Goal: Task Accomplishment & Management: Use online tool/utility

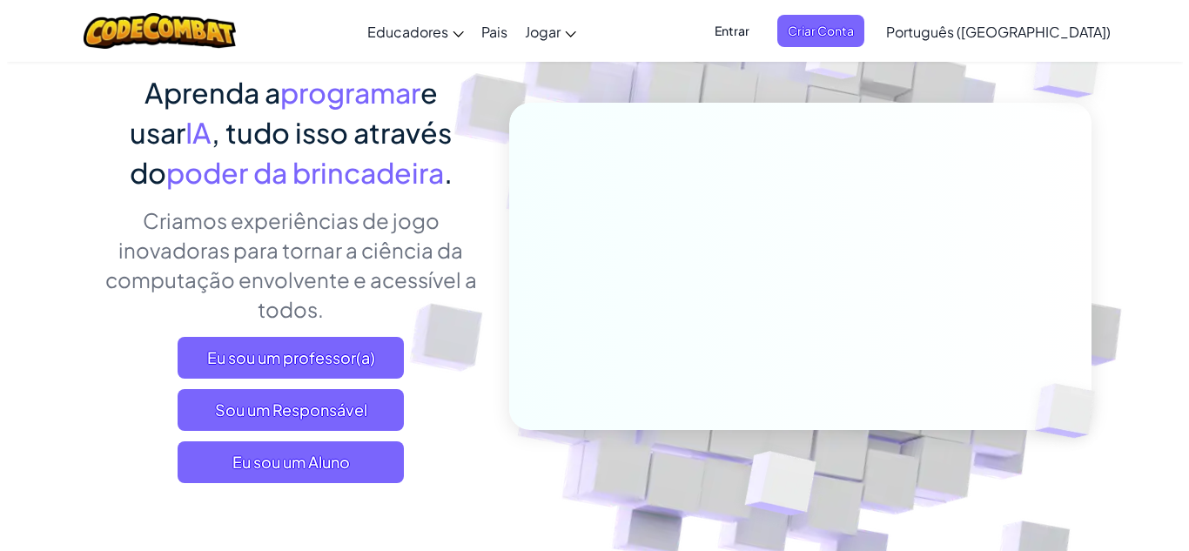
scroll to position [139, 0]
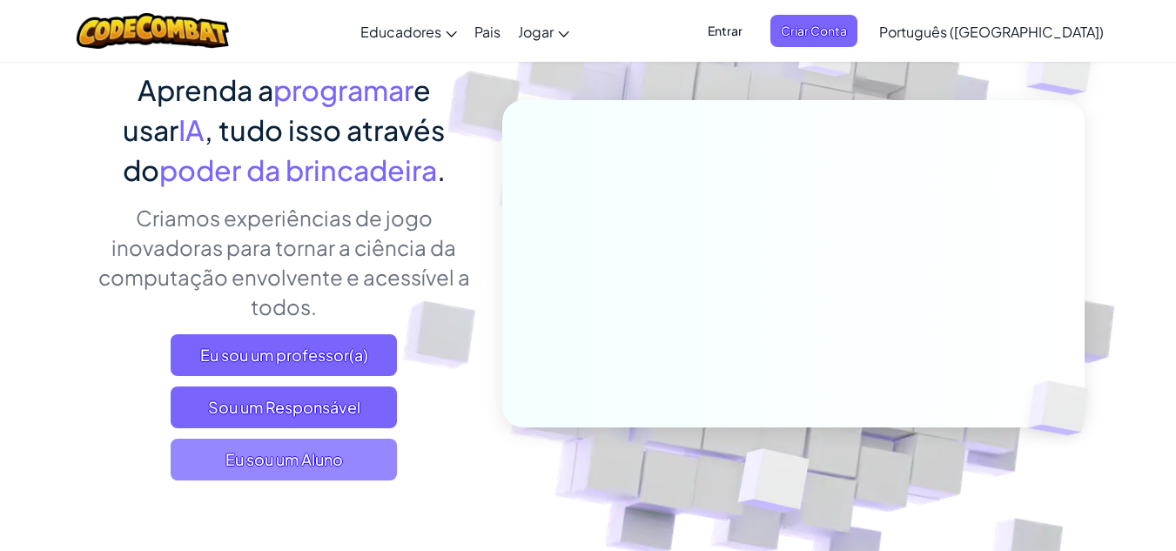
click at [361, 459] on span "Eu sou um Aluno" at bounding box center [284, 460] width 226 height 42
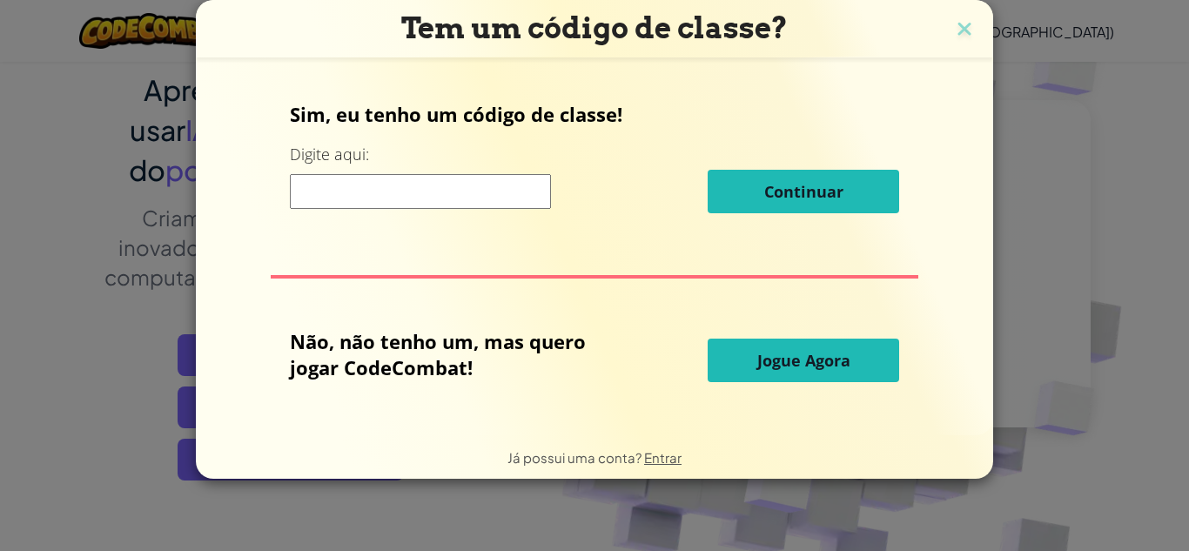
click at [394, 198] on input at bounding box center [420, 191] width 261 height 35
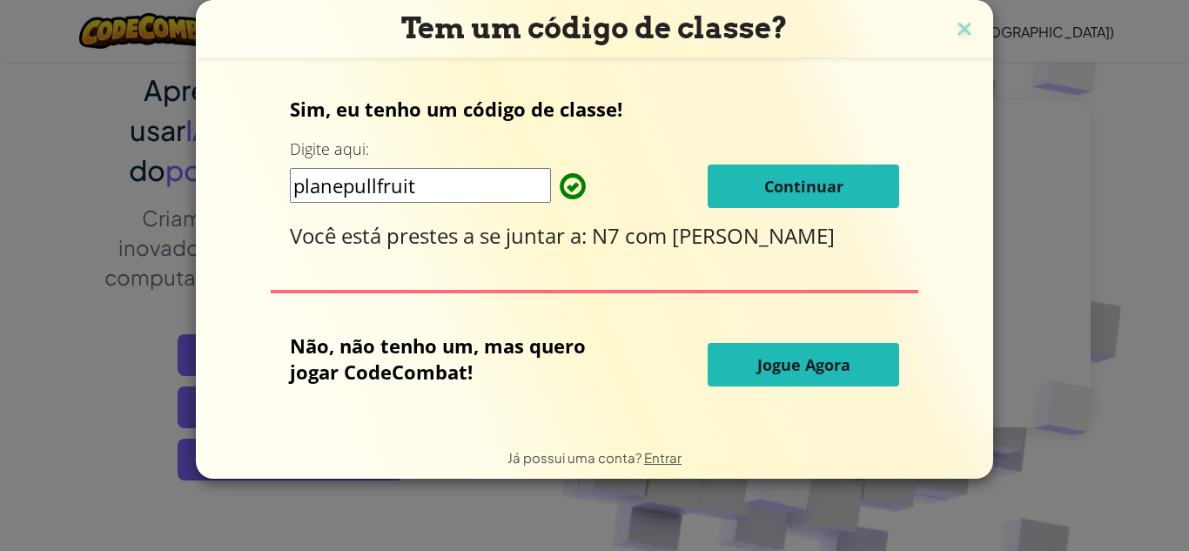
type input "planepullfruit"
click at [819, 174] on button "Continuar" at bounding box center [803, 186] width 191 height 44
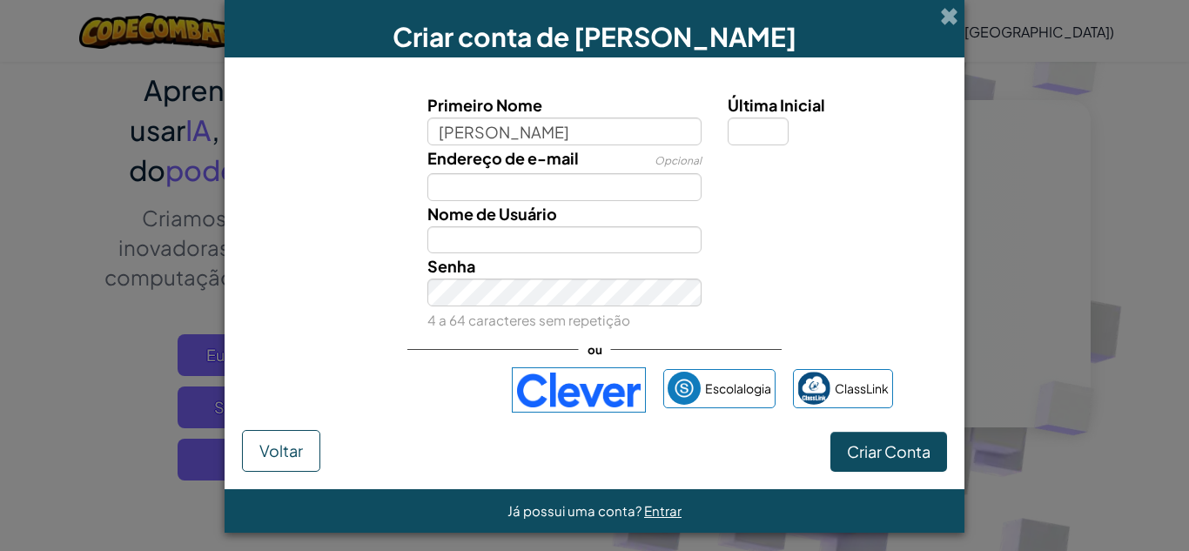
click at [469, 137] on input "gaby carvalho lopes" at bounding box center [564, 131] width 275 height 28
type input "gabryelle carvalho lopes"
type input "Gabryelle carvalho lopes"
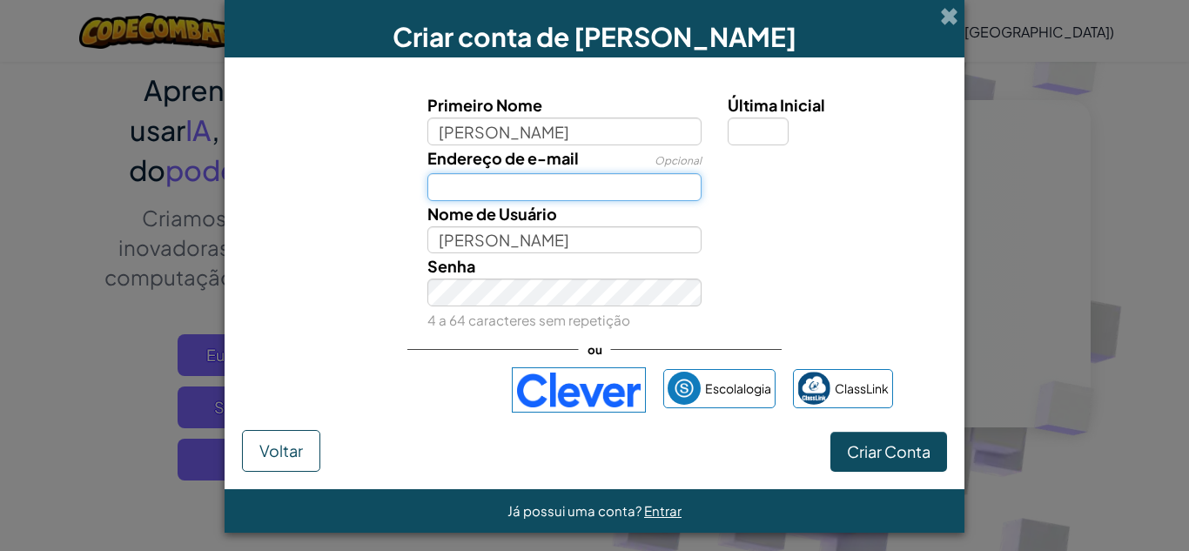
click at [540, 195] on input "Endereço de e-mail" at bounding box center [564, 187] width 275 height 28
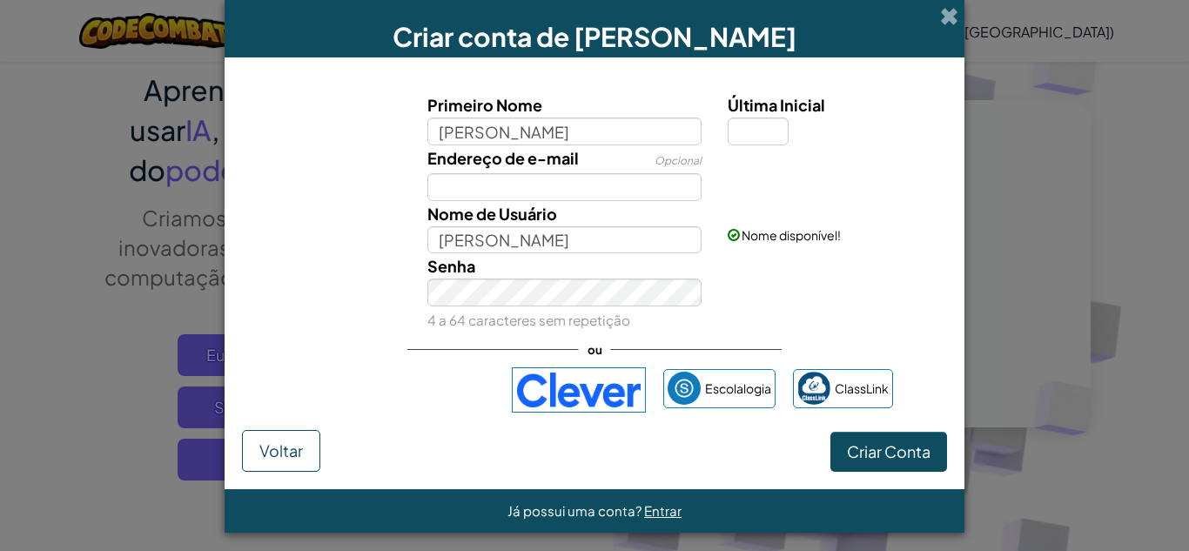
click at [596, 324] on font "4 a 64 caracteres sem repetição" at bounding box center [528, 320] width 203 height 17
click at [552, 335] on div "ou" at bounding box center [594, 350] width 374 height 36
click at [755, 115] on font "Última Inicial" at bounding box center [776, 105] width 97 height 20
click at [755, 117] on input "Última Inicial" at bounding box center [758, 131] width 61 height 28
type input "s"
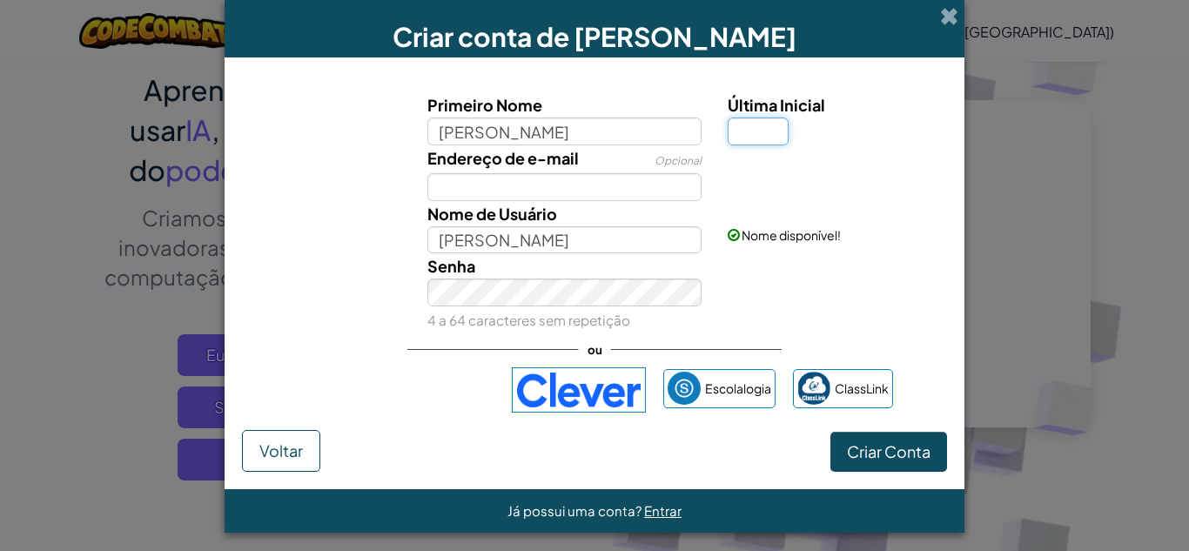
click at [760, 130] on input "Última Inicial" at bounding box center [758, 131] width 61 height 28
type input "s"
type input "[PERSON_NAME]"
click at [862, 448] on font "Criar Conta" at bounding box center [889, 451] width 84 height 20
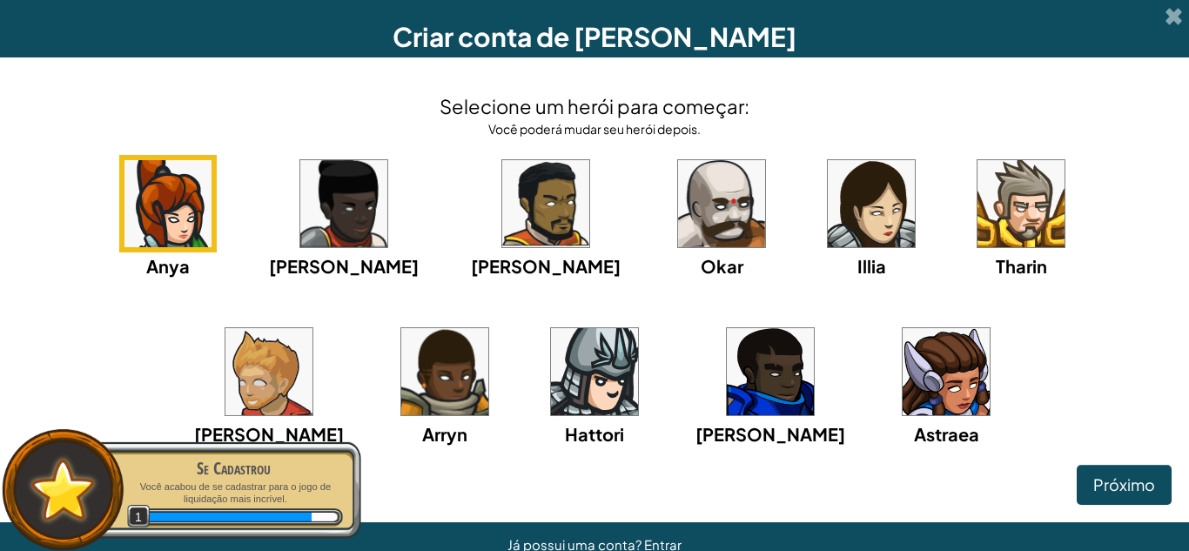
click at [902, 380] on img at bounding box center [945, 371] width 87 height 87
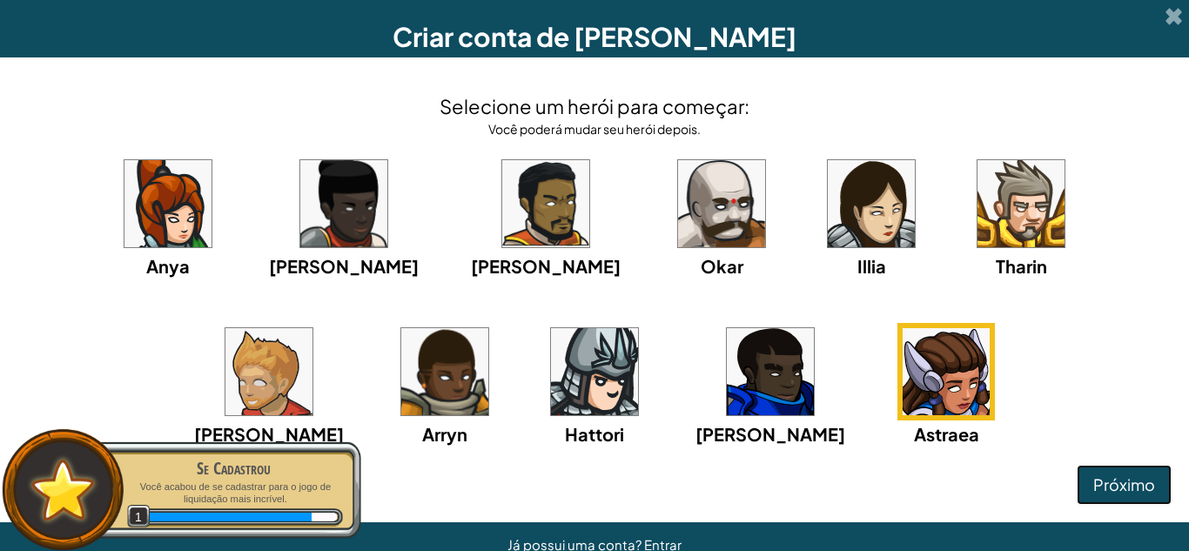
click at [1106, 482] on font "Próximo" at bounding box center [1124, 484] width 62 height 20
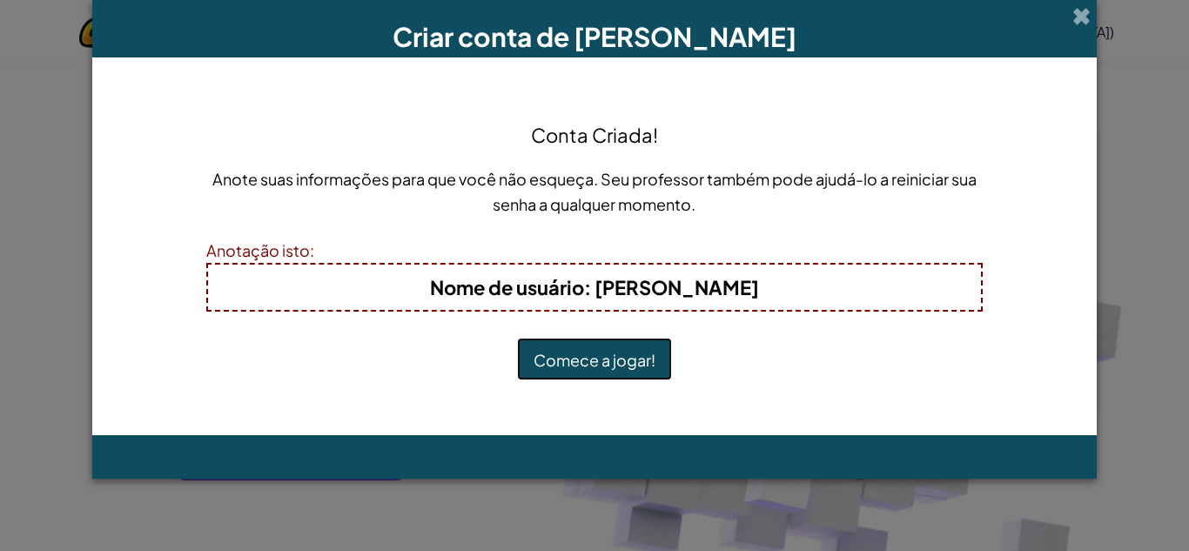
click at [585, 344] on button "Comece a jogar!" at bounding box center [594, 359] width 155 height 43
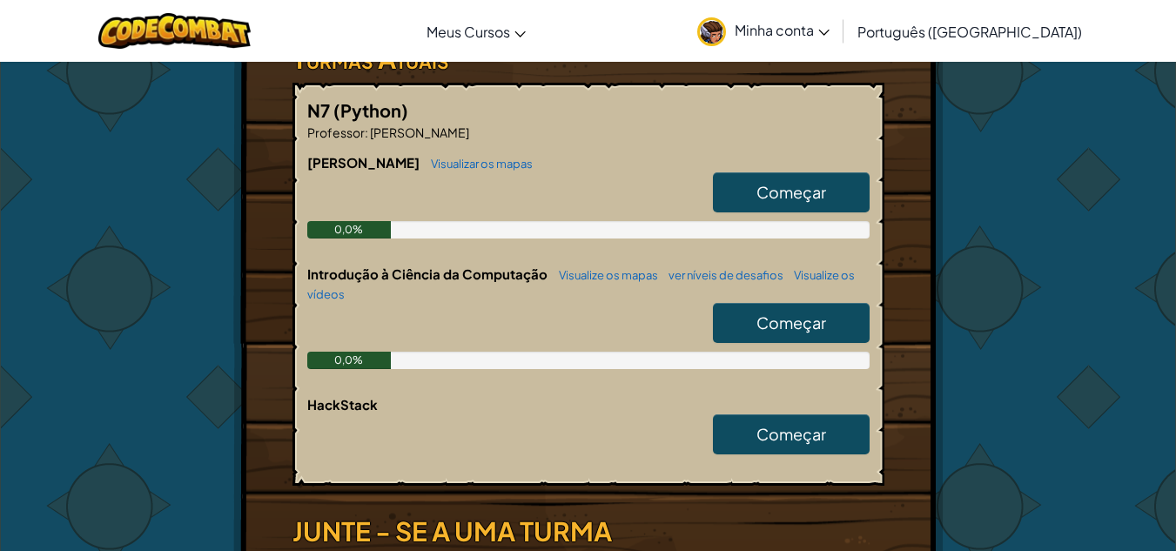
scroll to position [313, 0]
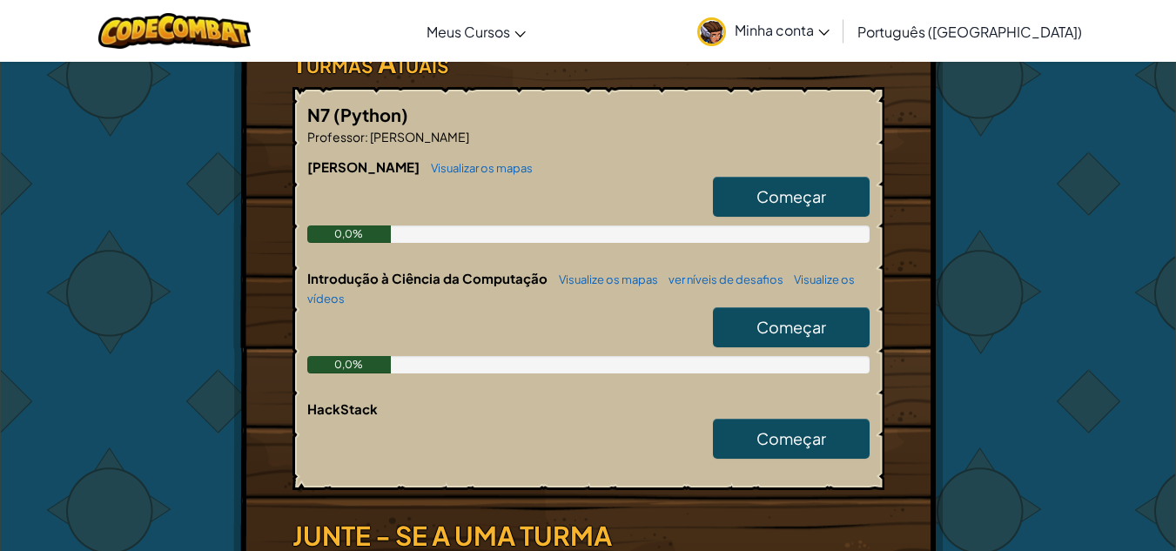
click at [824, 191] on font "Começar" at bounding box center [791, 196] width 70 height 20
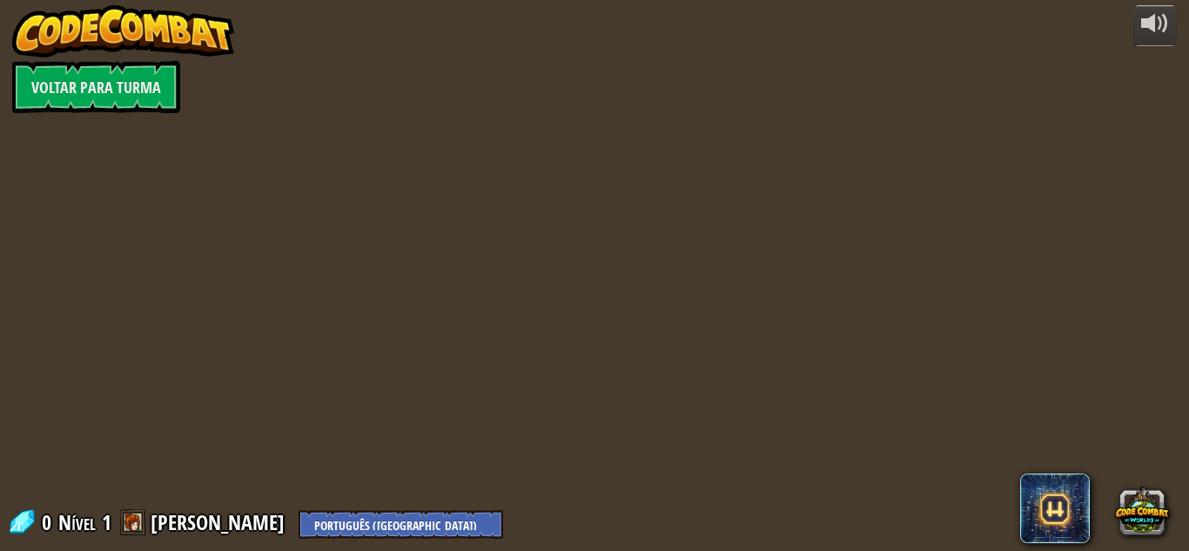
select select "pt-BR"
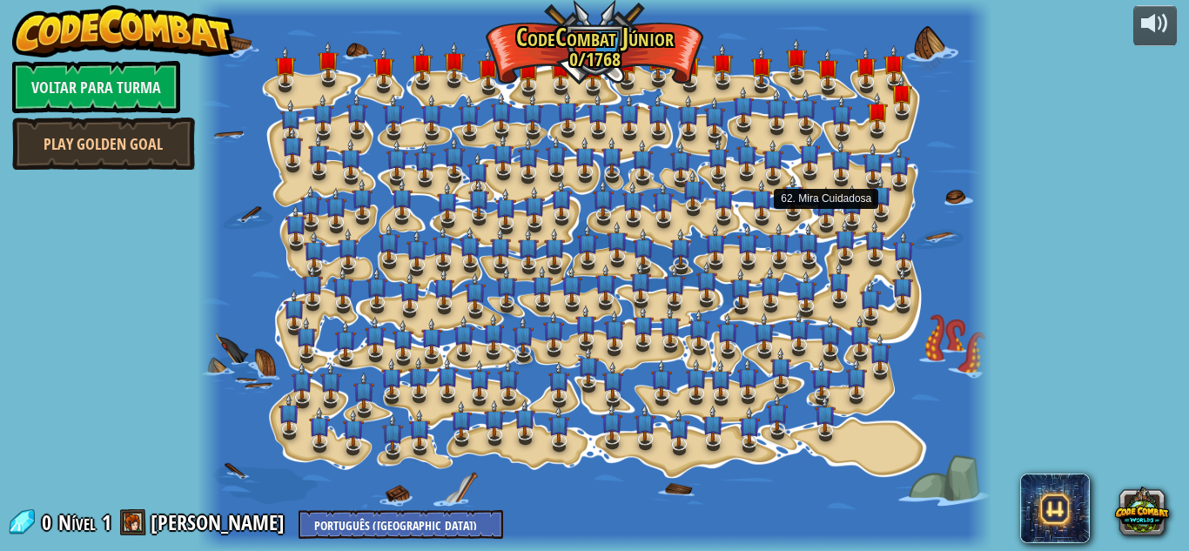
select select "pt-BR"
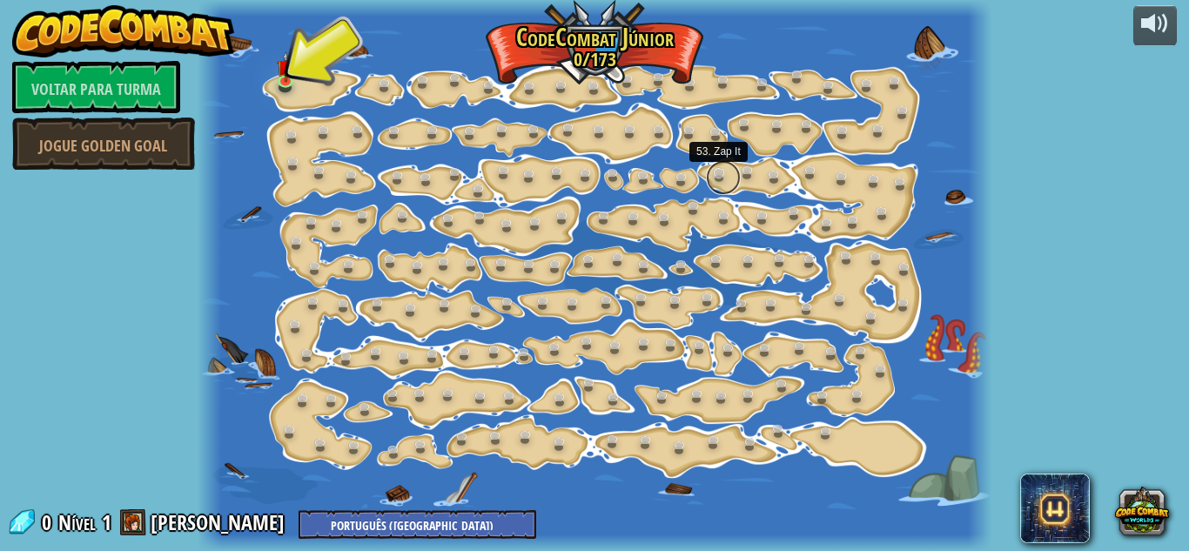
drag, startPoint x: 824, startPoint y: 191, endPoint x: 722, endPoint y: 163, distance: 105.8
click at [722, 163] on link at bounding box center [723, 177] width 35 height 35
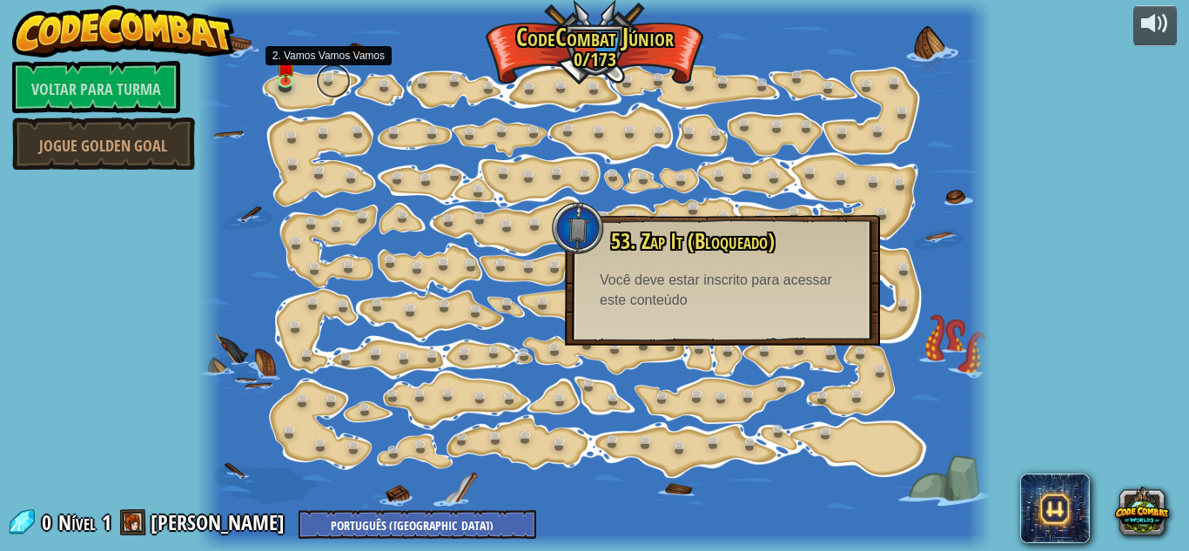
click at [332, 77] on link at bounding box center [333, 81] width 35 height 35
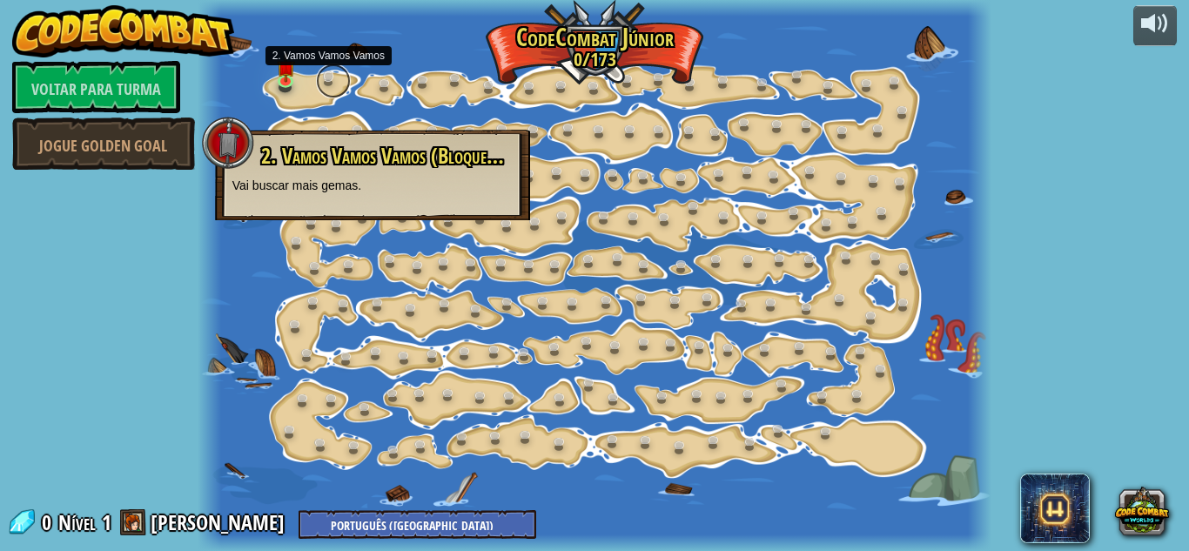
click at [317, 85] on link at bounding box center [333, 81] width 35 height 35
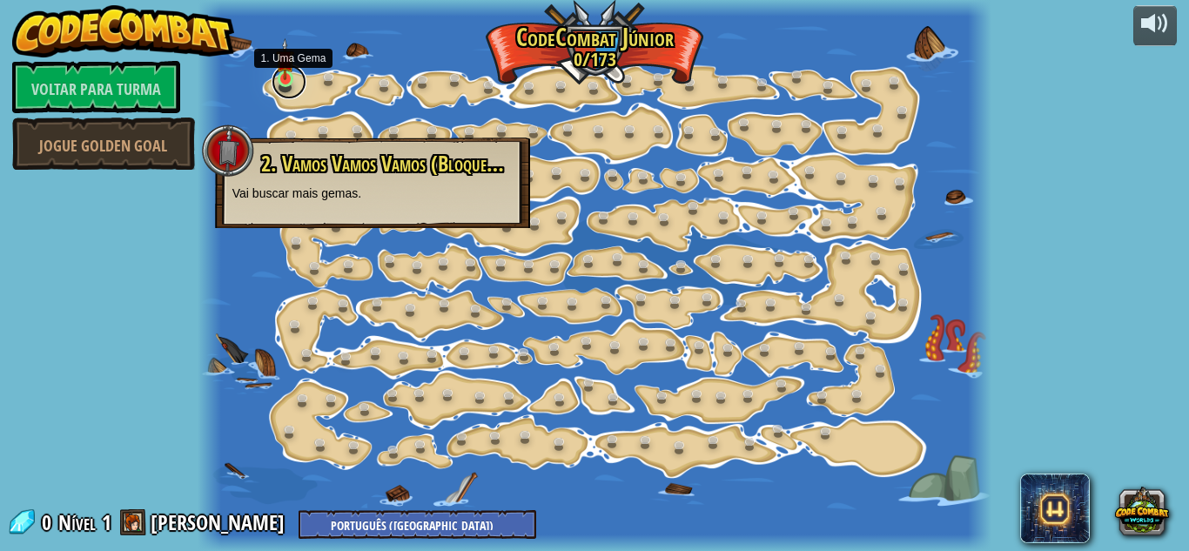
click at [286, 85] on link at bounding box center [289, 81] width 35 height 35
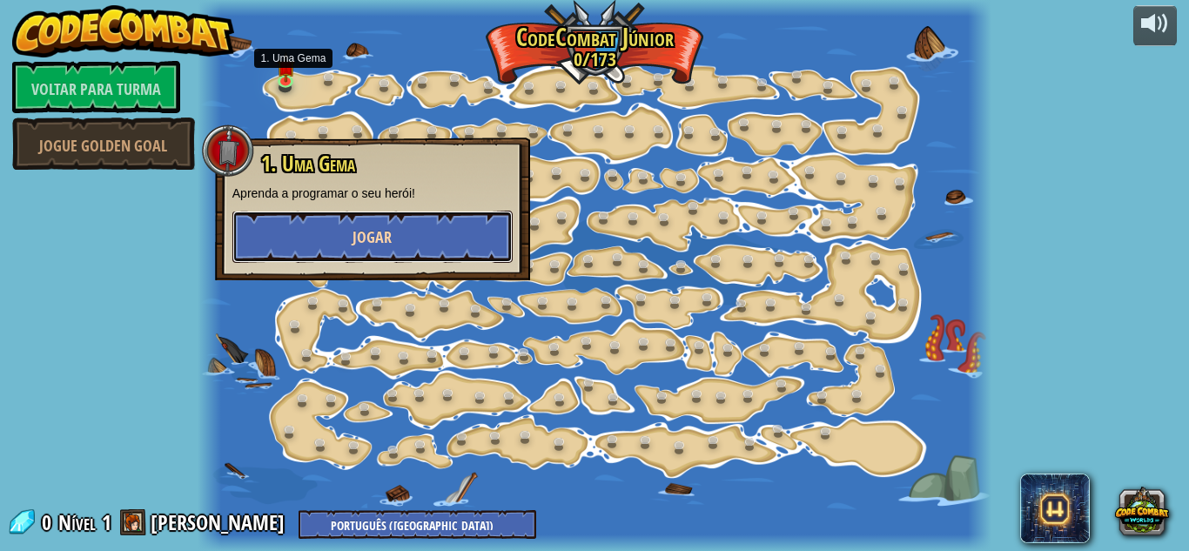
click at [383, 257] on button "Jogar" at bounding box center [372, 237] width 280 height 52
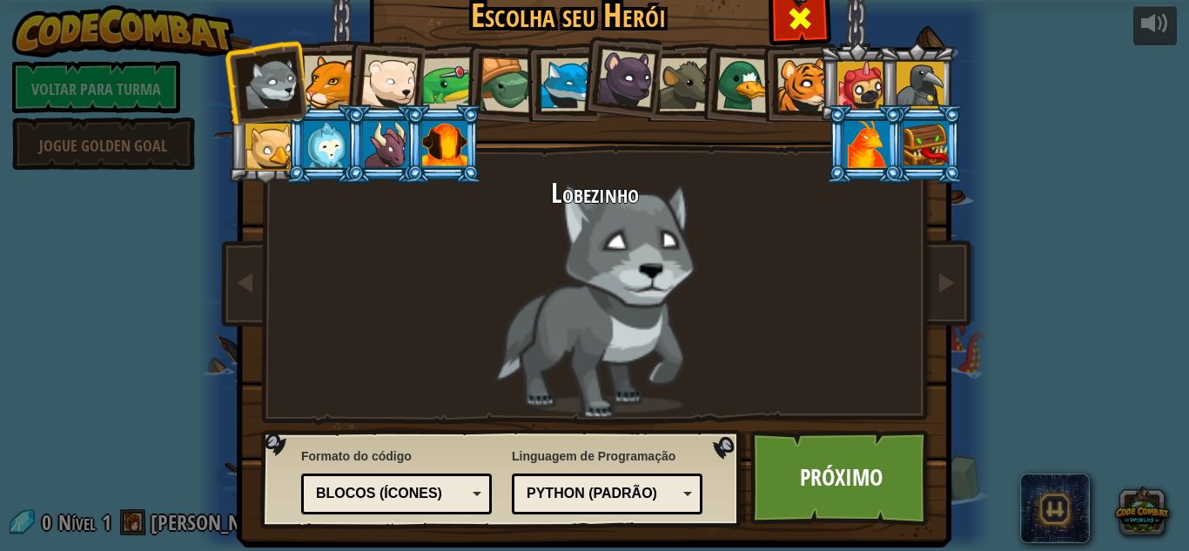
click at [799, 23] on span at bounding box center [800, 18] width 28 height 28
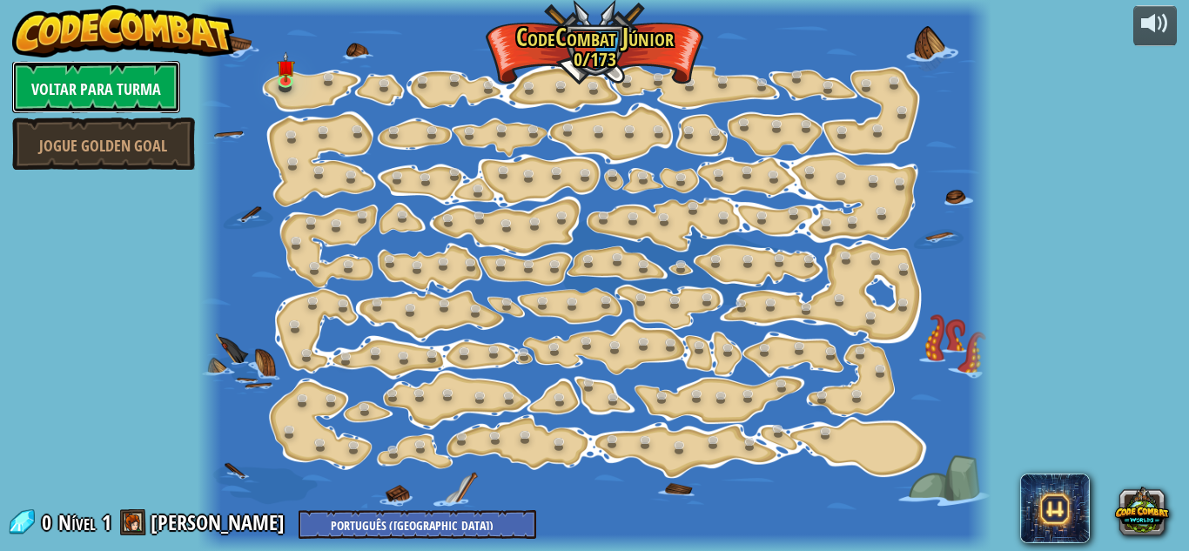
click at [159, 83] on font "Voltar para Turma" at bounding box center [96, 89] width 130 height 22
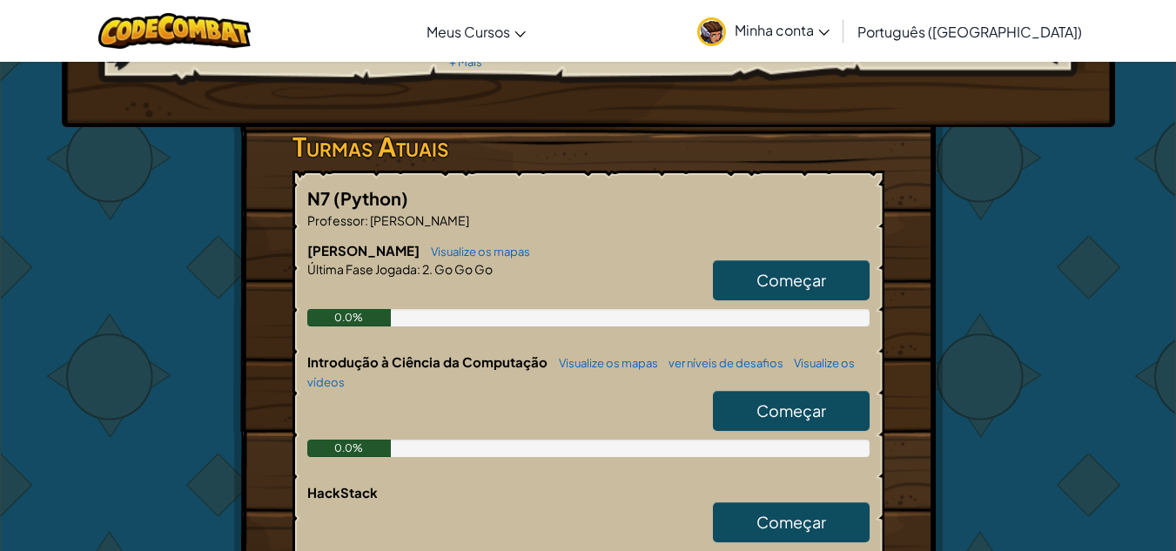
scroll to position [453, 0]
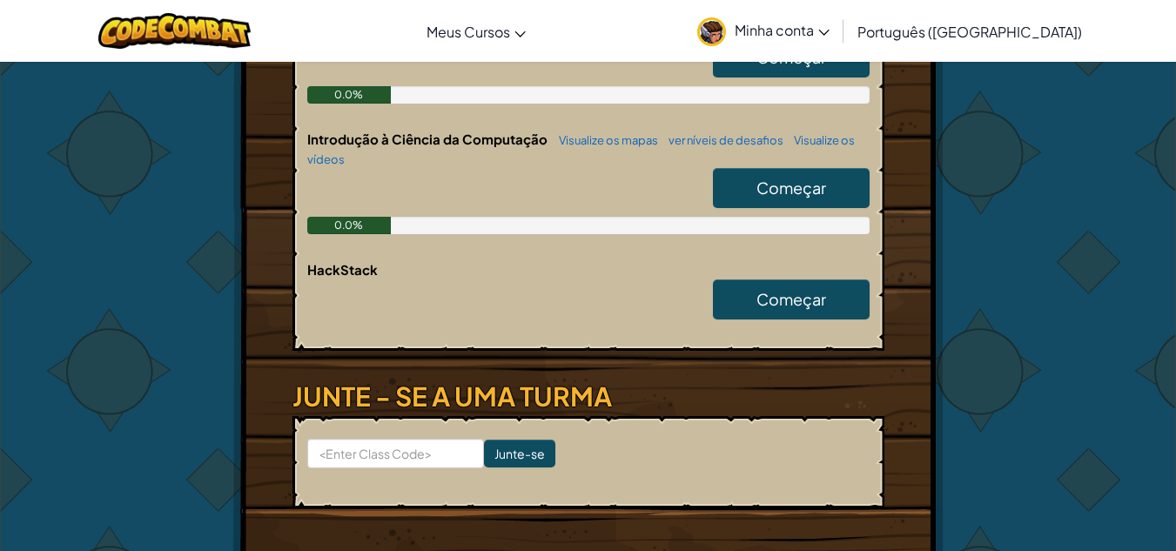
click at [755, 172] on link "Começar" at bounding box center [791, 188] width 157 height 40
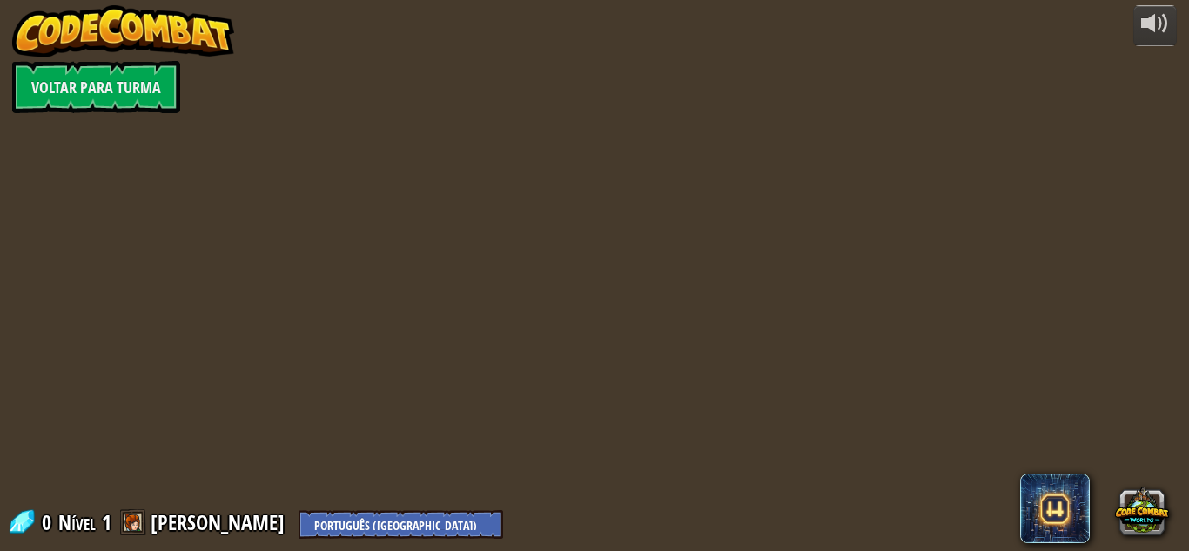
select select "pt-BR"
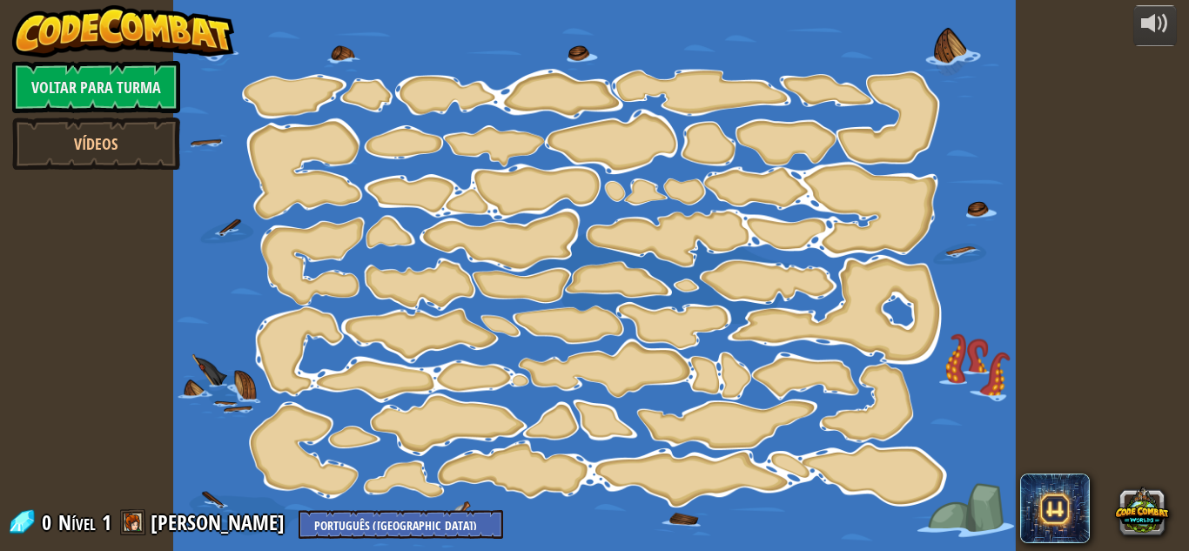
select select "pt-BR"
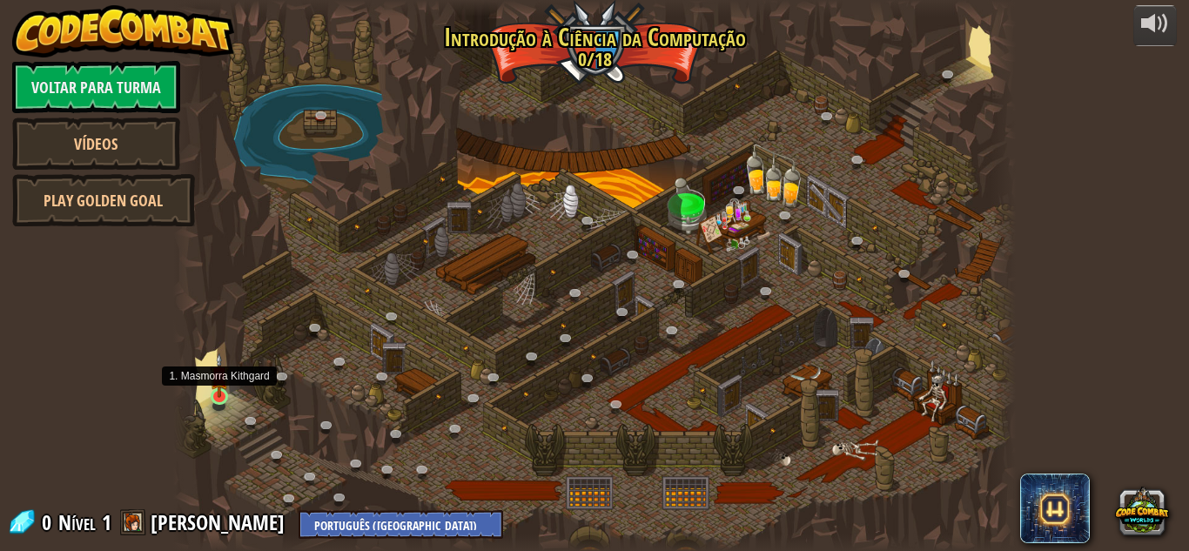
click at [228, 376] on img at bounding box center [220, 374] width 20 height 45
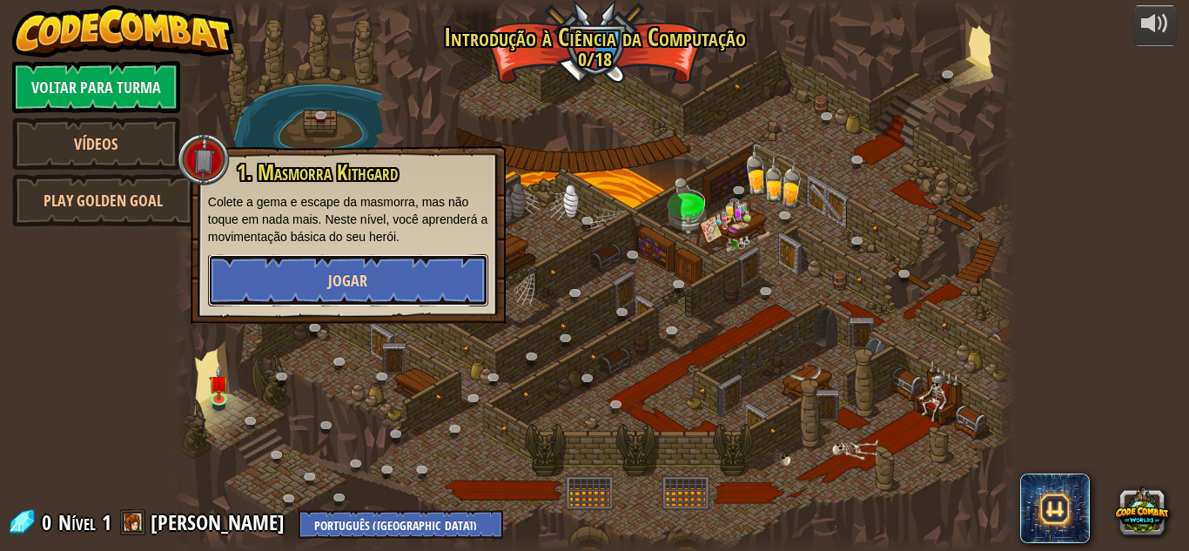
click at [348, 268] on button "Jogar" at bounding box center [348, 280] width 280 height 52
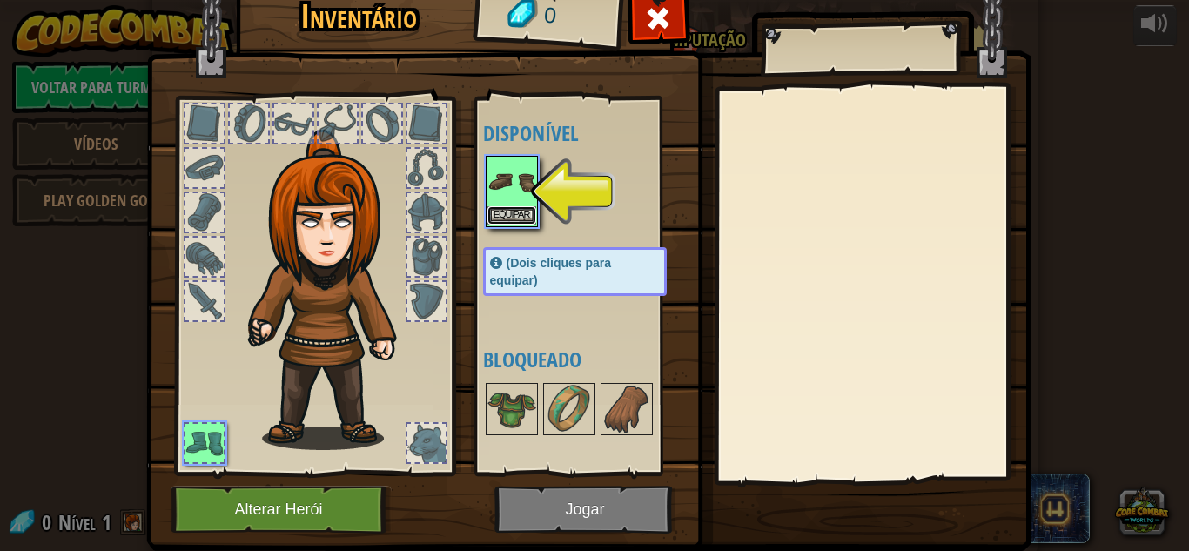
click at [488, 222] on button "Equipar" at bounding box center [511, 215] width 49 height 18
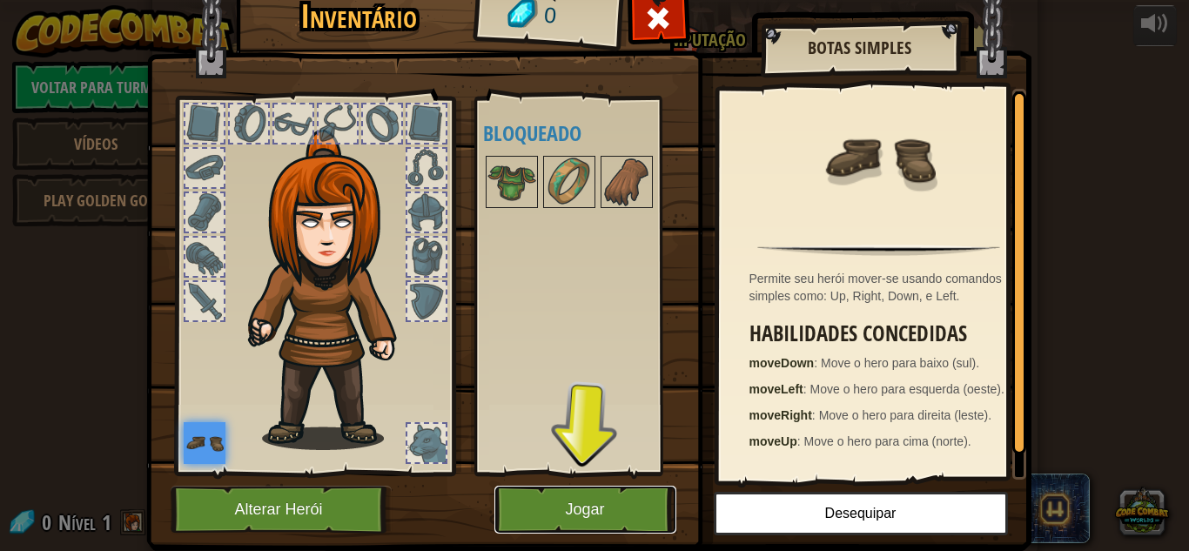
click at [585, 498] on button "Jogar" at bounding box center [585, 510] width 182 height 48
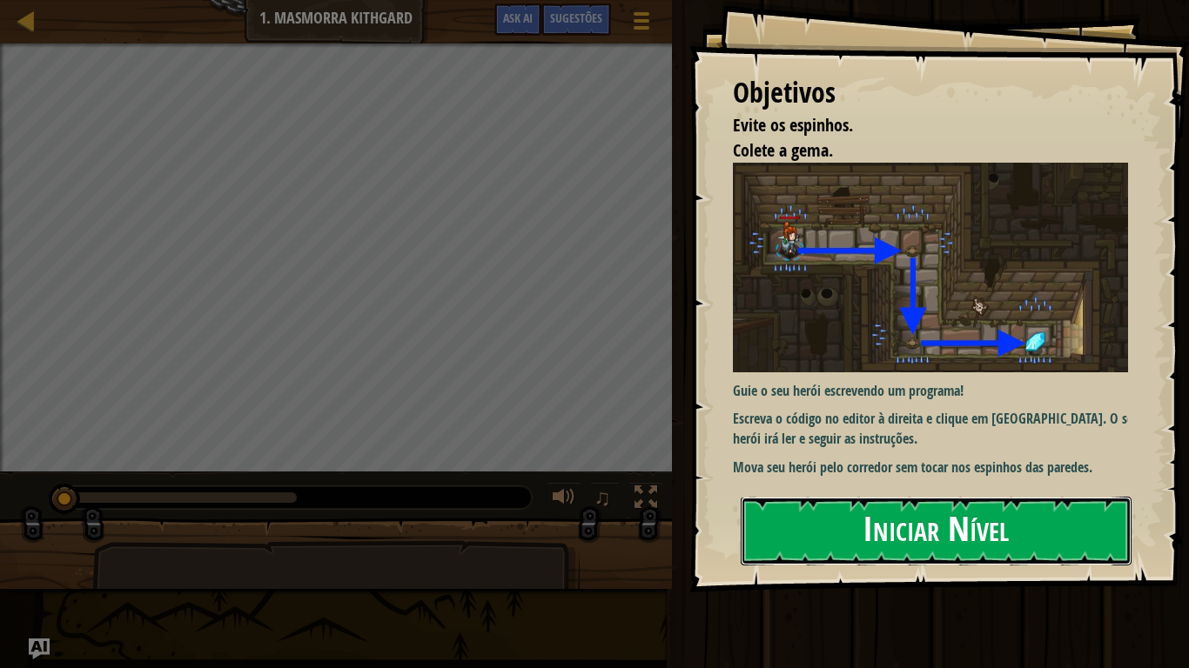
click at [778, 540] on button "Iniciar Nível" at bounding box center [936, 531] width 391 height 69
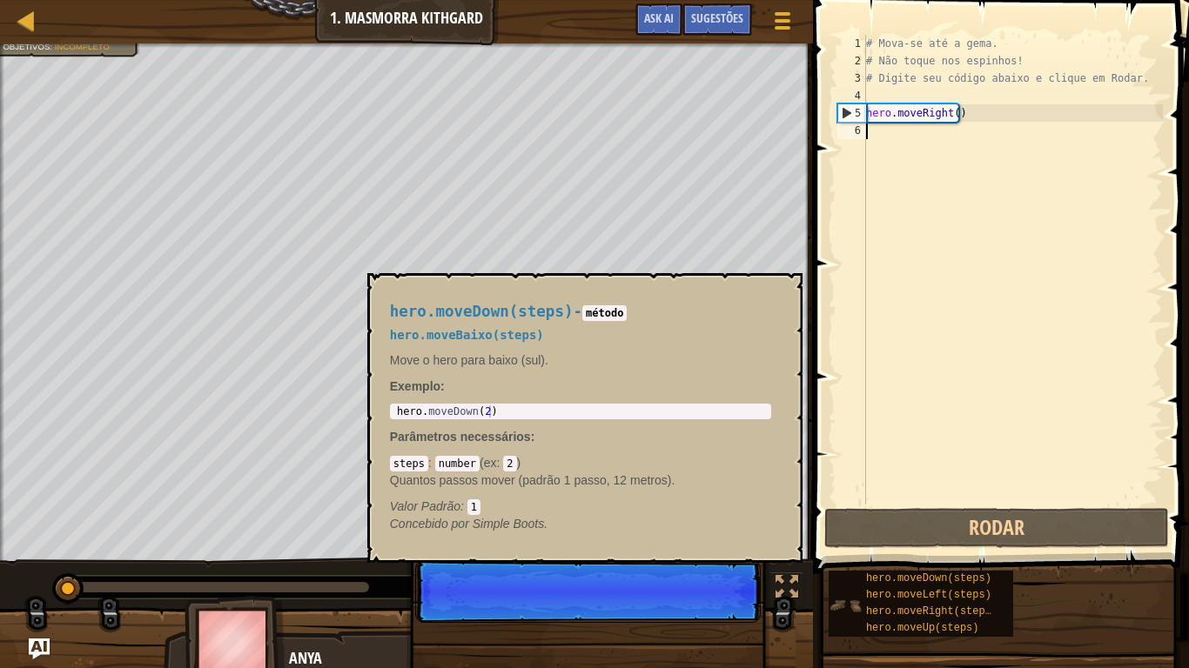
scroll to position [8, 0]
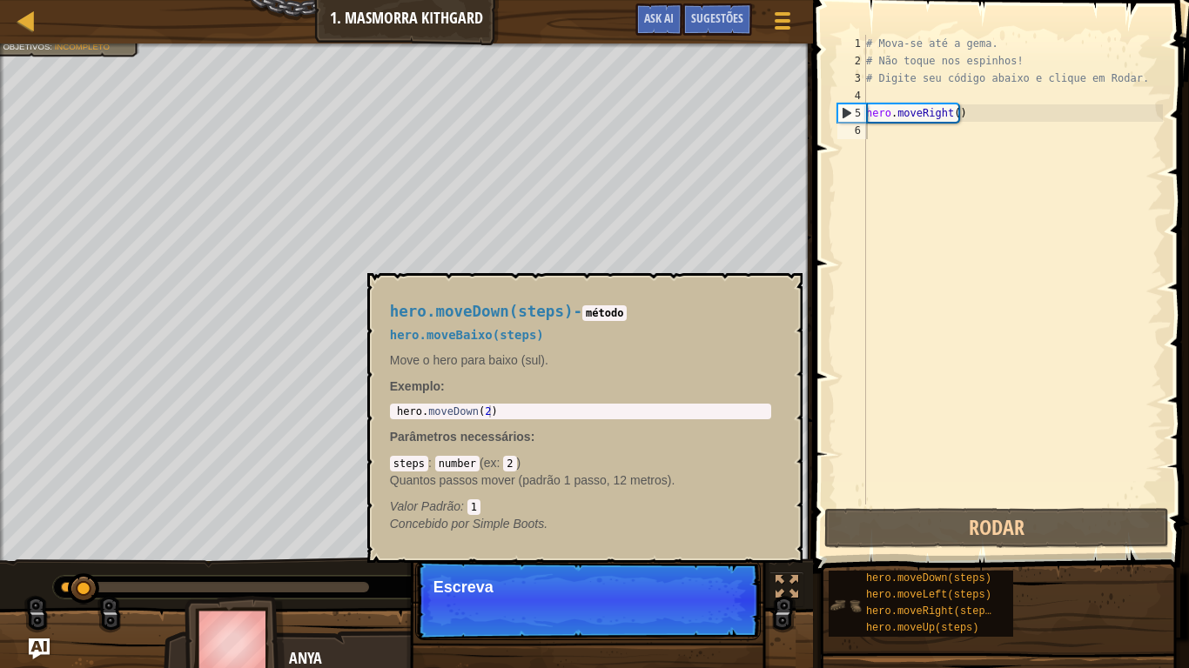
click at [850, 550] on img at bounding box center [844, 605] width 33 height 33
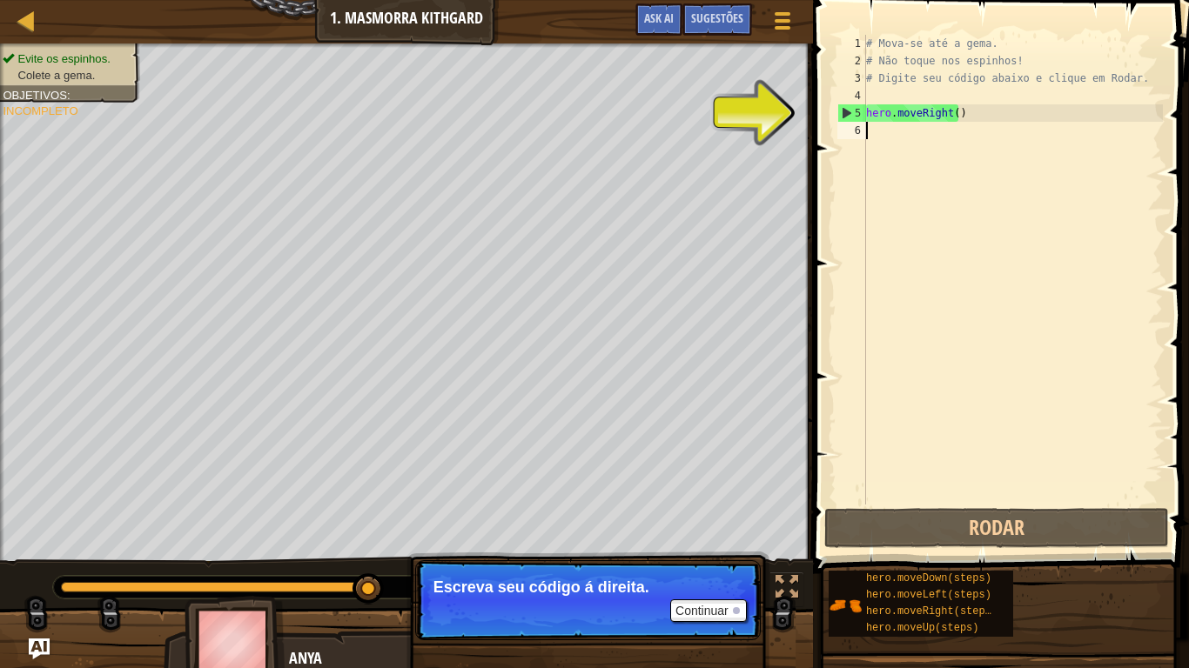
click at [872, 131] on div "# Mova-se até a gema. # Não toque nos espinhos! # Digite seu código abaixo e cl…" at bounding box center [1012, 287] width 300 height 505
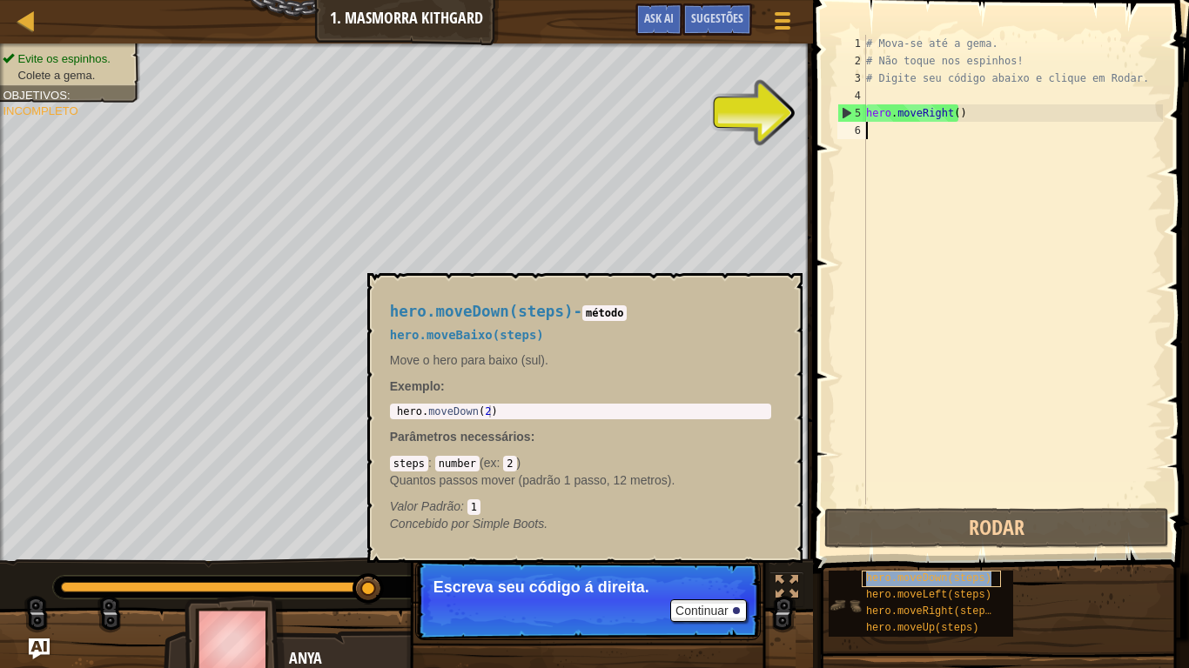
click at [921, 550] on span "hero.moveDown(steps)" at bounding box center [928, 579] width 125 height 12
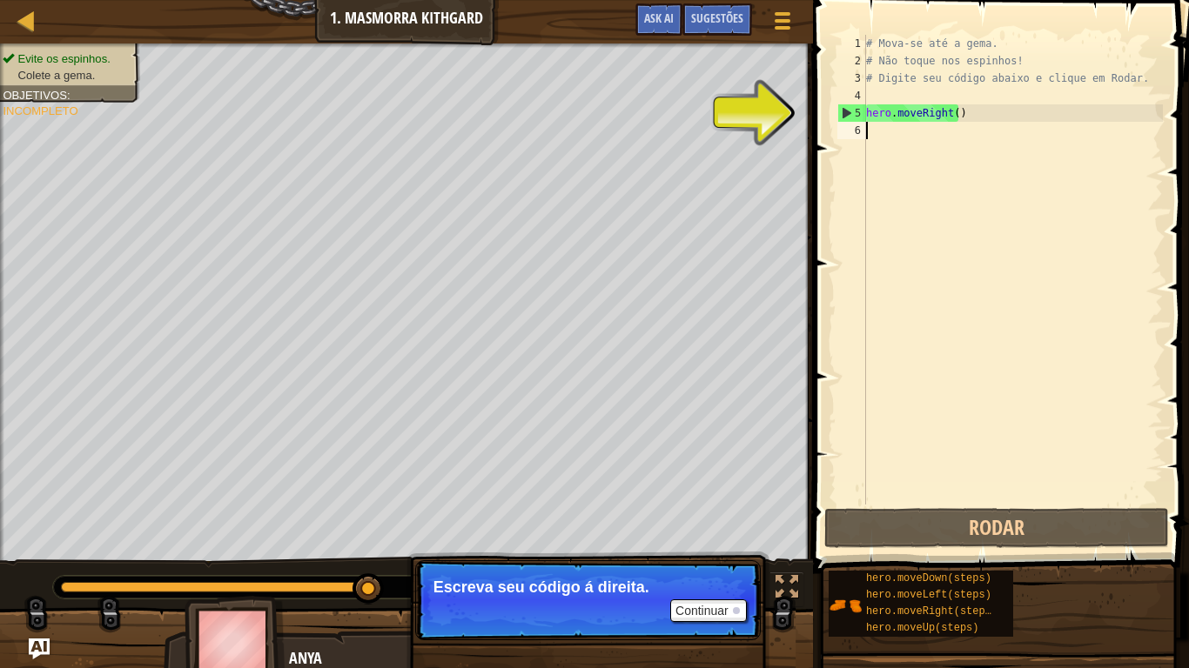
click at [923, 142] on div "# Mova-se até a gema. # Não toque nos espinhos! # Digite seu código abaixo e cl…" at bounding box center [1012, 287] width 300 height 505
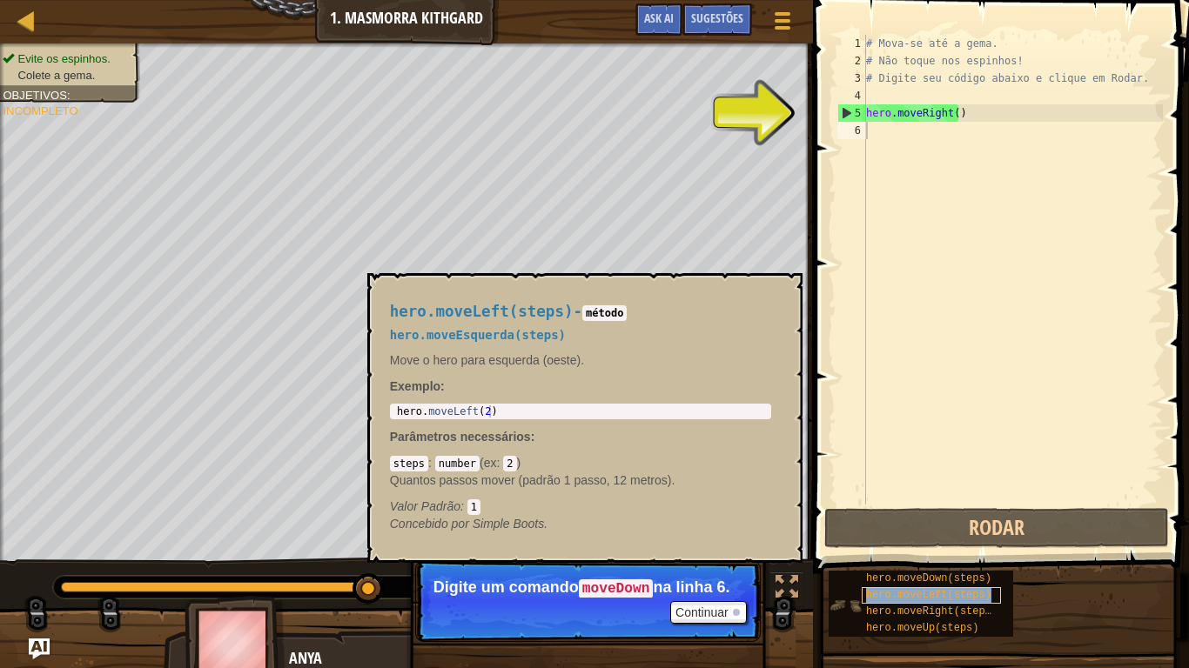
click at [929, 550] on span "hero.moveLeft(steps)" at bounding box center [928, 595] width 125 height 12
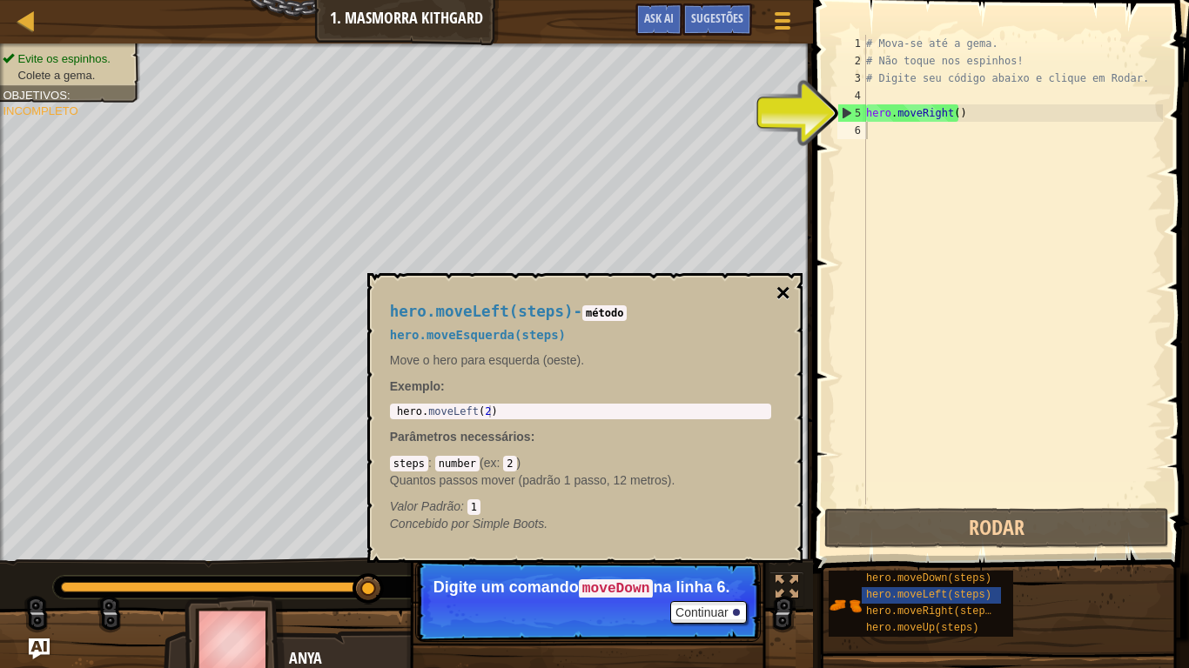
click at [775, 283] on button "×" at bounding box center [782, 293] width 14 height 24
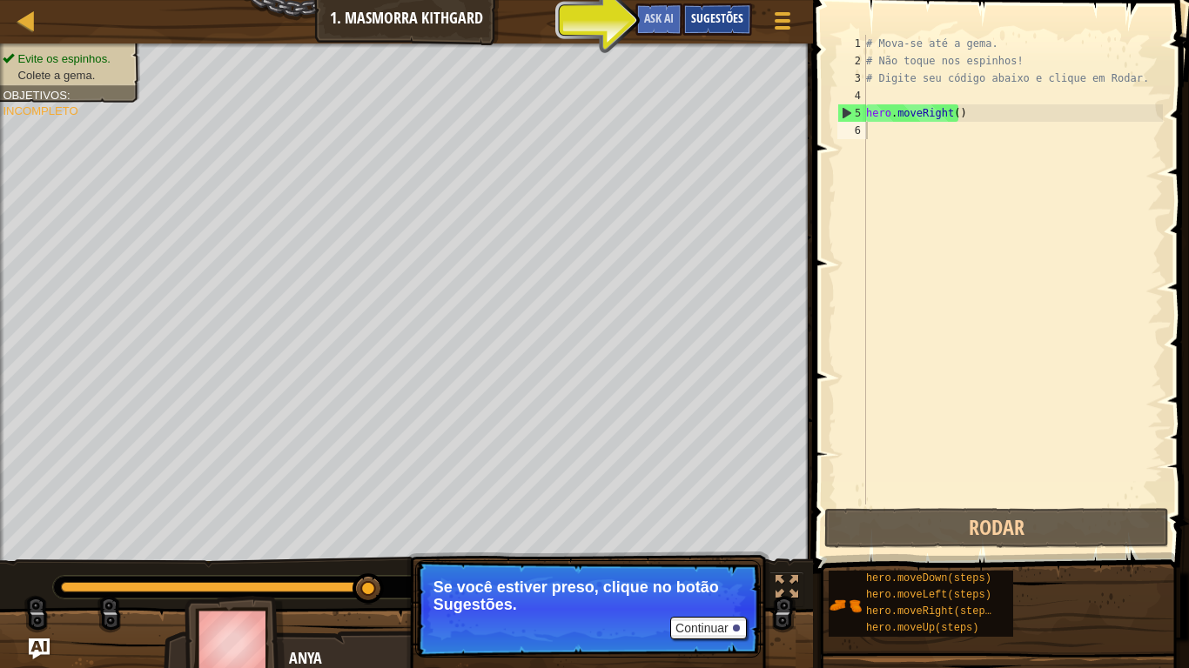
click at [733, 24] on span "Sugestões" at bounding box center [717, 18] width 52 height 17
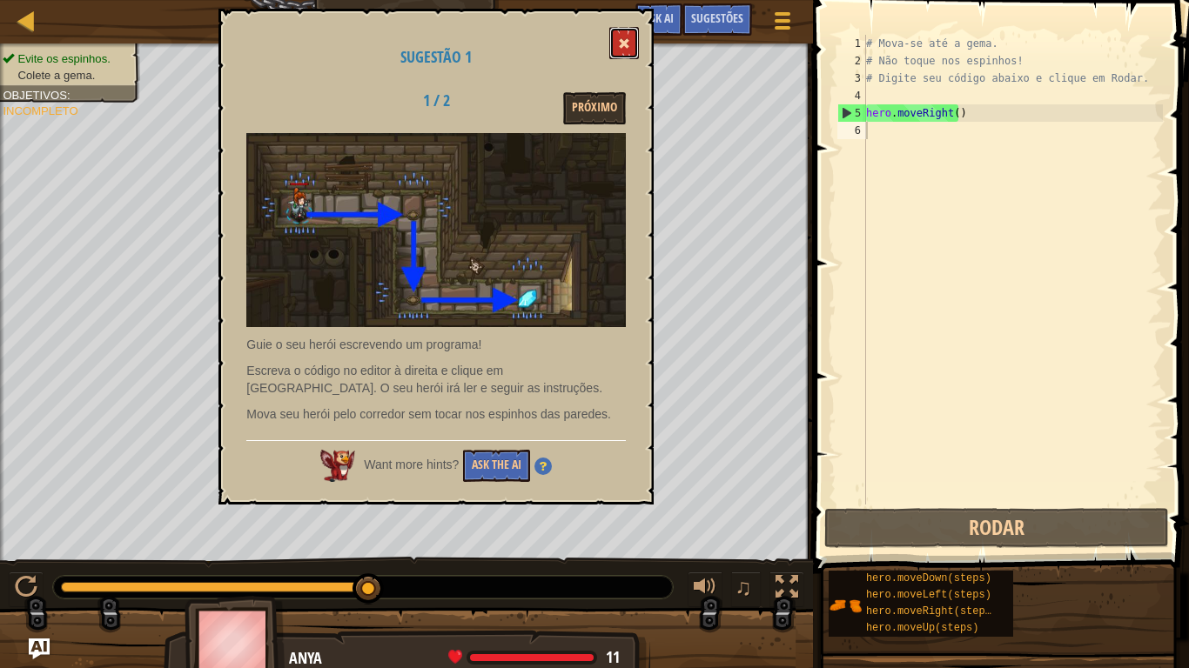
click at [615, 50] on button at bounding box center [624, 43] width 30 height 32
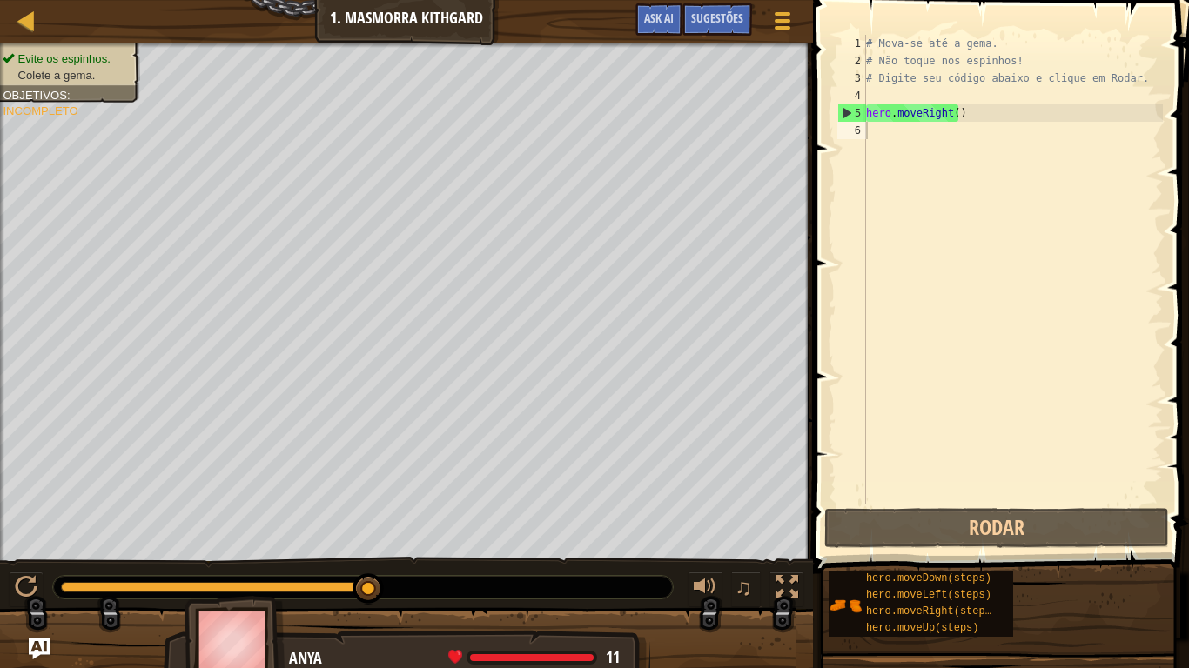
click at [918, 144] on div "# Mova-se até a gema. # Não toque nos espinhos! # Digite seu código abaixo e cl…" at bounding box center [1012, 287] width 300 height 505
click at [917, 142] on div "# Mova-se até a gema. # Não toque nos espinhos! # Digite seu código abaixo e cl…" at bounding box center [1012, 287] width 300 height 505
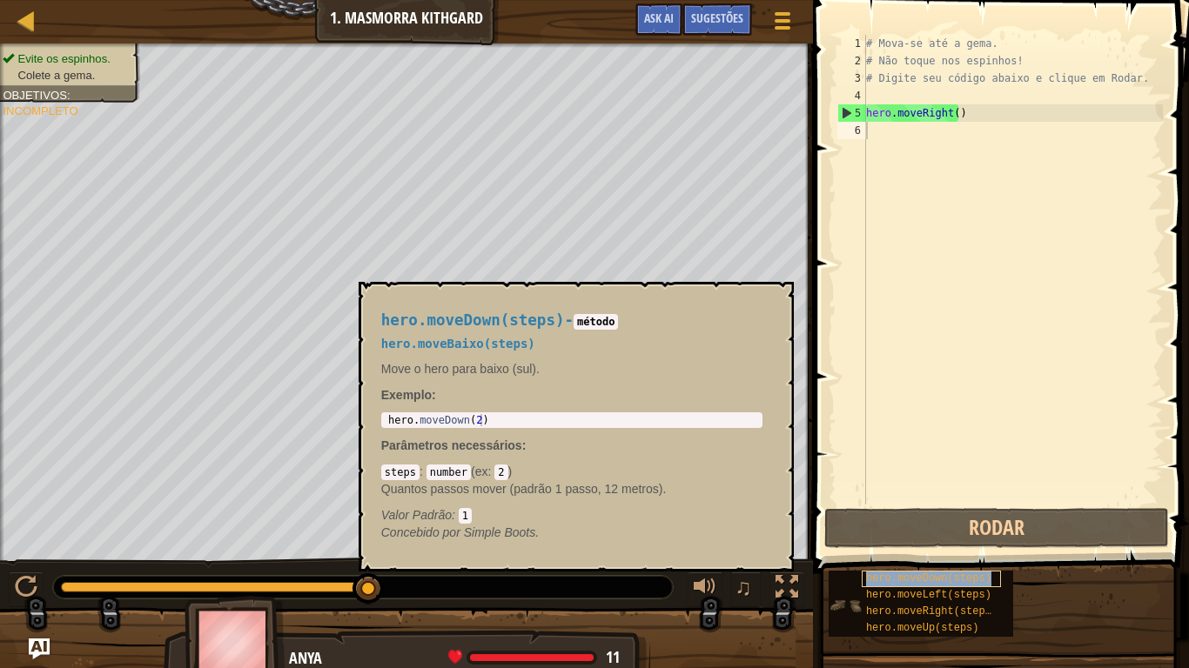
click at [935, 550] on span "hero.moveDown(steps)" at bounding box center [928, 579] width 125 height 12
click at [591, 410] on div "hero.moveDown(steps) - método hero.moveBaixo(steps) Move o hero para baixo (sul…" at bounding box center [572, 427] width 406 height 262
click at [598, 410] on div "hero.moveDown(steps) - método hero.moveBaixo(steps) Move o hero para baixo (sul…" at bounding box center [572, 427] width 406 height 262
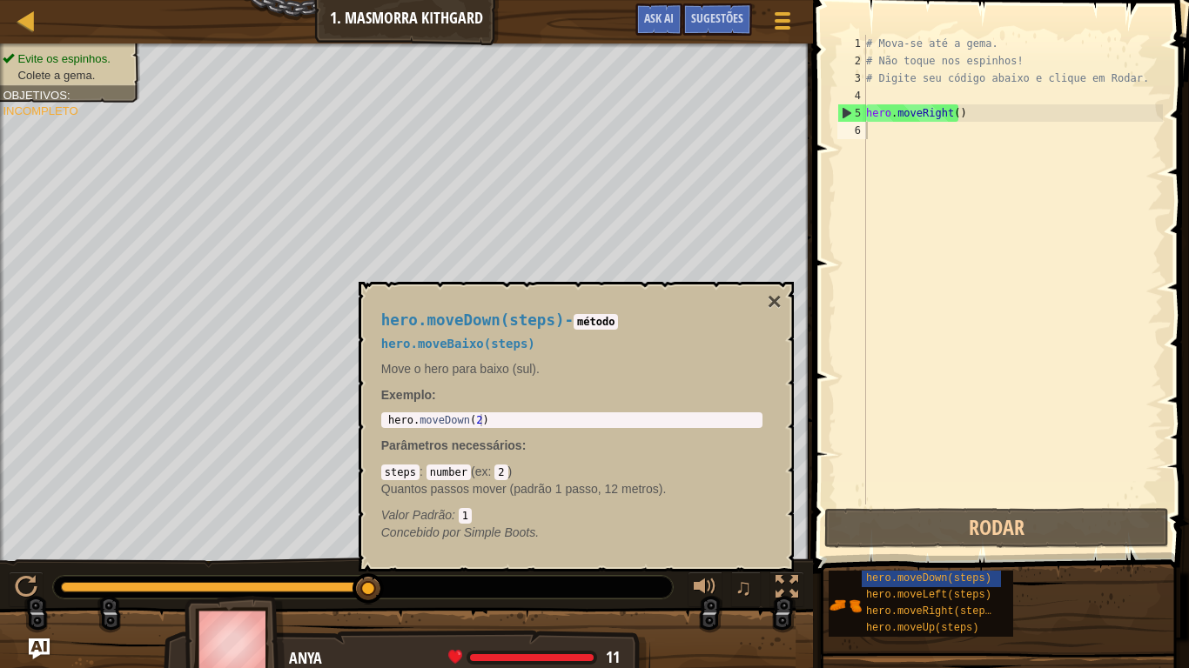
click at [500, 453] on p "Parâmetros necessários :" at bounding box center [571, 445] width 381 height 17
click at [419, 475] on span ":" at bounding box center [422, 472] width 7 height 14
click at [388, 470] on code "steps" at bounding box center [400, 473] width 38 height 16
click at [942, 125] on div "# Mova-se até a gema. # Não toque nos espinhos! # Digite seu código abaixo e cl…" at bounding box center [1012, 287] width 300 height 505
click at [967, 115] on div "# Mova-se até a gema. # Não toque nos espinhos! # Digite seu código abaixo e cl…" at bounding box center [1012, 287] width 300 height 505
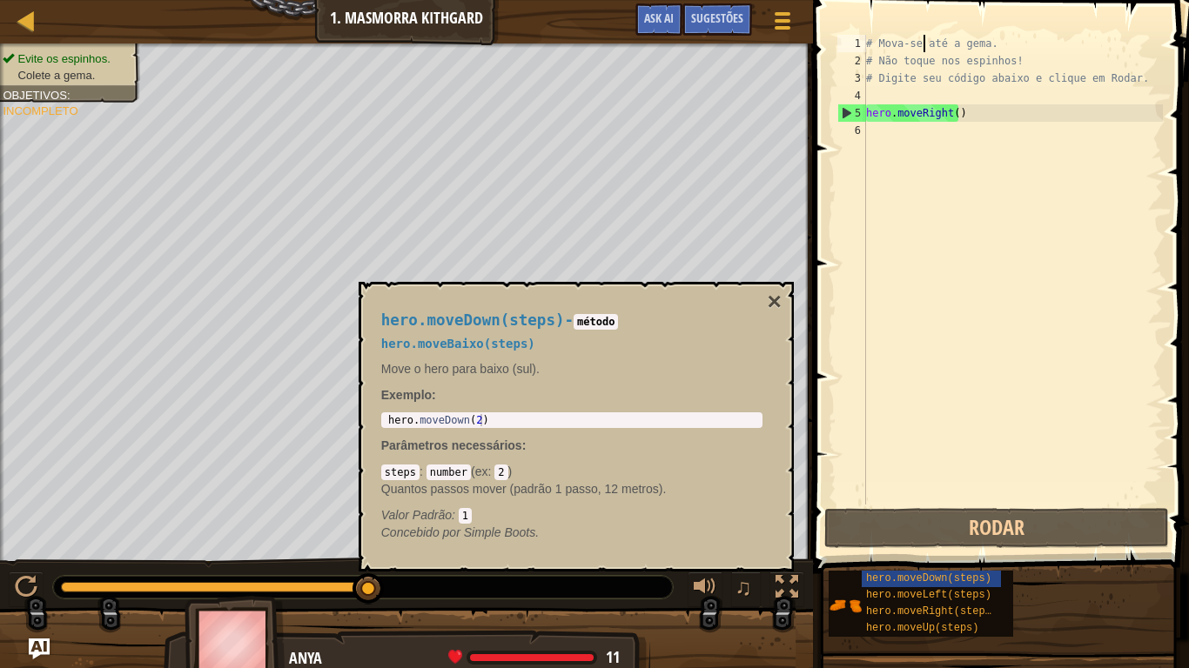
click at [921, 44] on div "# Mova-se até a gema. # Não toque nos espinhos! # Digite seu código abaixo e cl…" at bounding box center [1012, 287] width 300 height 505
click at [861, 31] on span at bounding box center [1003, 262] width 390 height 625
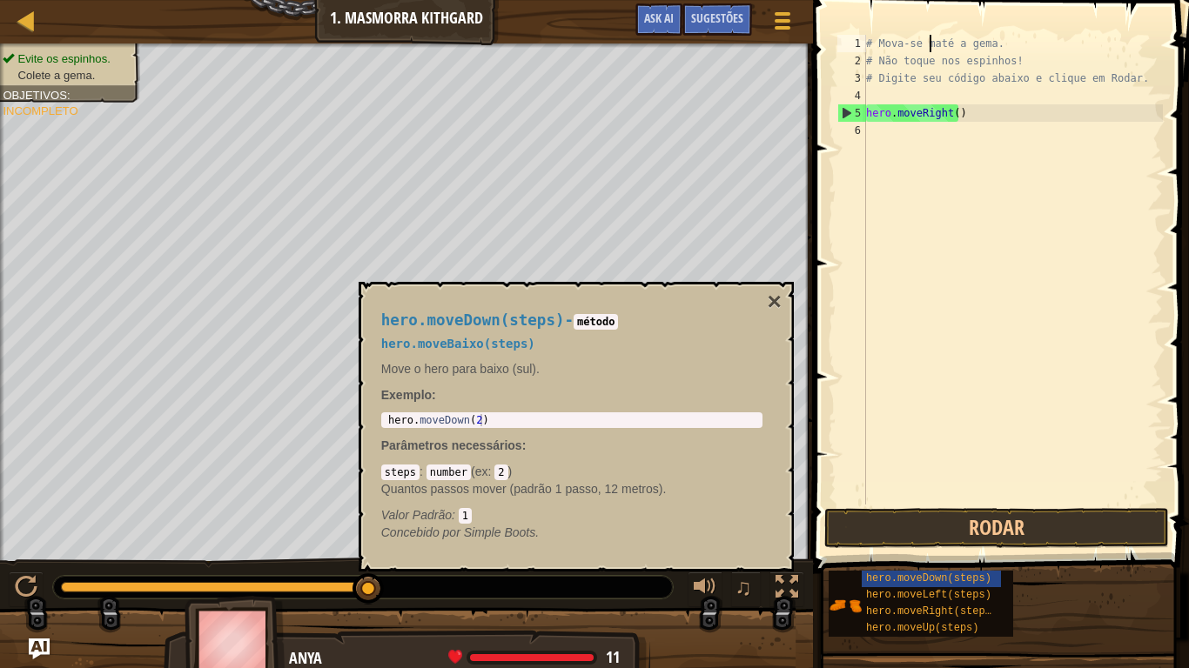
scroll to position [8, 5]
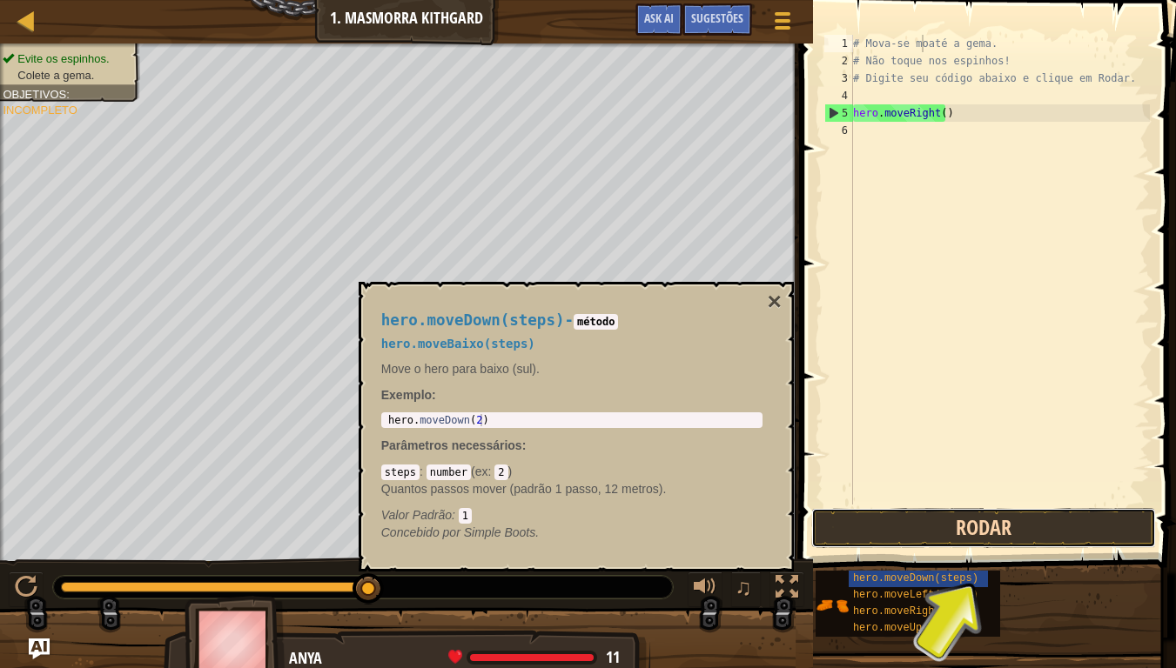
click at [991, 533] on button "Rodar" at bounding box center [983, 528] width 345 height 40
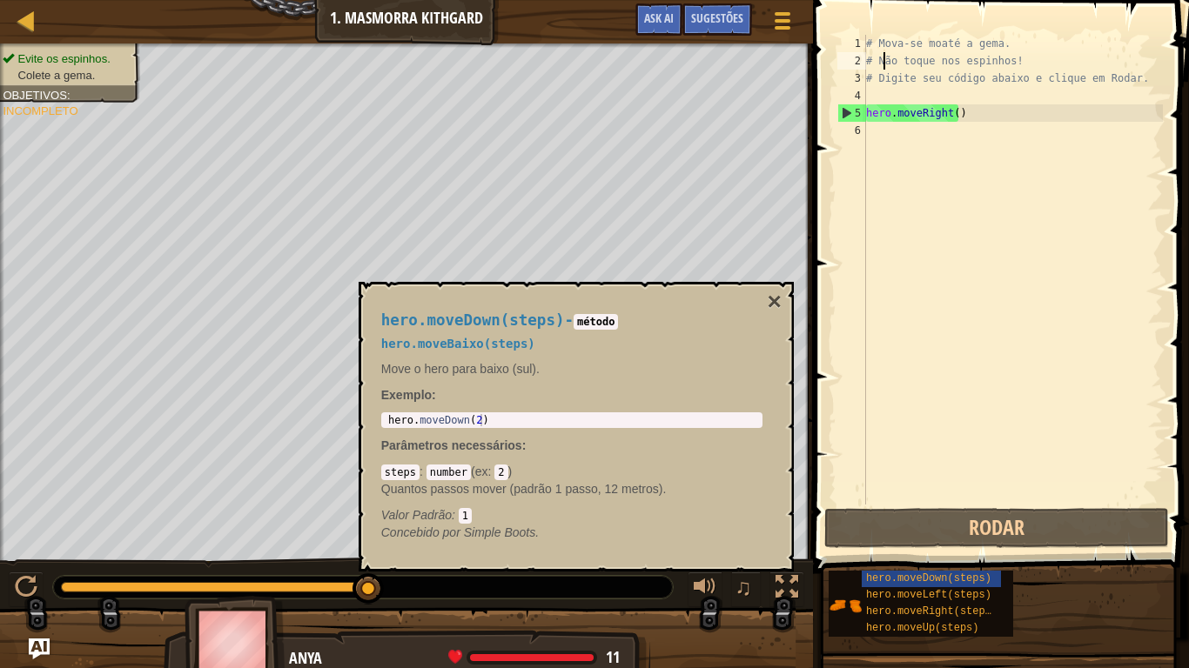
click at [881, 60] on div "# Mova-se moaté a gema. # Não toque nos espinhos! # Digite seu código abaixo e …" at bounding box center [1012, 287] width 300 height 505
click at [989, 59] on div "# Mova-se moaté a gema. # Não toque nos espinhos! # Digite seu código abaixo e …" at bounding box center [1012, 287] width 300 height 505
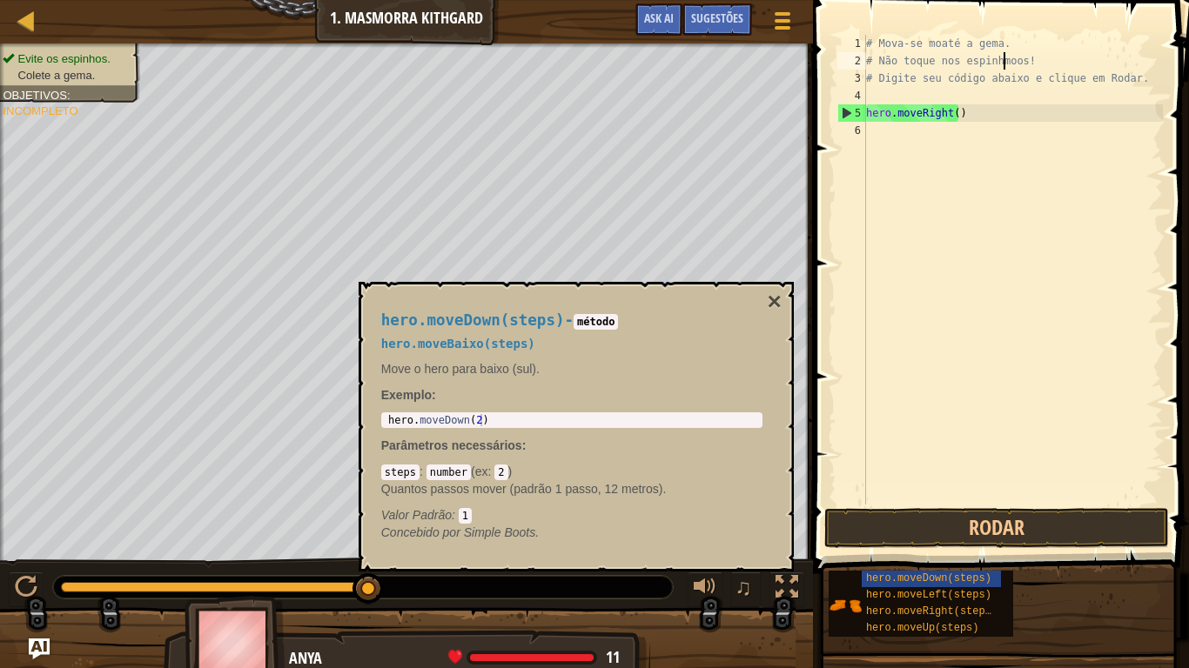
scroll to position [8, 11]
type textarea "# Não toque nos espinhmoveos!"
click at [874, 102] on div "# Mova-se moaté a gema. # Não toque nos espinhmoveos! # Digite seu código abaix…" at bounding box center [1012, 287] width 300 height 505
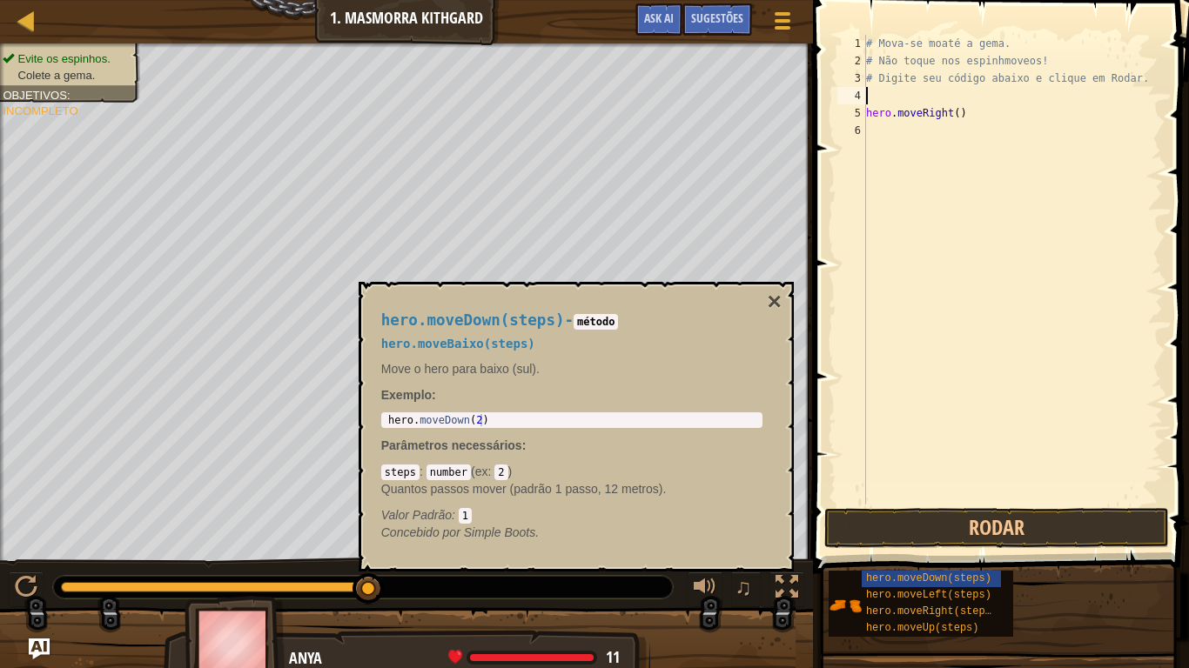
type textarea "m"
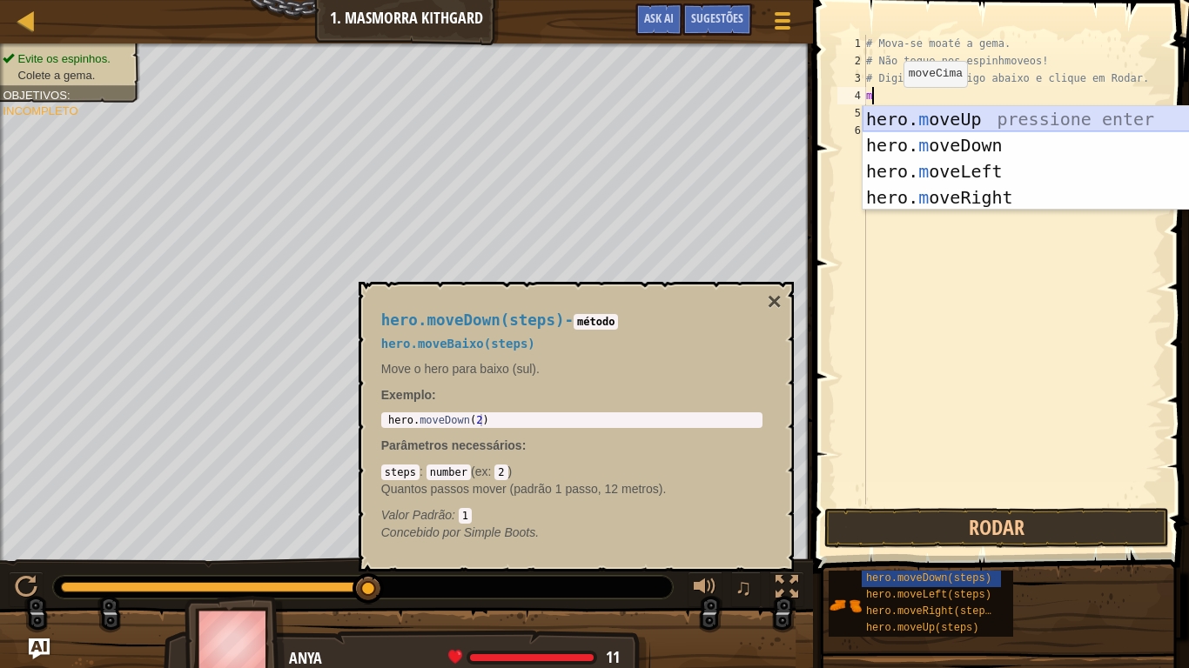
click at [996, 114] on div "hero. m oveUp pressione enter hero. m oveDown pressione enter hero. m oveLeft p…" at bounding box center [1026, 184] width 329 height 157
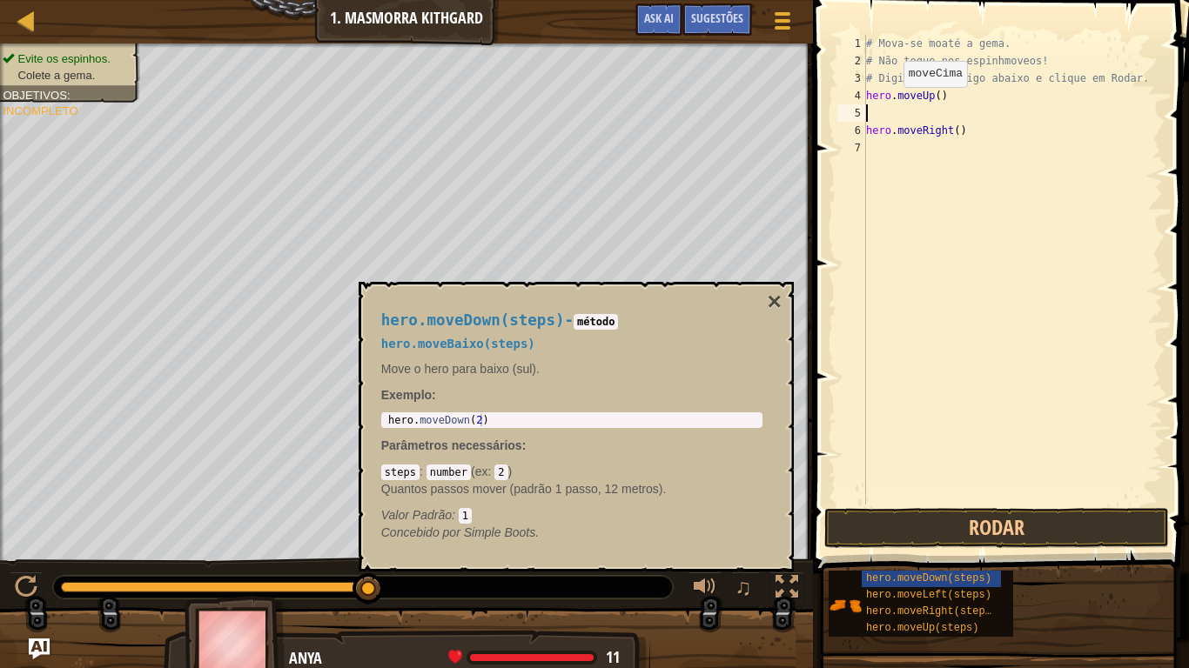
type textarea "m"
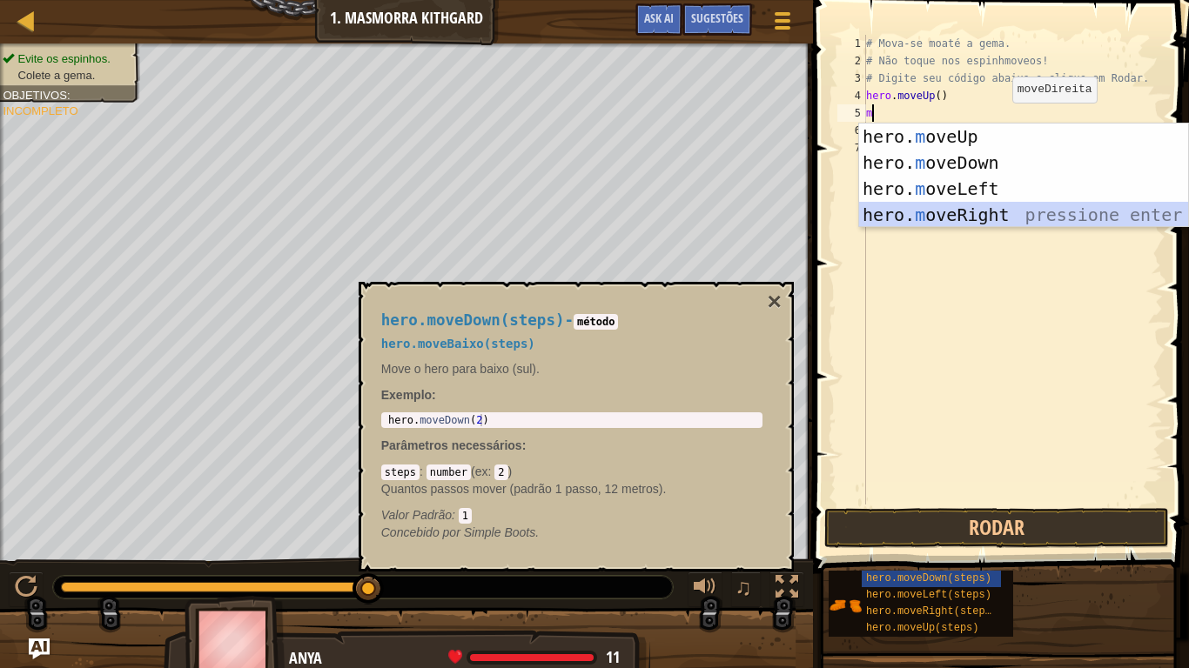
click at [1001, 219] on div "hero. m oveUp pressione enter hero. m oveDown pressione enter hero. m oveLeft p…" at bounding box center [1023, 202] width 329 height 157
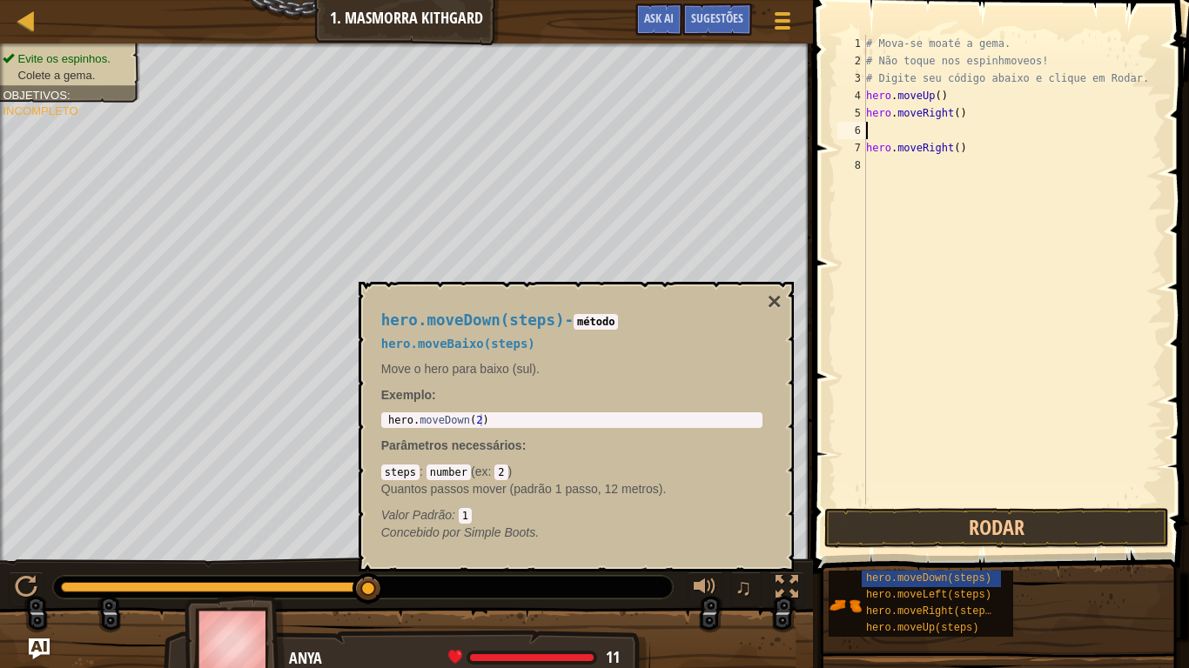
type textarea "m"
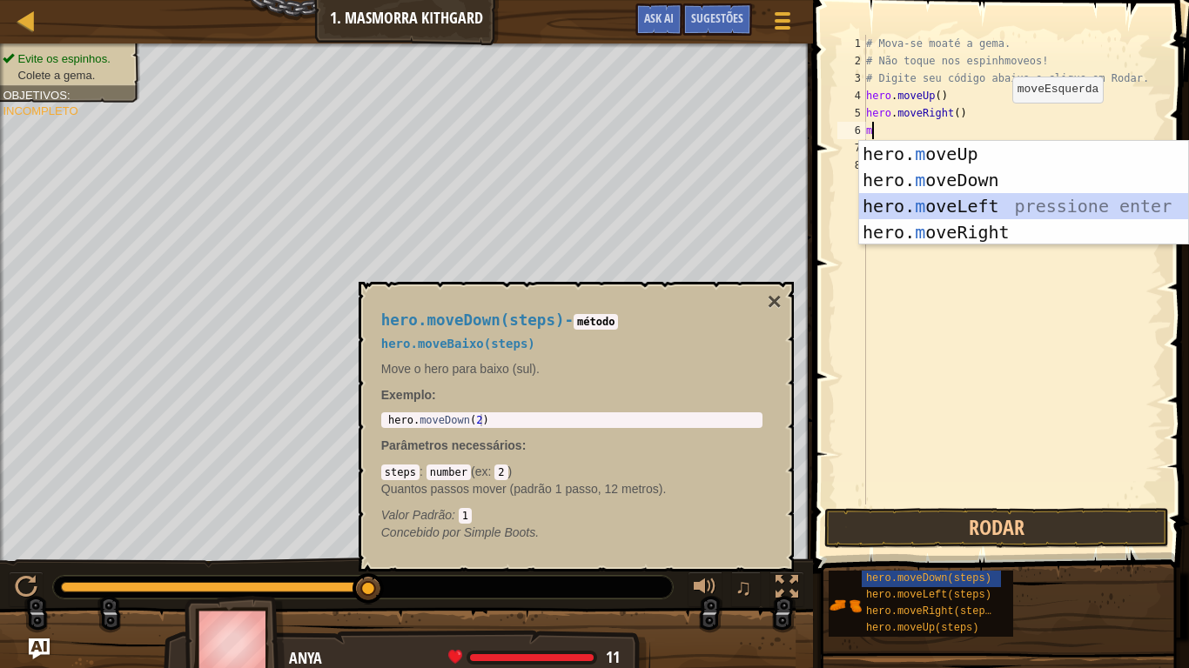
click at [946, 204] on div "hero. m oveUp pressione enter hero. m oveDown pressione enter hero. m oveLeft p…" at bounding box center [1023, 219] width 329 height 157
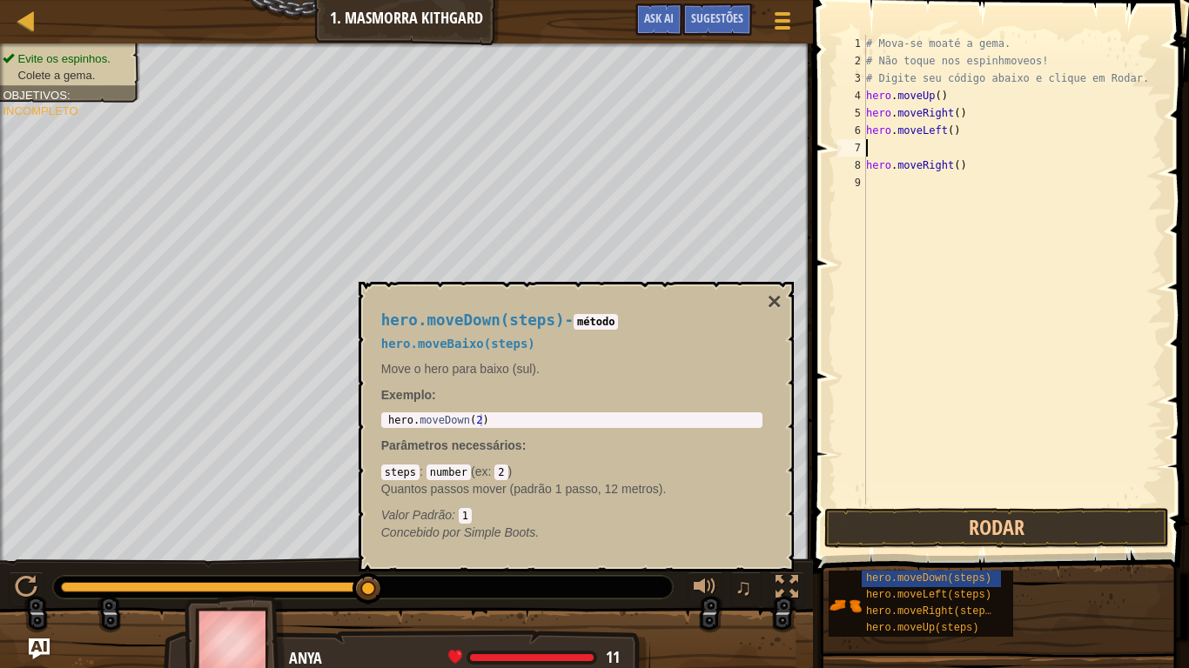
click at [885, 144] on div "# Mova-se moaté a gema. # Não toque nos espinhmoveos! # Digite seu código abaix…" at bounding box center [1012, 287] width 300 height 505
type textarea ","
type textarea "m"
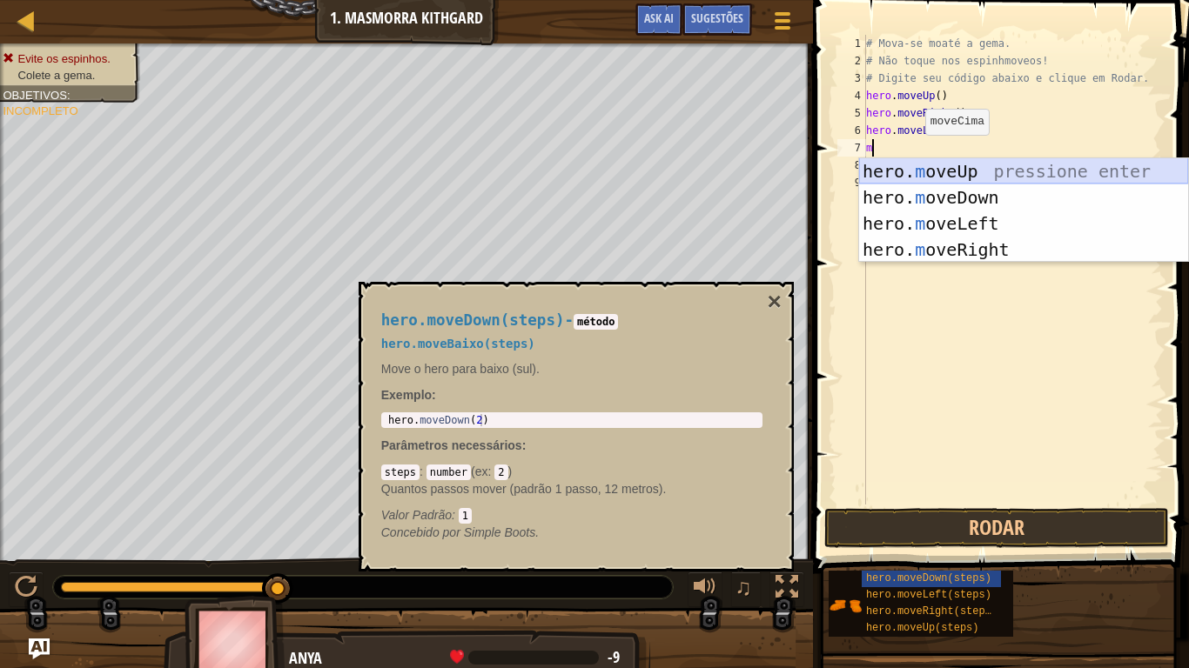
click at [969, 184] on div "hero. m oveUp pressione enter hero. m oveDown pressione enter hero. m oveLeft p…" at bounding box center [1023, 236] width 329 height 157
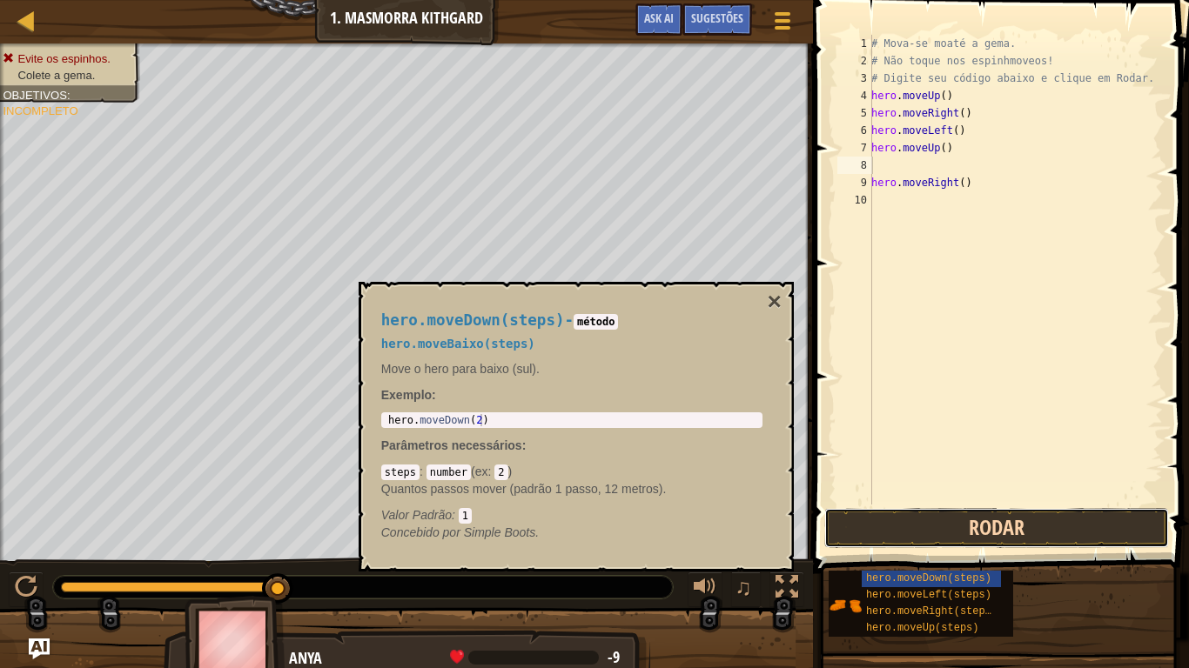
click at [940, 538] on button "Rodar" at bounding box center [996, 528] width 345 height 40
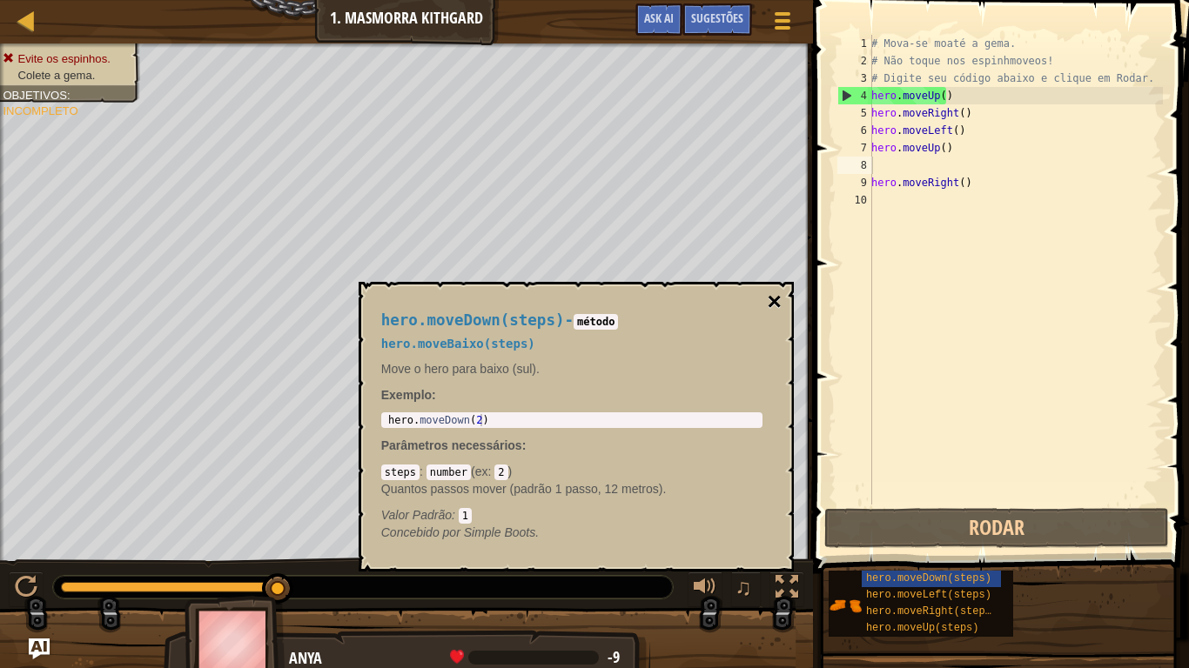
click at [777, 304] on button "×" at bounding box center [774, 302] width 14 height 24
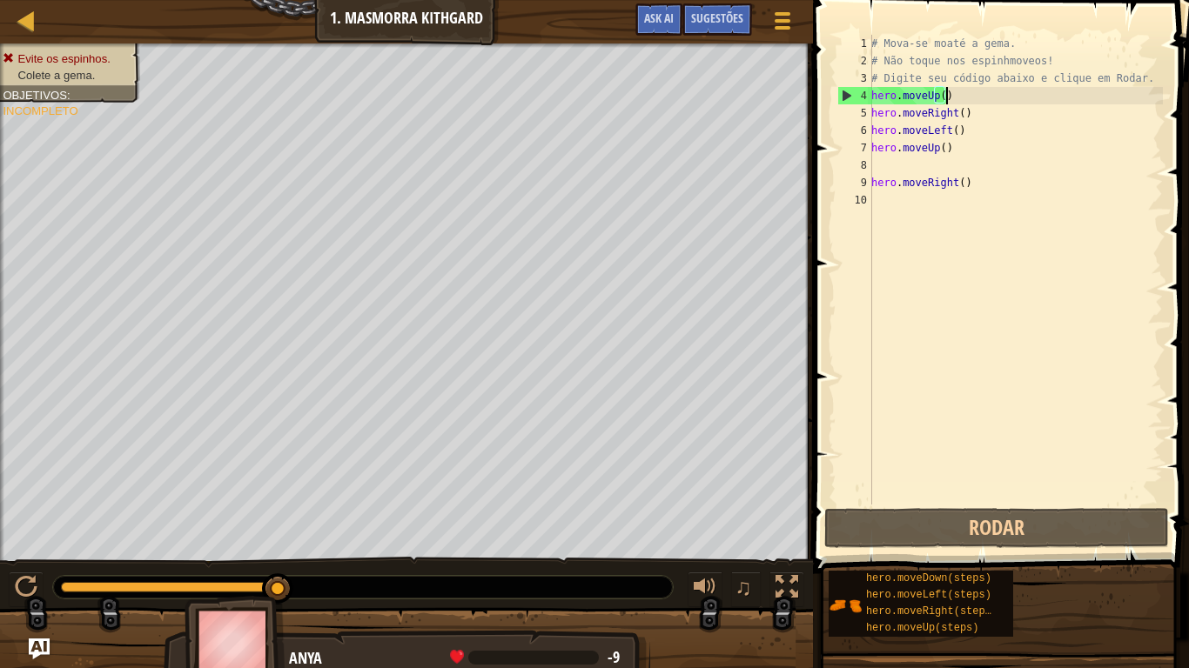
click at [984, 93] on div "# Mova-se moaté a gema. # Não toque nos espinhmoveos! # Digite seu código abaix…" at bounding box center [1015, 287] width 295 height 505
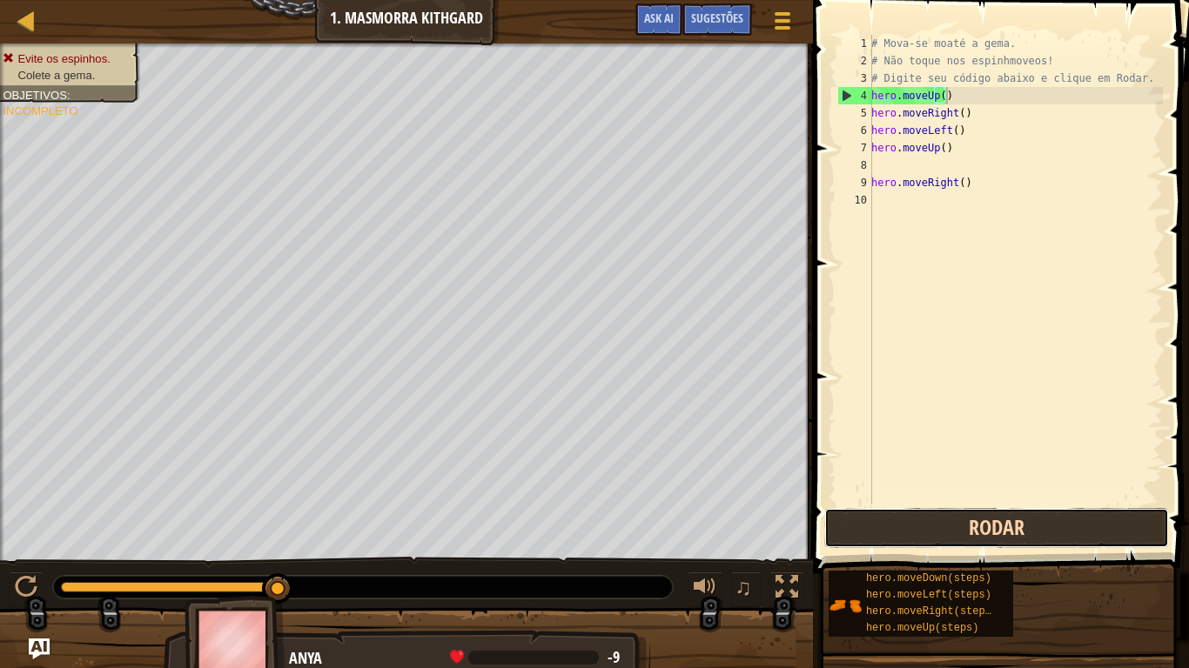
click at [915, 531] on button "Rodar" at bounding box center [996, 528] width 345 height 40
type textarea "h"
type textarea "m"
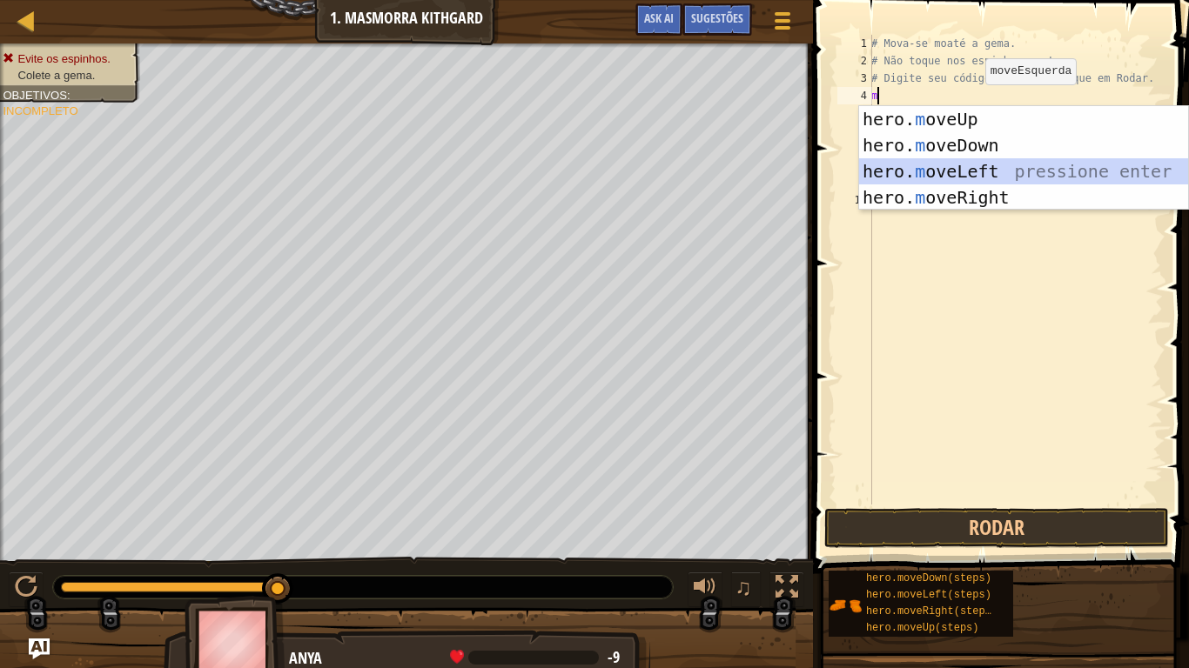
click at [997, 176] on div "hero. m oveUp pressione enter hero. m oveDown pressione enter hero. m oveLeft p…" at bounding box center [1023, 184] width 329 height 157
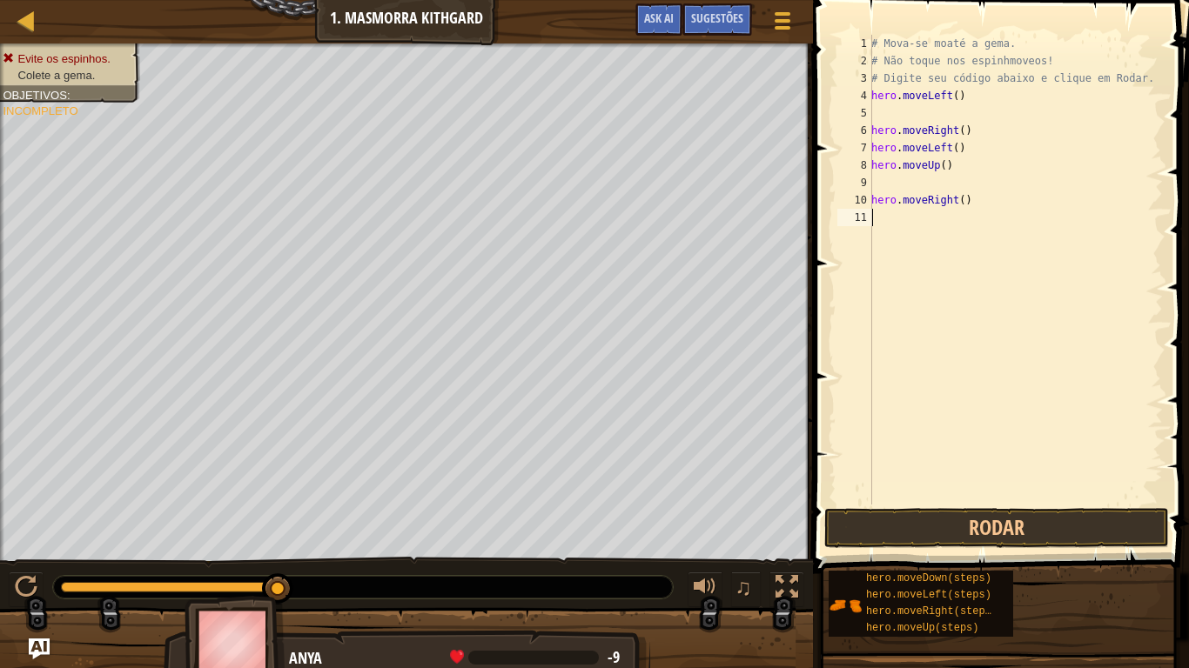
click at [943, 504] on div "# Mova-se moaté a gema. # Não toque nos espinhmoveos! # Digite seu código abaix…" at bounding box center [1015, 287] width 295 height 505
click at [943, 521] on button "Rodar" at bounding box center [996, 528] width 345 height 40
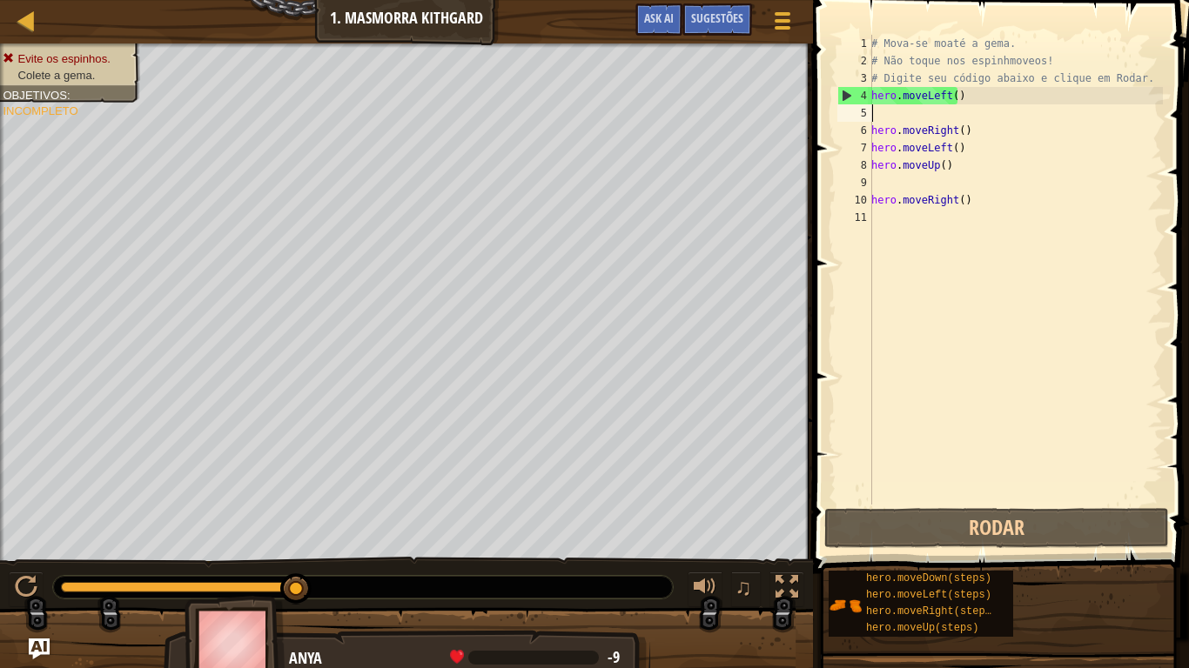
click at [962, 104] on div "# Mova-se moaté a gema. # Não toque nos espinhmoveos! # Digite seu código abaix…" at bounding box center [1015, 287] width 295 height 505
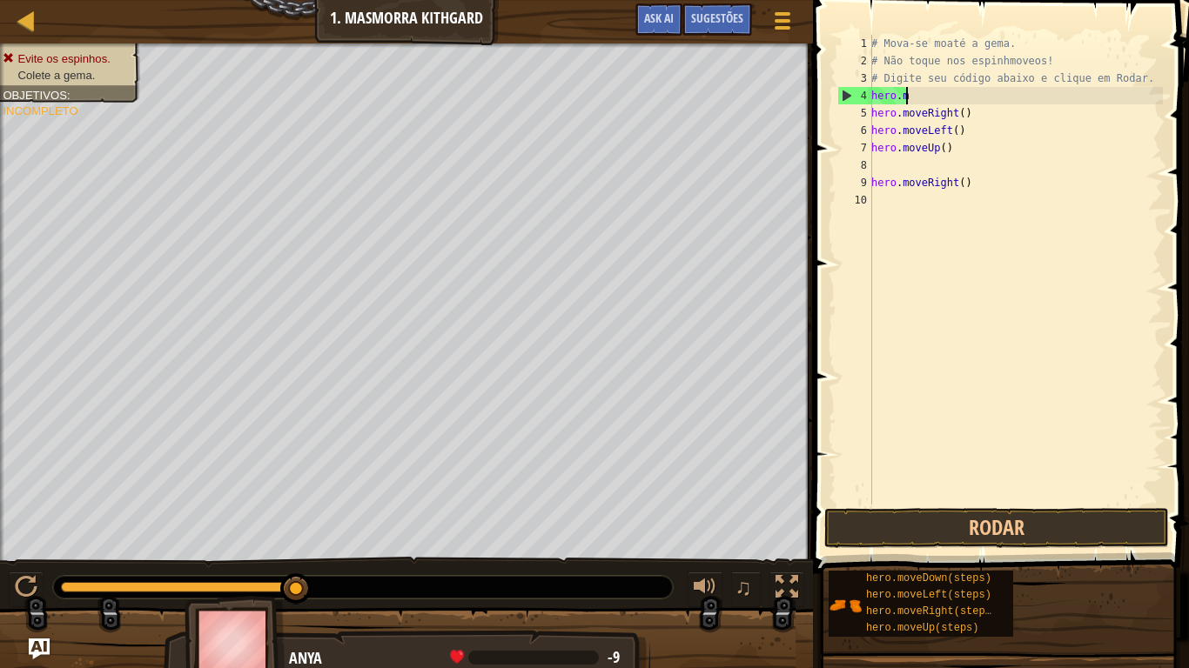
type textarea "h"
type textarea "m"
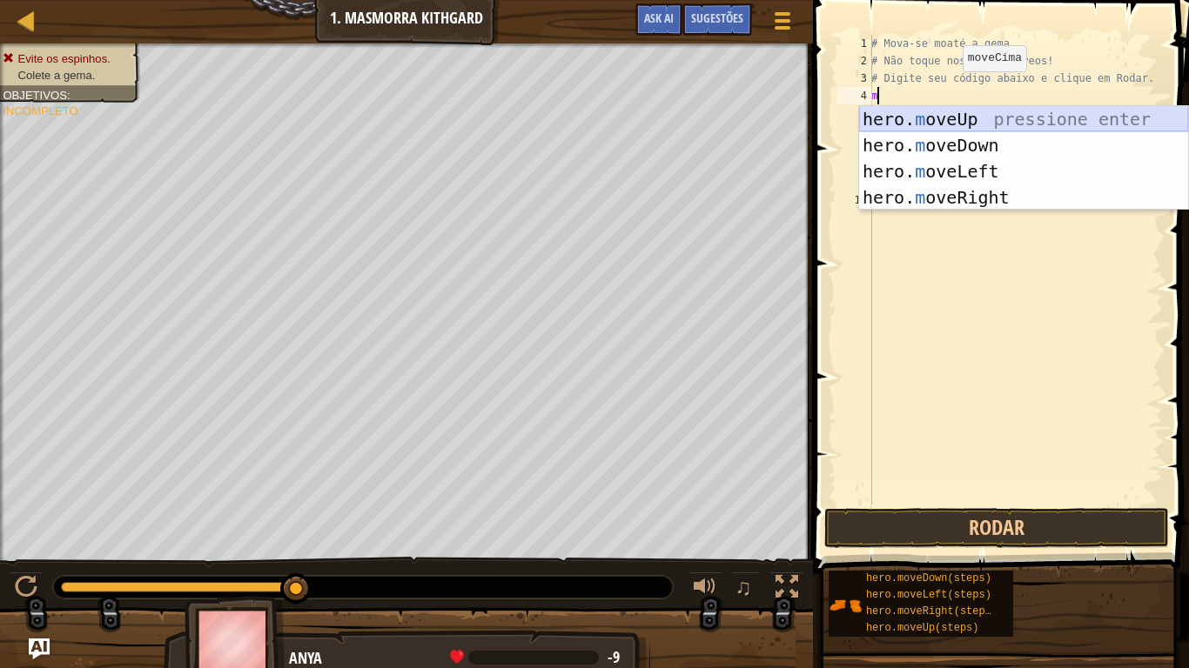
click at [999, 112] on div "hero. m oveUp pressione enter hero. m oveDown pressione enter hero. m oveLeft p…" at bounding box center [1023, 184] width 329 height 157
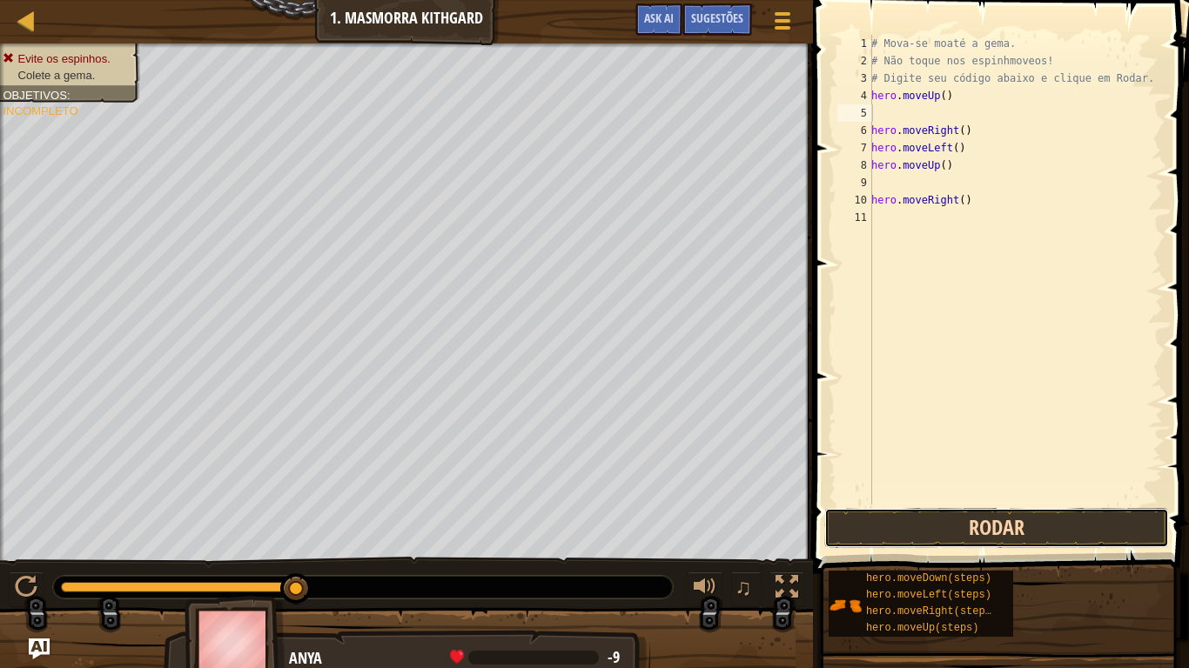
click at [992, 539] on button "Rodar" at bounding box center [996, 528] width 345 height 40
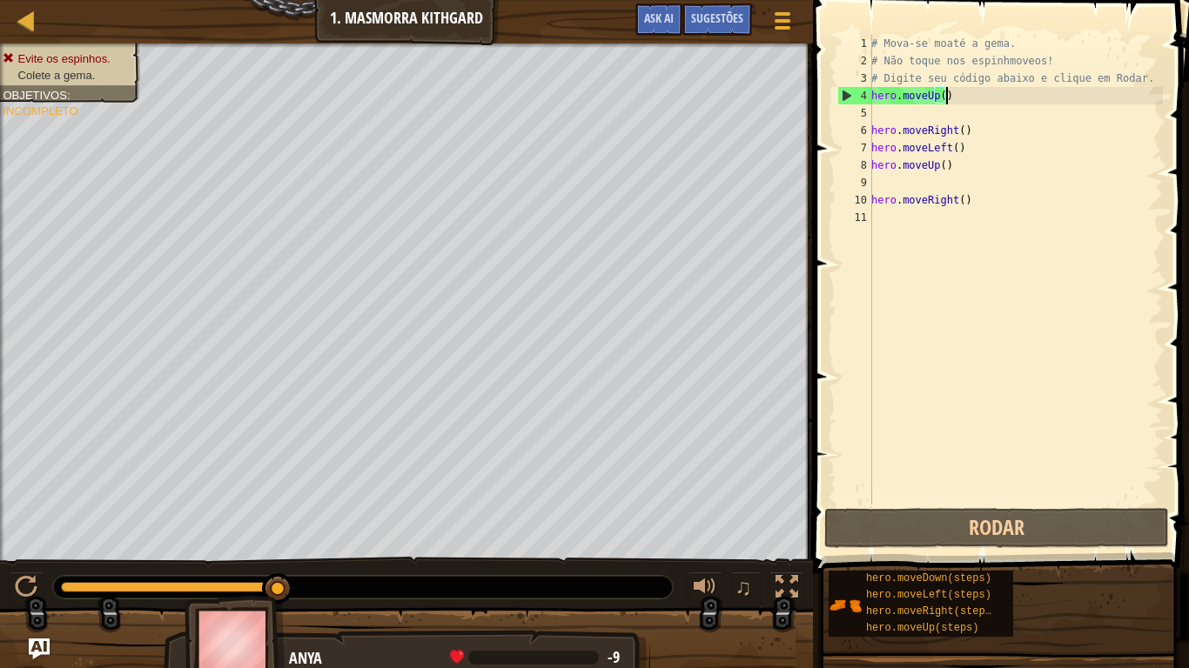
click at [1051, 94] on div "# Mova-se moaté a gema. # Não toque nos espinhmoveos! # Digite seu código abaix…" at bounding box center [1015, 287] width 295 height 505
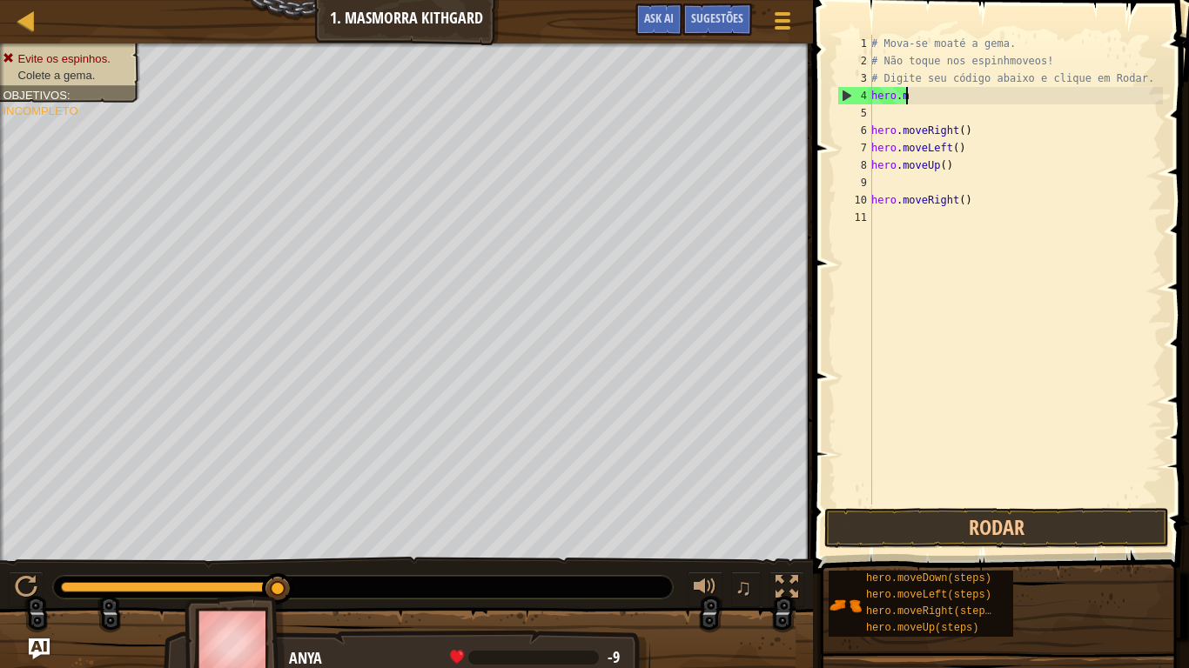
type textarea "h"
type textarea "m"
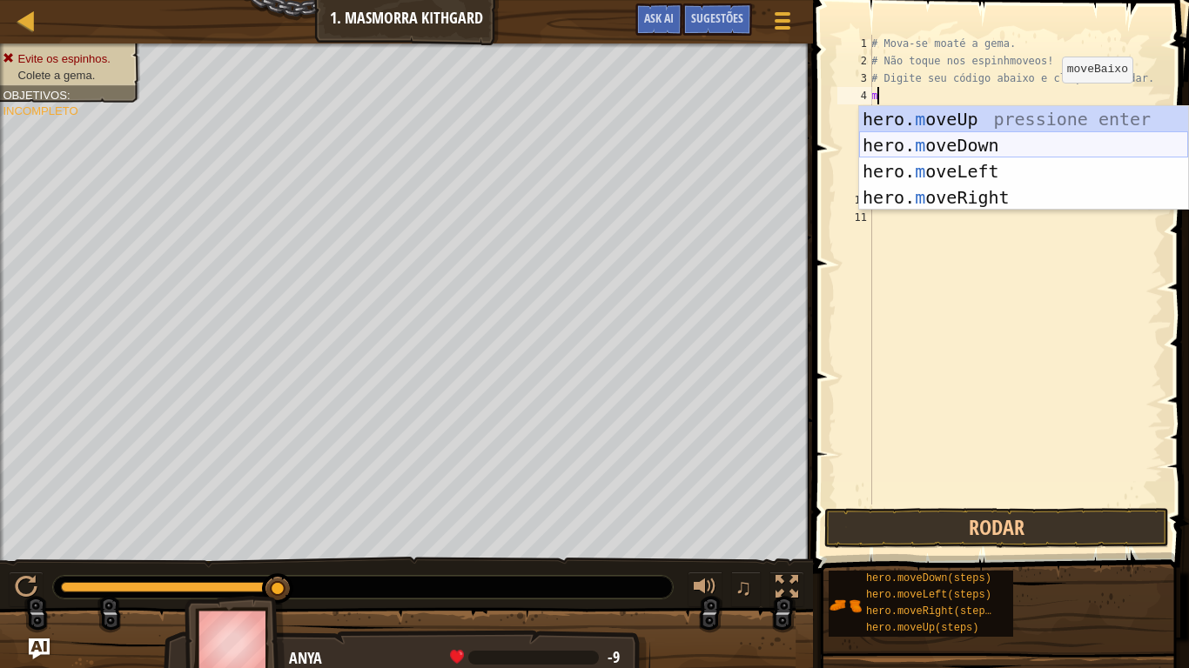
click at [1052, 134] on div "hero. m oveUp pressione enter hero. m oveDown pressione enter hero. m oveLeft p…" at bounding box center [1023, 184] width 329 height 157
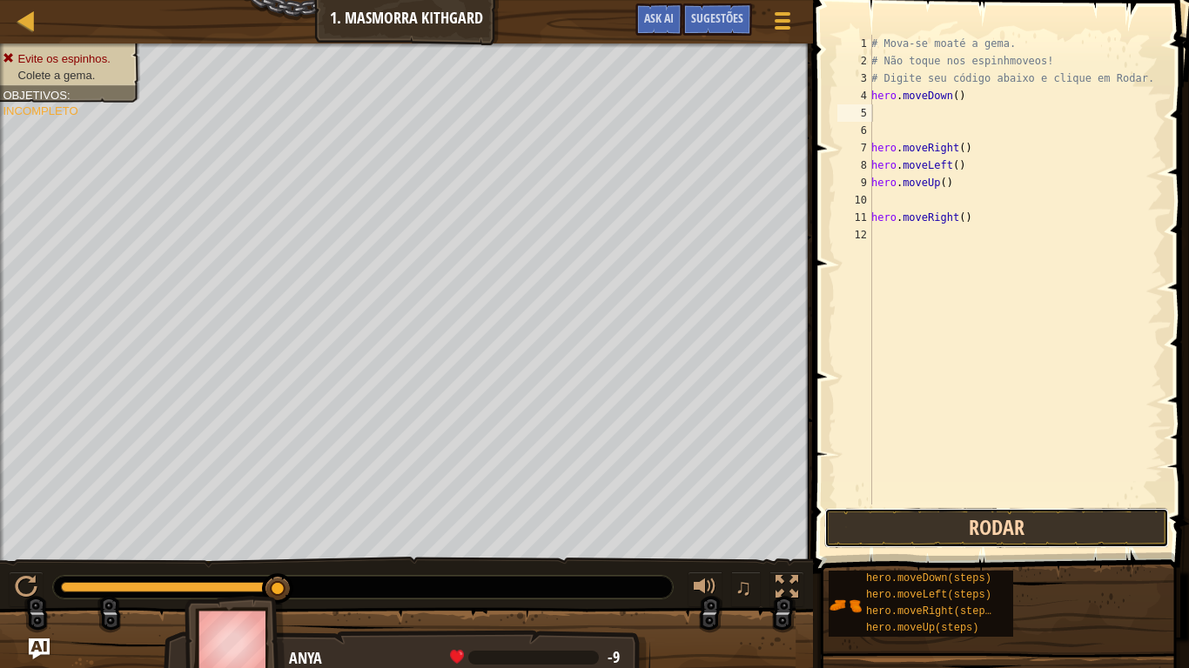
click at [1006, 528] on button "Rodar" at bounding box center [996, 528] width 345 height 40
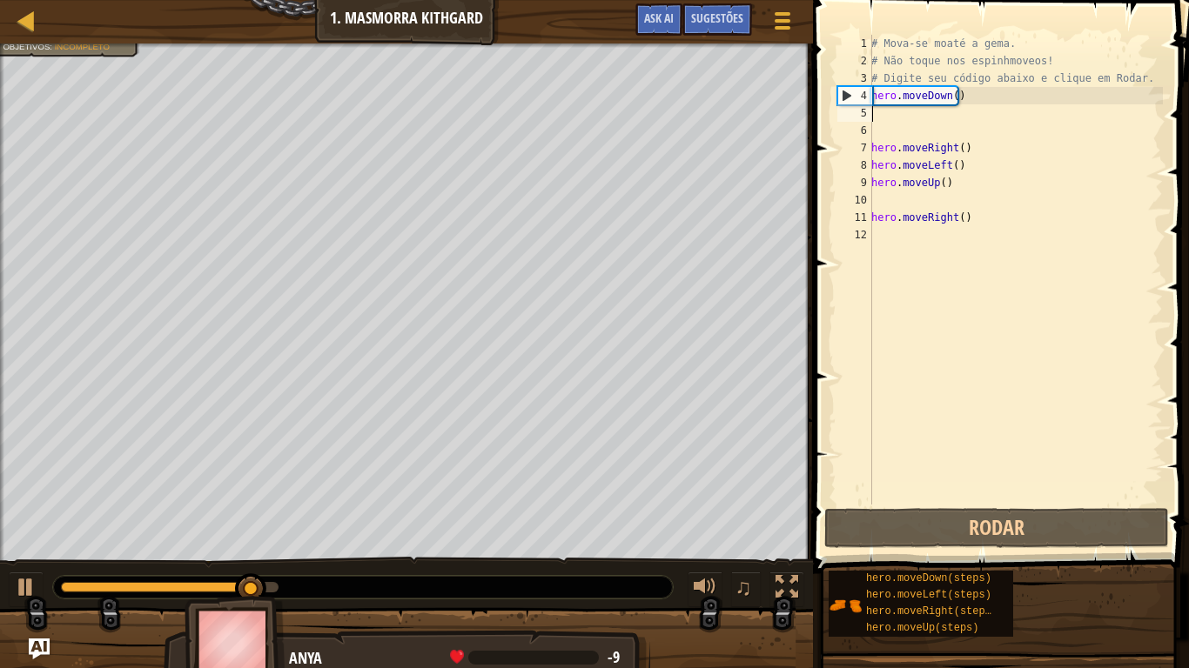
click at [966, 104] on div "# Mova-se moaté a gema. # Não toque nos espinhmoveos! # Digite seu código abaix…" at bounding box center [1015, 287] width 295 height 505
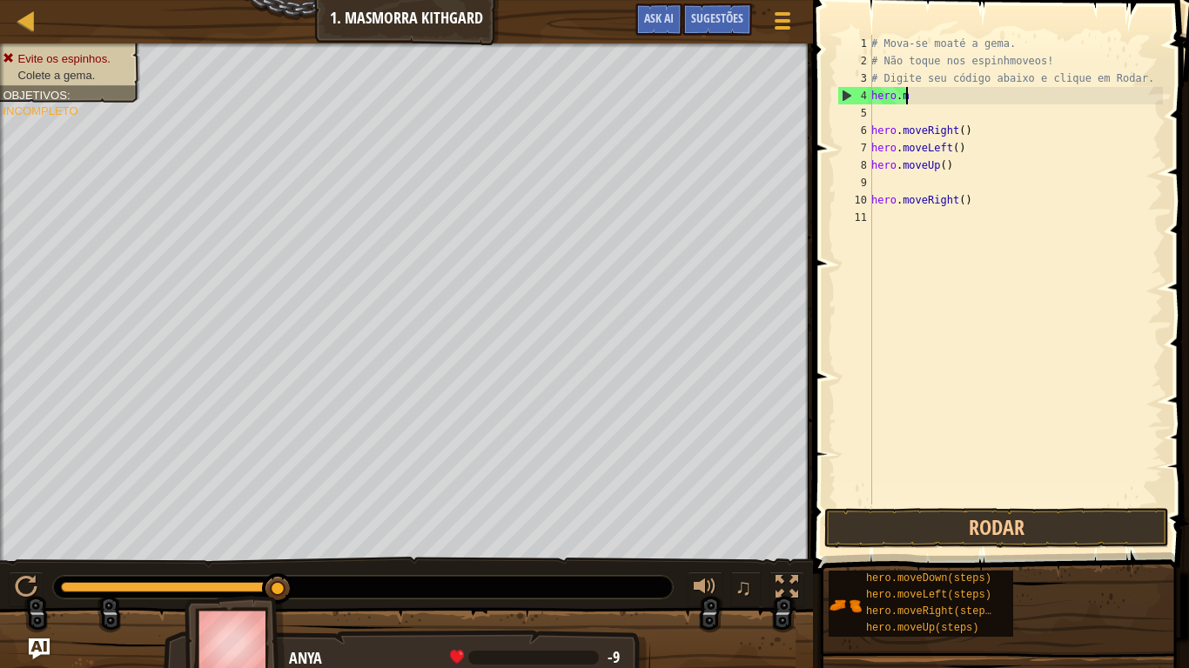
type textarea "h"
type textarea "m"
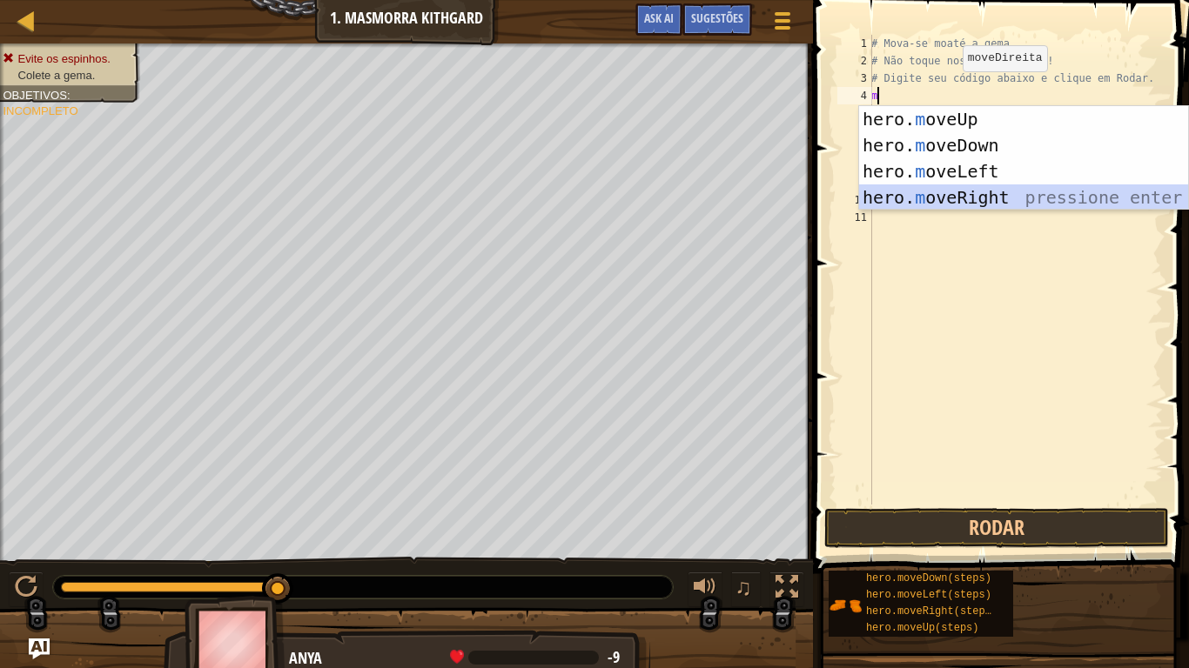
click at [989, 195] on div "hero. m oveUp pressione enter hero. m oveDown pressione enter hero. m oveLeft p…" at bounding box center [1023, 184] width 329 height 157
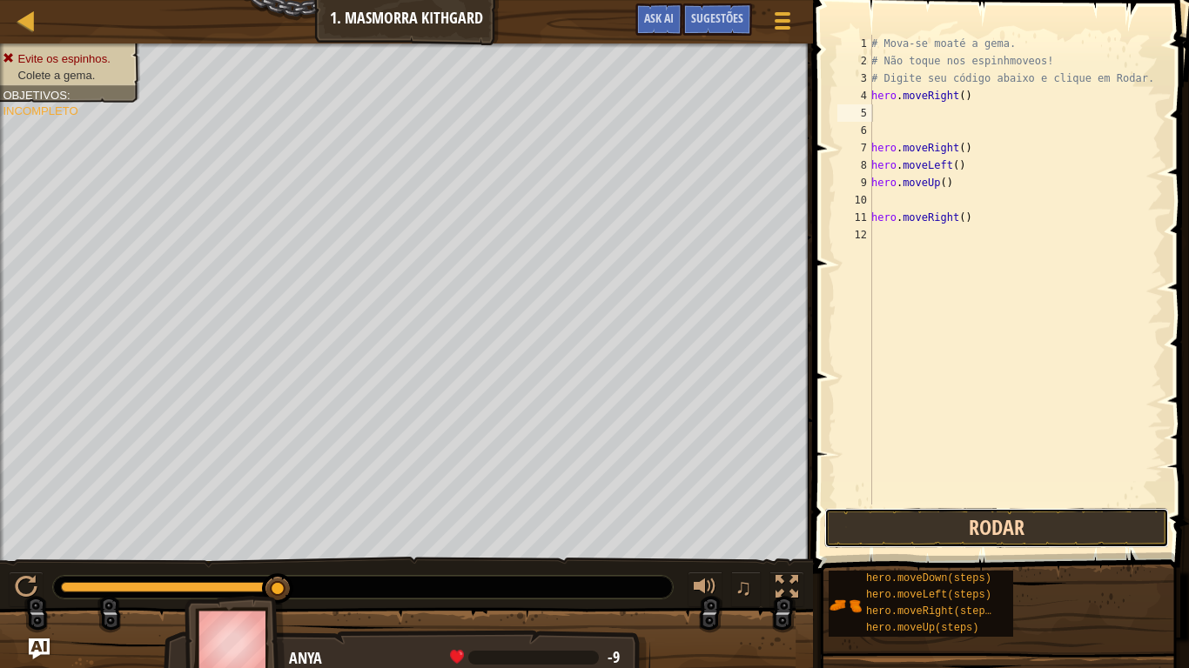
click at [972, 514] on button "Rodar" at bounding box center [996, 528] width 345 height 40
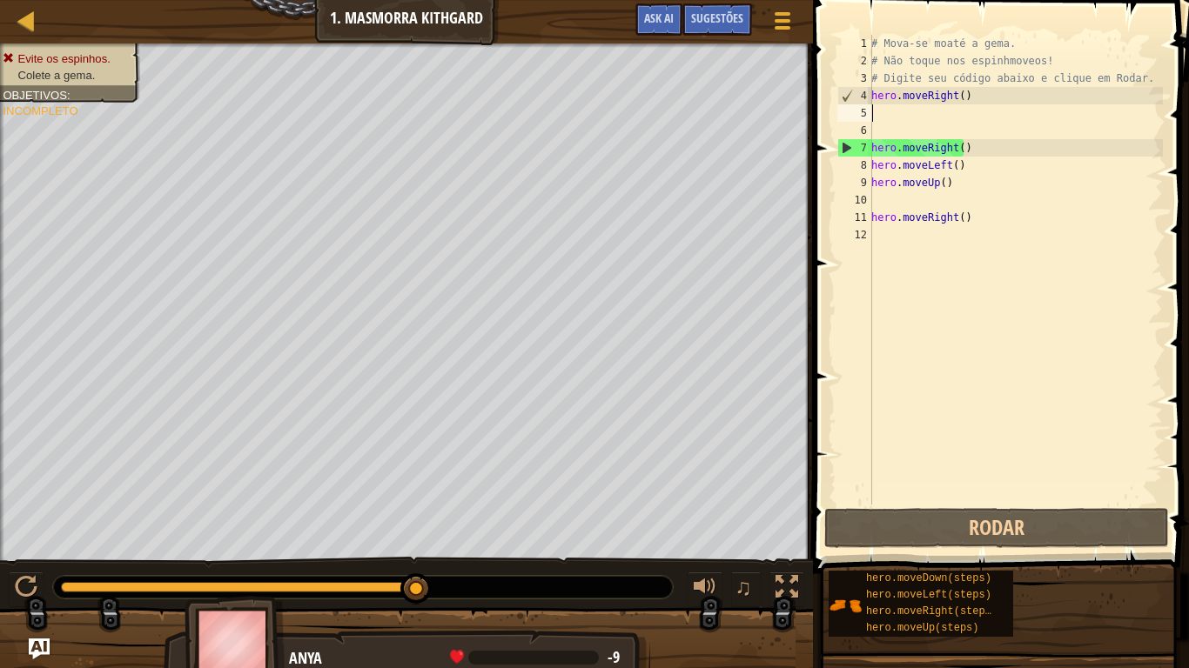
click at [947, 112] on div "# Mova-se moaté a gema. # Não toque nos espinhmoveos! # Digite seu código abaix…" at bounding box center [1015, 287] width 295 height 505
type textarea "m"
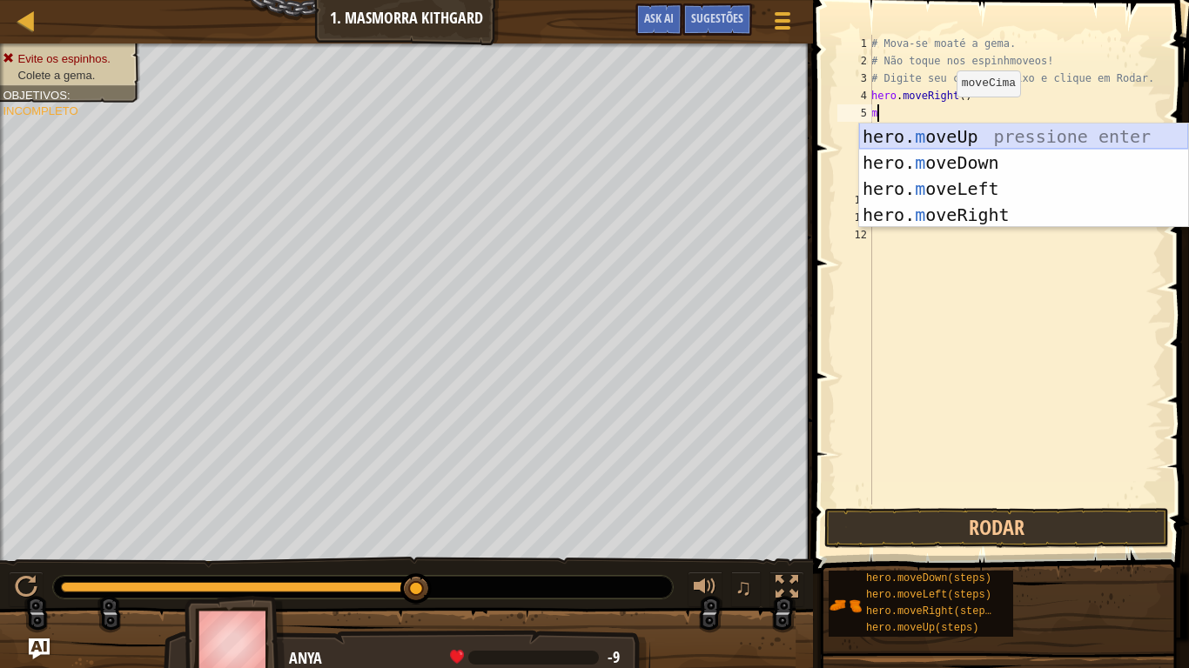
click at [961, 126] on div "hero. m oveUp pressione enter hero. m oveDown pressione enter hero. m oveLeft p…" at bounding box center [1023, 202] width 329 height 157
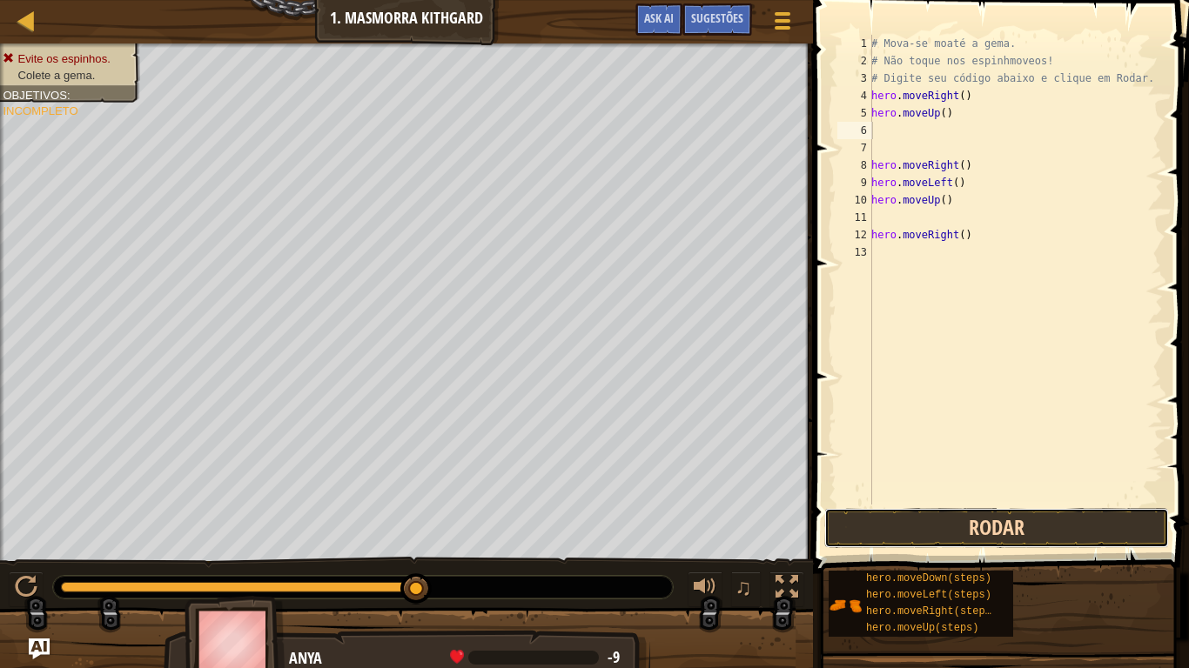
click at [931, 523] on button "Rodar" at bounding box center [996, 528] width 345 height 40
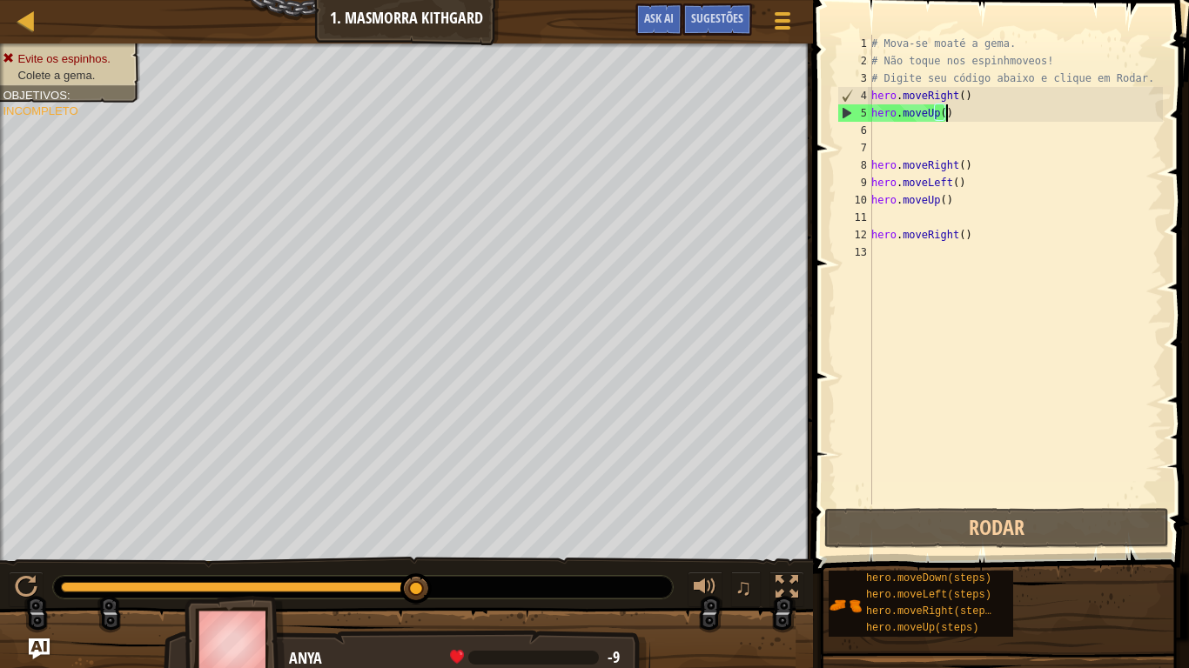
click at [989, 113] on div "# Mova-se moaté a gema. # Não toque nos espinhmoveos! # Digite seu código abaix…" at bounding box center [1015, 287] width 295 height 505
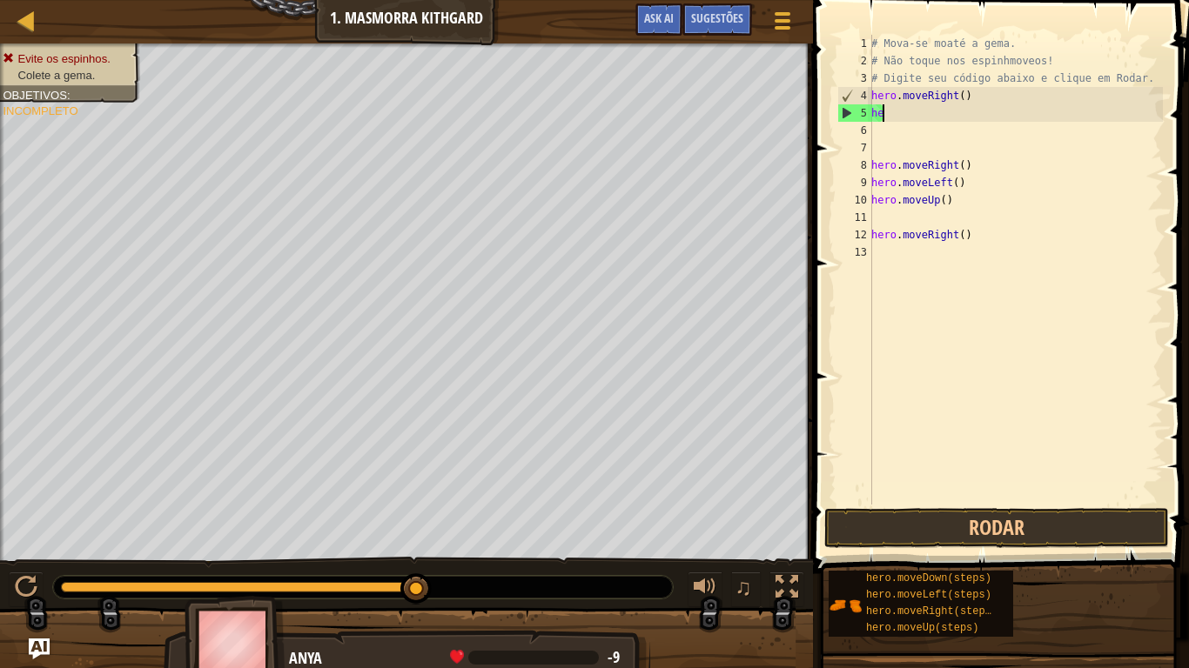
type textarea "h"
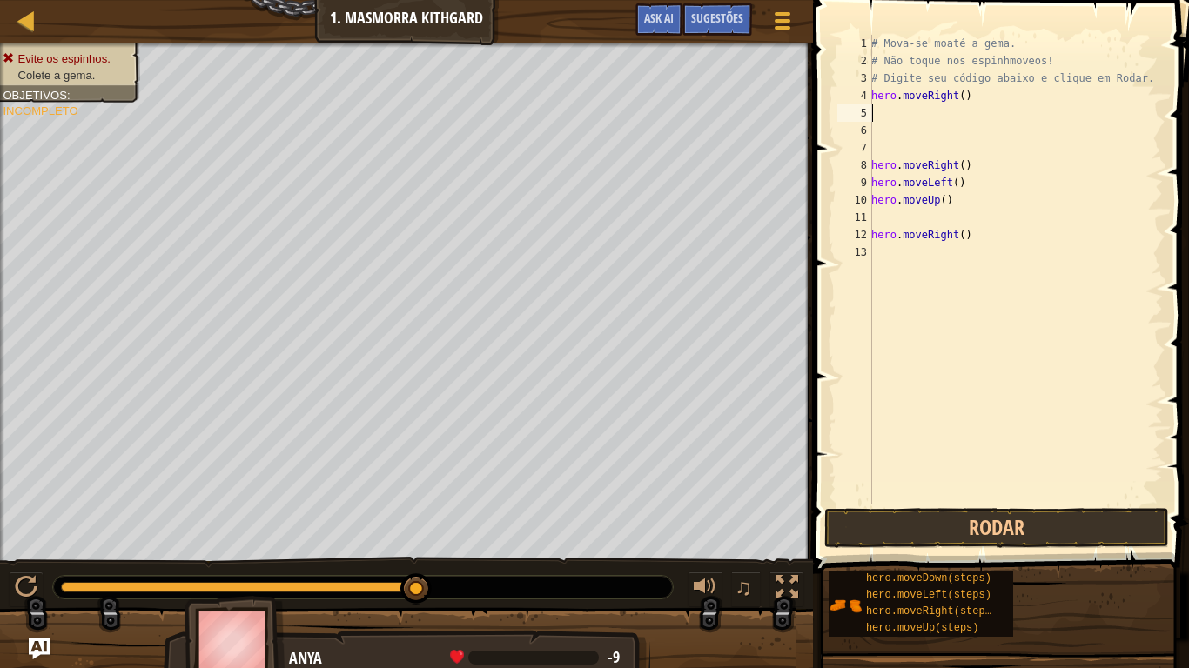
type textarea "m"
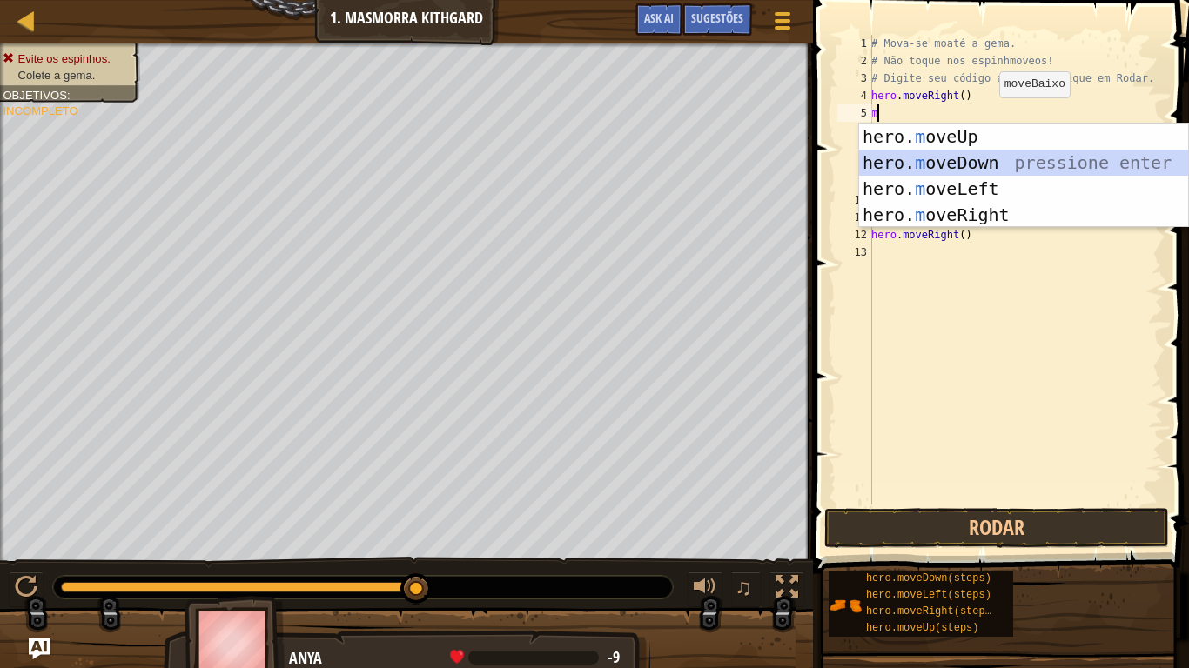
click at [993, 158] on div "hero. m oveUp pressione enter hero. m oveDown pressione enter hero. m oveLeft p…" at bounding box center [1023, 202] width 329 height 157
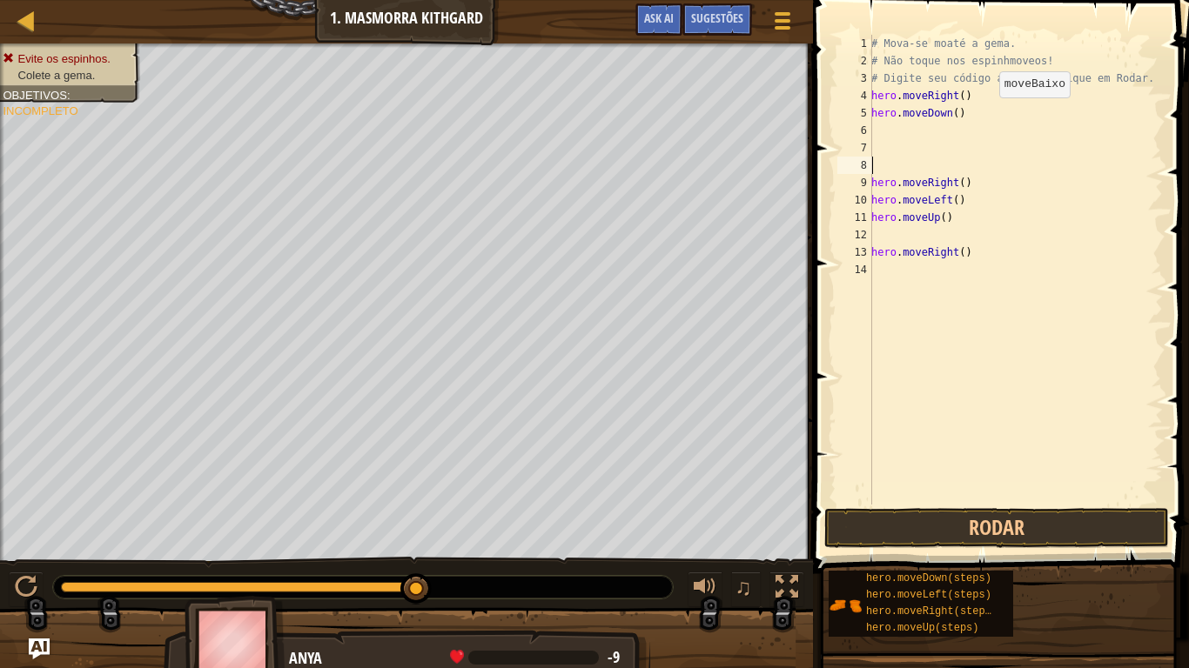
click at [993, 158] on div "# Mova-se moaté a gema. # Não toque nos espinhmoveos! # Digite seu código abaix…" at bounding box center [1015, 287] width 295 height 505
click at [965, 517] on button "Rodar" at bounding box center [996, 528] width 345 height 40
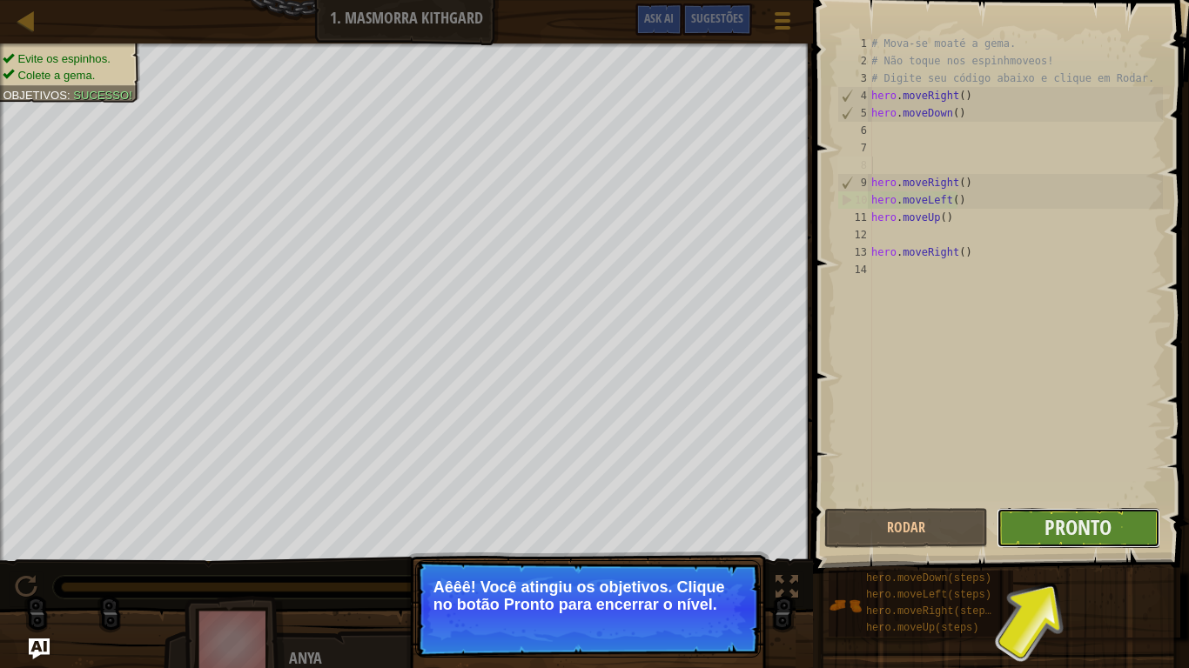
click at [1056, 511] on button "Pronto" at bounding box center [1078, 528] width 164 height 40
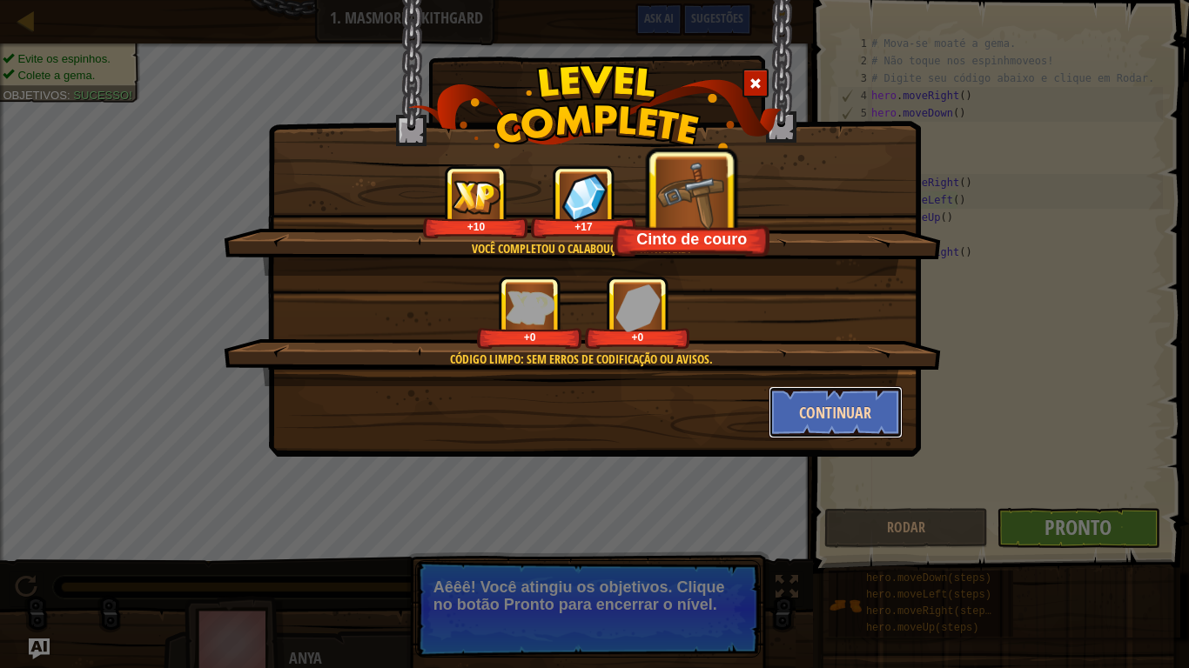
click at [838, 406] on button "Continuar" at bounding box center [835, 412] width 135 height 52
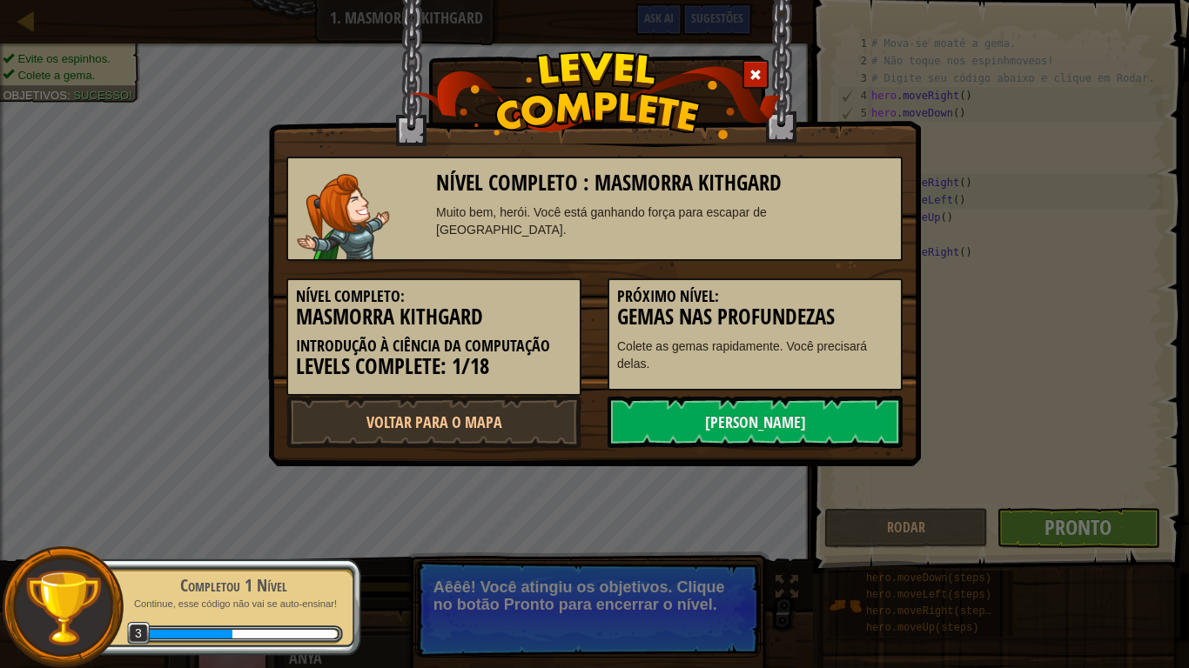
click at [838, 406] on link "[PERSON_NAME]" at bounding box center [754, 422] width 295 height 52
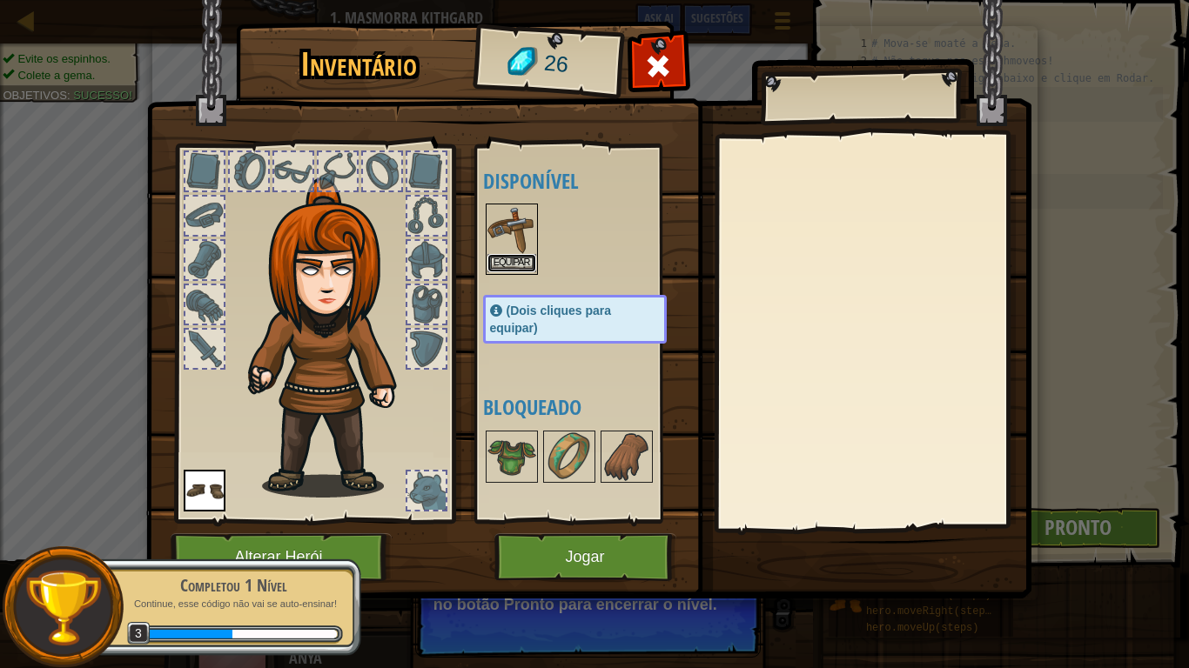
click at [512, 258] on button "Equipar" at bounding box center [511, 263] width 49 height 18
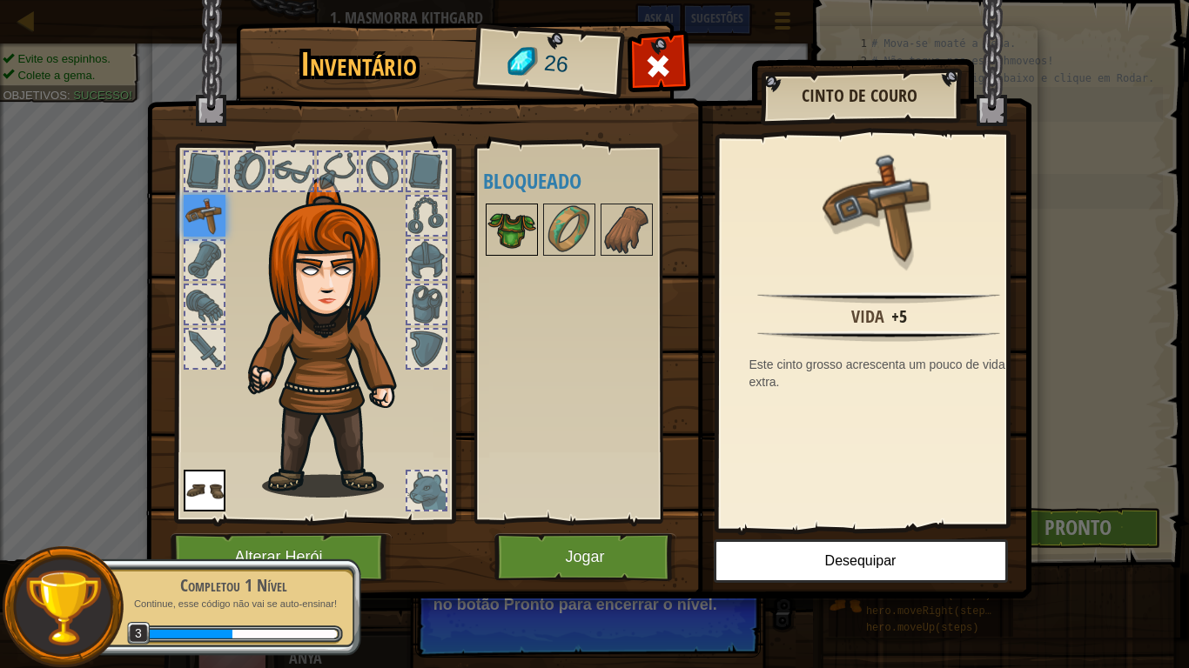
click at [520, 233] on img at bounding box center [511, 229] width 49 height 49
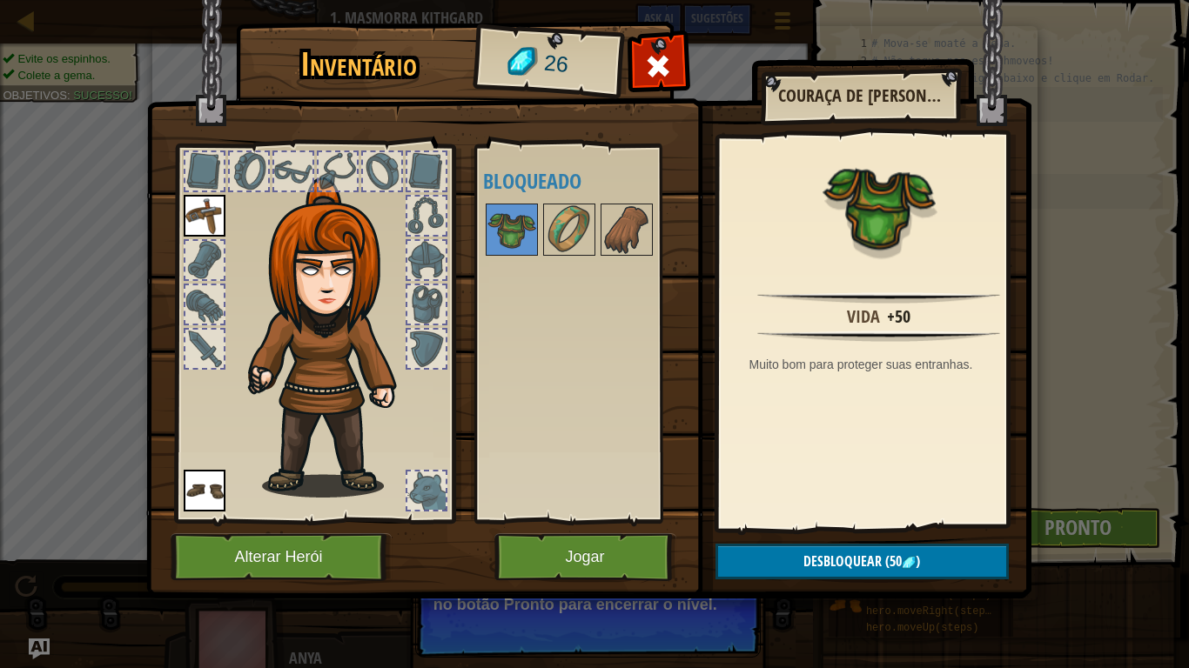
drag, startPoint x: 587, startPoint y: 527, endPoint x: 593, endPoint y: 560, distance: 32.6
click at [593, 550] on div "Inventário 26 Disponível [GEOGRAPHIC_DATA] Equipar (Dois cliques para equipar) …" at bounding box center [594, 313] width 885 height 574
click at [593, 550] on button "Jogar" at bounding box center [585, 557] width 182 height 48
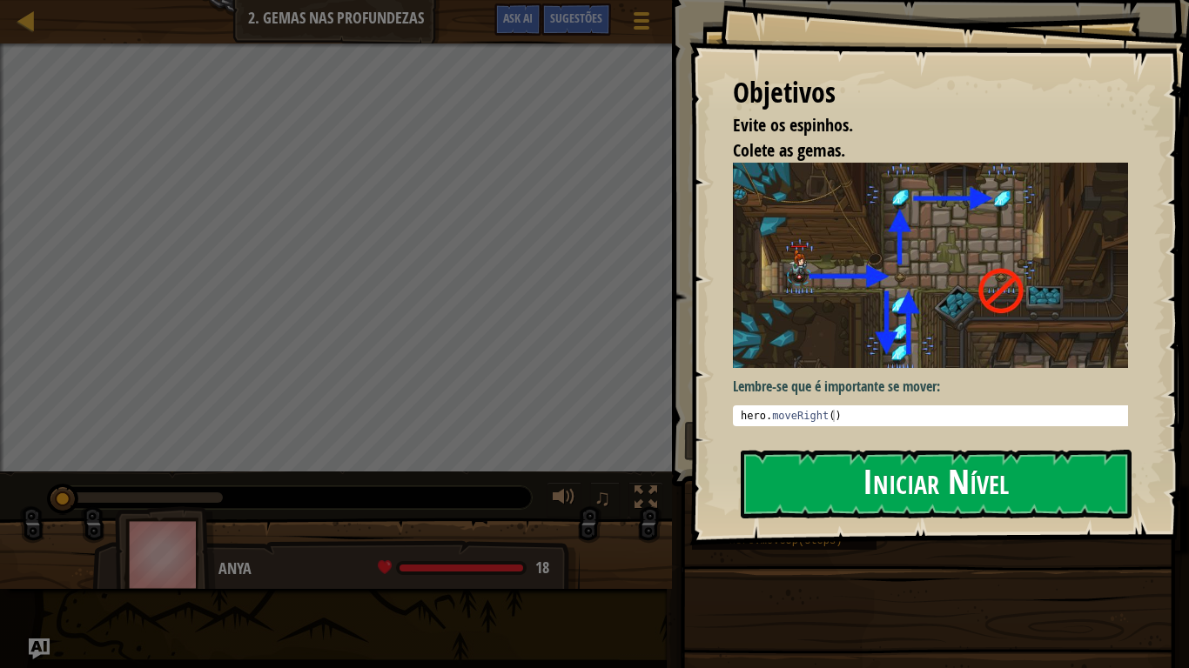
click at [832, 489] on button "Iniciar Nível" at bounding box center [936, 484] width 391 height 69
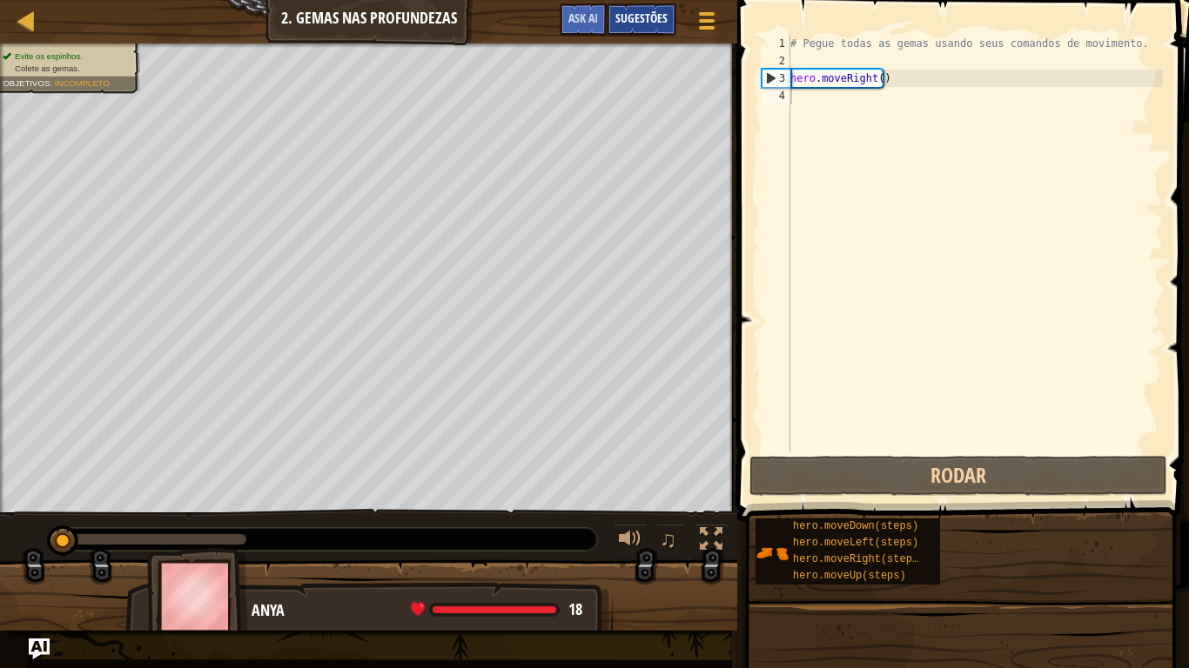
click at [628, 8] on div "Sugestões" at bounding box center [642, 19] width 70 height 32
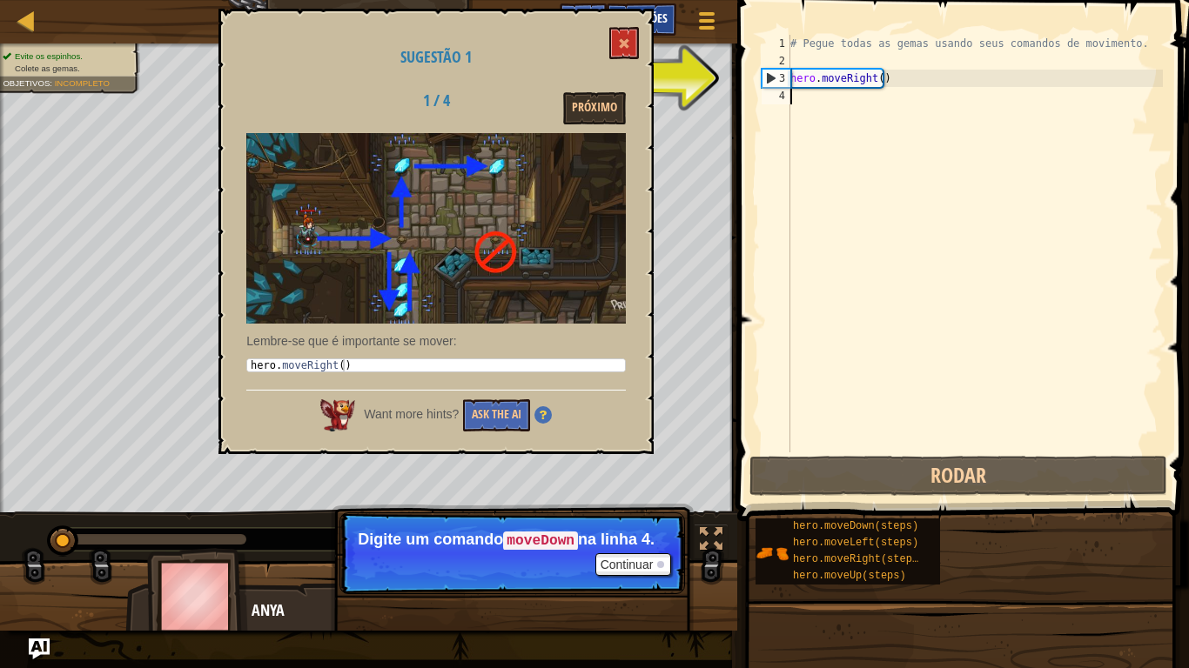
type textarea "m"
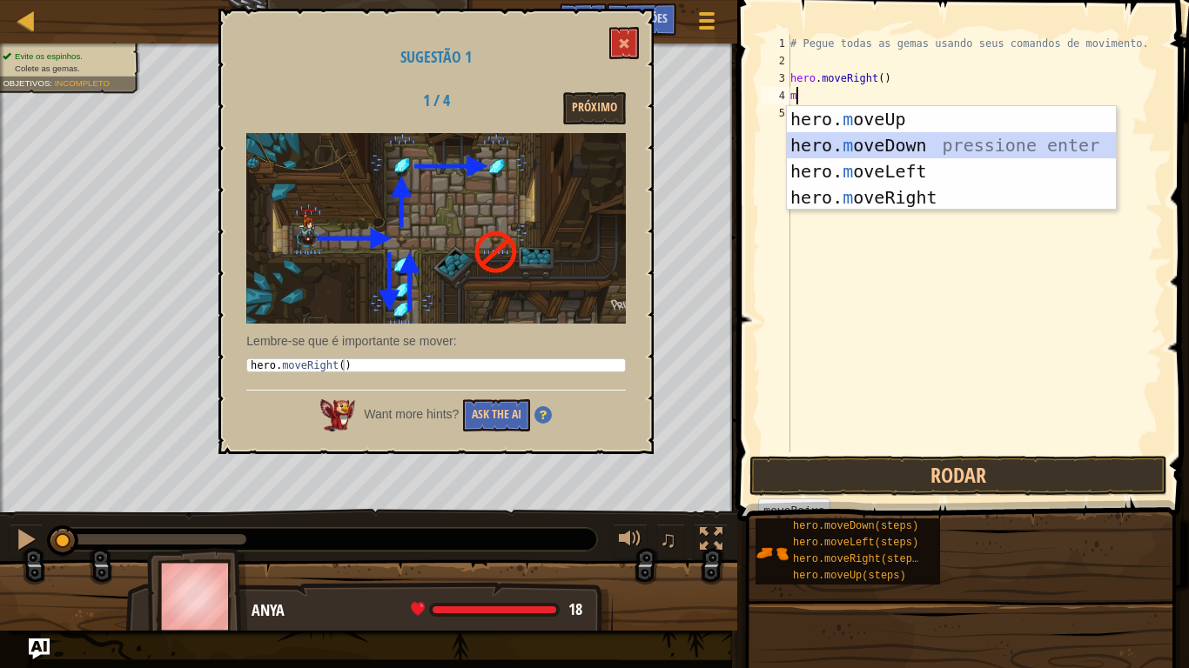
click at [844, 133] on div "hero. m oveUp pressione enter hero. m oveDown pressione enter hero. m oveLeft p…" at bounding box center [951, 184] width 329 height 157
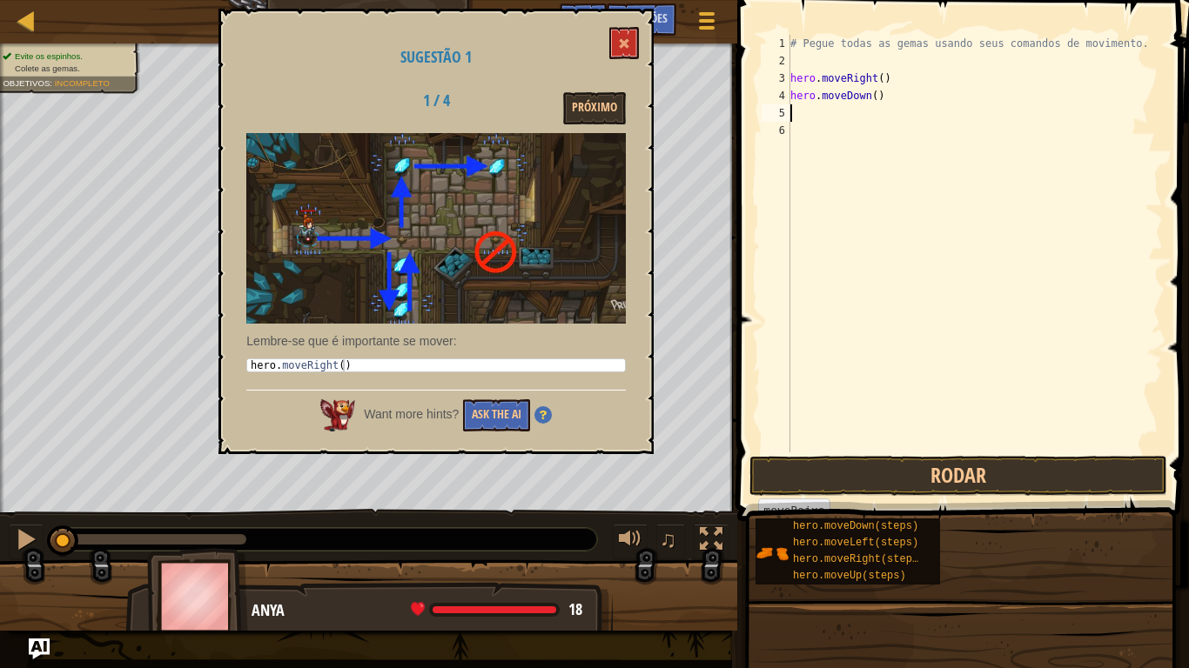
type textarea "m"
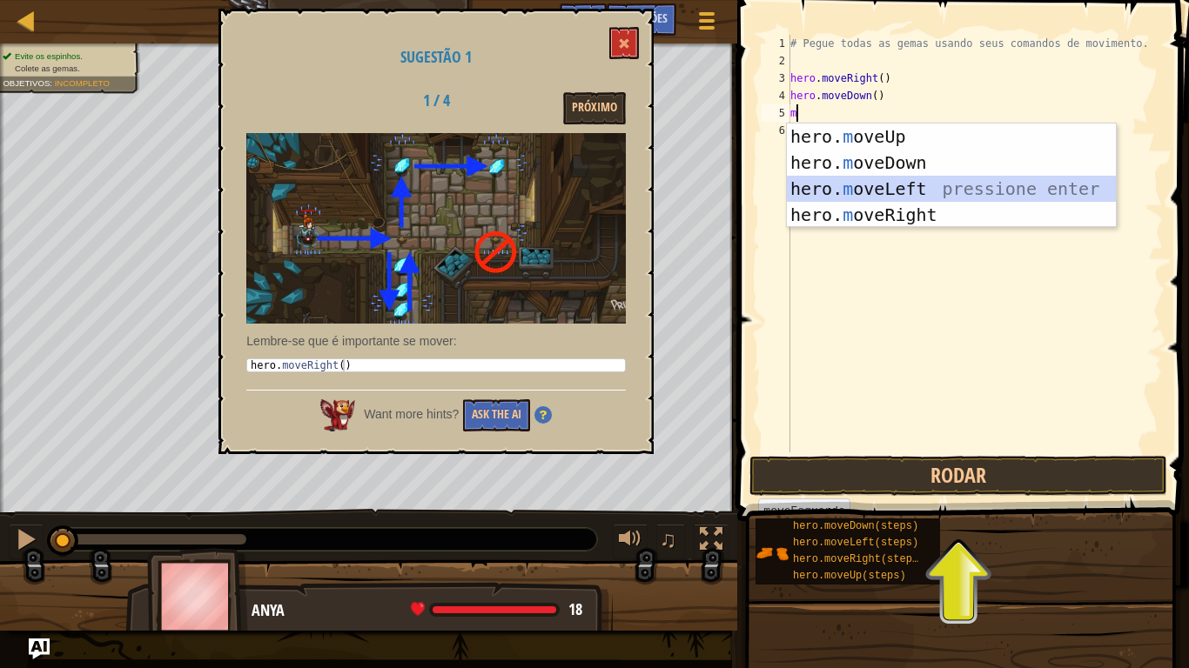
click at [874, 181] on div "hero. m oveUp pressione enter hero. m oveDown pressione enter hero. m oveLeft p…" at bounding box center [951, 202] width 329 height 157
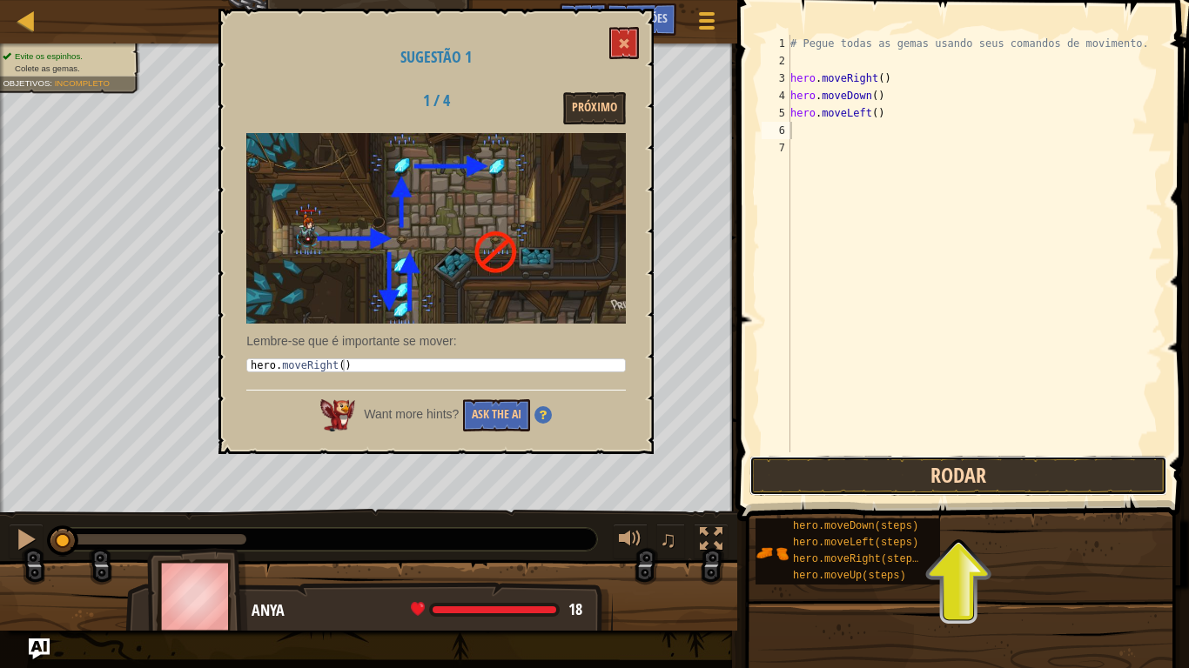
click at [922, 480] on button "Rodar" at bounding box center [958, 476] width 418 height 40
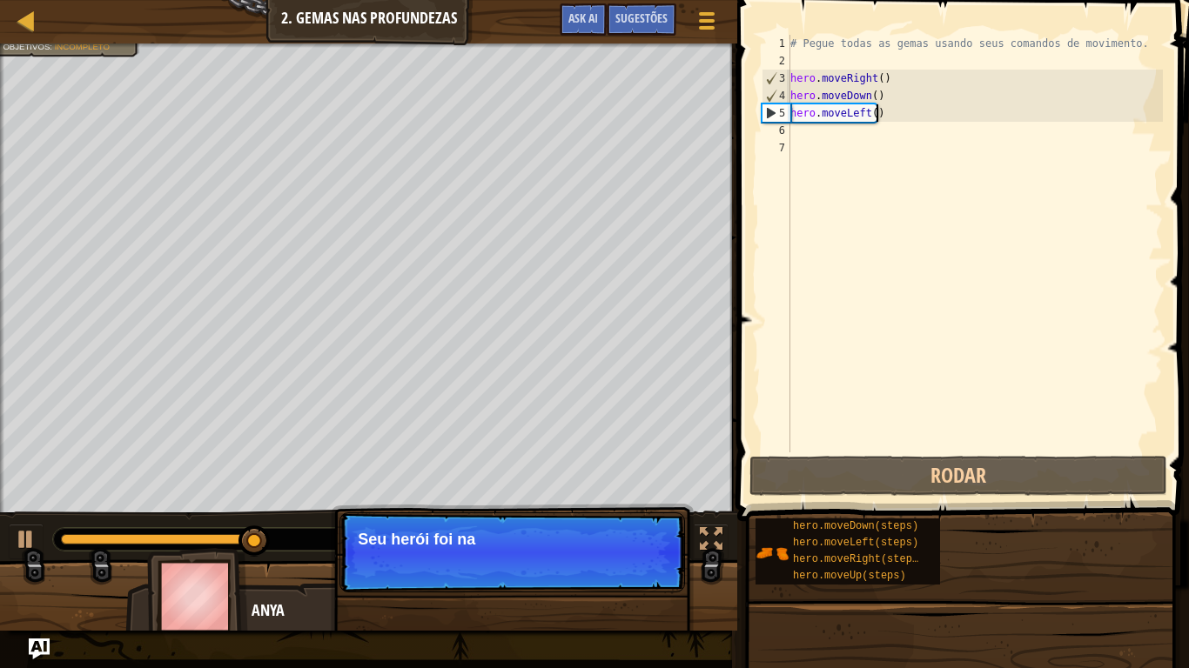
click at [892, 119] on div "# Pegue todas as gemas usando seus comandos de movimento. hero . moveRight ( ) …" at bounding box center [975, 261] width 376 height 453
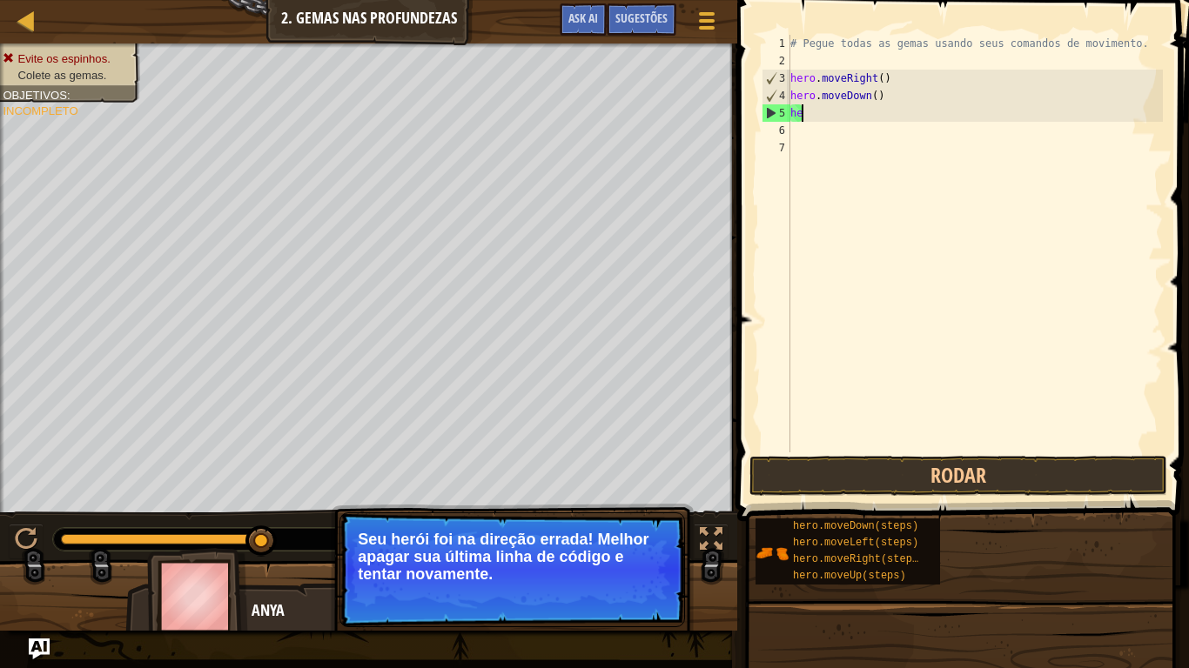
type textarea "h"
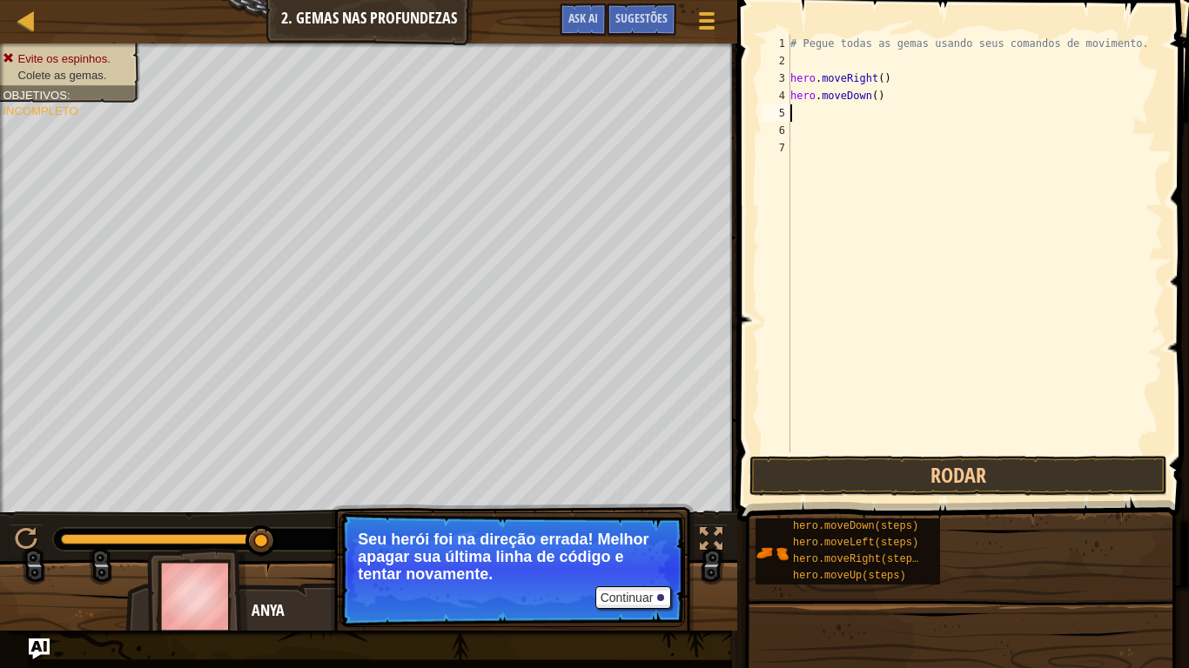
type textarea "m"
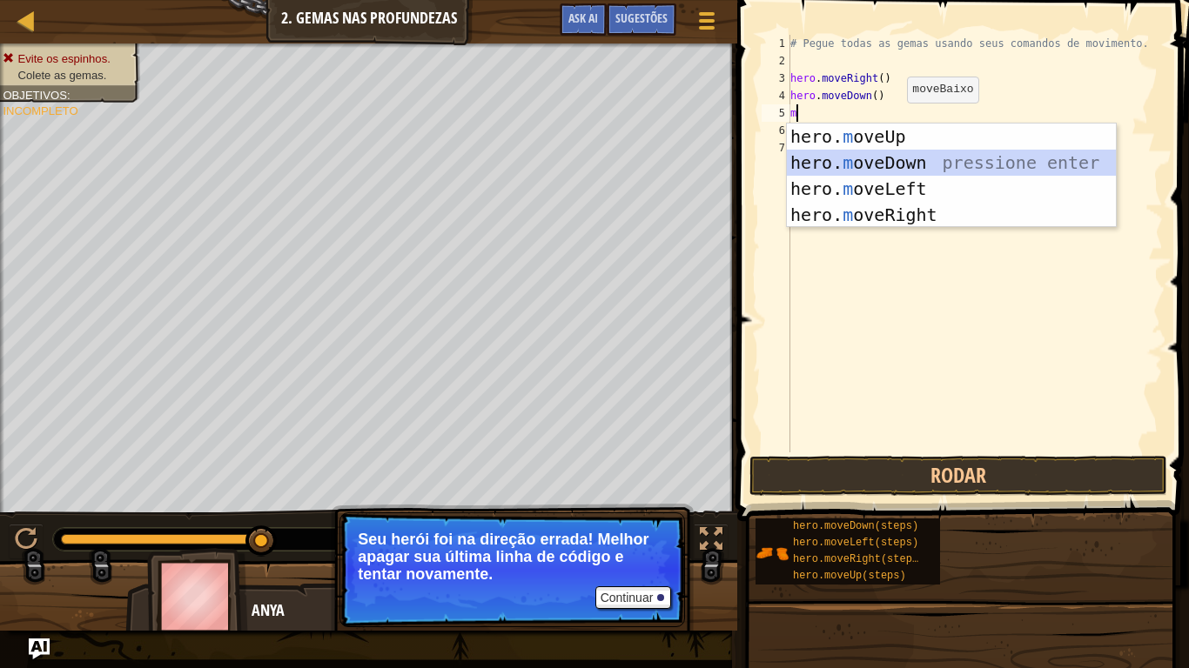
click at [911, 162] on div "hero. m oveUp pressione enter hero. m oveDown pressione enter hero. m oveLeft p…" at bounding box center [951, 202] width 329 height 157
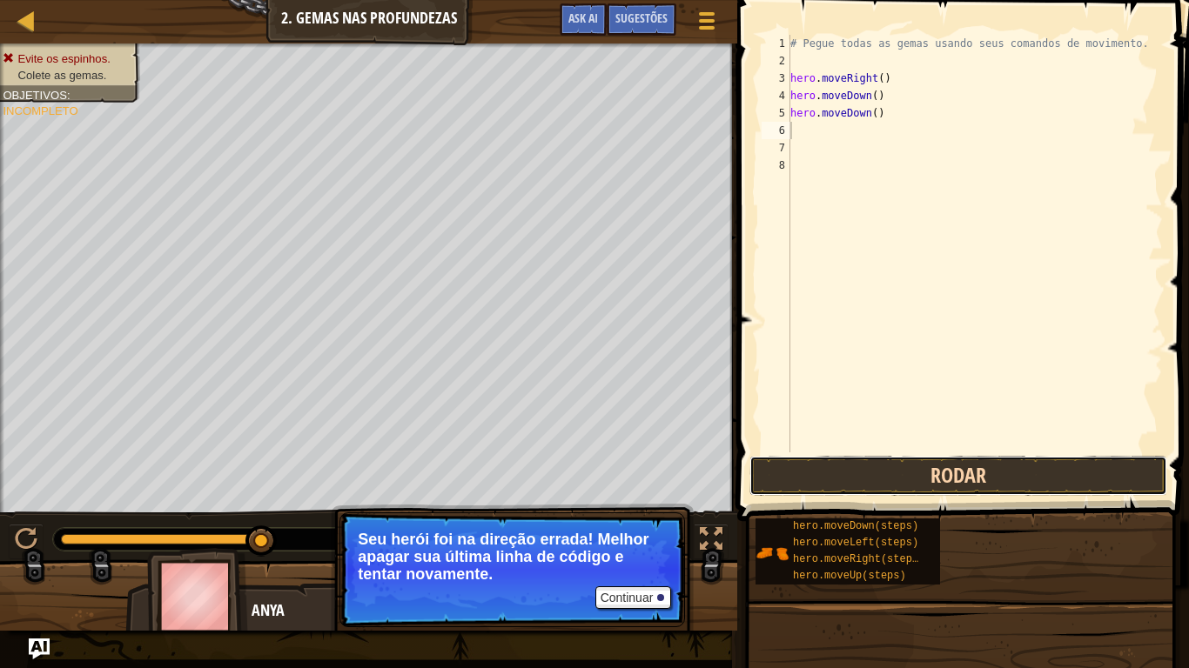
click at [933, 456] on button "Rodar" at bounding box center [958, 476] width 418 height 40
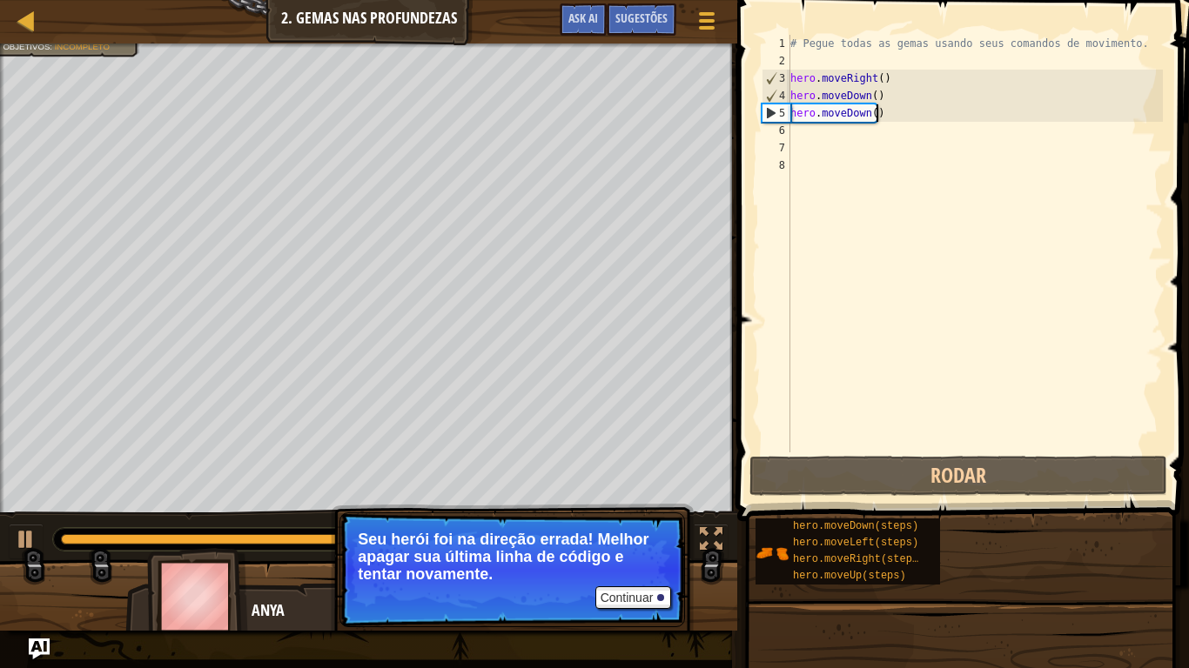
click at [920, 116] on div "# Pegue todas as gemas usando seus comandos de movimento. hero . moveRight ( ) …" at bounding box center [975, 261] width 376 height 453
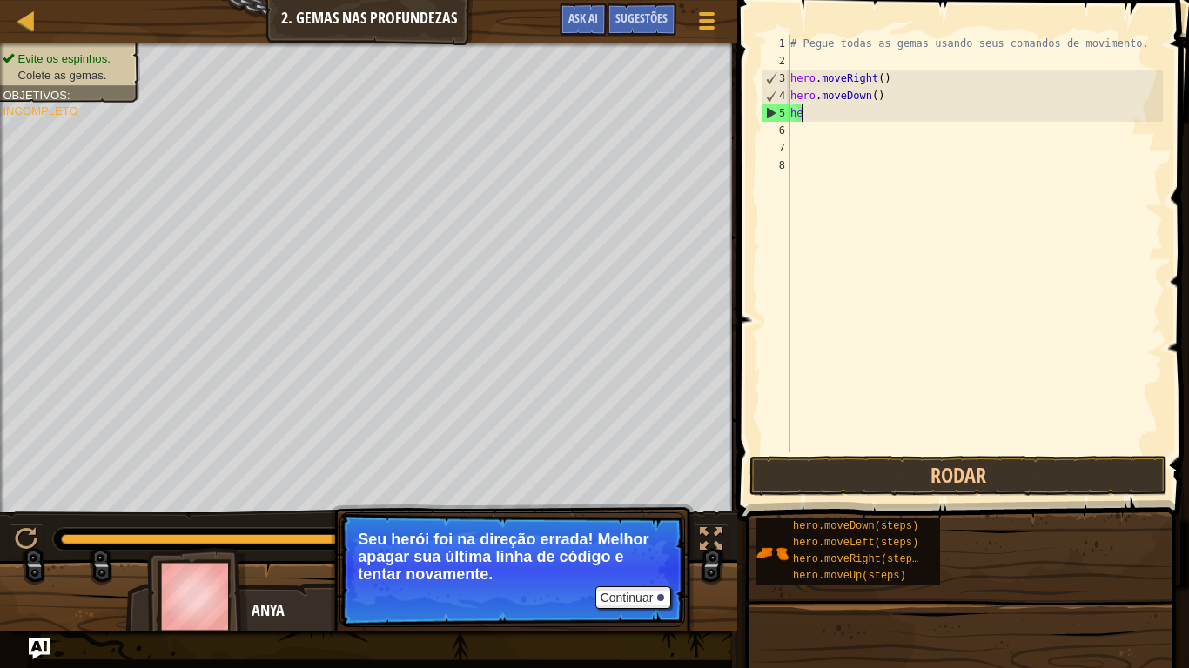
type textarea "h"
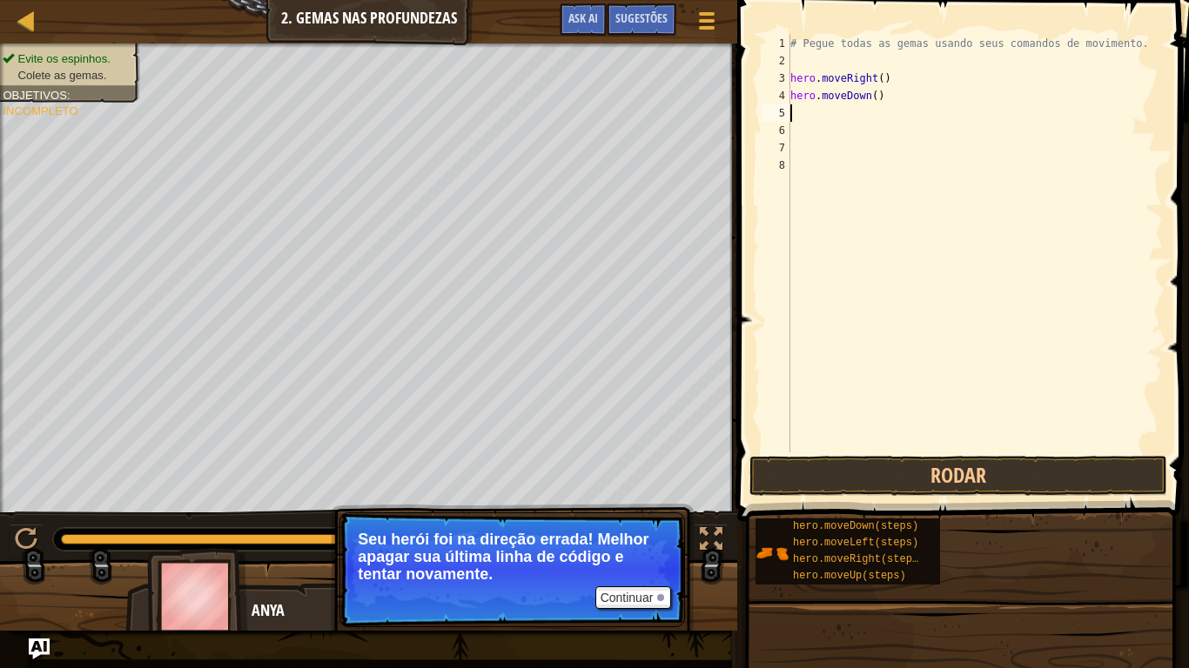
type textarea "m"
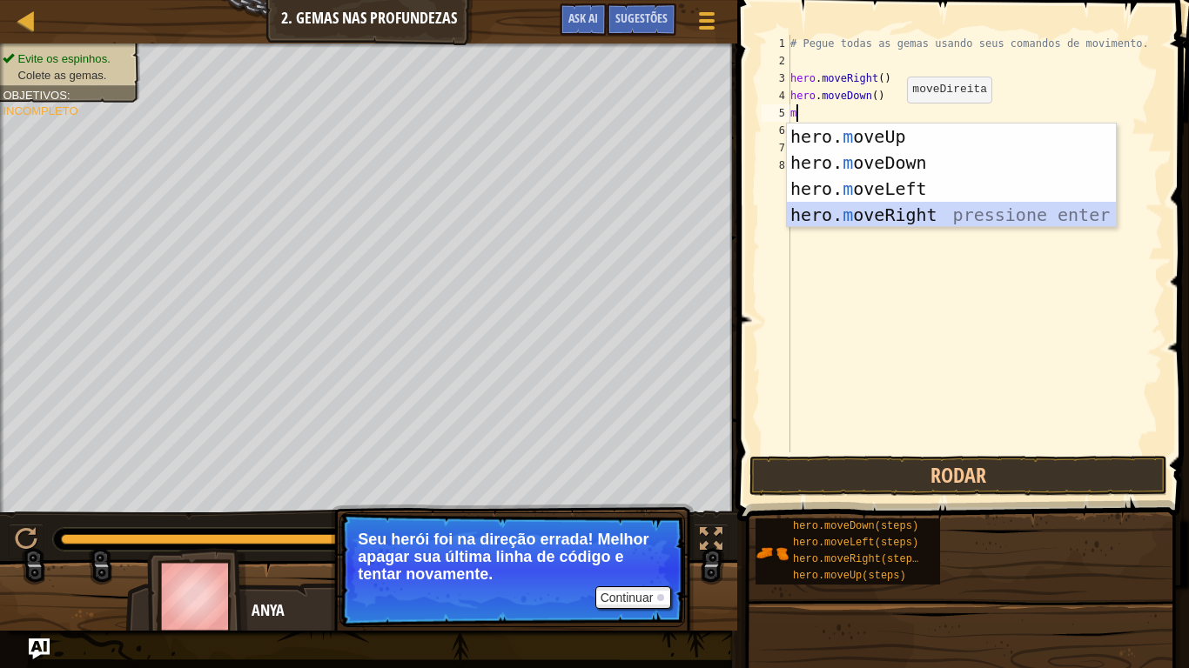
click at [916, 212] on div "hero. m oveUp pressione enter hero. m oveDown pressione enter hero. m oveLeft p…" at bounding box center [951, 202] width 329 height 157
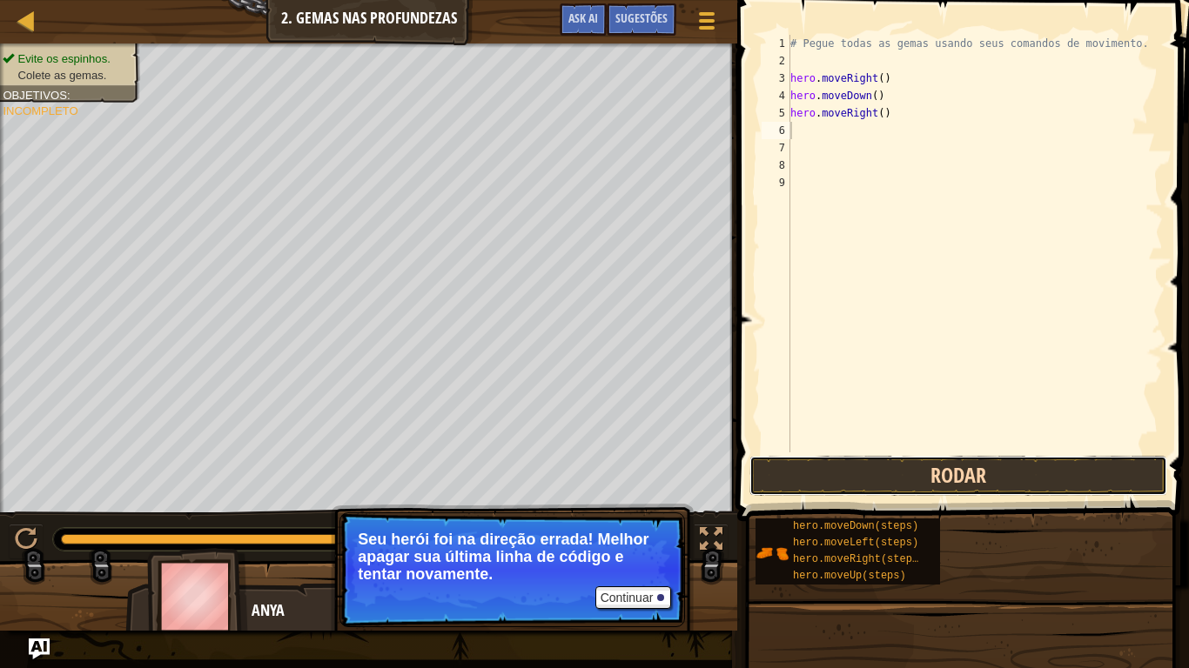
click at [947, 470] on button "Rodar" at bounding box center [958, 476] width 418 height 40
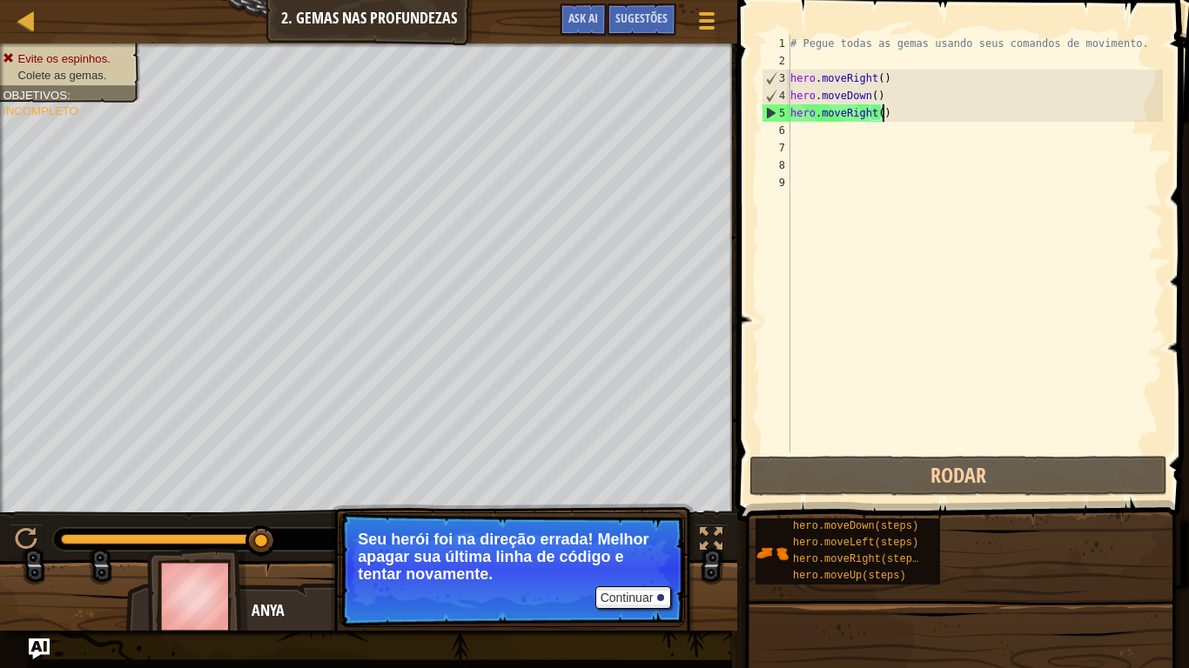
click at [921, 116] on div "# Pegue todas as gemas usando seus comandos de movimento. hero . moveRight ( ) …" at bounding box center [975, 261] width 376 height 453
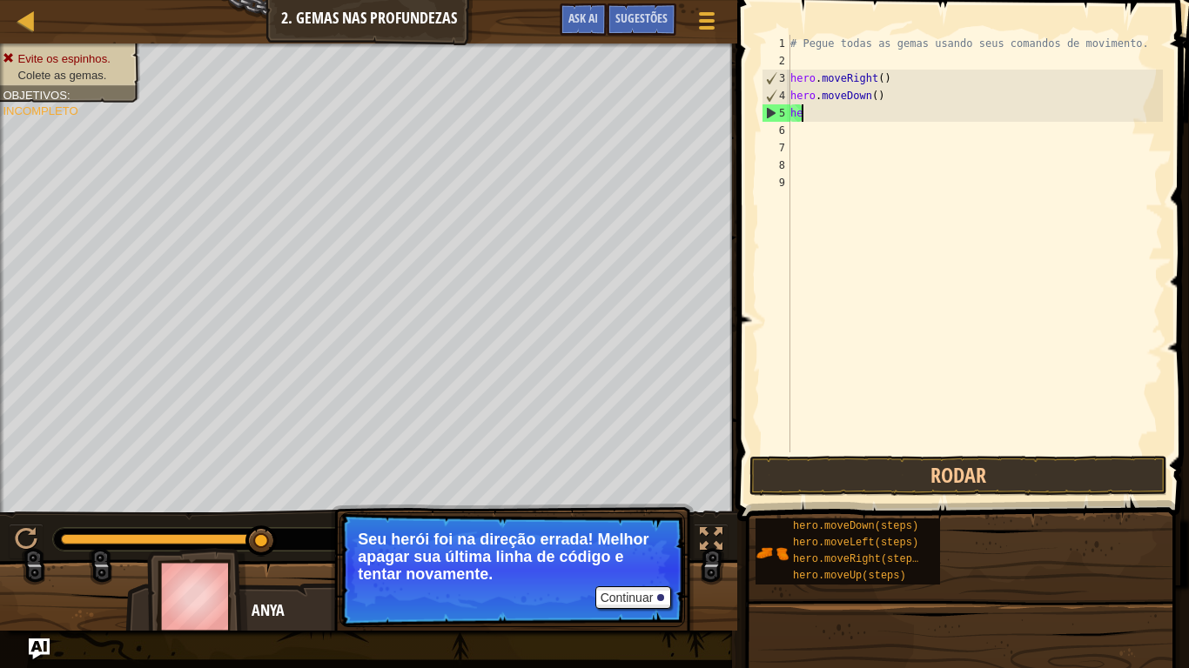
type textarea "h"
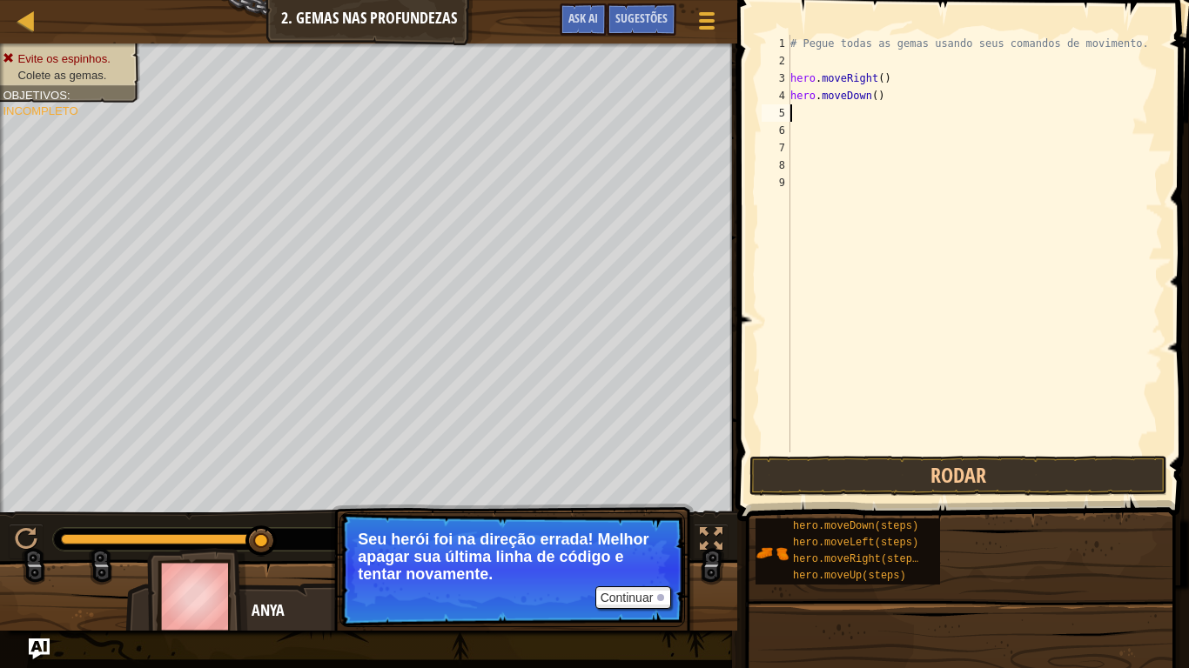
type textarea "m"
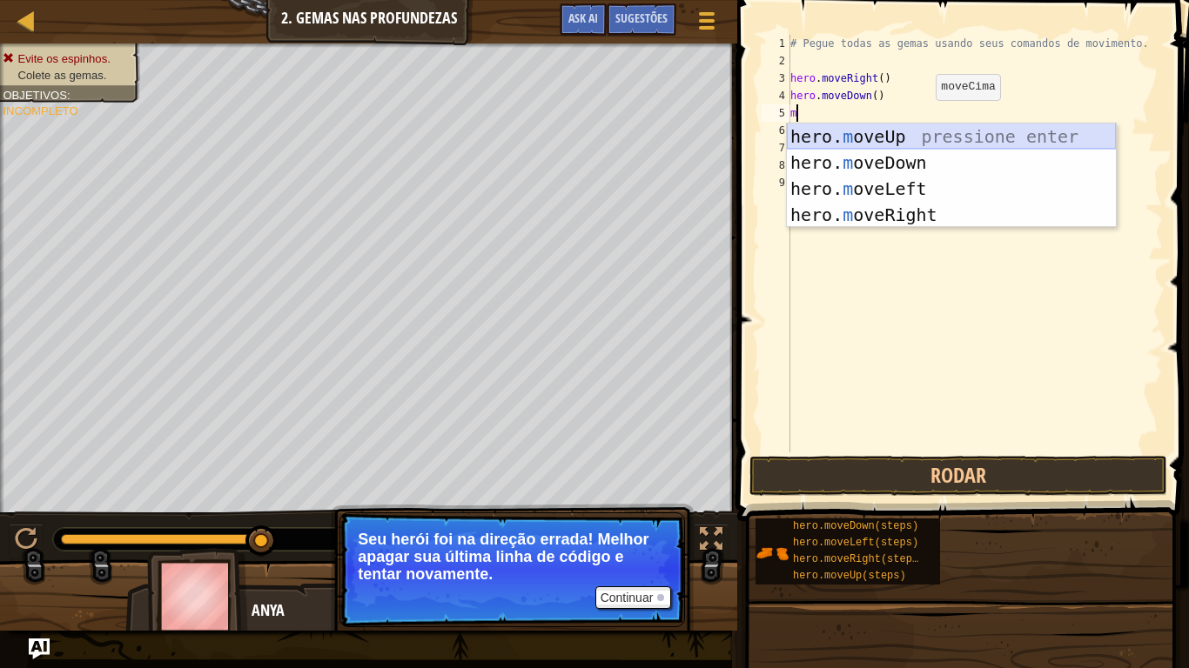
click at [922, 129] on div "hero. m oveUp pressione enter hero. m oveDown pressione enter hero. m oveLeft p…" at bounding box center [951, 202] width 329 height 157
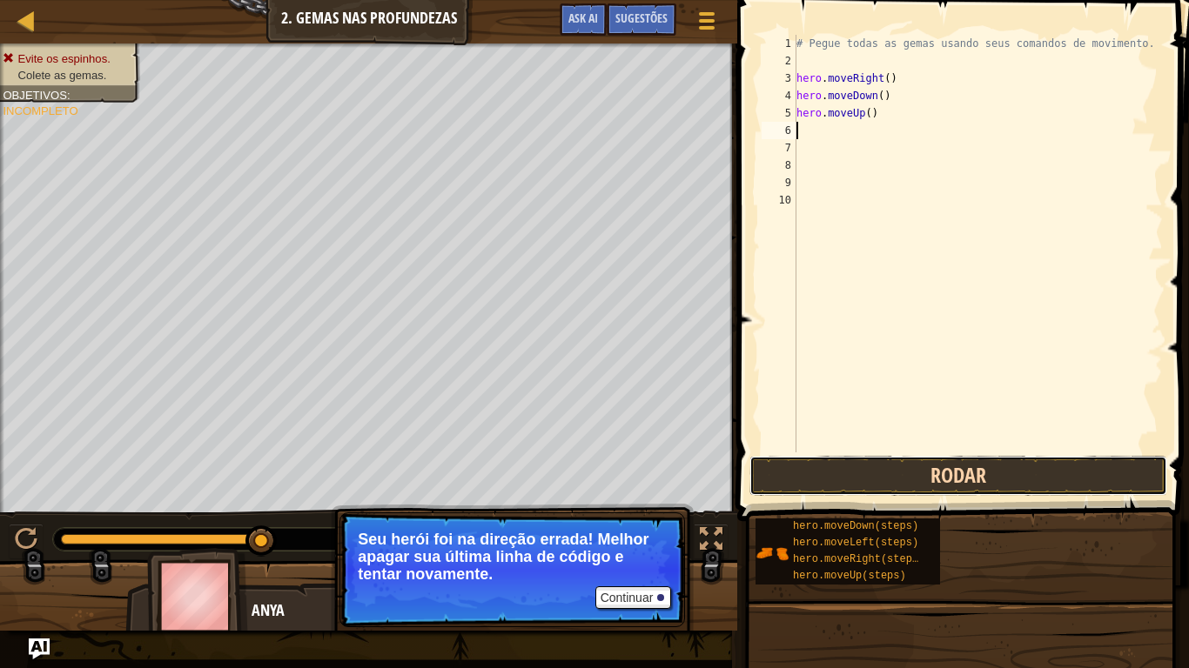
click at [876, 459] on button "Rodar" at bounding box center [958, 476] width 418 height 40
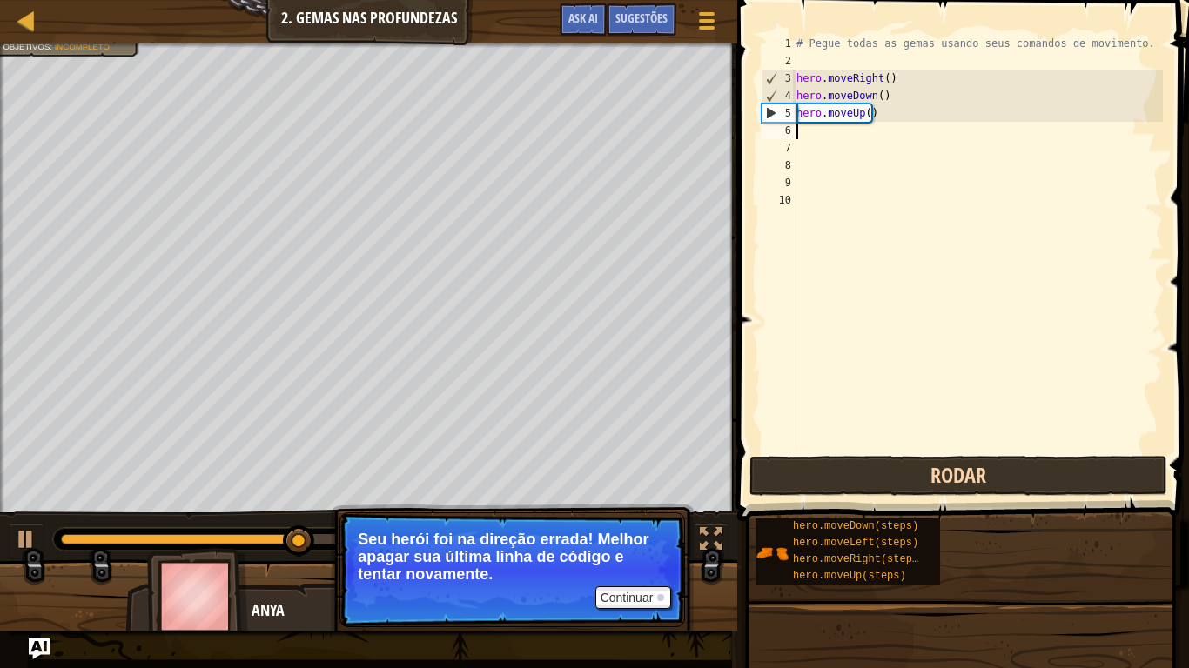
type textarea "m"
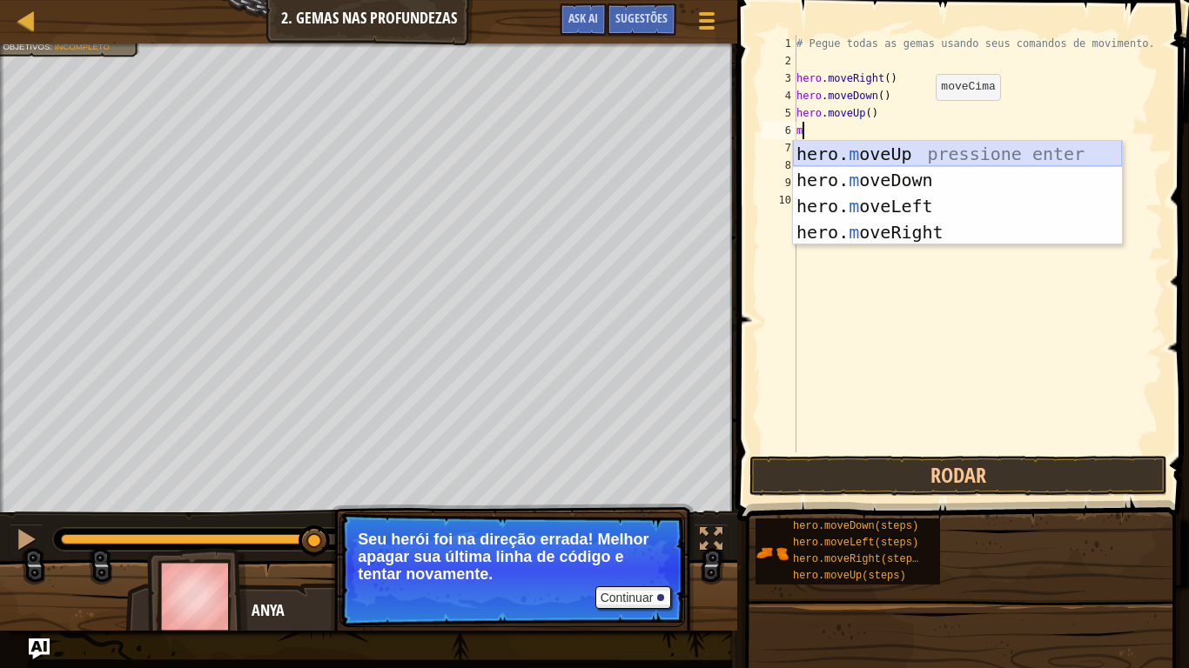
click at [931, 147] on div "hero. m oveUp pressione enter hero. m oveDown pressione enter hero. m oveLeft p…" at bounding box center [957, 219] width 329 height 157
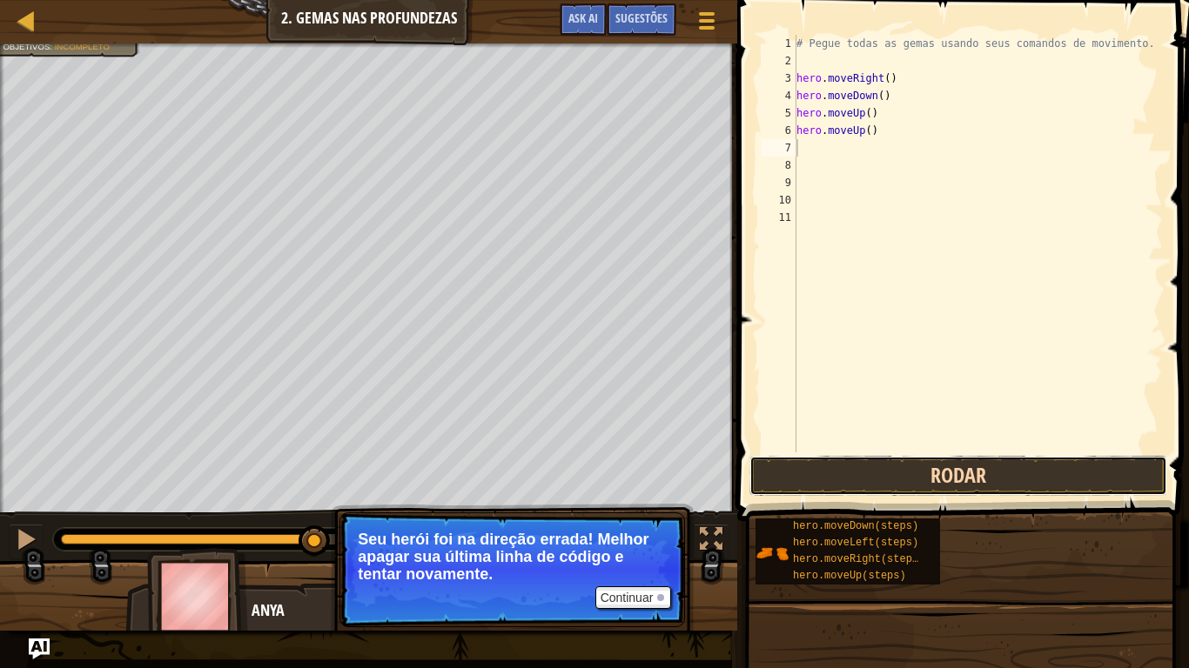
click at [931, 467] on button "Rodar" at bounding box center [958, 476] width 418 height 40
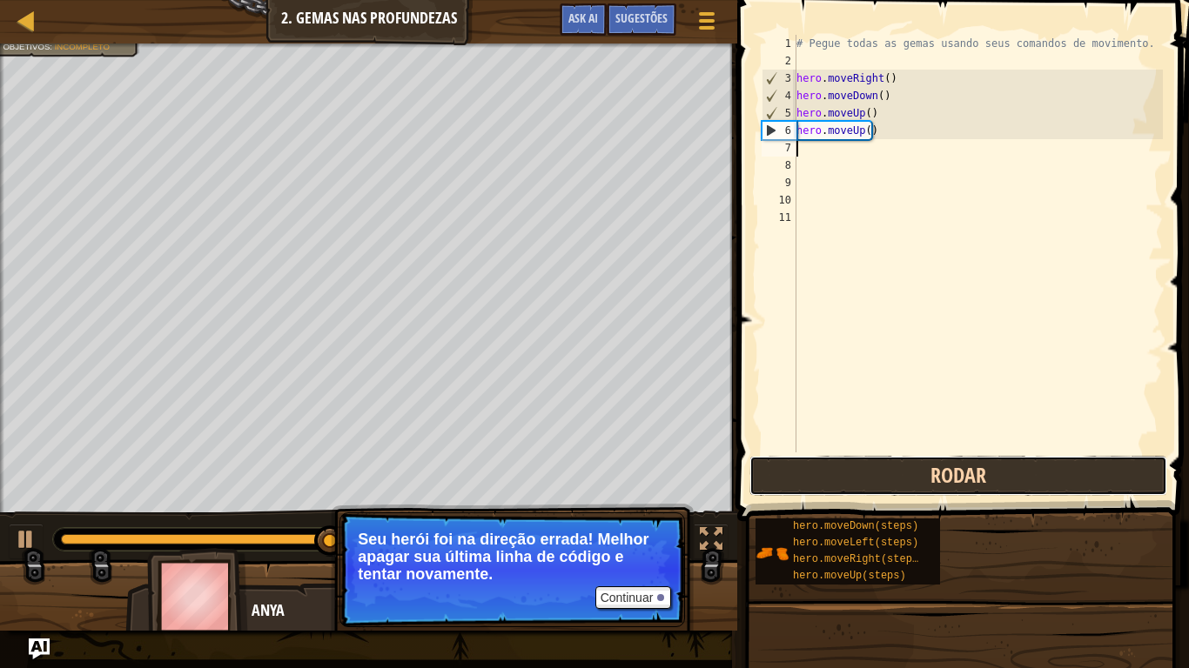
click at [931, 467] on button "Rodar" at bounding box center [958, 476] width 418 height 40
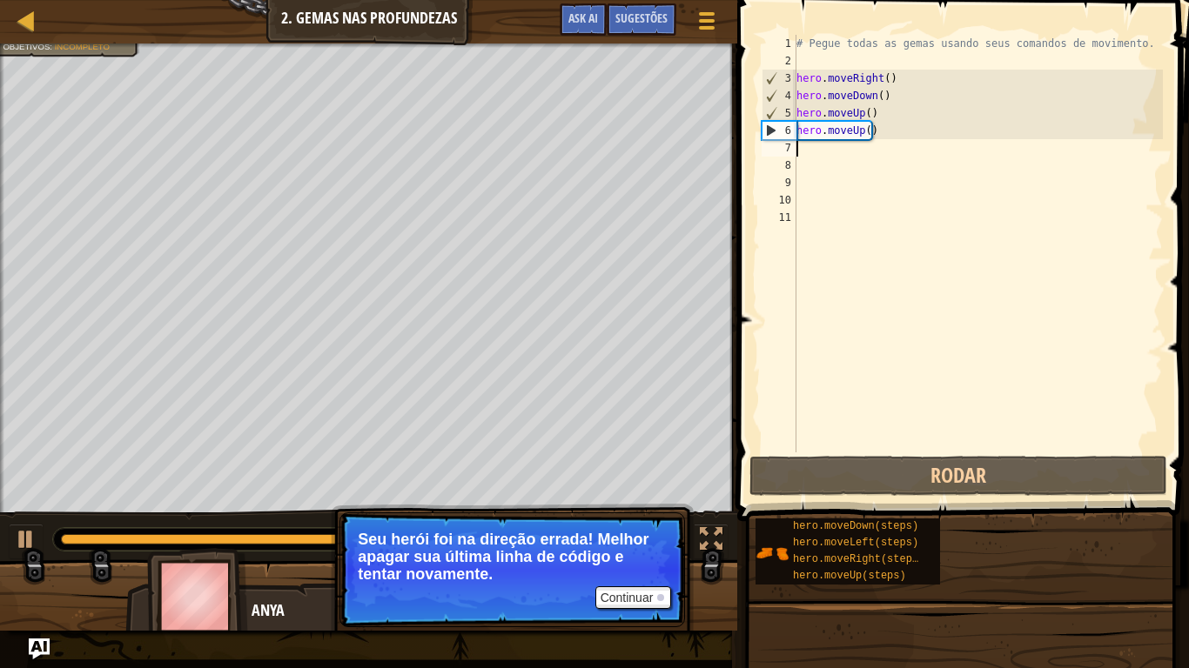
type textarea "m"
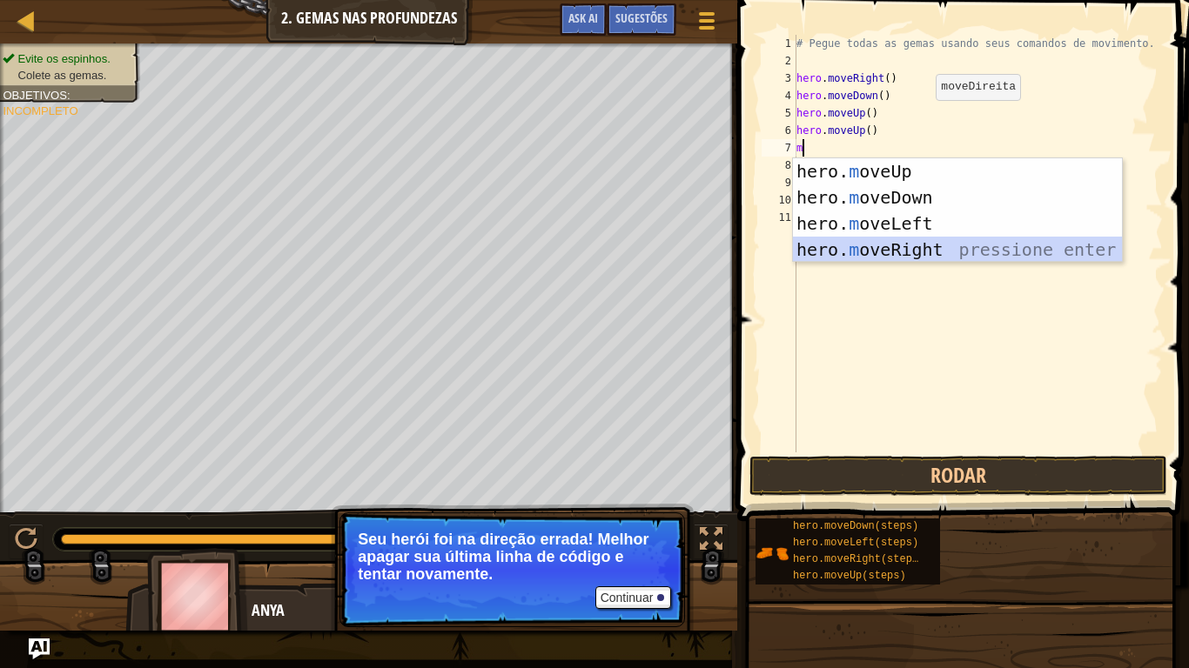
click at [936, 253] on div "hero. m oveUp pressione enter hero. m oveDown pressione enter hero. m oveLeft p…" at bounding box center [957, 236] width 329 height 157
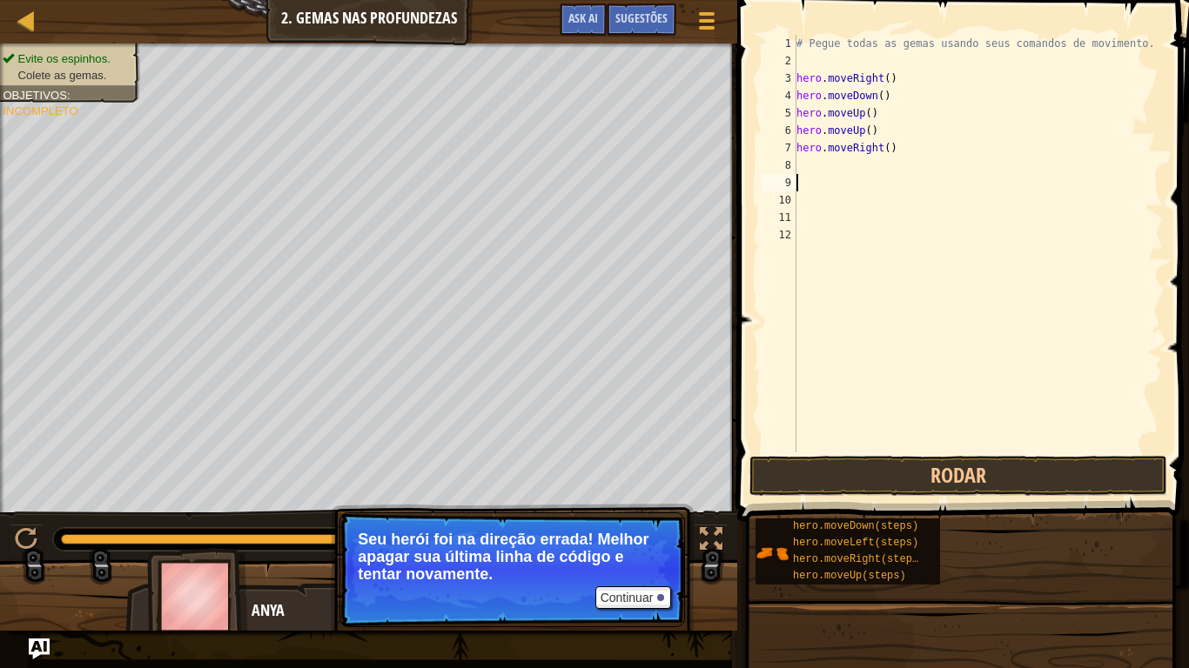
click at [911, 191] on div "# Pegue todas as gemas usando seus comandos de movimento. hero . moveRight ( ) …" at bounding box center [978, 261] width 371 height 453
click at [816, 162] on div "# Pegue todas as gemas usando seus comandos de movimento. hero . moveRight ( ) …" at bounding box center [978, 261] width 371 height 453
type textarea "m"
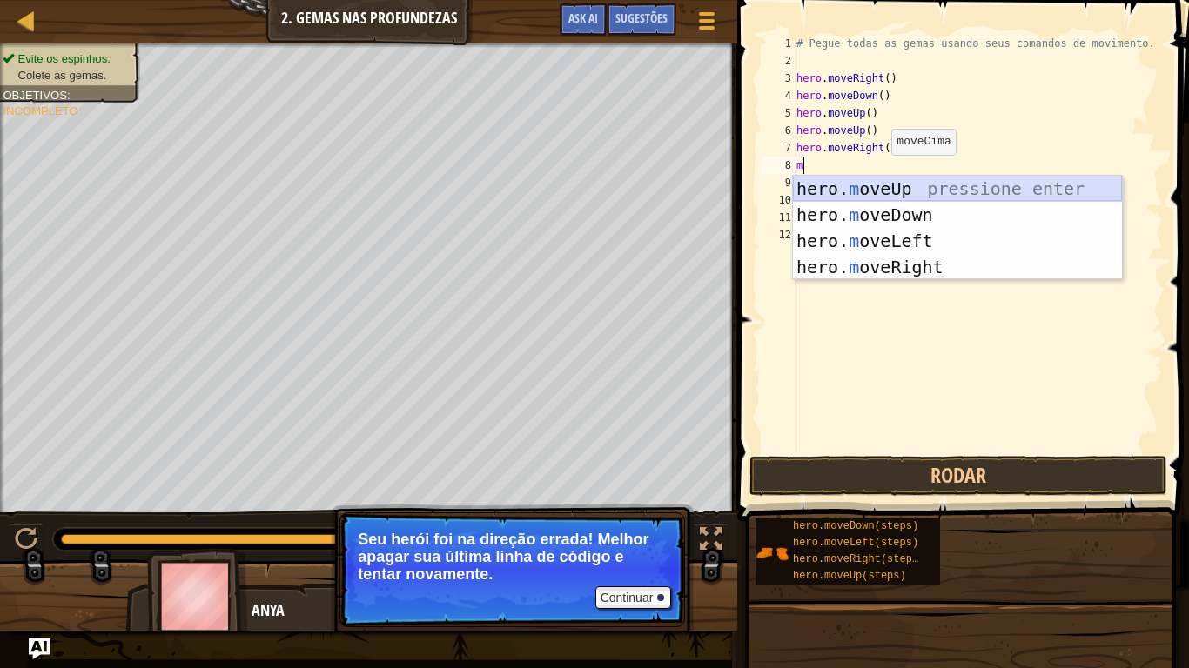
click at [897, 201] on div "hero. m oveUp pressione enter hero. m oveDown pressione enter hero. m oveLeft p…" at bounding box center [957, 254] width 329 height 157
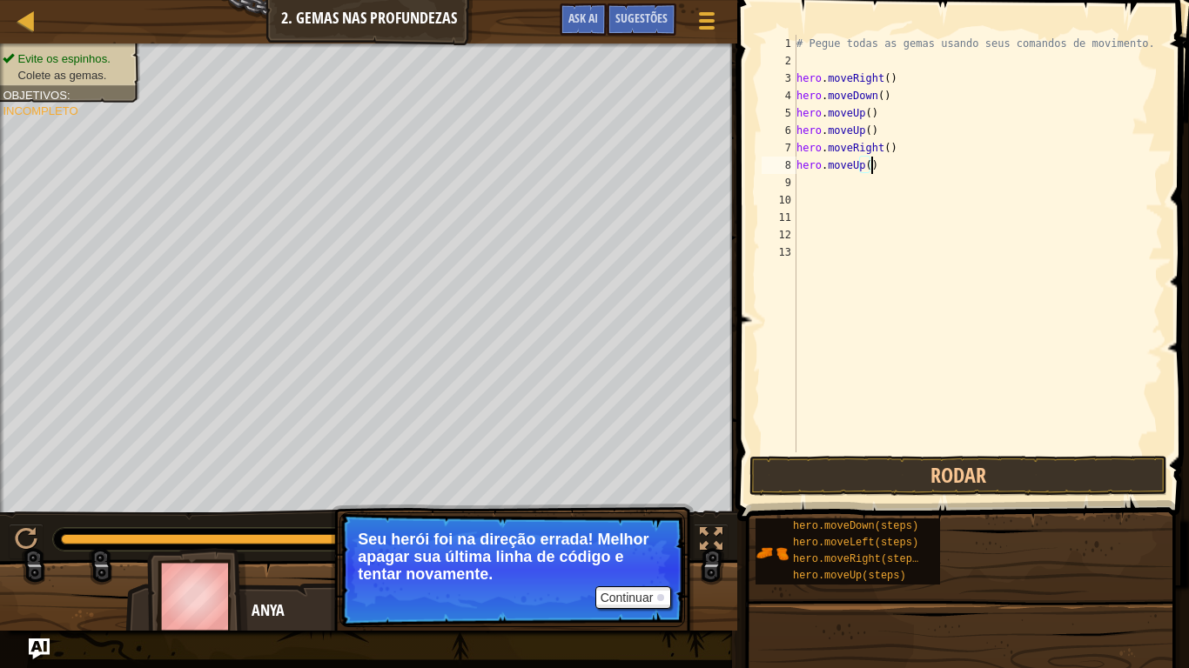
click at [871, 168] on div "# Pegue todas as gemas usando seus comandos de movimento. hero . moveRight ( ) …" at bounding box center [978, 261] width 371 height 453
type textarea "h"
type textarea "m"
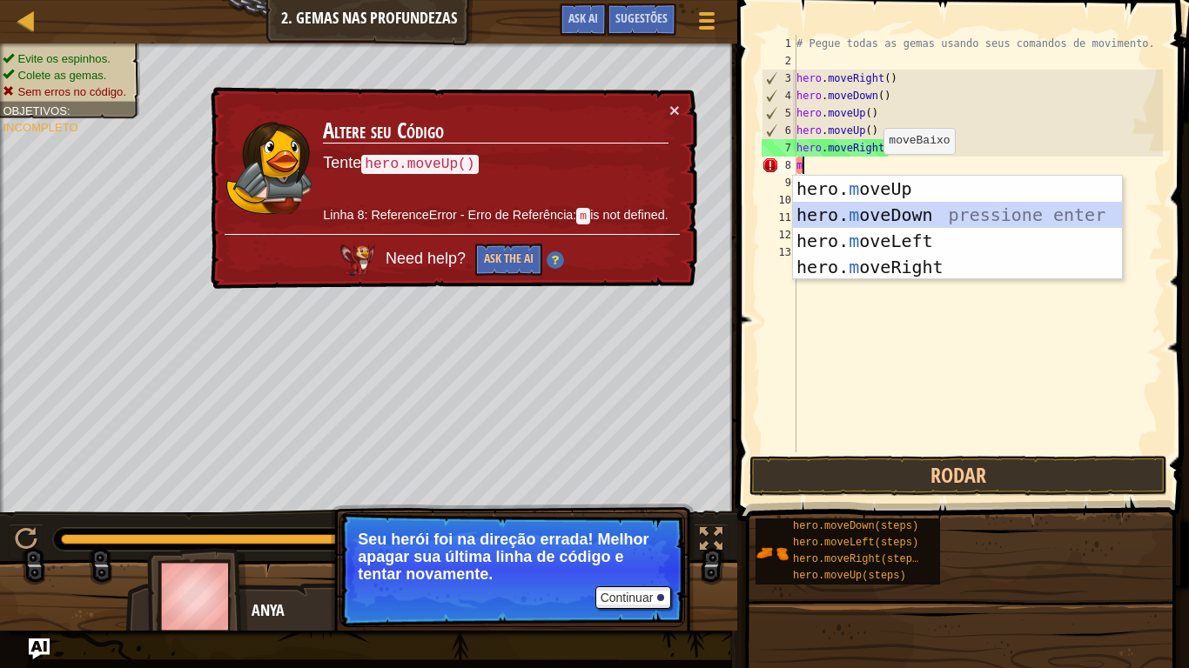
click at [929, 214] on div "hero. m oveUp pressione enter hero. m oveDown pressione enter hero. m oveLeft p…" at bounding box center [957, 254] width 329 height 157
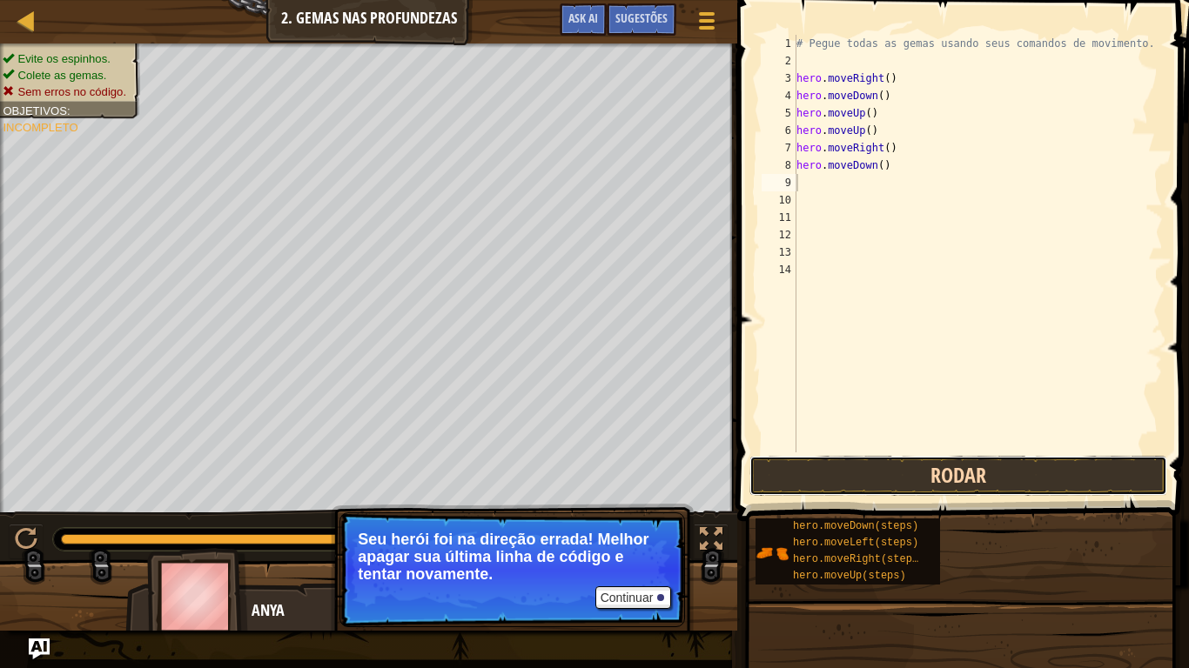
click at [835, 467] on button "Rodar" at bounding box center [958, 476] width 418 height 40
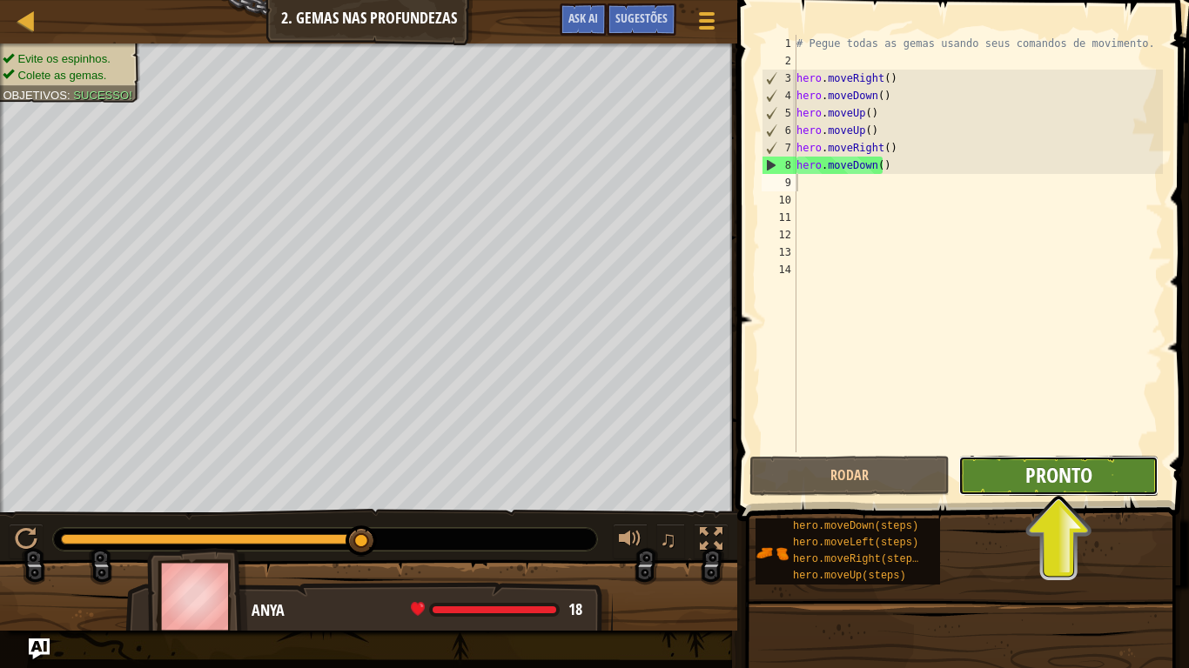
click at [1045, 464] on span "Pronto" at bounding box center [1058, 475] width 67 height 28
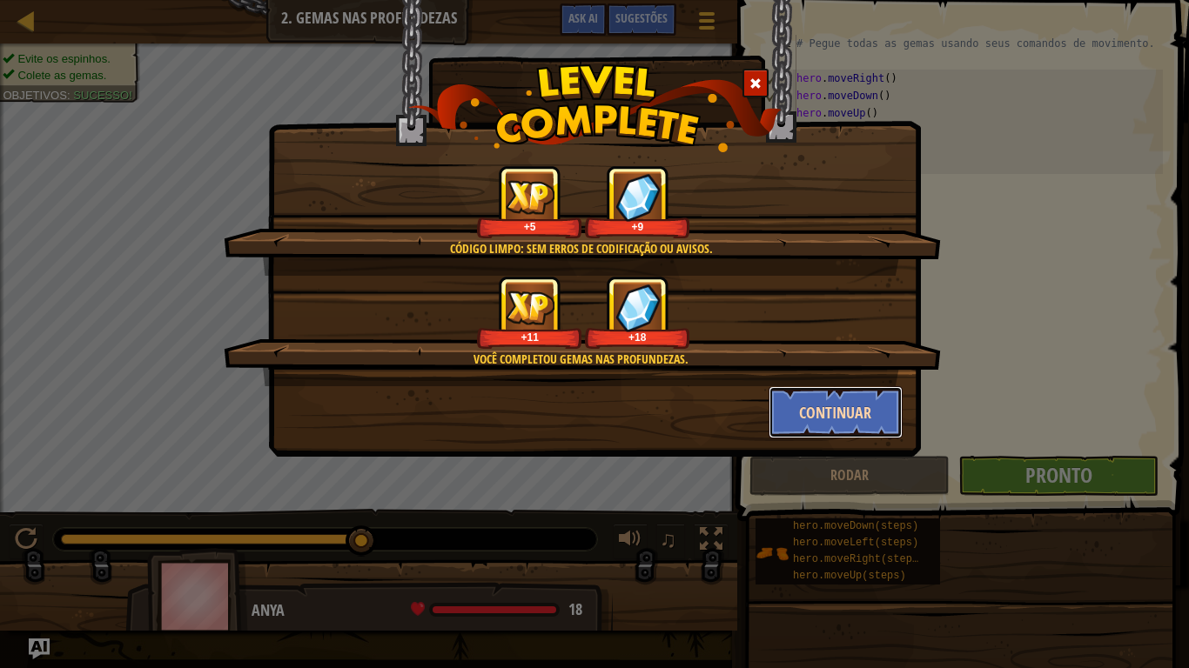
click at [828, 416] on button "Continuar" at bounding box center [835, 412] width 135 height 52
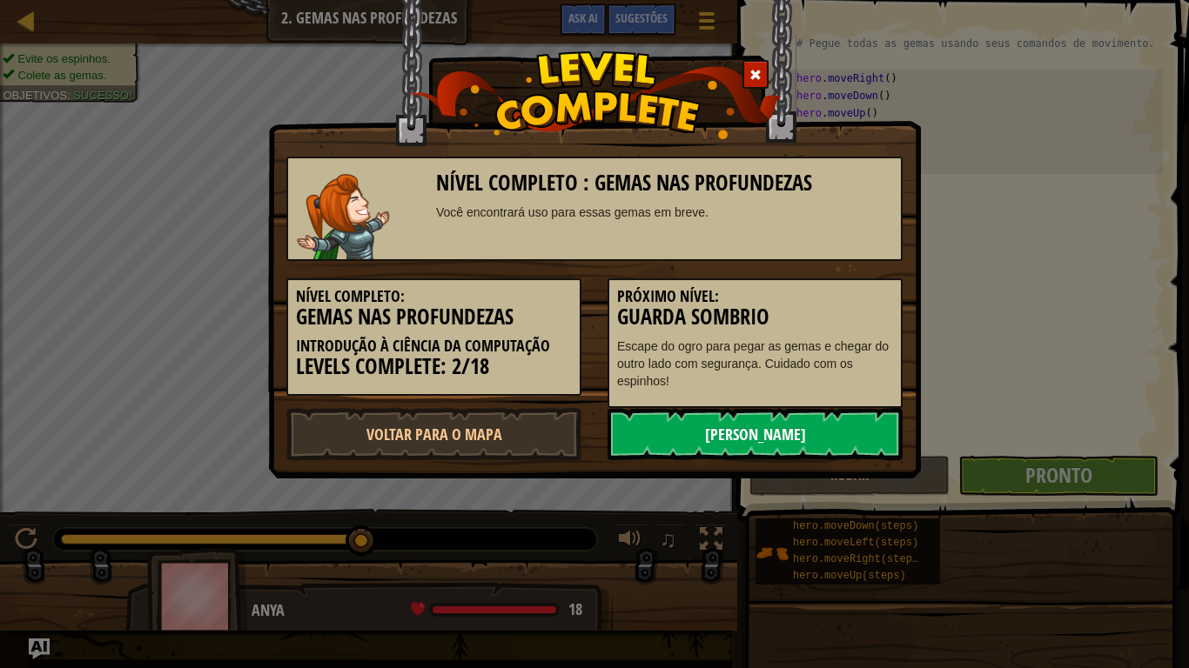
click at [820, 429] on link "[PERSON_NAME]" at bounding box center [754, 434] width 295 height 52
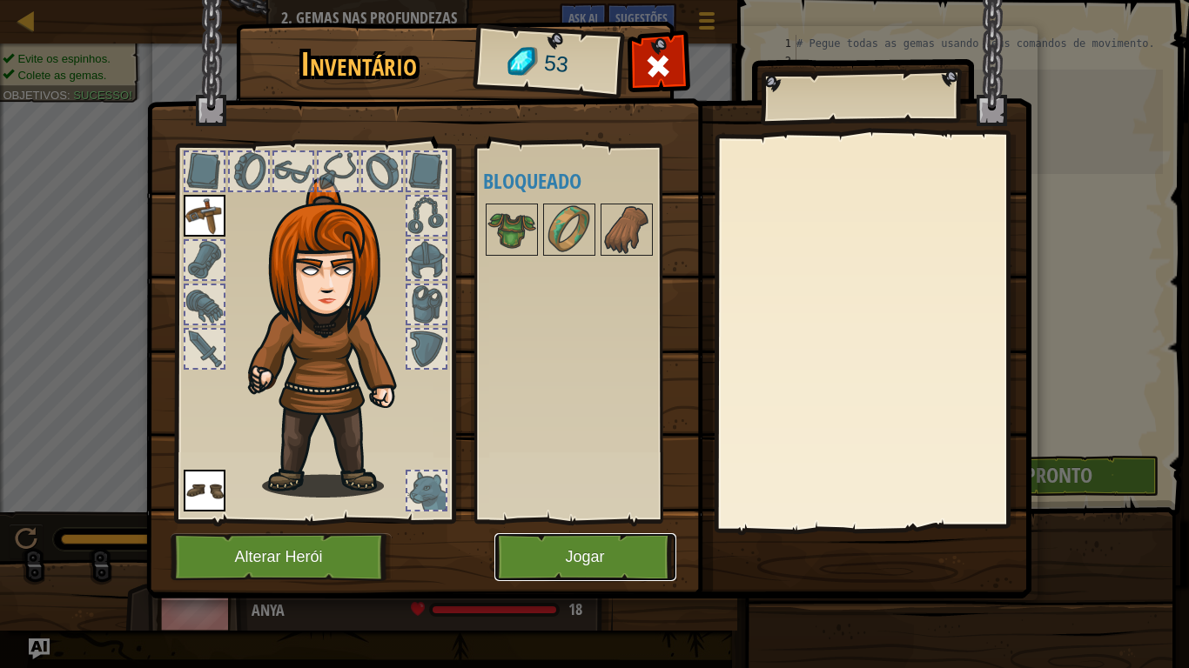
click at [598, 534] on button "Jogar" at bounding box center [585, 557] width 182 height 48
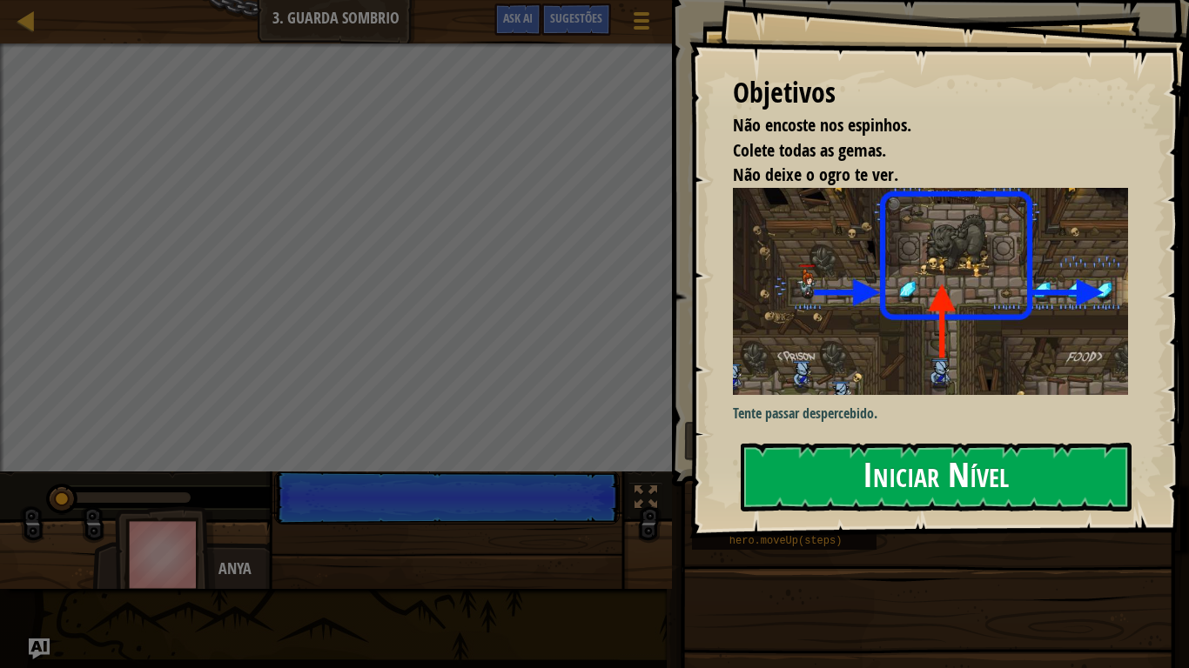
click at [902, 450] on button "Iniciar Nível" at bounding box center [936, 477] width 391 height 69
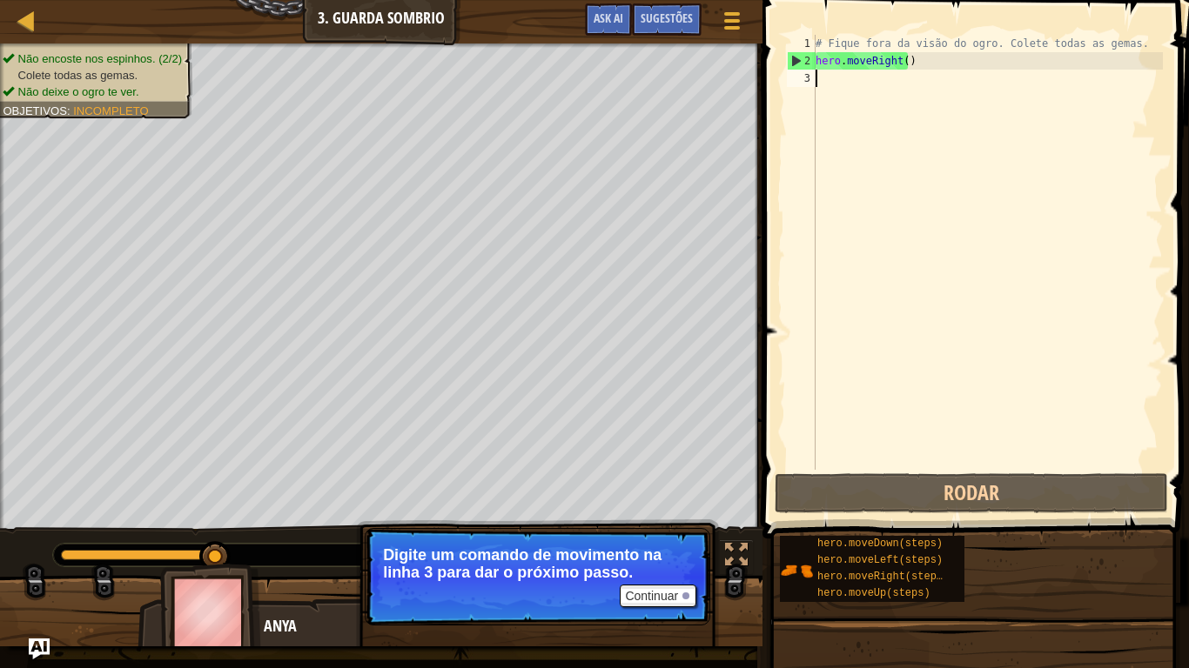
click at [902, 450] on div "# Fique fora da visão do ogro. Colete todas as gemas. hero . moveRight ( )" at bounding box center [987, 270] width 351 height 470
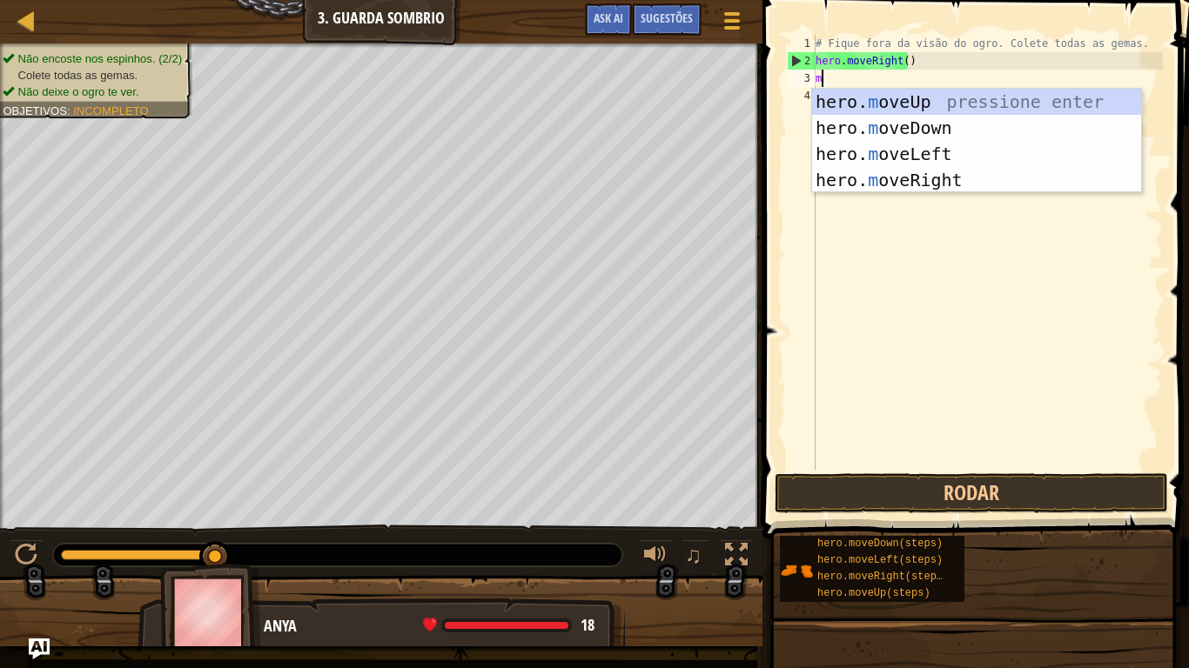
type textarea "mo"
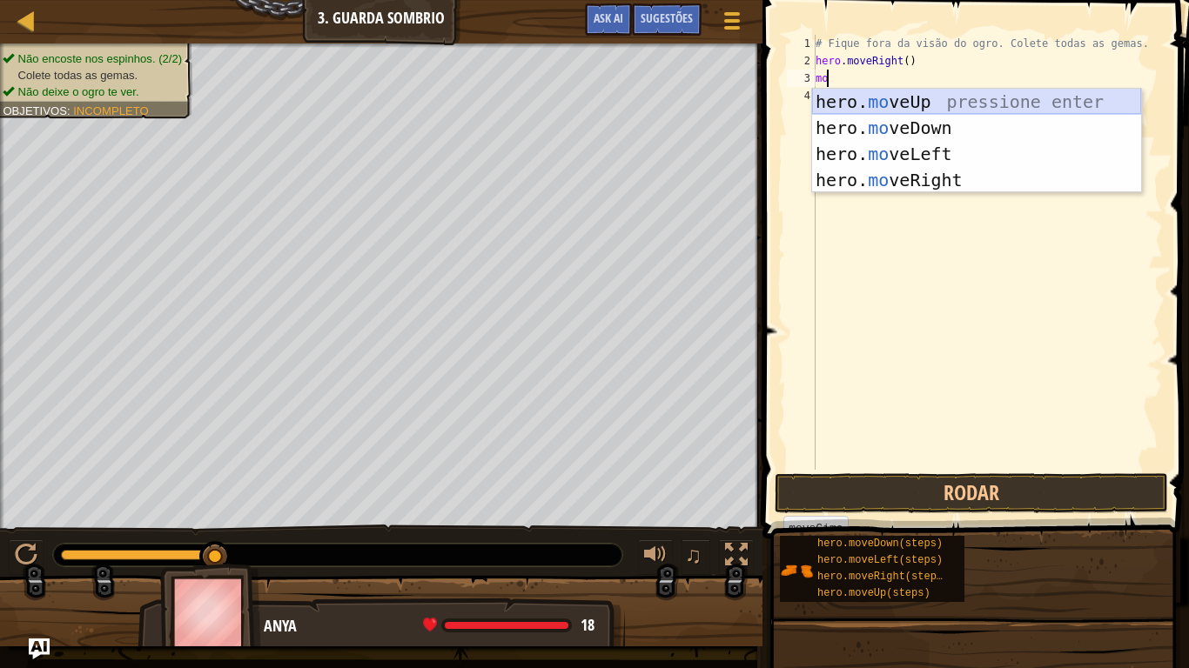
click at [962, 97] on div "hero. mo veUp pressione enter hero. mo veDown pressione enter hero. mo veLeft p…" at bounding box center [976, 167] width 329 height 157
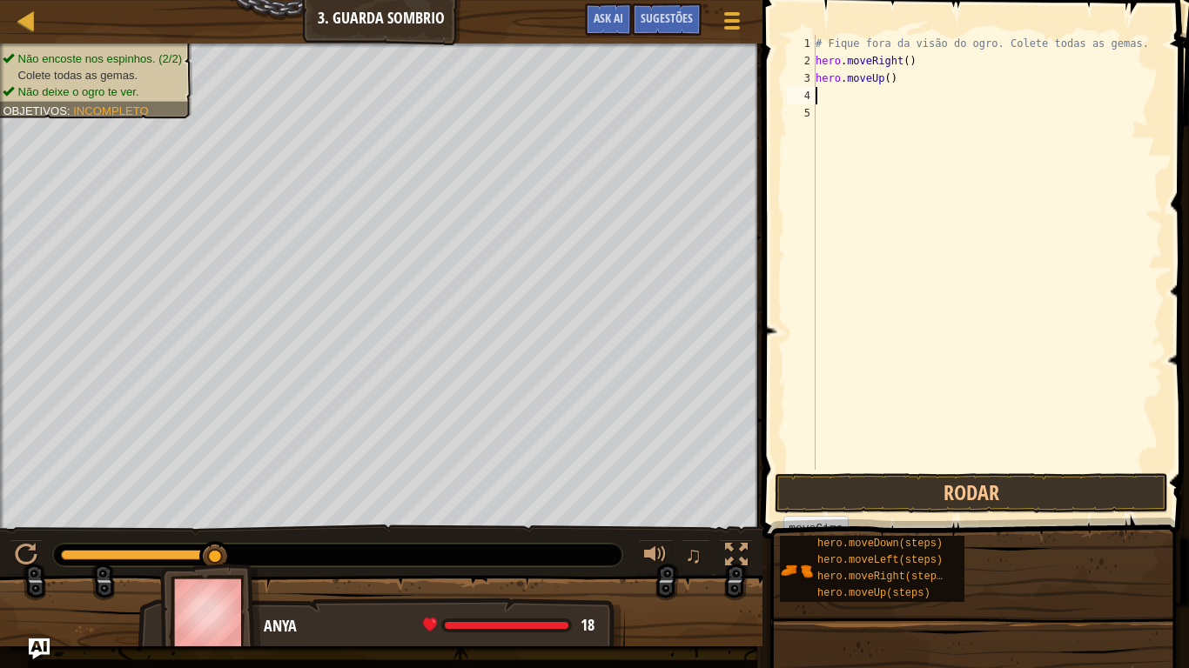
type textarea "m"
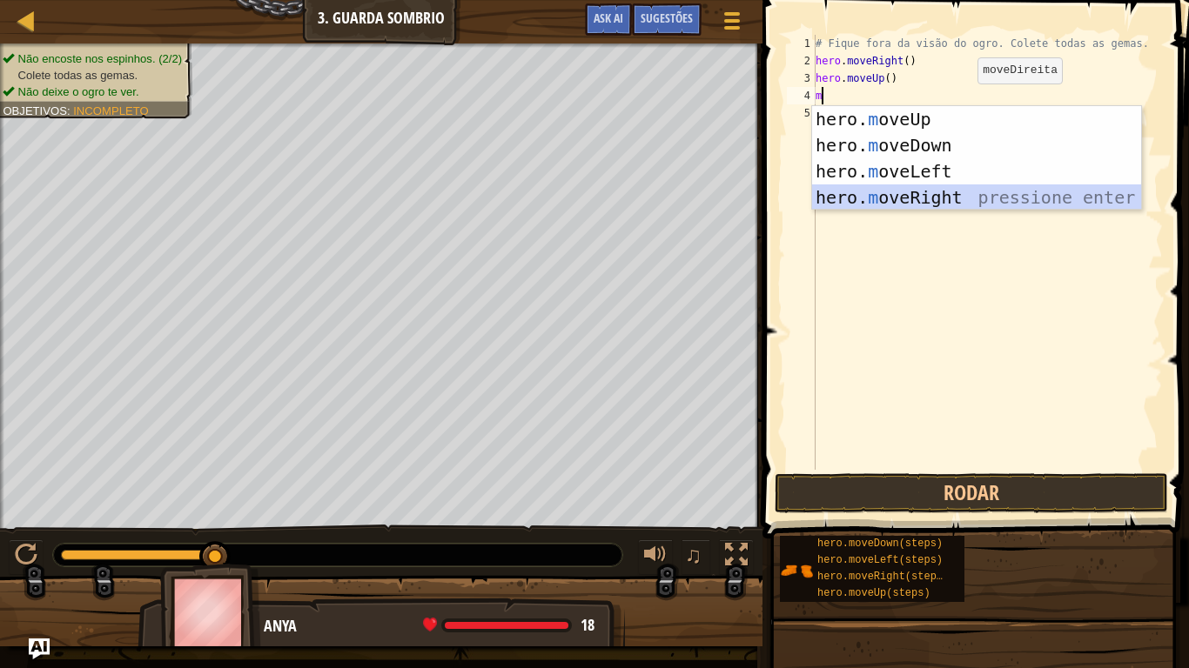
click at [924, 189] on div "hero. m oveUp pressione enter hero. m oveDown pressione enter hero. m oveLeft p…" at bounding box center [976, 184] width 329 height 157
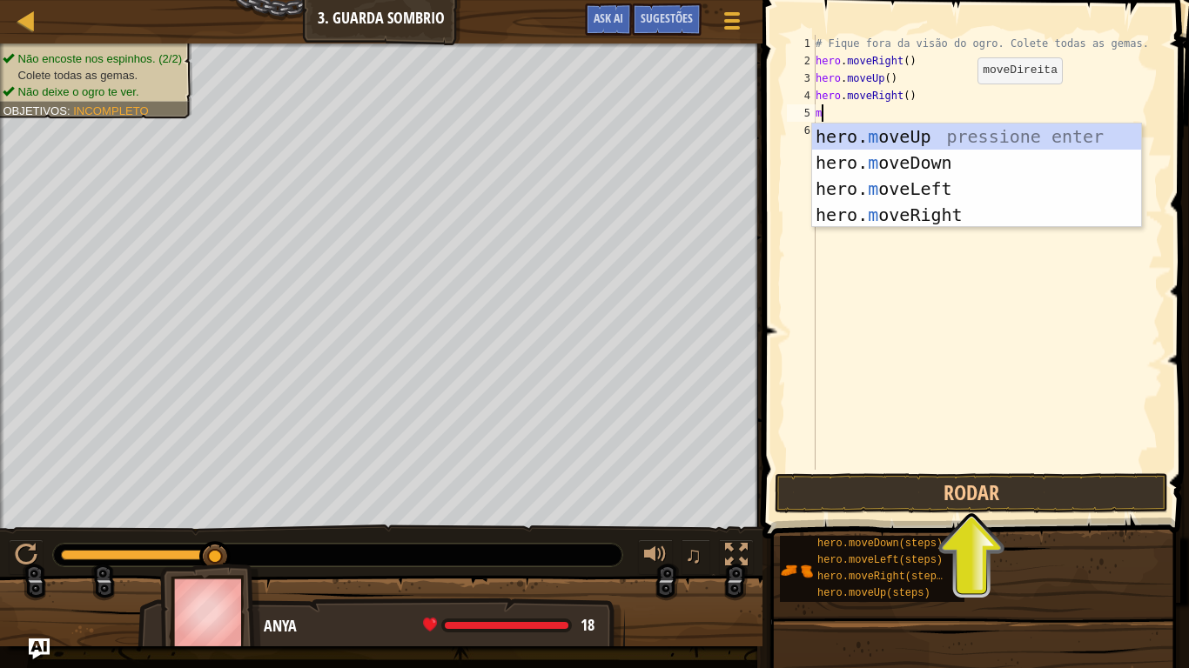
type textarea "mo"
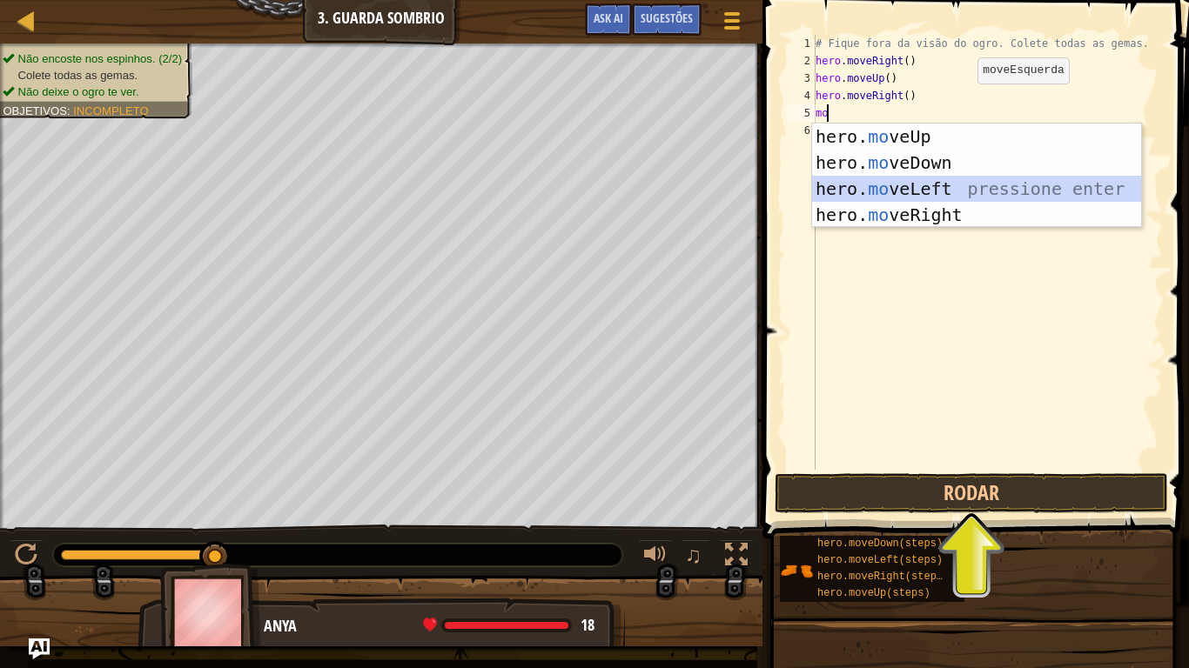
click at [922, 189] on div "hero. mo veUp pressione enter hero. mo veDown pressione enter hero. mo veLeft p…" at bounding box center [976, 202] width 329 height 157
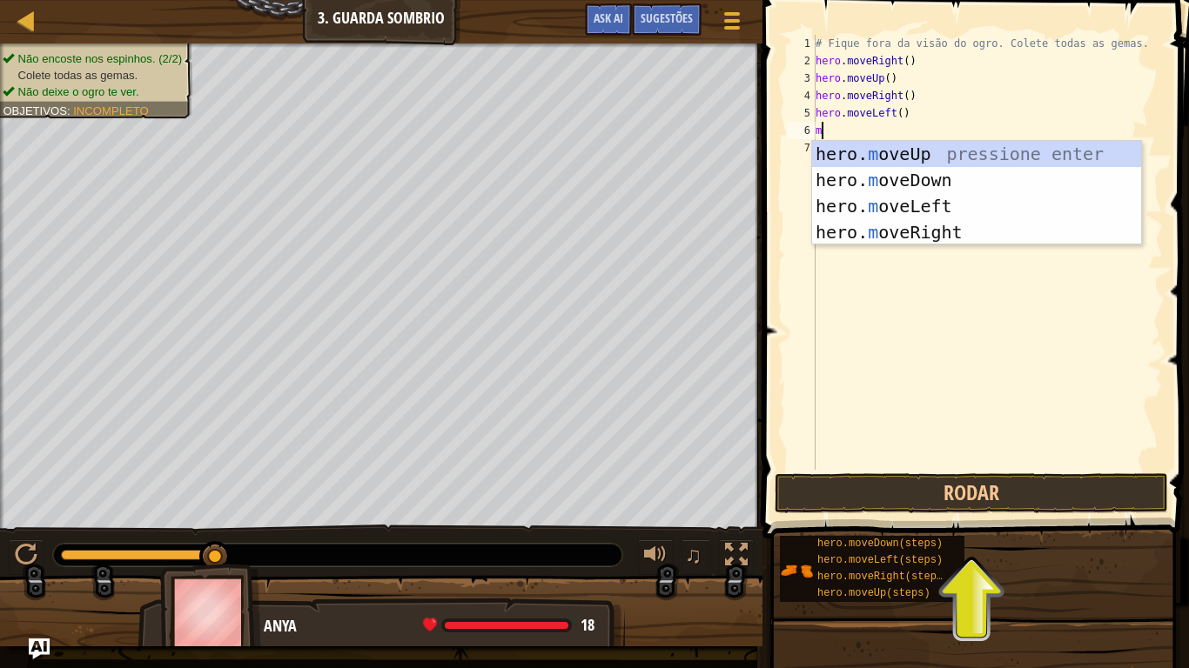
type textarea "mo"
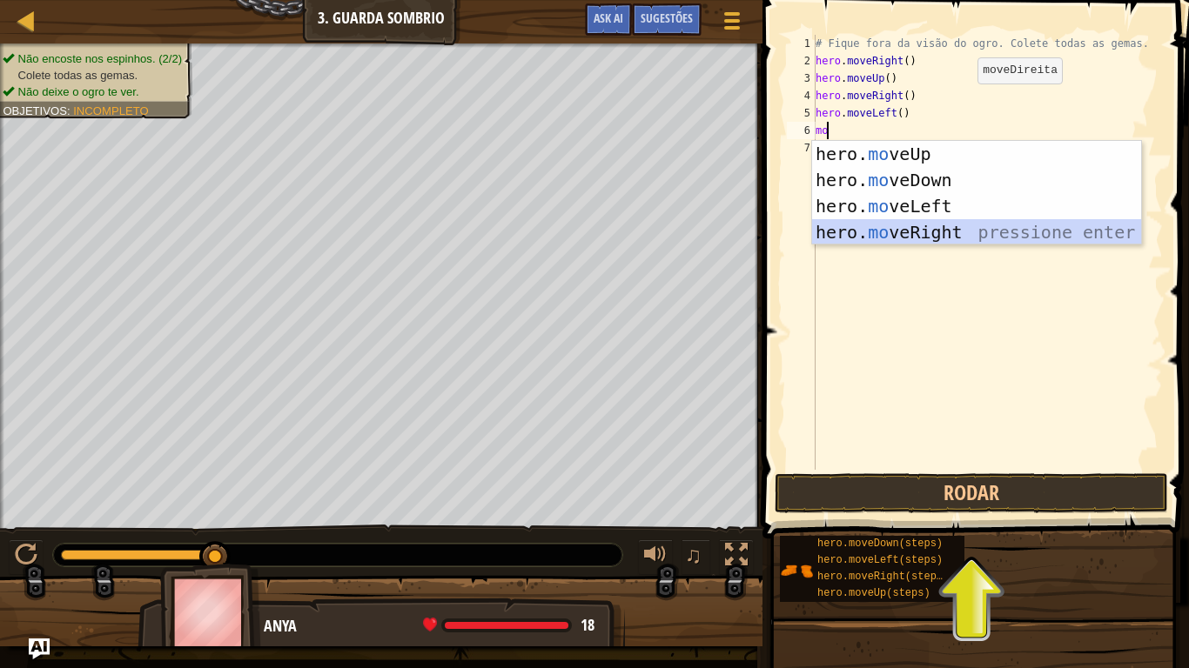
click at [925, 225] on div "hero. mo veUp pressione enter hero. mo veDown pressione enter hero. mo veLeft p…" at bounding box center [976, 219] width 329 height 157
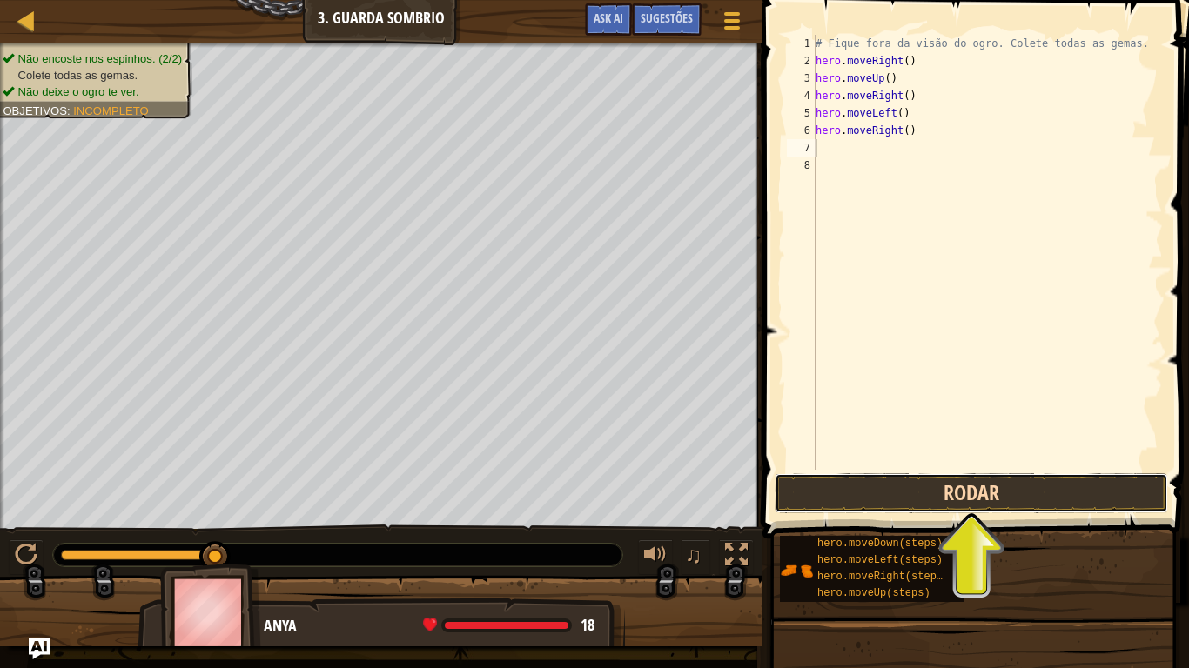
click at [926, 491] on button "Rodar" at bounding box center [971, 493] width 393 height 40
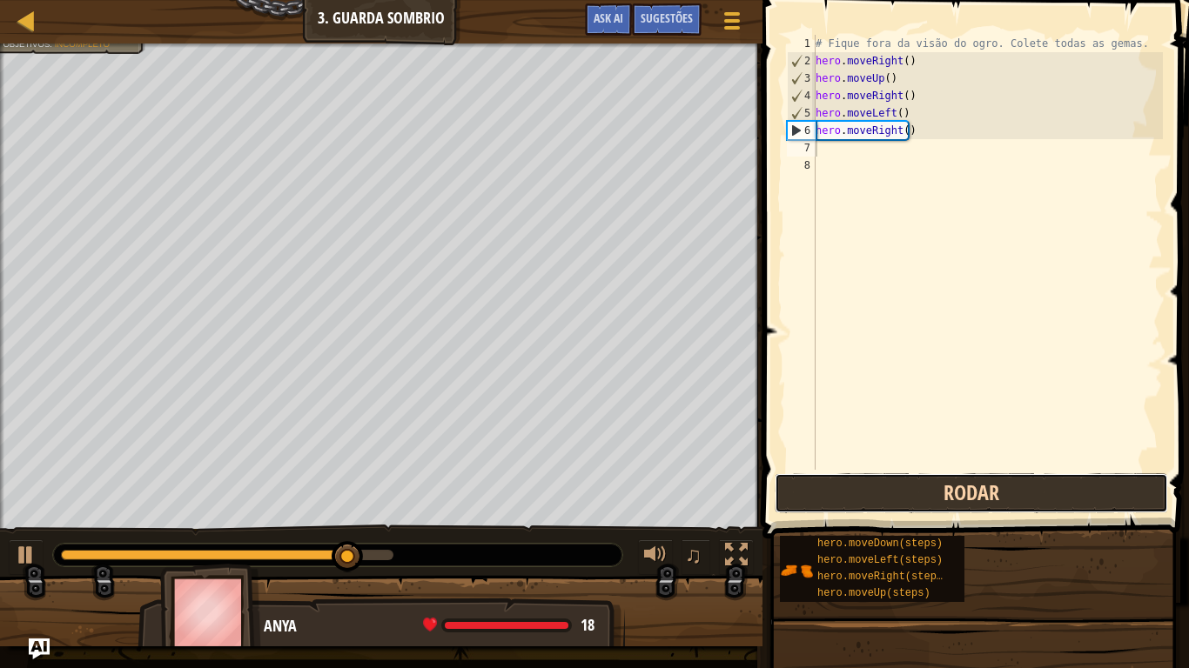
click at [926, 491] on button "Rodar" at bounding box center [971, 493] width 393 height 40
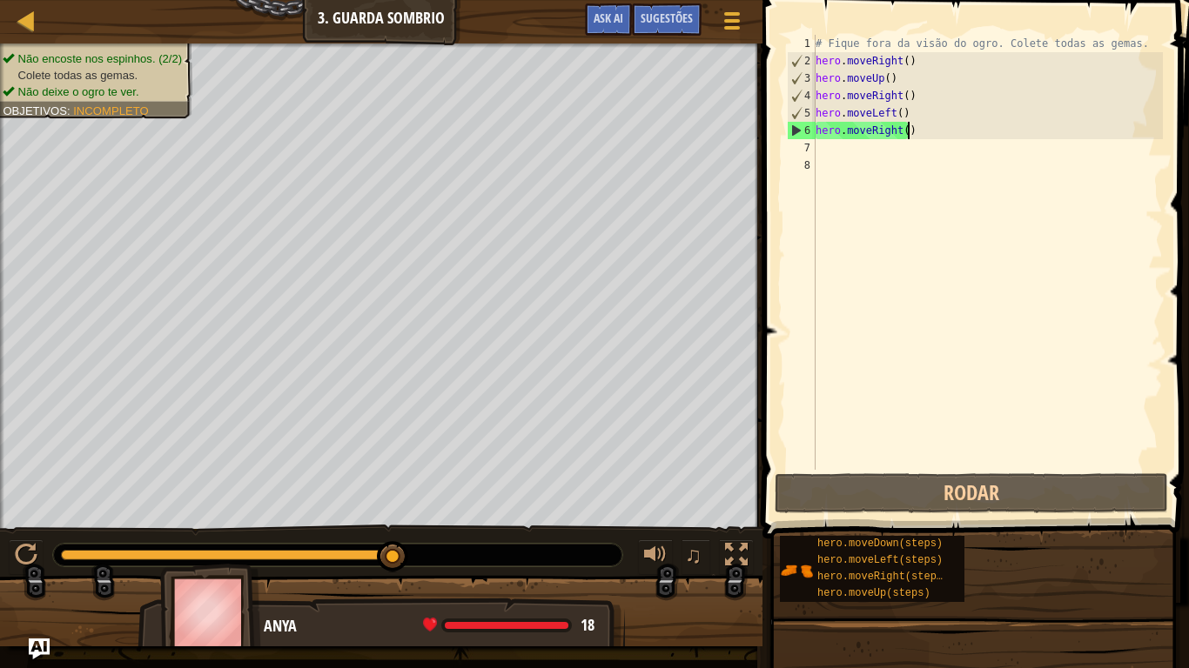
click at [909, 133] on div "# Fique fora da visão do ogro. Colete todas as gemas. hero . moveRight ( ) hero…" at bounding box center [987, 270] width 351 height 470
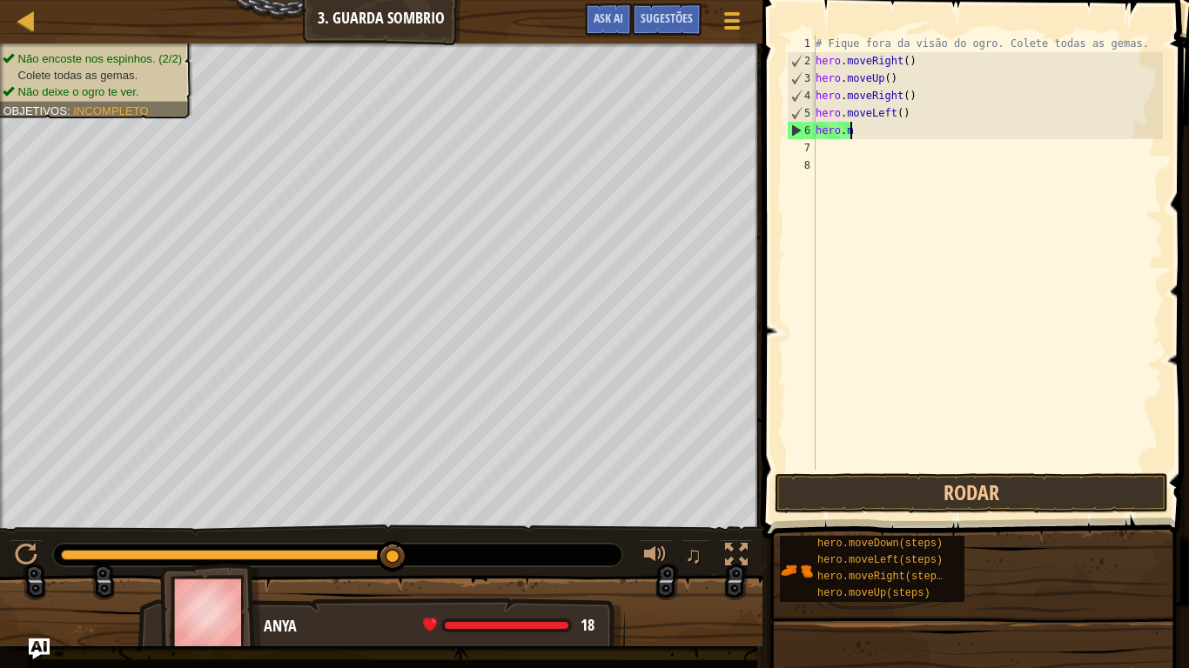
type textarea "h"
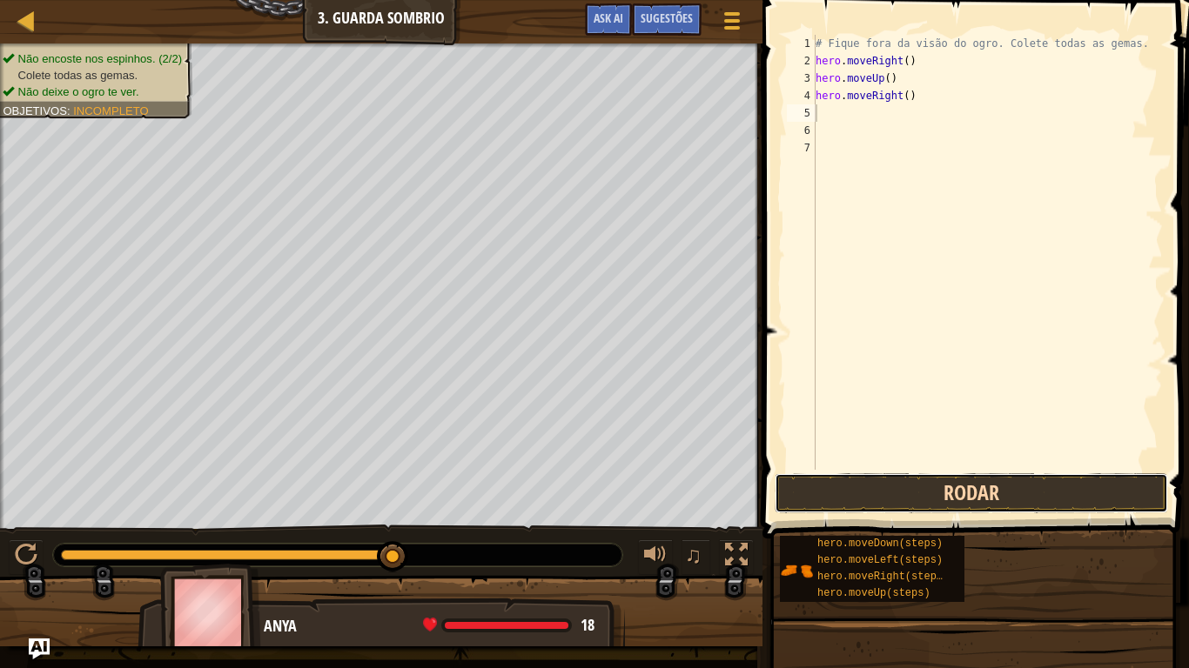
click at [914, 495] on button "Rodar" at bounding box center [971, 493] width 393 height 40
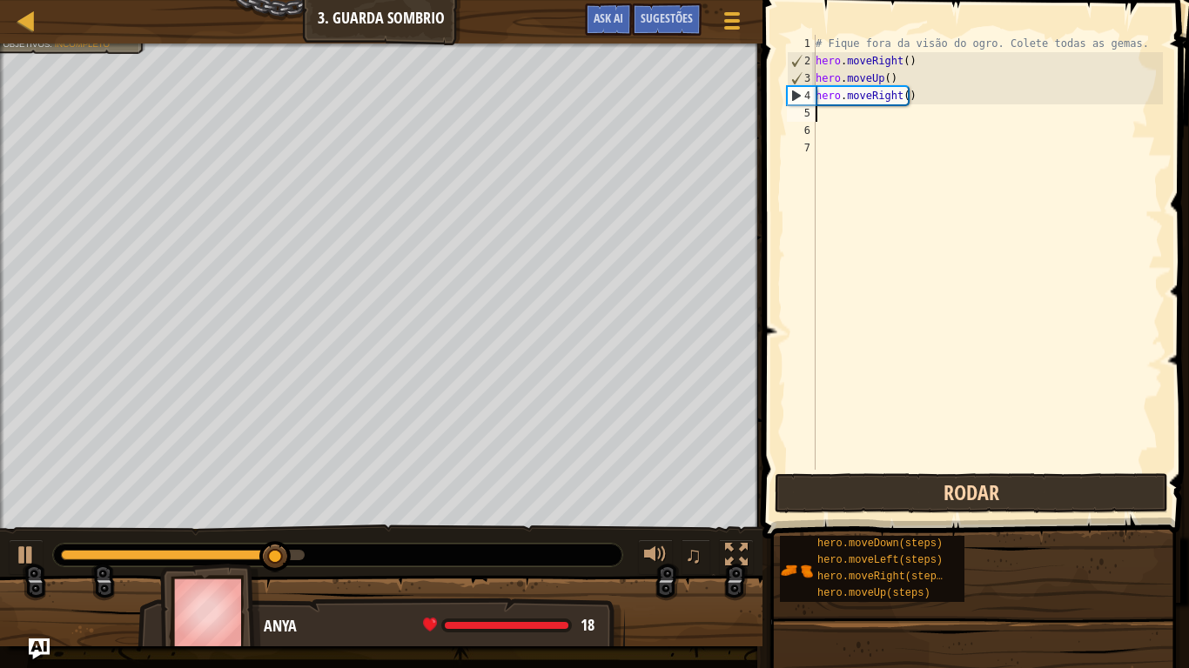
type textarea "m"
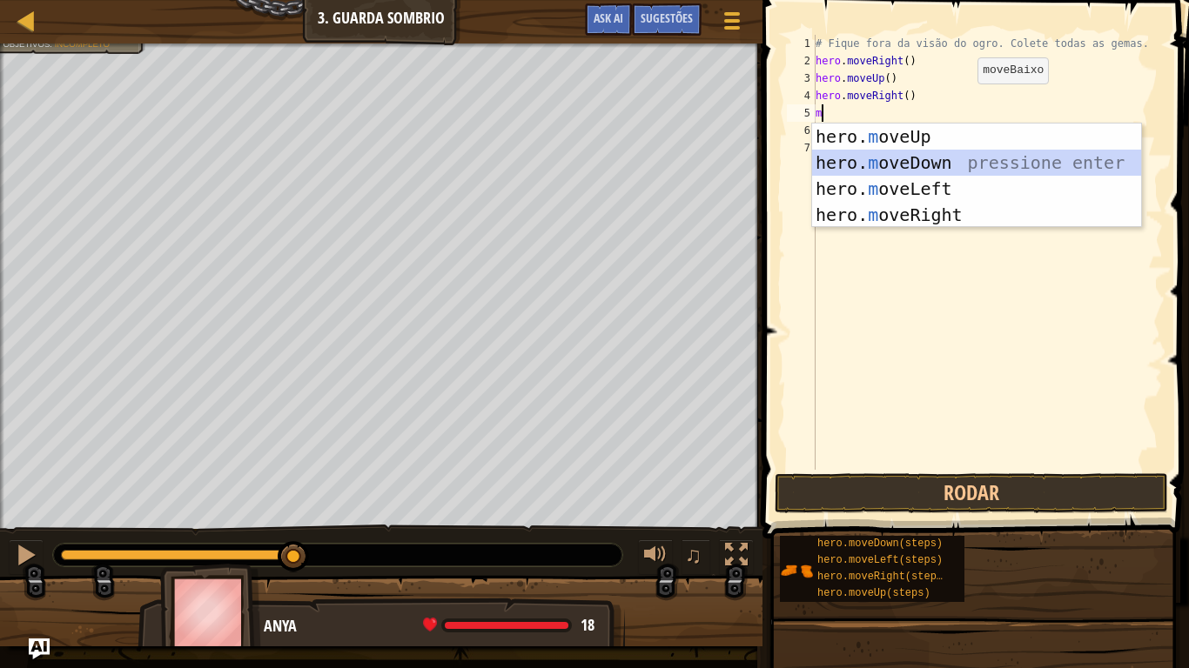
click at [943, 158] on div "hero. m oveUp pressione enter hero. m oveDown pressione enter hero. m oveLeft p…" at bounding box center [976, 202] width 329 height 157
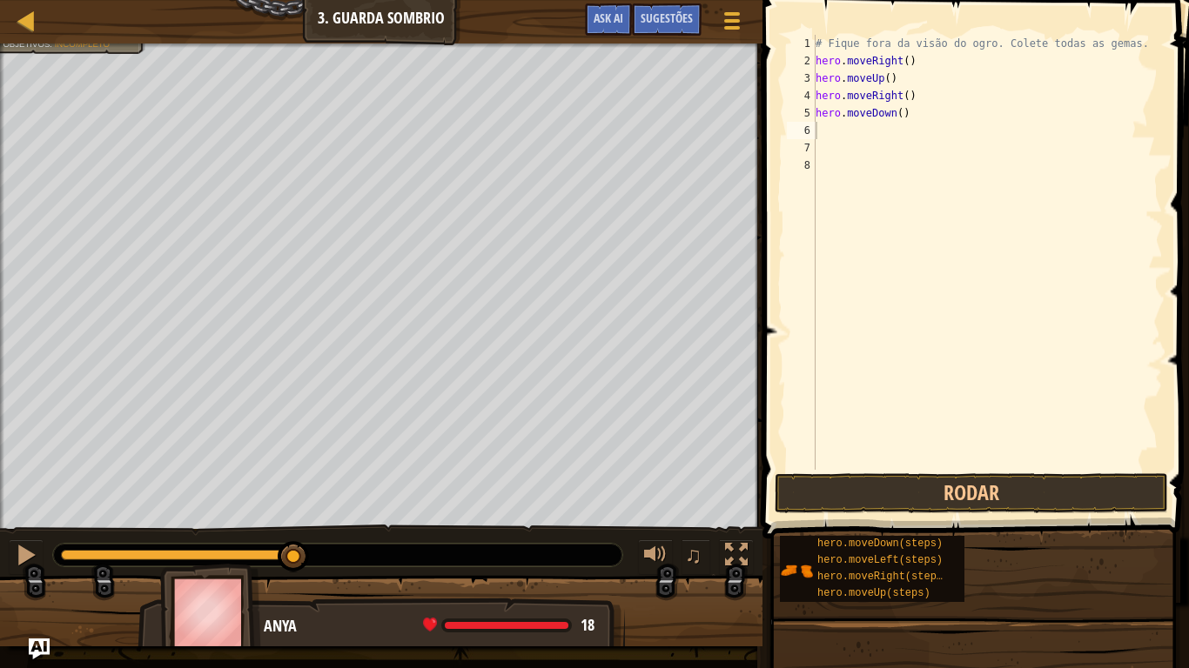
click at [902, 471] on span at bounding box center [977, 245] width 440 height 590
click at [904, 477] on button "Rodar" at bounding box center [971, 493] width 393 height 40
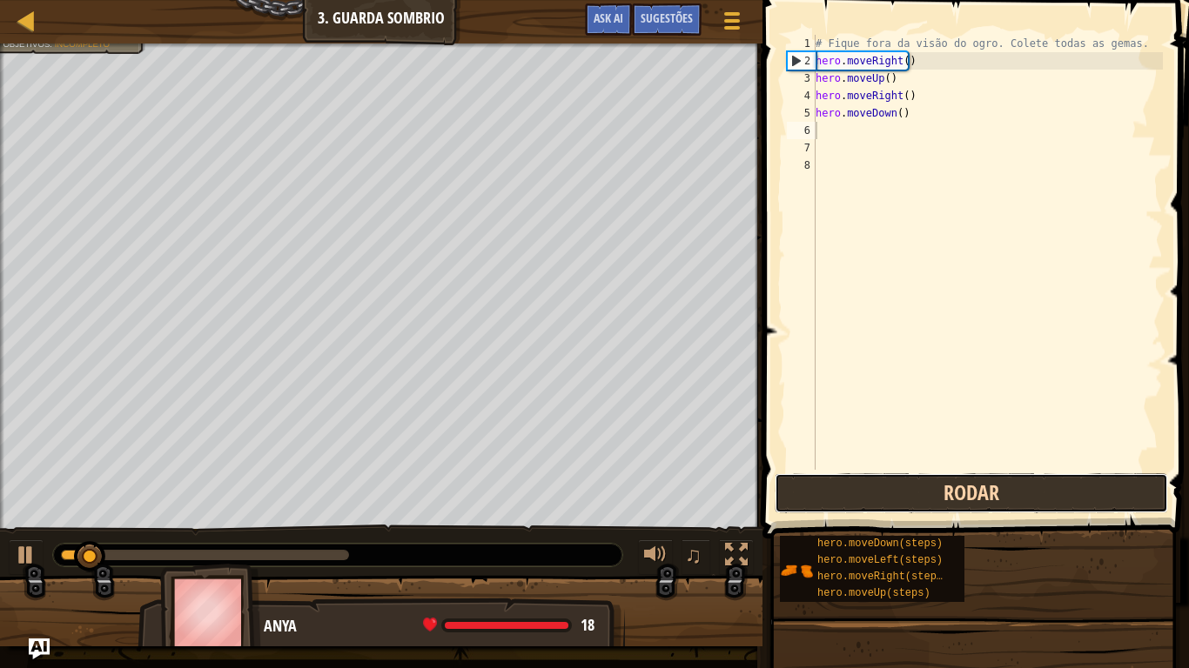
click at [904, 477] on button "Rodar" at bounding box center [971, 493] width 393 height 40
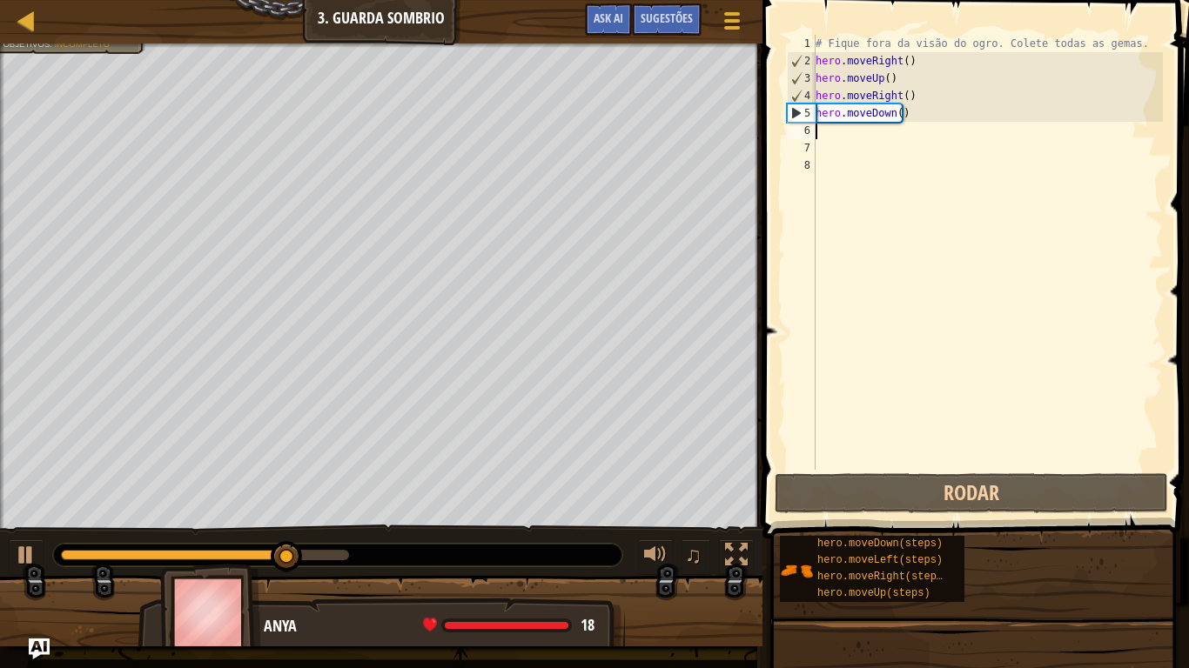
type textarea "m"
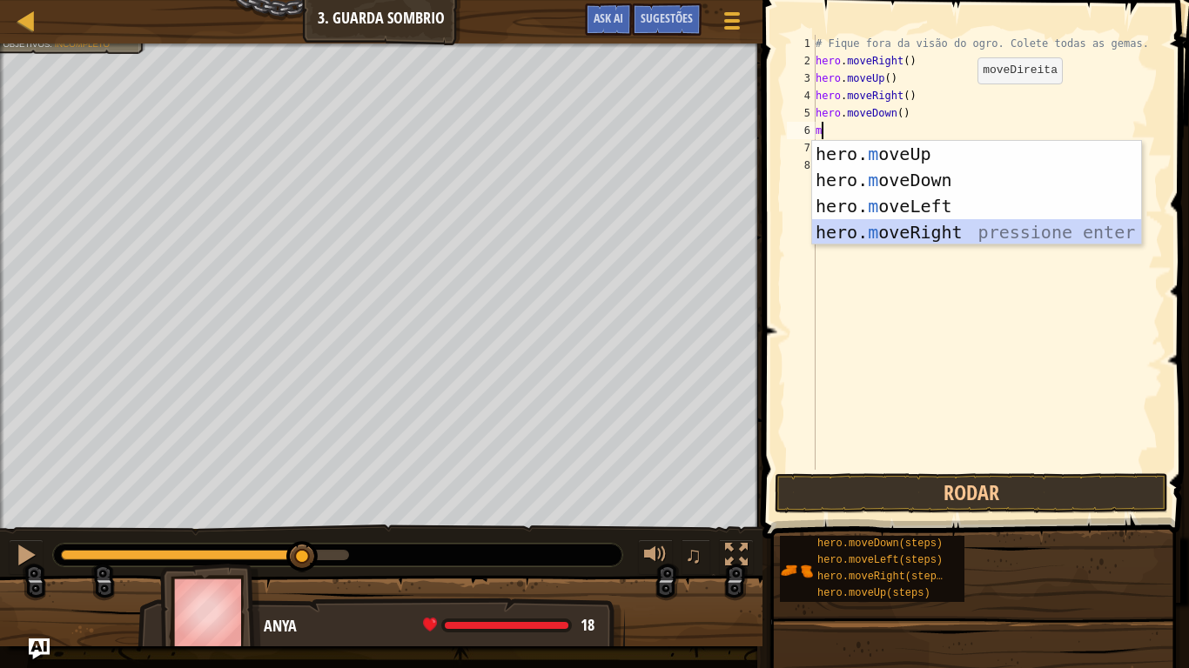
click at [923, 224] on div "hero. m oveUp pressione enter hero. m oveDown pressione enter hero. m oveLeft p…" at bounding box center [976, 219] width 329 height 157
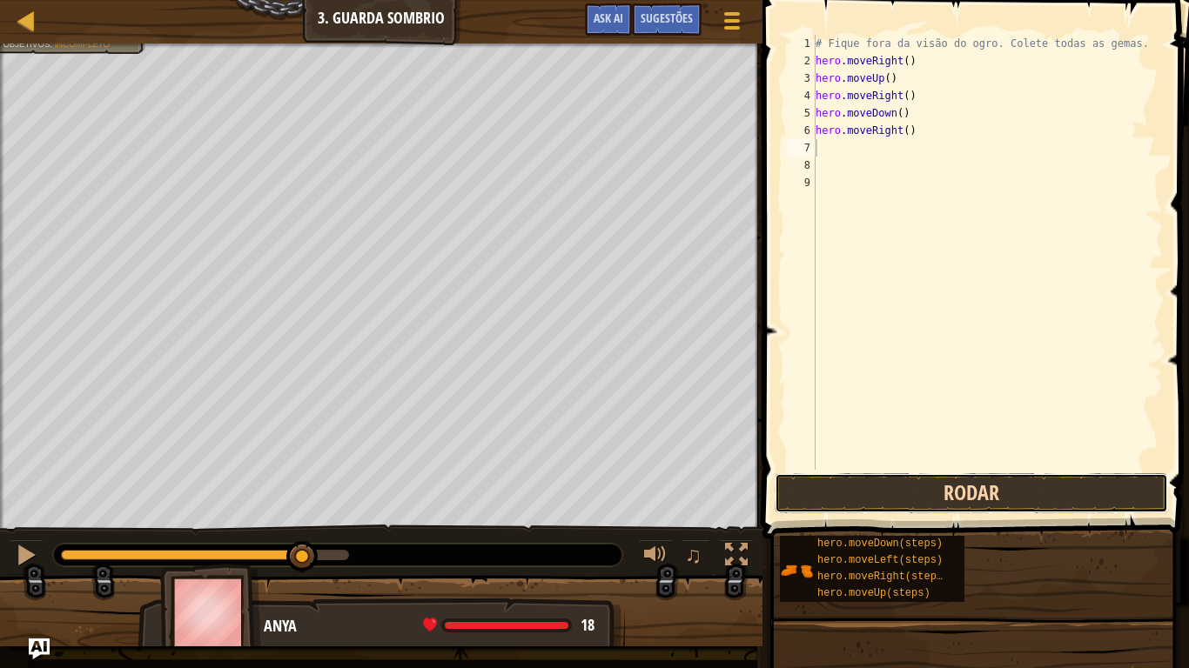
click at [881, 497] on button "Rodar" at bounding box center [971, 493] width 393 height 40
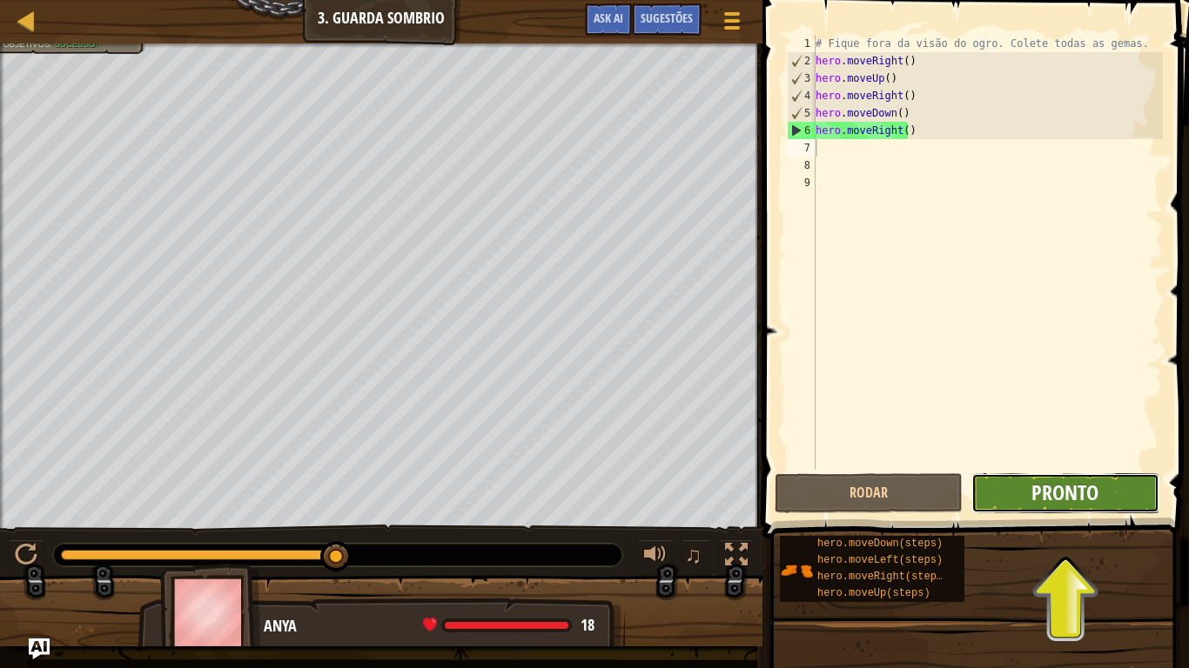
click at [1075, 487] on span "Pronto" at bounding box center [1064, 493] width 67 height 28
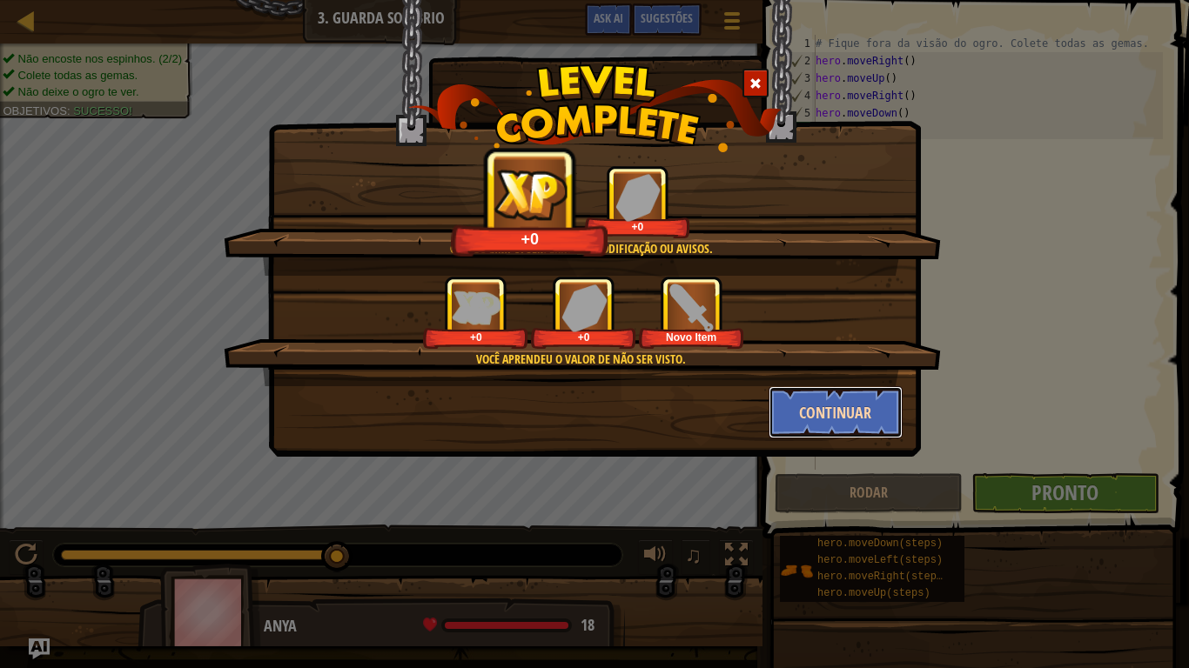
click at [855, 416] on button "Continuar" at bounding box center [835, 412] width 135 height 52
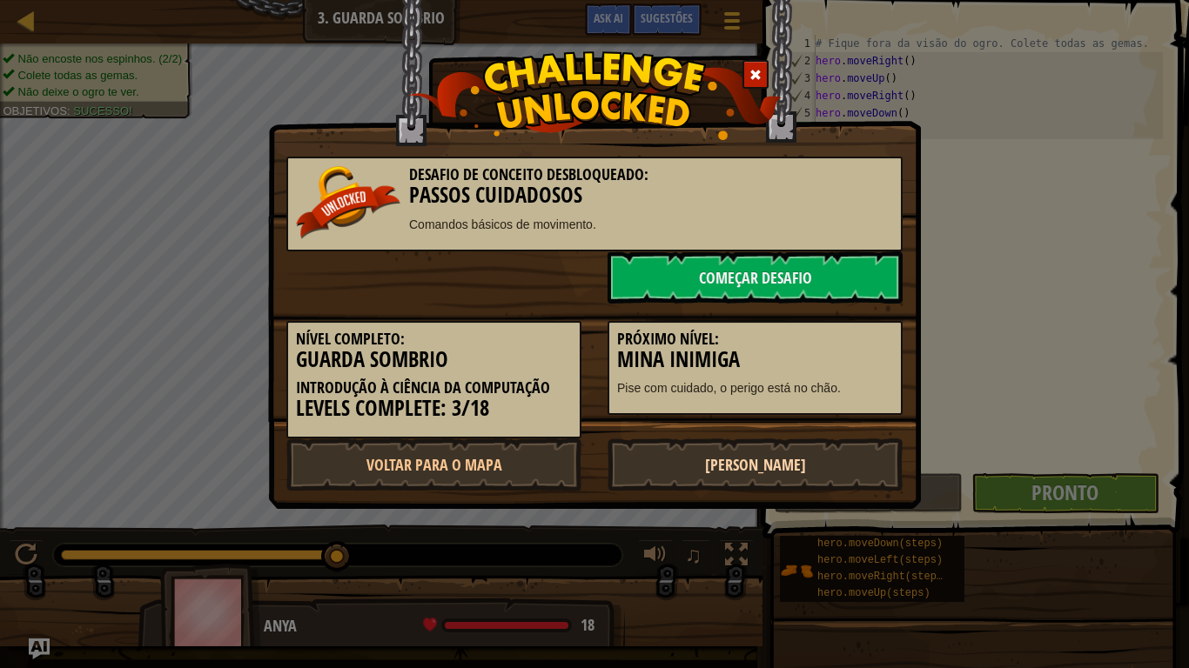
click at [728, 482] on link "[PERSON_NAME]" at bounding box center [754, 465] width 295 height 52
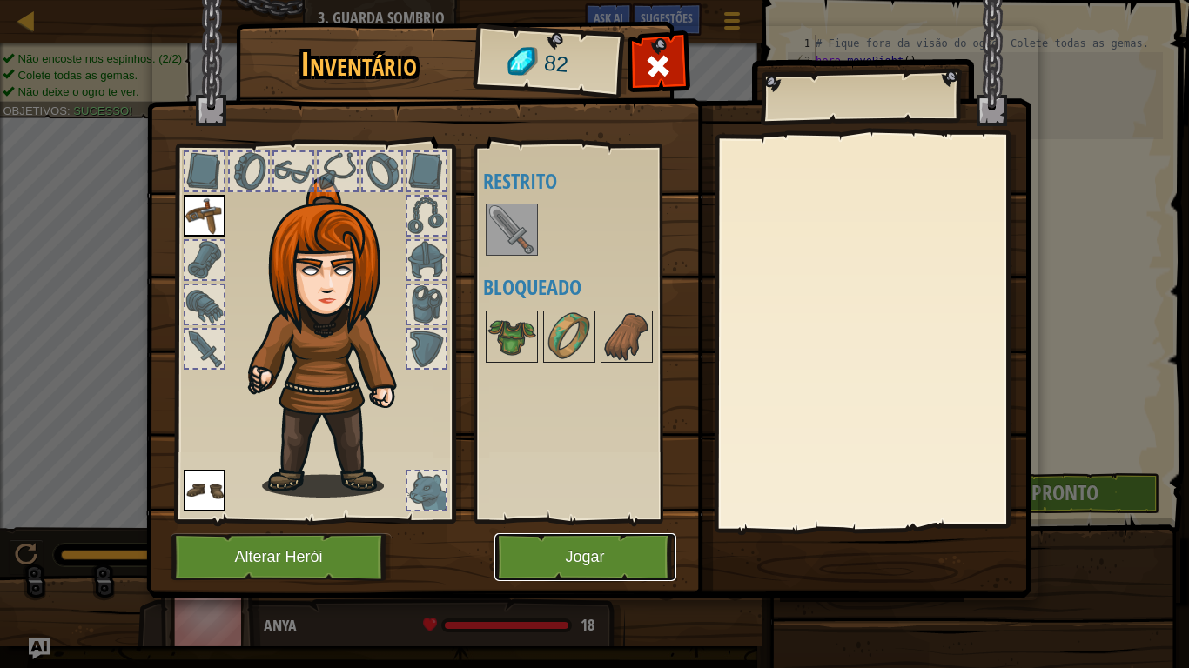
click at [581, 535] on button "Jogar" at bounding box center [585, 557] width 182 height 48
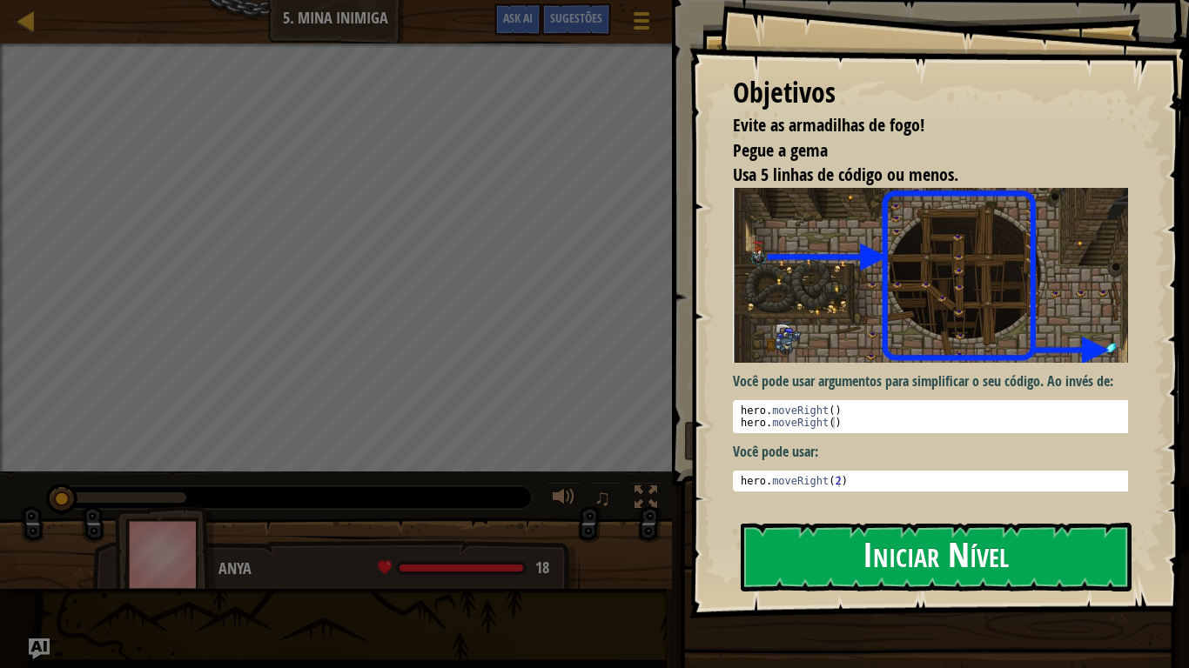
click at [824, 550] on button "Iniciar Nível" at bounding box center [936, 557] width 391 height 69
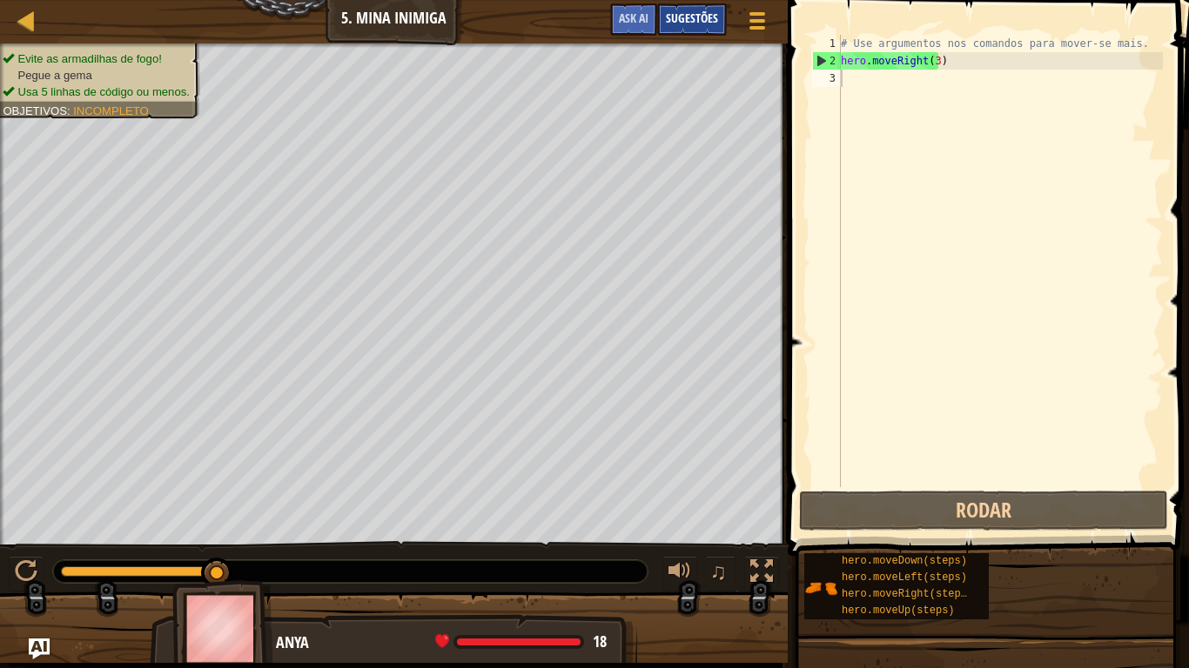
click at [695, 16] on span "Sugestões" at bounding box center [692, 18] width 52 height 17
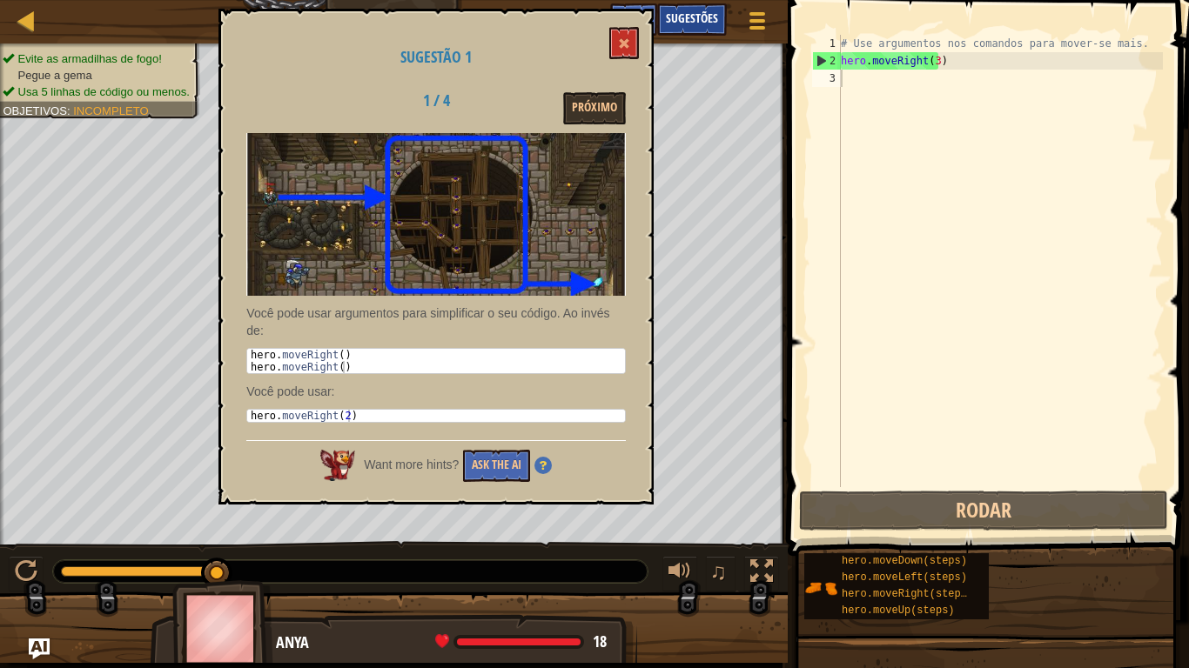
click at [666, 19] on div "Sugestões" at bounding box center [692, 19] width 70 height 32
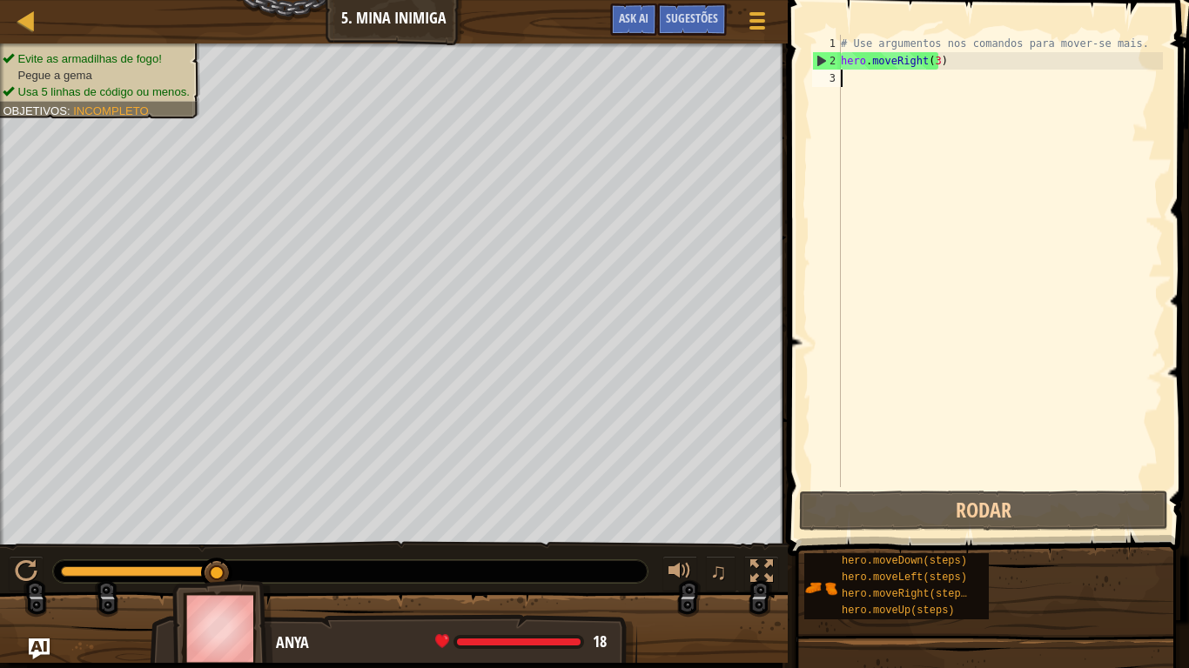
click at [861, 84] on div "# Use argumentos nos comandos para mover-se mais. hero . moveRight ( 3 )" at bounding box center [999, 278] width 325 height 487
type textarea "m"
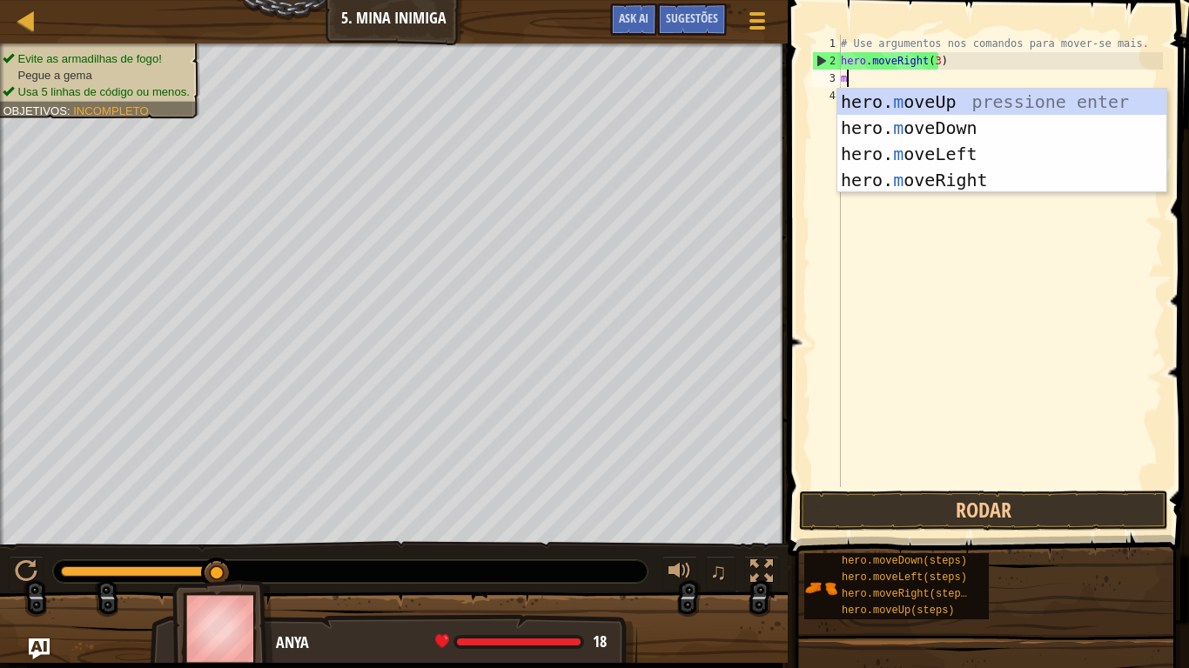
scroll to position [8, 0]
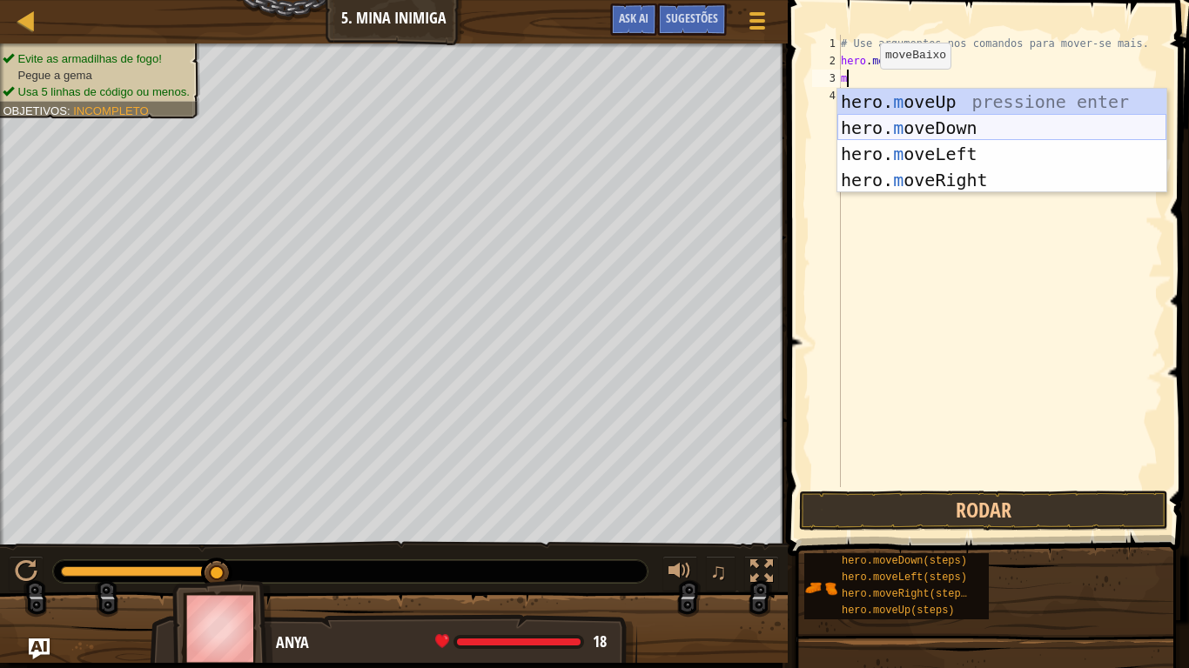
click at [983, 137] on div "hero. m oveUp pressione enter hero. m oveDown pressione enter hero. m oveLeft p…" at bounding box center [1001, 167] width 329 height 157
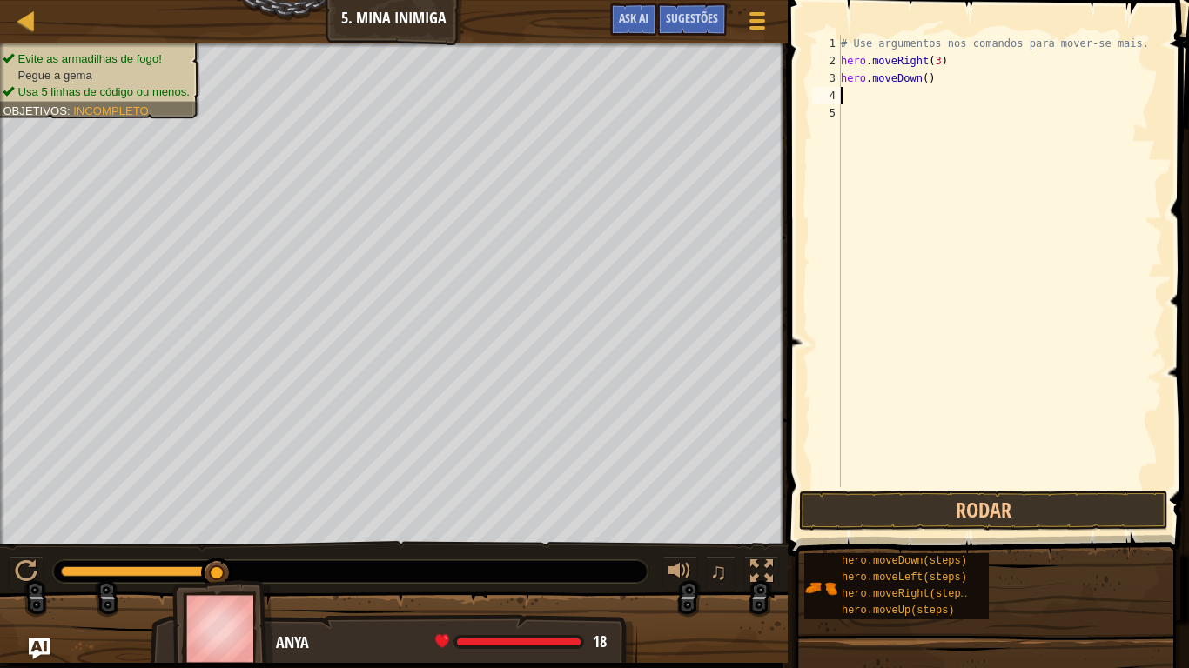
type textarea "m"
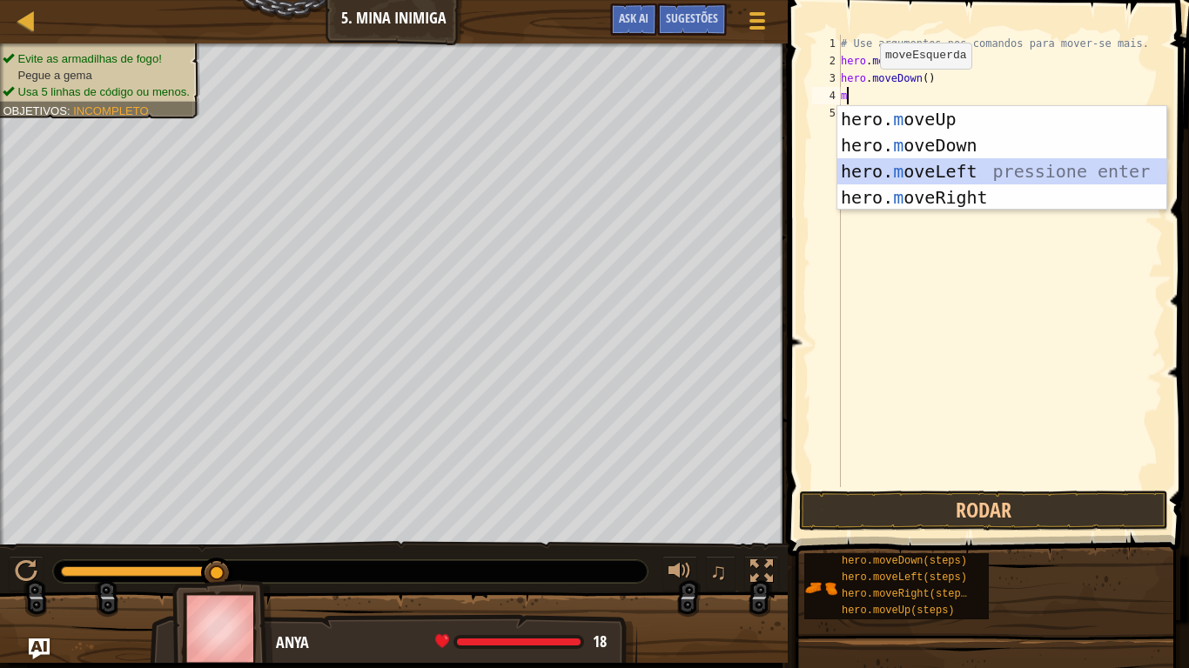
click at [971, 168] on div "hero. m oveUp pressione enter hero. m oveDown pressione enter hero. m oveLeft p…" at bounding box center [1001, 184] width 329 height 157
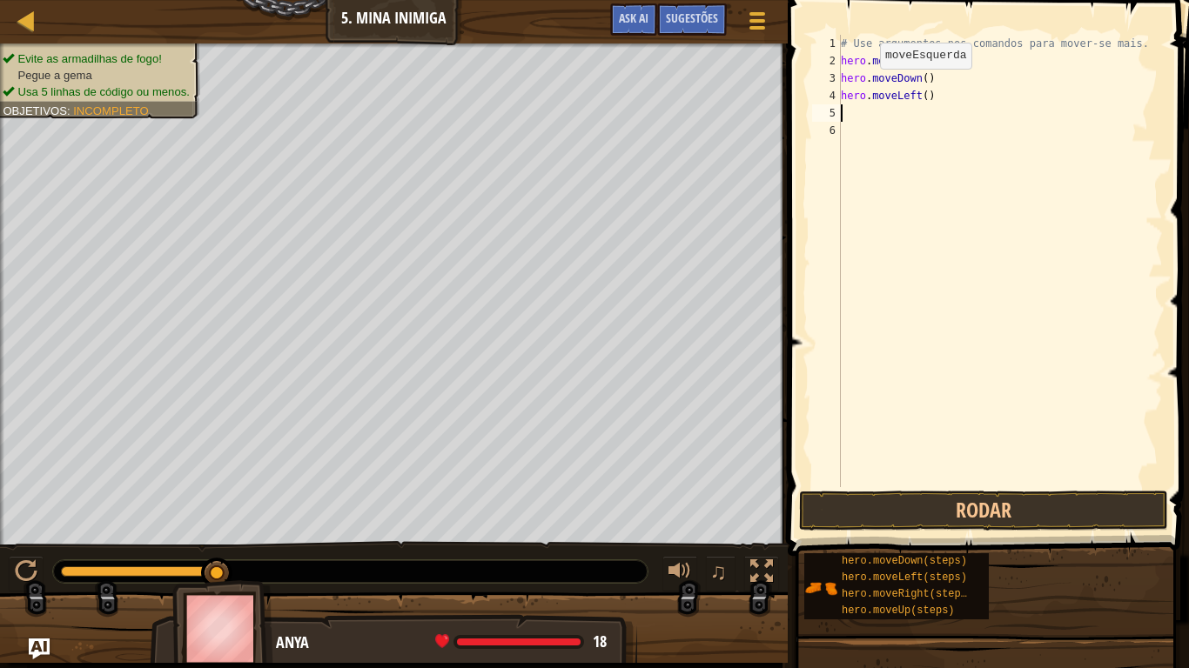
type textarea "m"
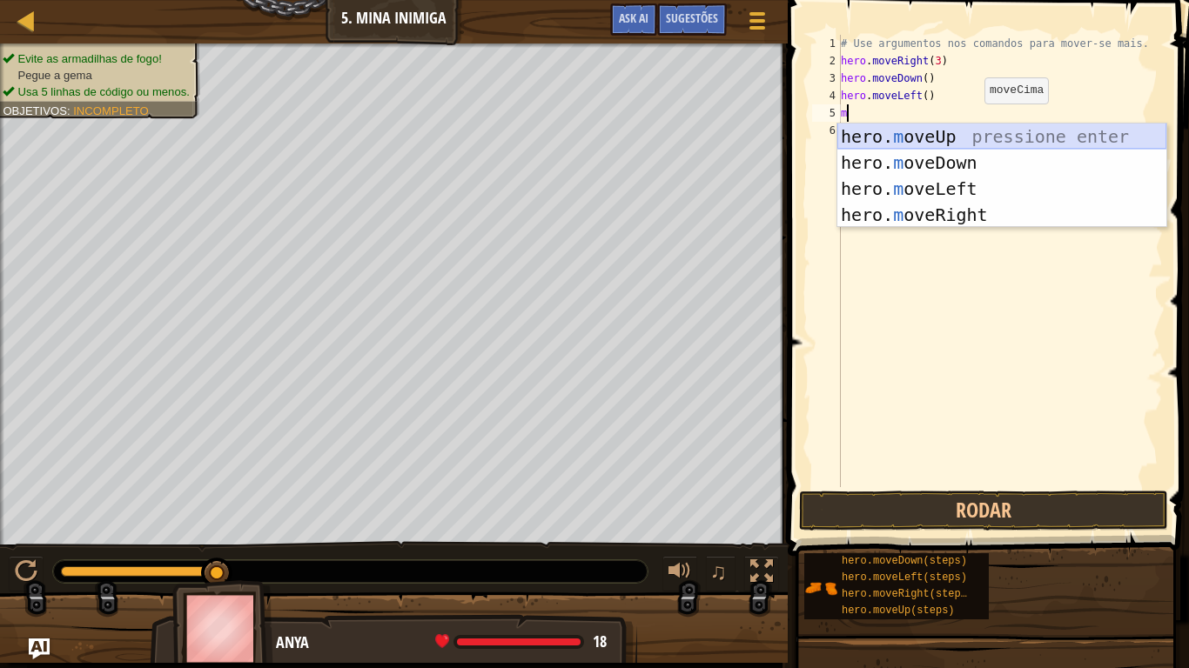
click at [969, 142] on div "hero. m oveUp pressione enter hero. m oveDown pressione enter hero. m oveLeft p…" at bounding box center [1001, 202] width 329 height 157
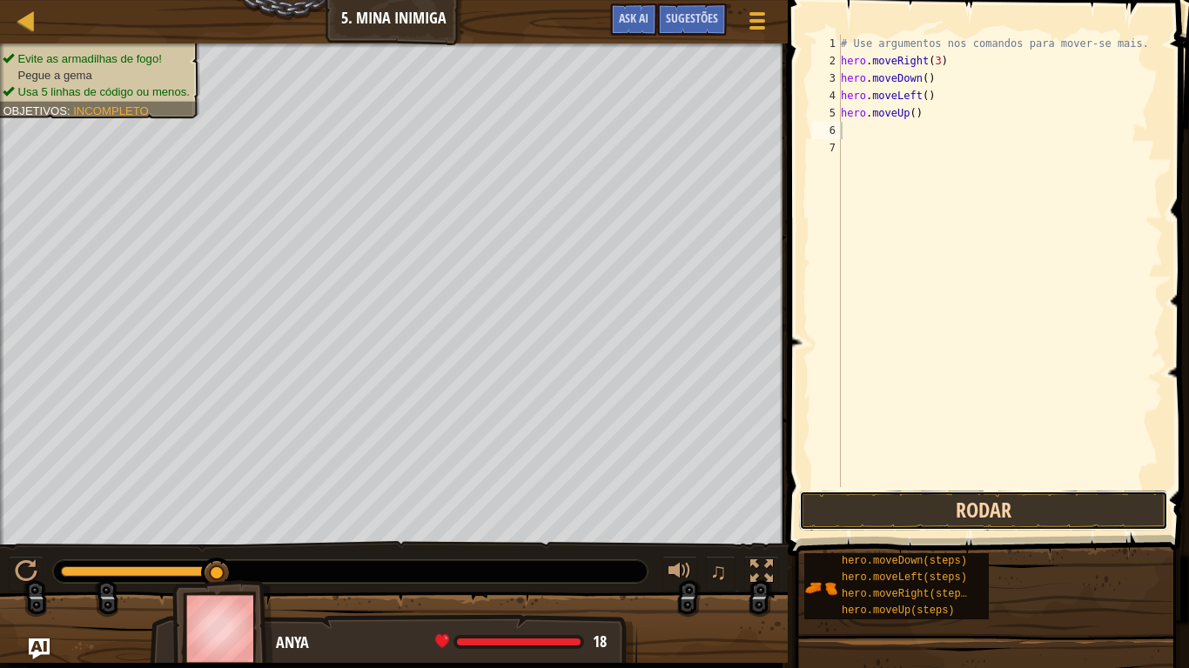
click at [895, 516] on button "Rodar" at bounding box center [983, 511] width 369 height 40
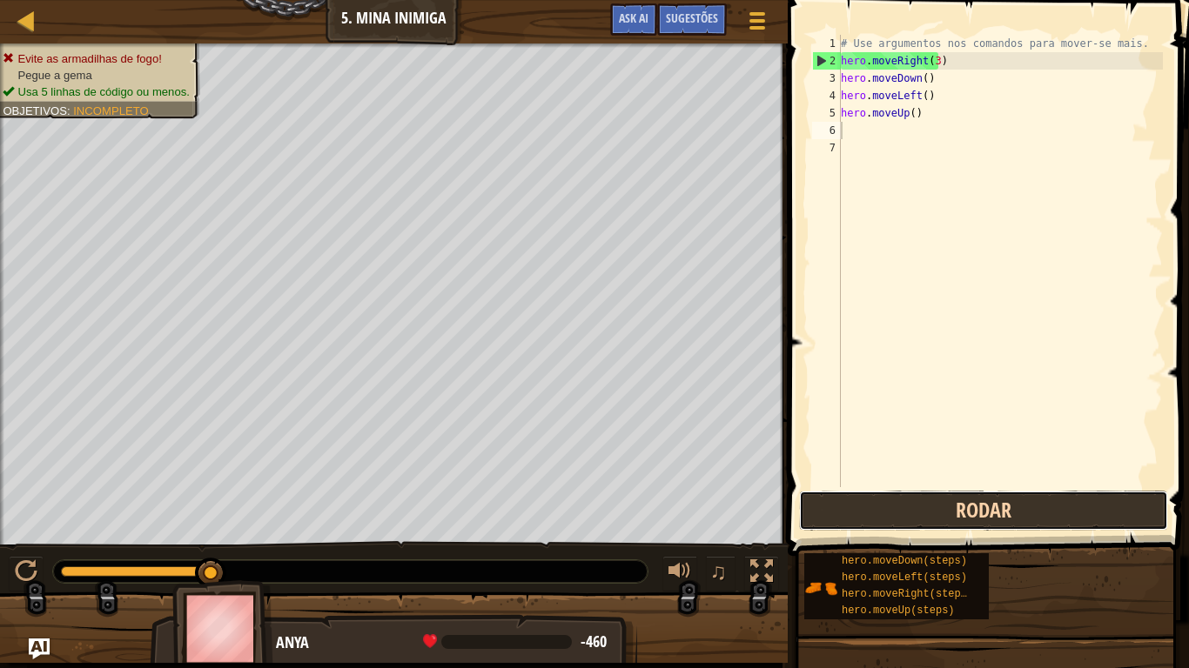
click at [895, 516] on button "Rodar" at bounding box center [983, 511] width 369 height 40
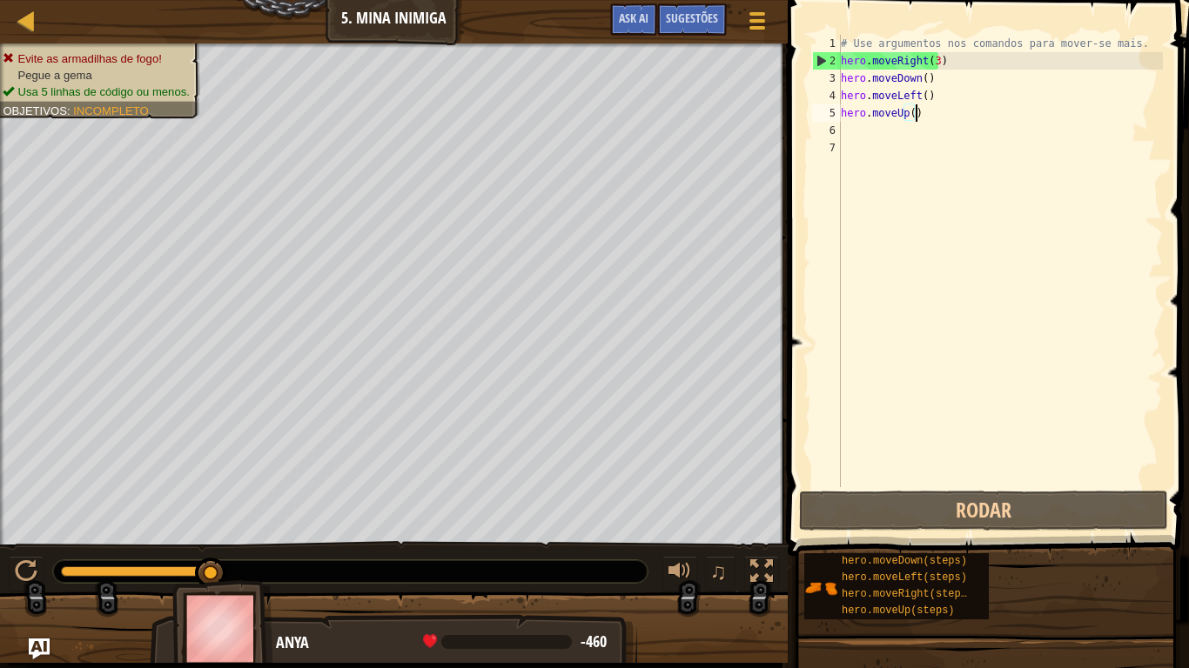
click at [962, 114] on div "# Use argumentos nos comandos para mover-se mais. hero . moveRight ( 3 ) hero .…" at bounding box center [999, 278] width 325 height 487
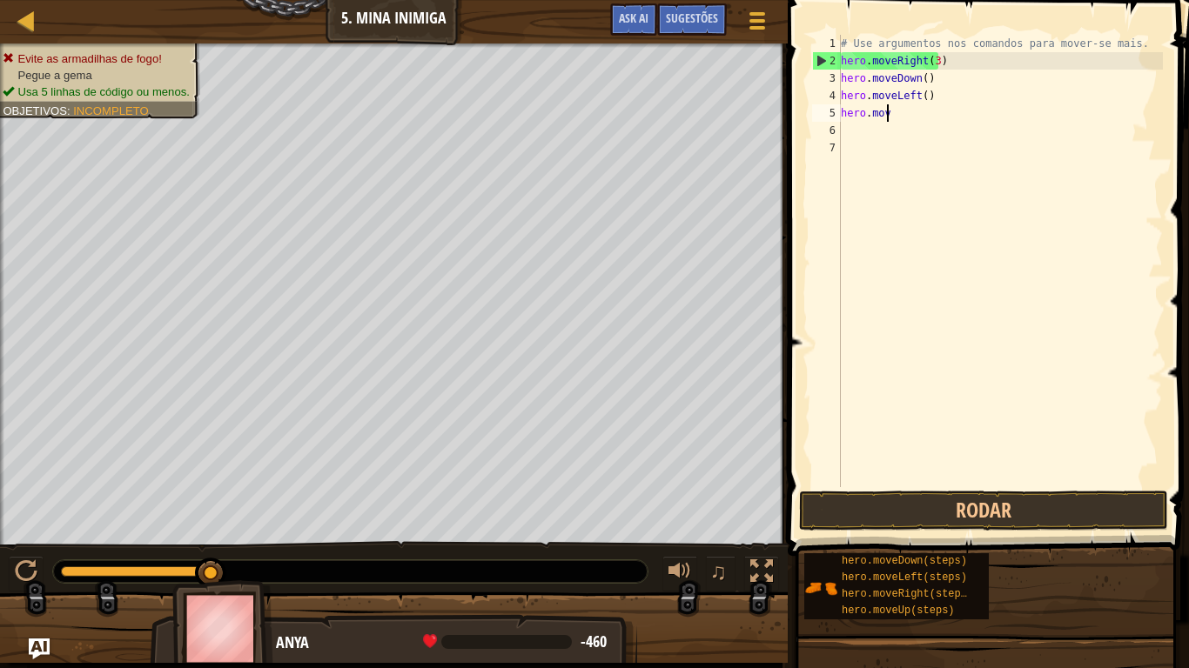
type textarea "h"
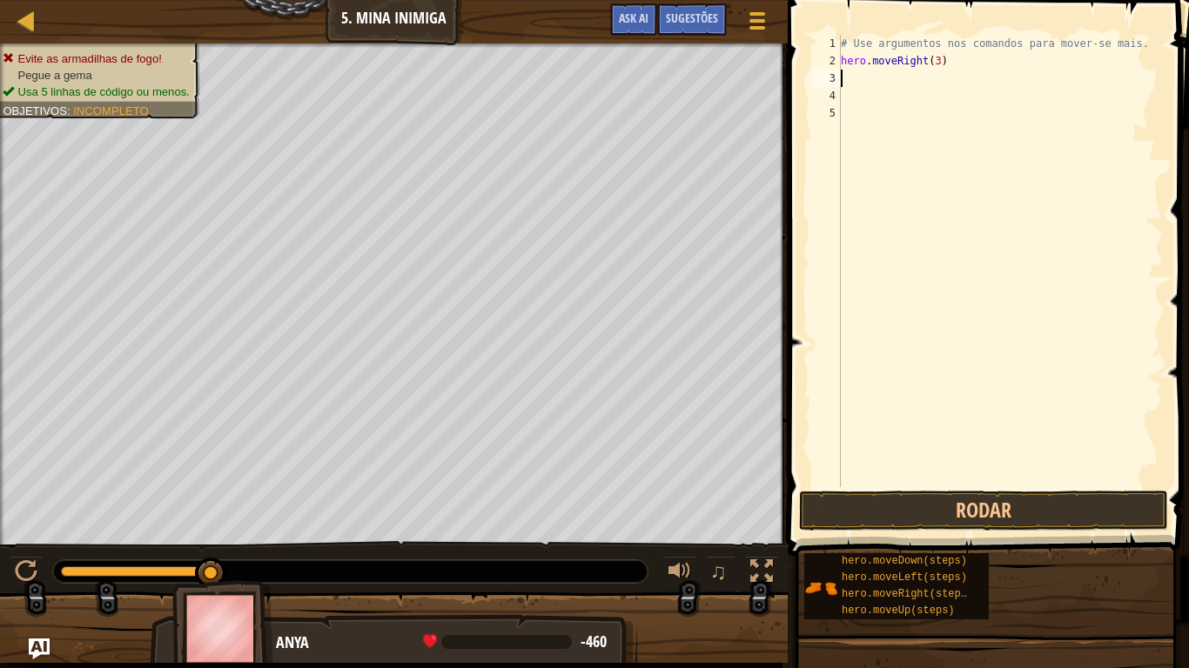
type textarea "m"
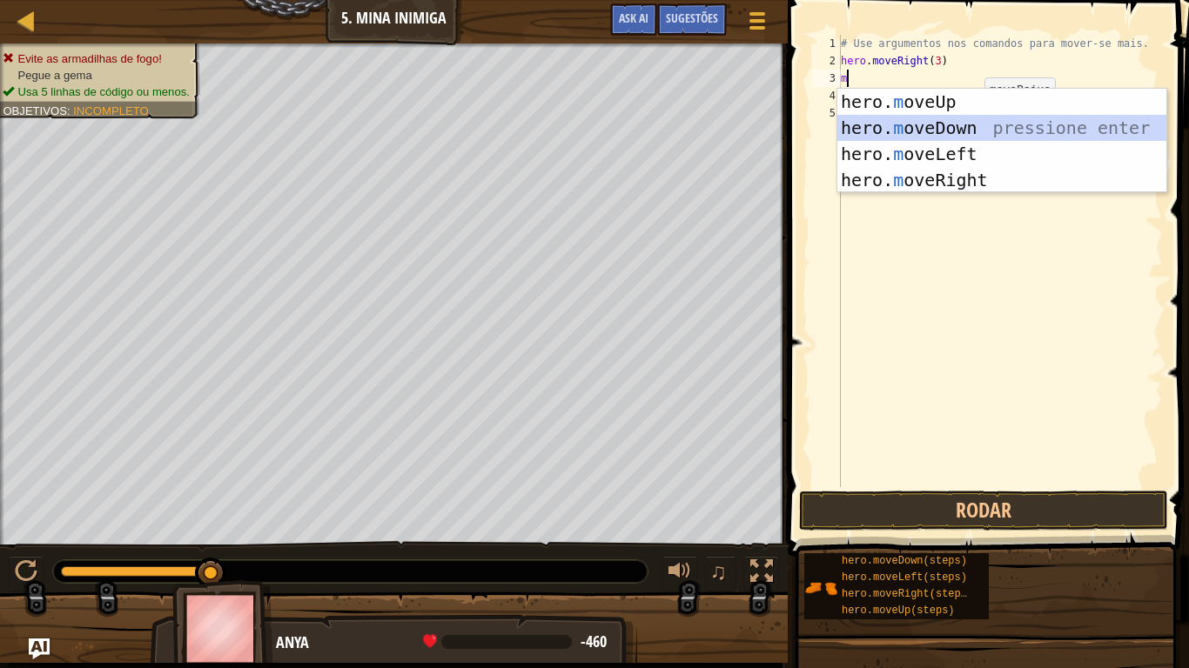
click at [972, 117] on div "hero. m oveUp pressione enter hero. m oveDown pressione enter hero. m oveLeft p…" at bounding box center [1001, 167] width 329 height 157
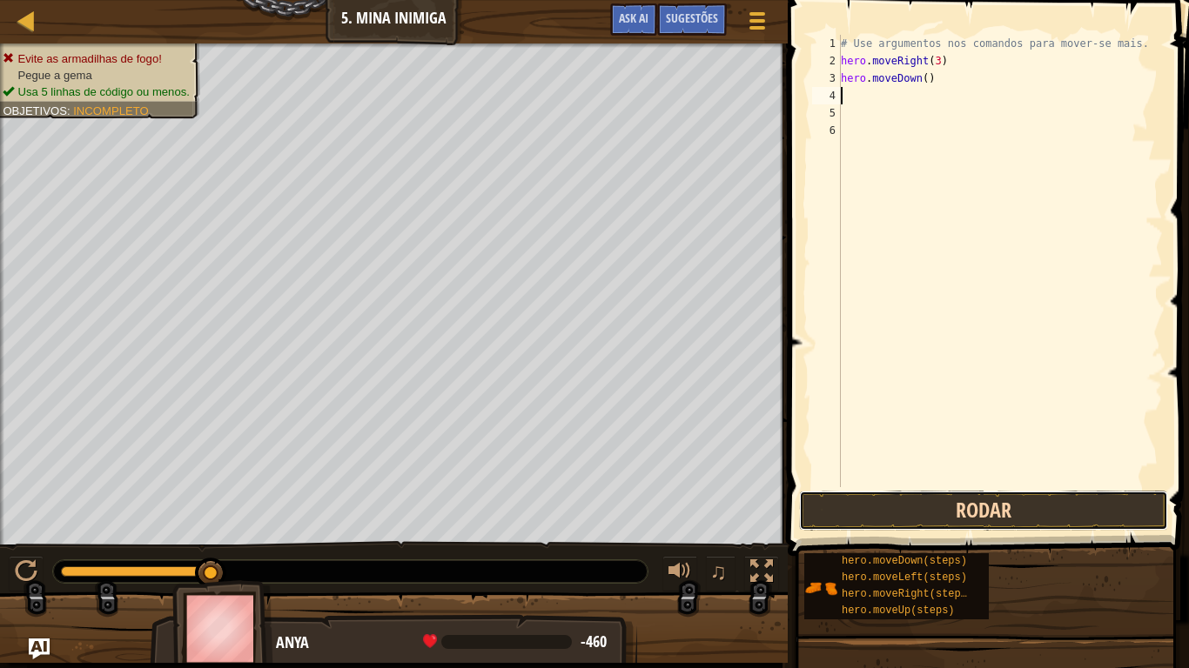
click at [938, 499] on button "Rodar" at bounding box center [983, 511] width 369 height 40
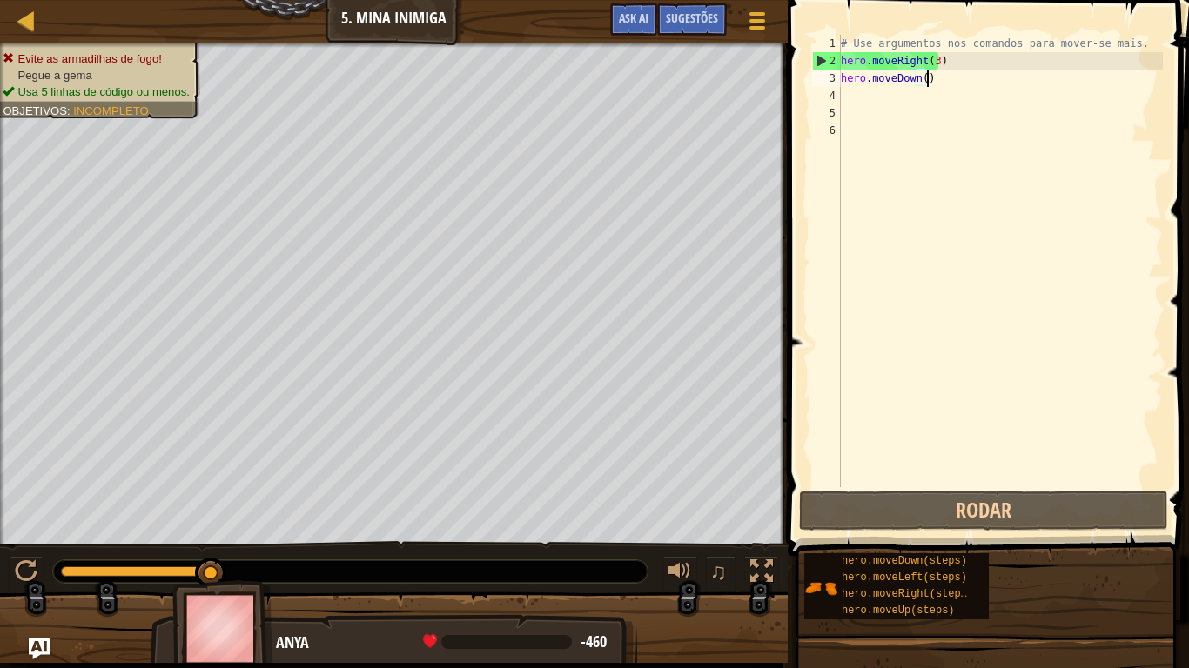
click at [962, 78] on div "# Use argumentos nos comandos para mover-se mais. hero . moveRight ( 3 ) hero .…" at bounding box center [999, 278] width 325 height 487
type textarea "hero.moveDown()"
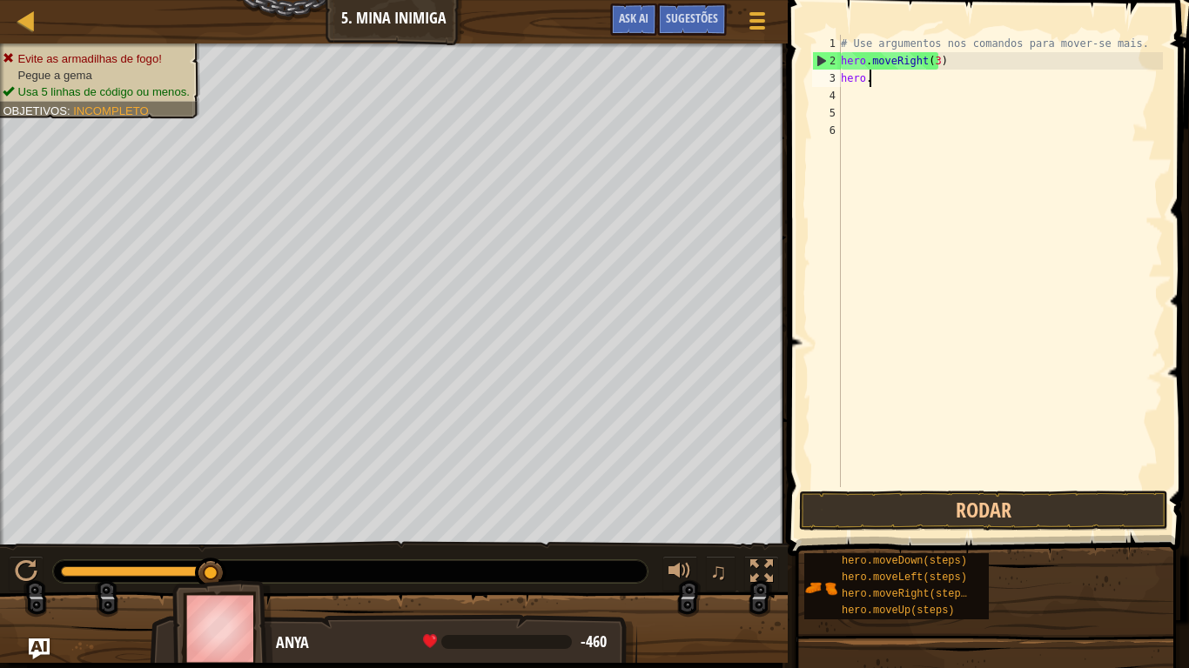
type textarea "h"
type textarea "m"
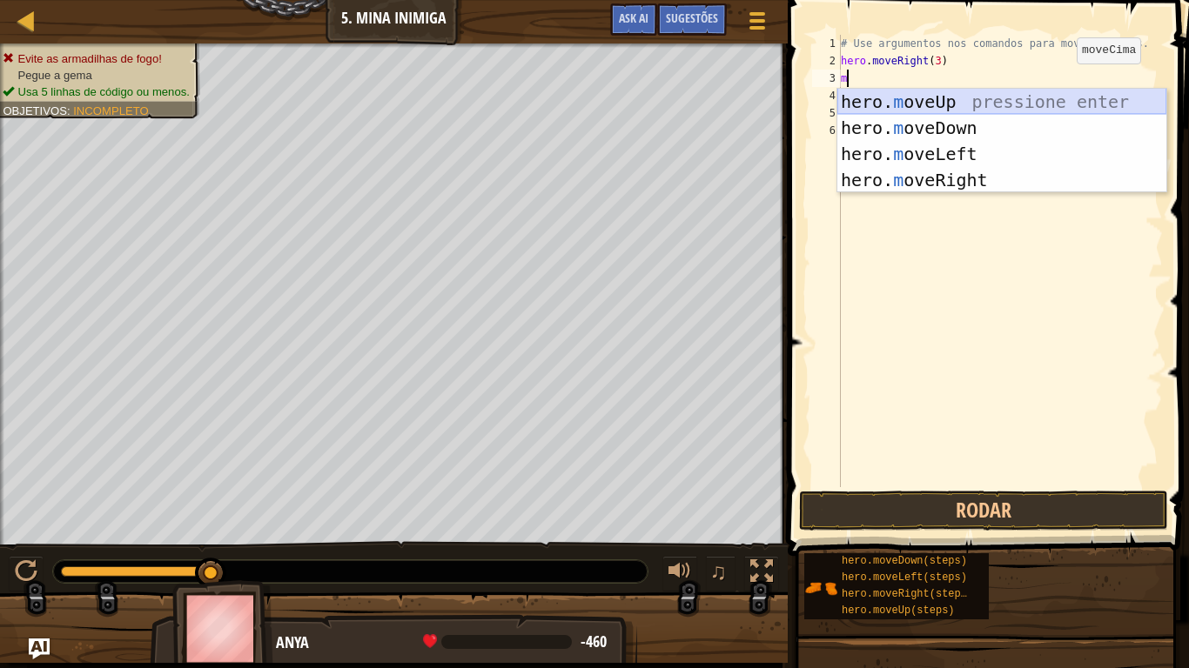
click at [1048, 97] on div "hero. m oveUp pressione enter hero. m oveDown pressione enter hero. m oveLeft p…" at bounding box center [1001, 167] width 329 height 157
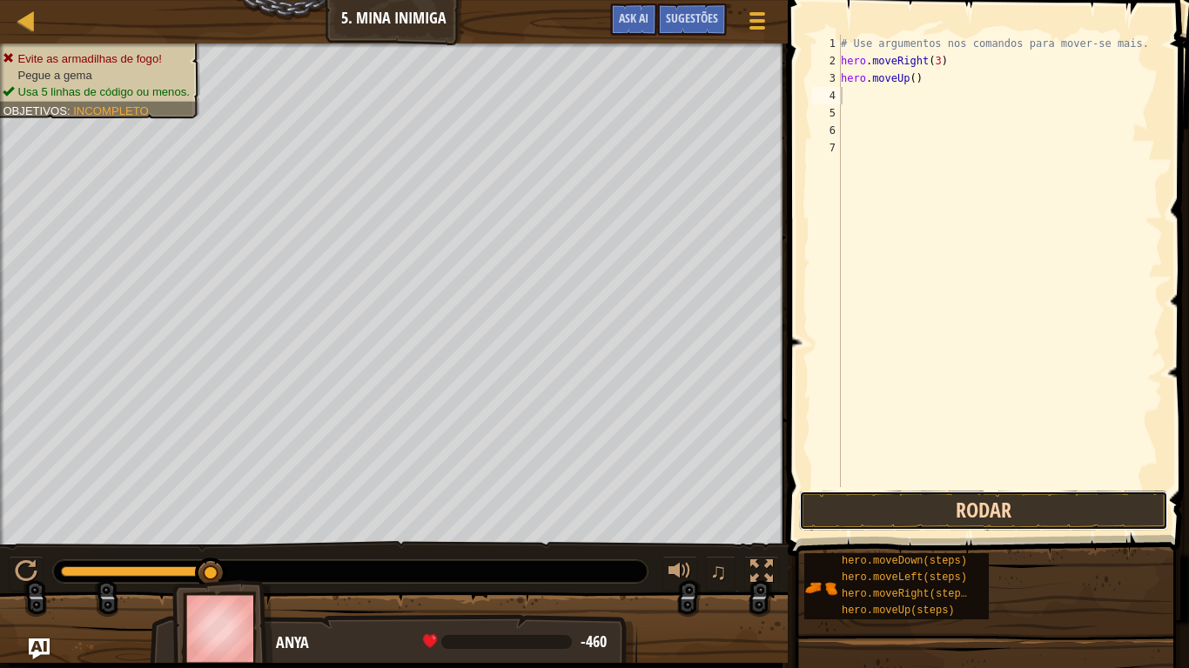
click at [920, 496] on button "Rodar" at bounding box center [983, 511] width 369 height 40
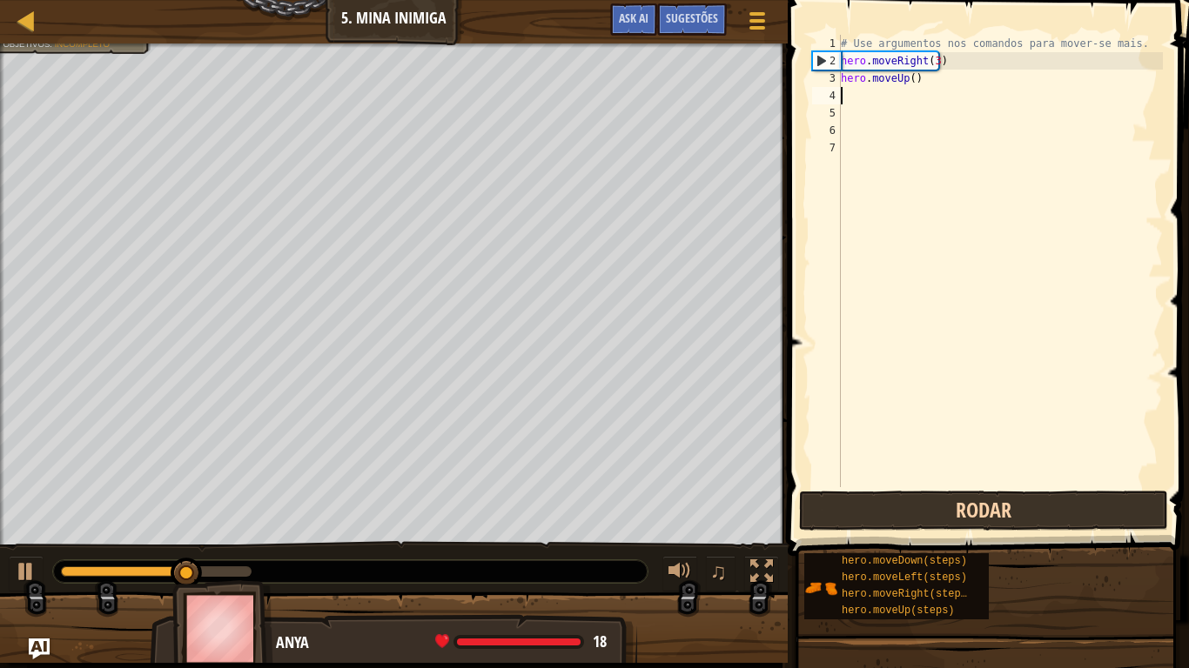
type textarea "m"
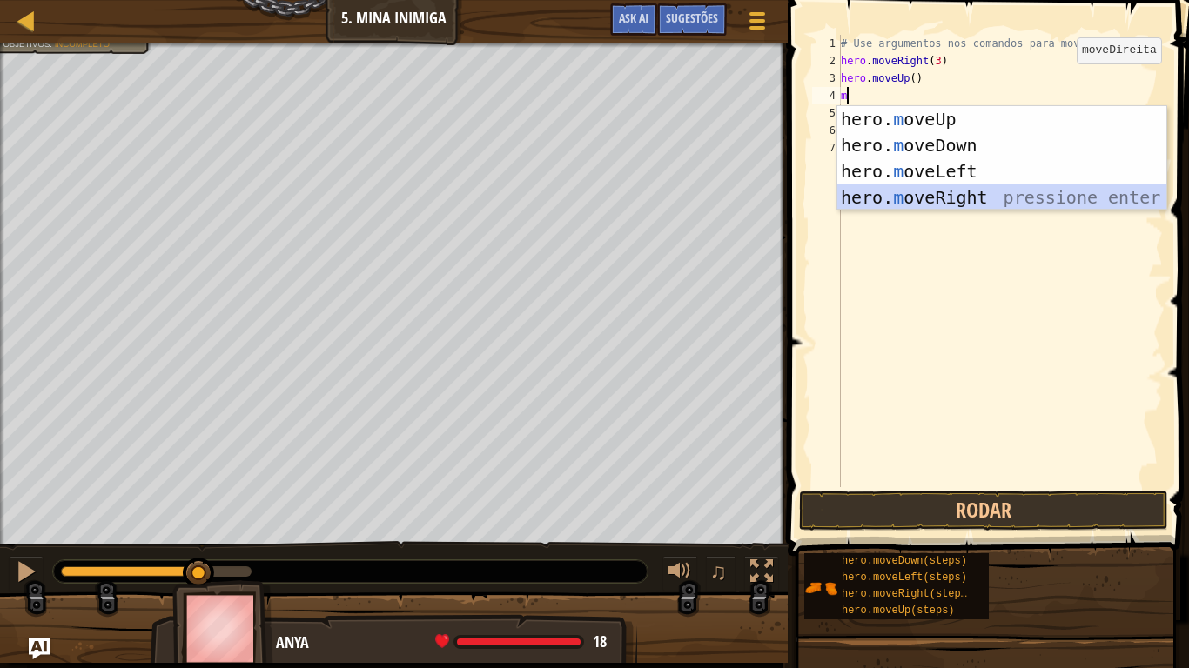
click at [985, 199] on div "hero. m oveUp pressione enter hero. m oveDown pressione enter hero. m oveLeft p…" at bounding box center [1001, 184] width 329 height 157
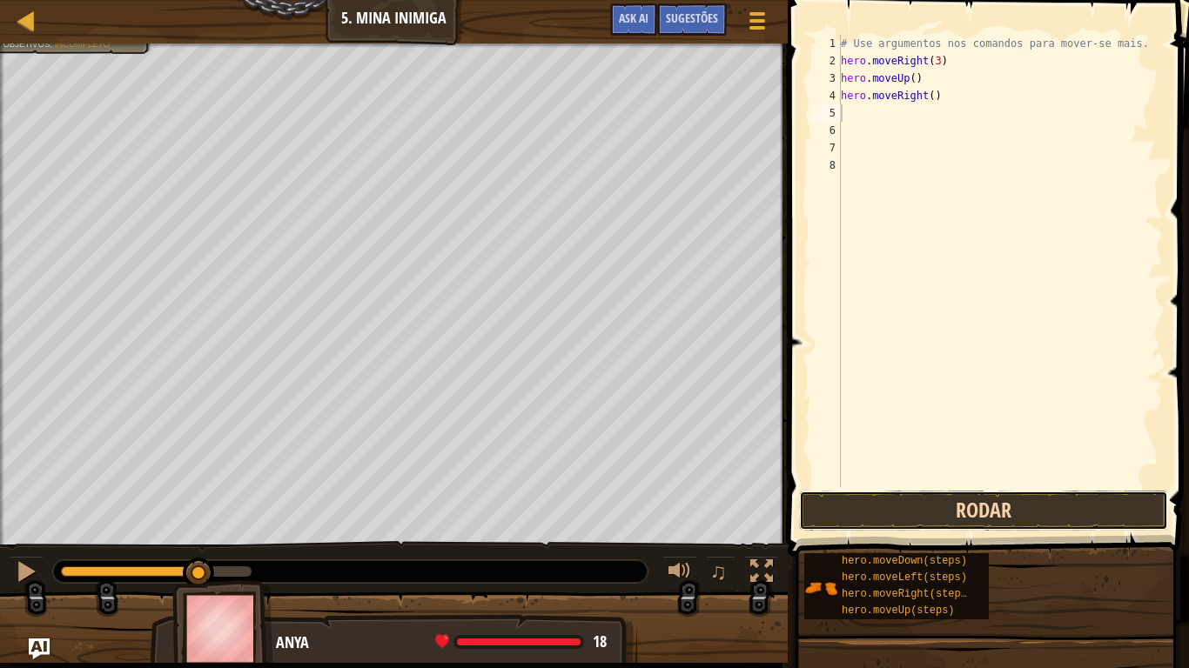
click at [937, 507] on button "Rodar" at bounding box center [983, 511] width 369 height 40
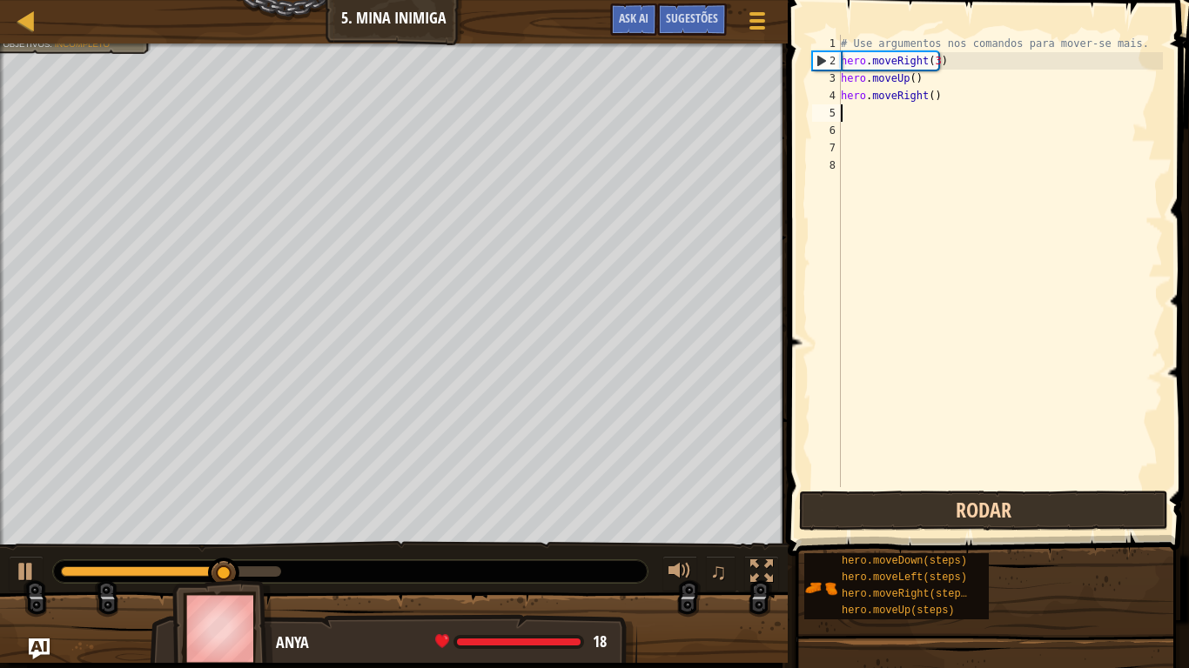
type textarea "m"
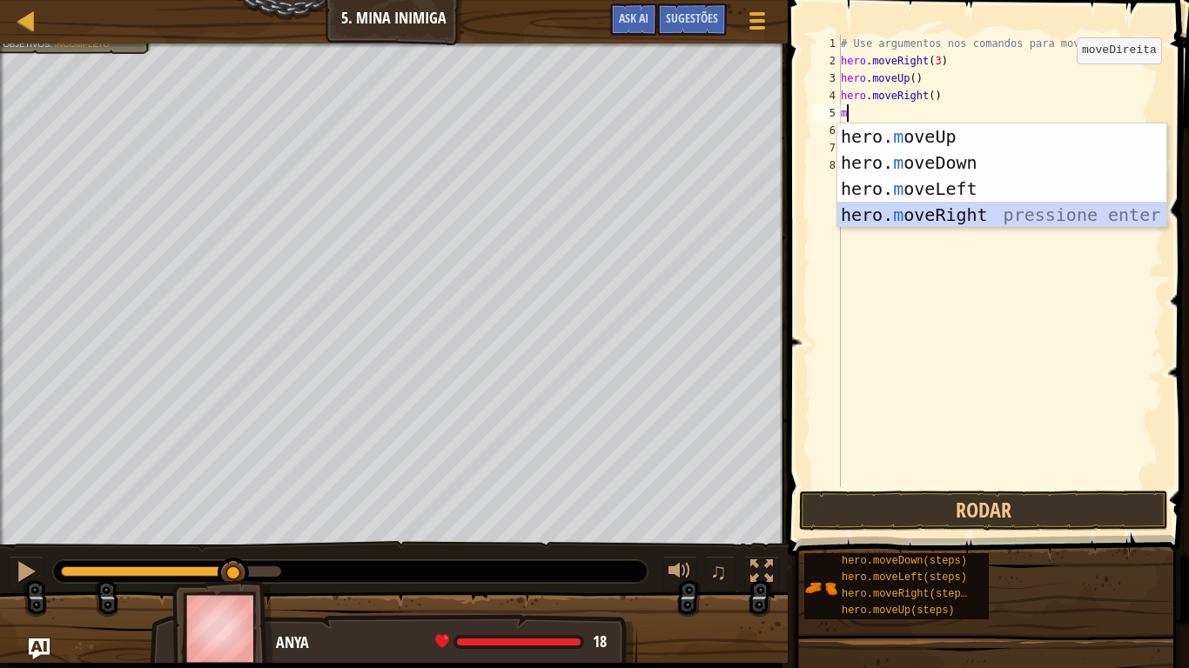
click at [1008, 209] on div "hero. m oveUp pressione enter hero. m oveDown pressione enter hero. m oveLeft p…" at bounding box center [1001, 202] width 329 height 157
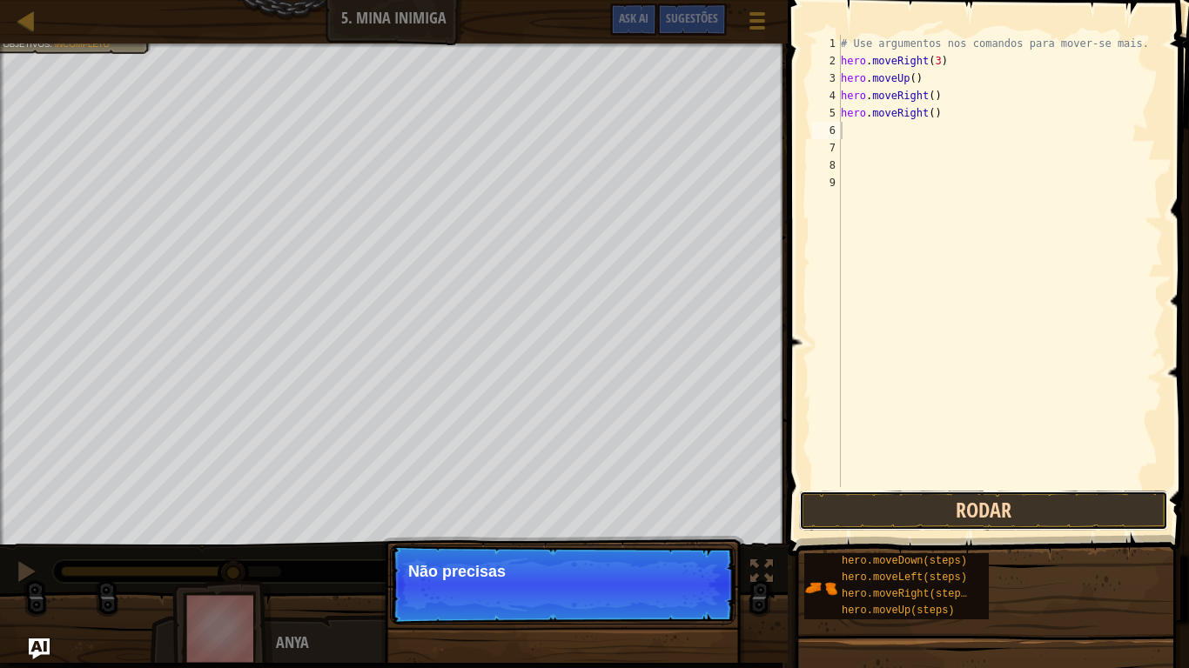
click at [1041, 497] on button "Rodar" at bounding box center [983, 511] width 369 height 40
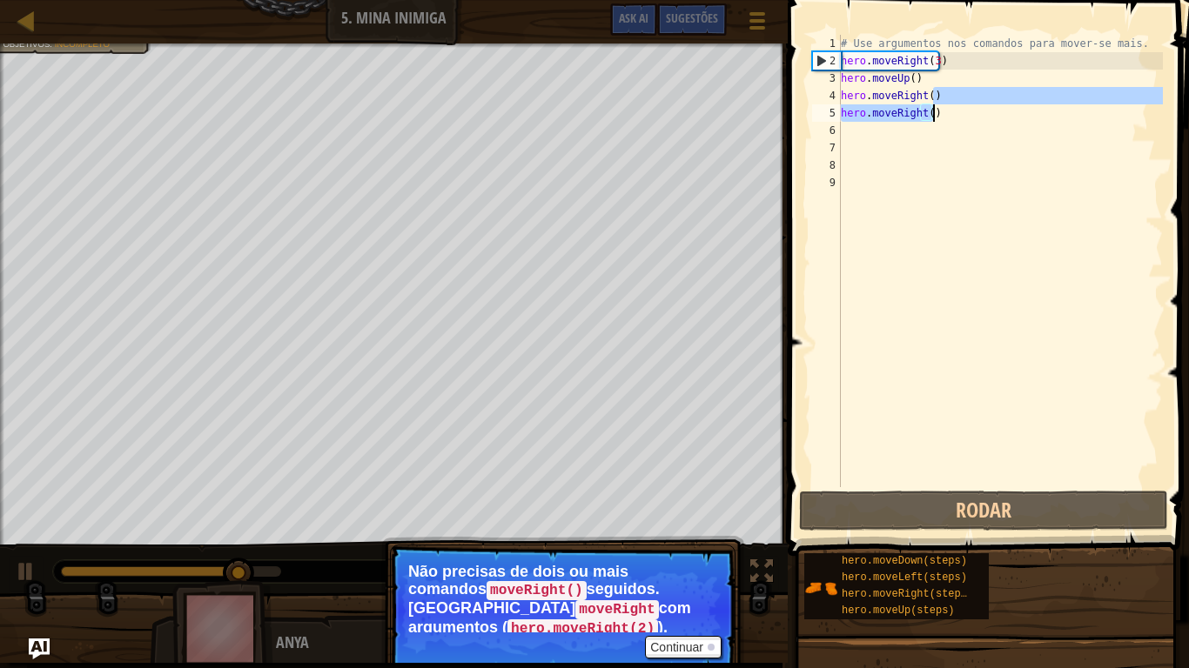
drag, startPoint x: 962, startPoint y: 88, endPoint x: 969, endPoint y: 122, distance: 34.8
click at [969, 122] on div "# Use argumentos nos comandos para mover-se mais. hero . moveRight ( 3 ) hero .…" at bounding box center [999, 278] width 325 height 487
type textarea "hero.moveRight()"
click at [969, 122] on div "# Use argumentos nos comandos para mover-se mais. hero . moveRight ( 3 ) hero .…" at bounding box center [999, 261] width 325 height 453
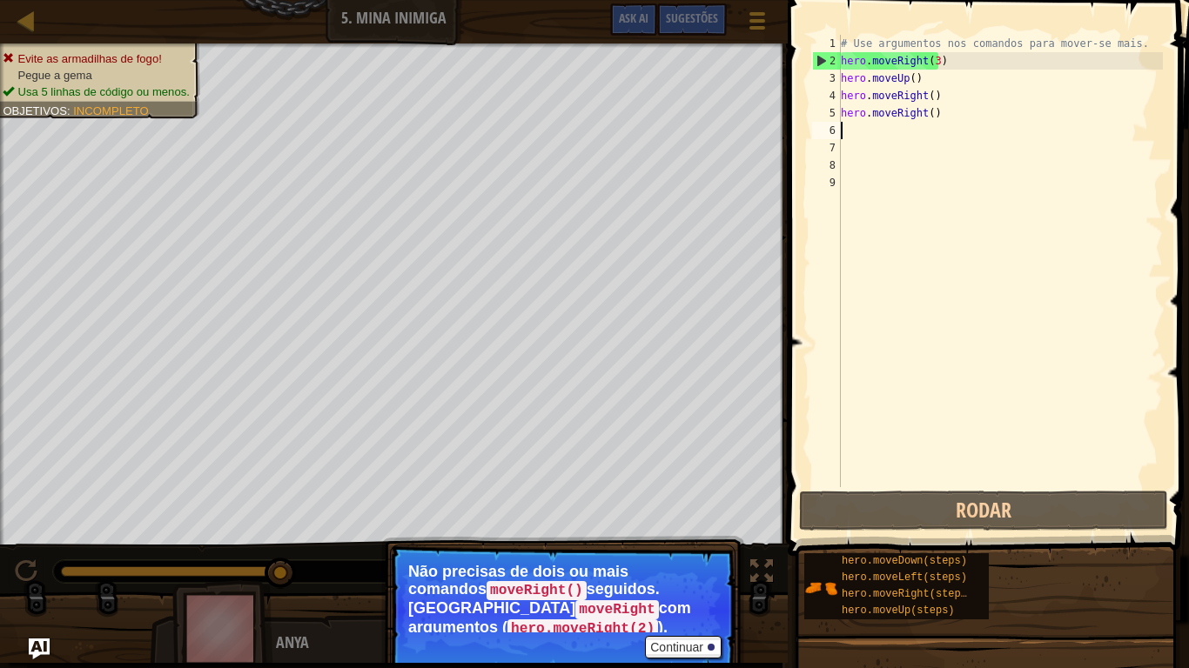
click at [948, 115] on div "# Use argumentos nos comandos para mover-se mais. hero . moveRight ( 3 ) hero .…" at bounding box center [999, 278] width 325 height 487
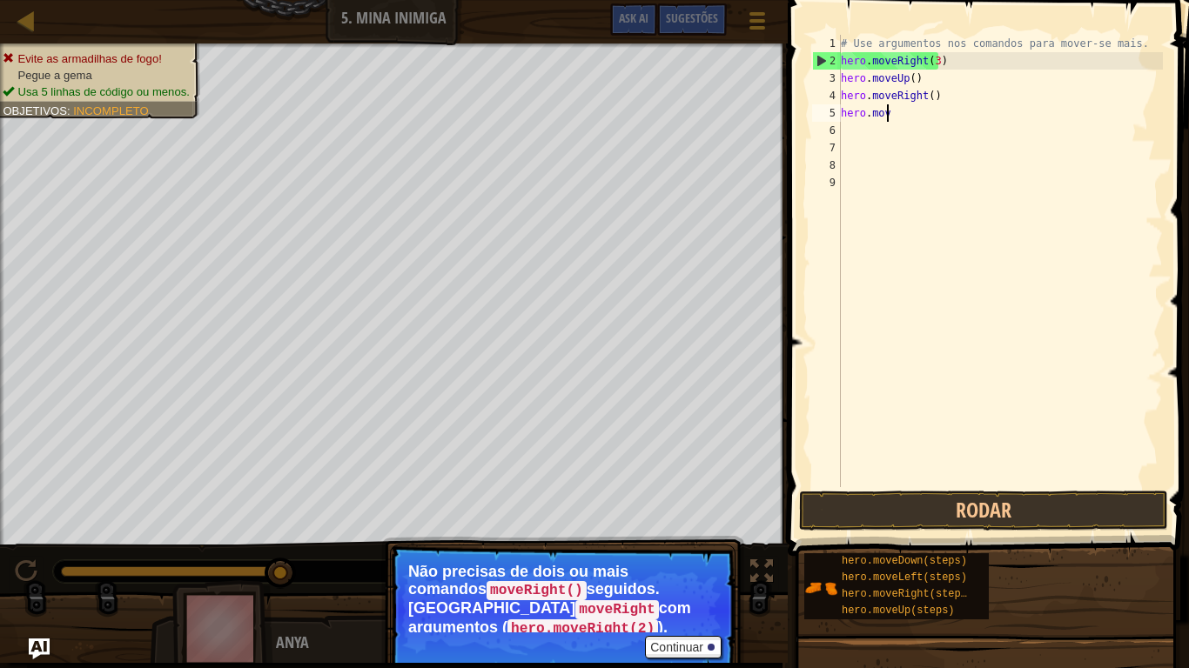
type textarea "h"
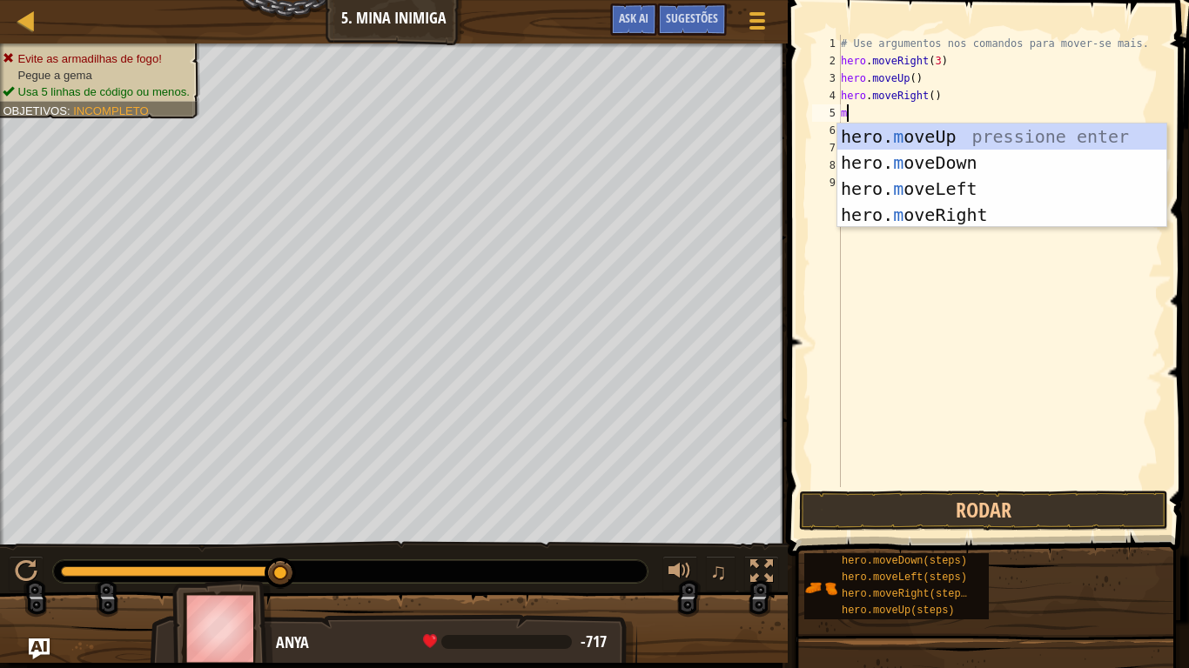
type textarea "m"
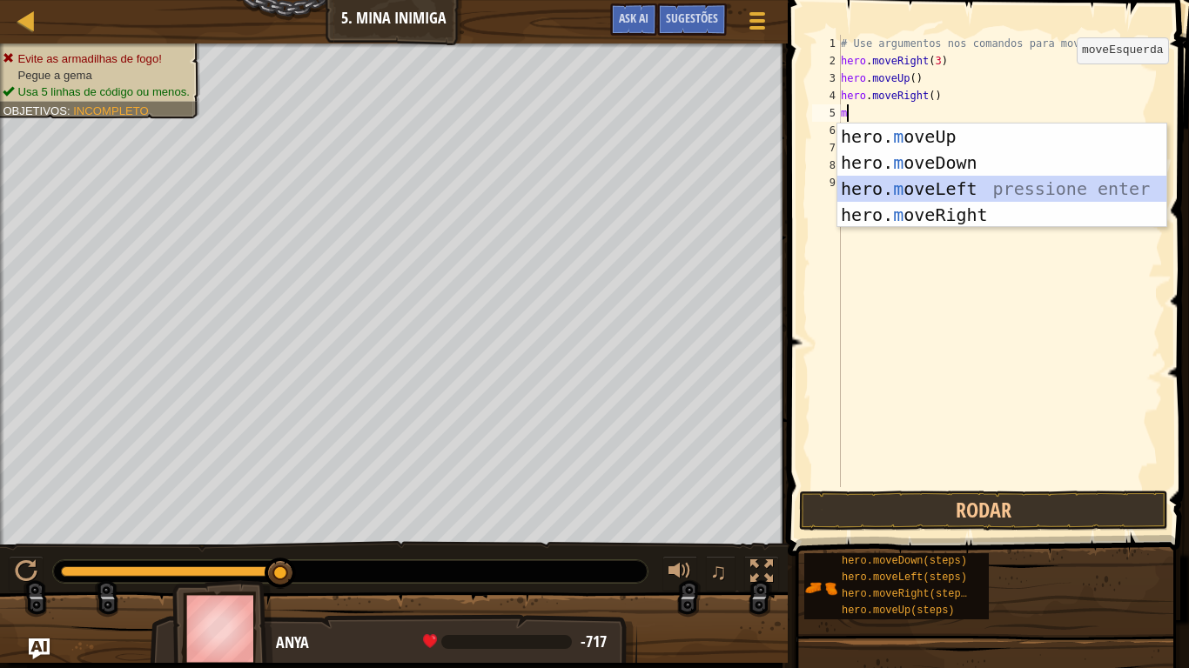
click at [942, 191] on div "hero. m oveUp pressione enter hero. m oveDown pressione enter hero. m oveLeft p…" at bounding box center [1001, 202] width 329 height 157
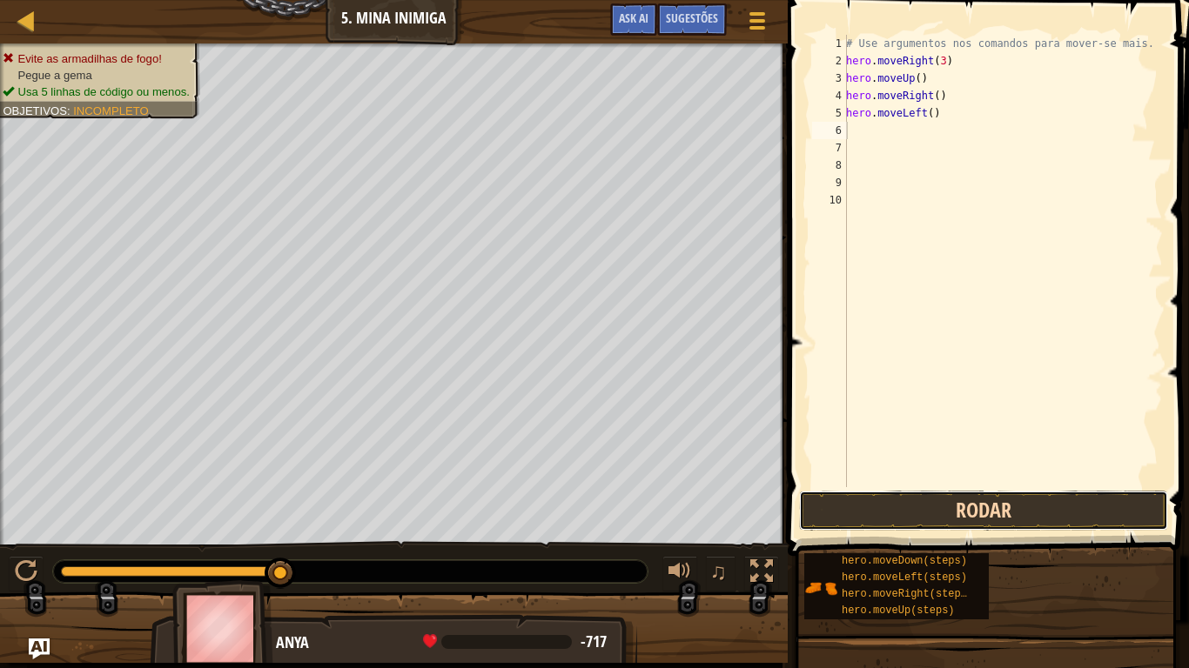
click at [882, 492] on button "Rodar" at bounding box center [983, 511] width 369 height 40
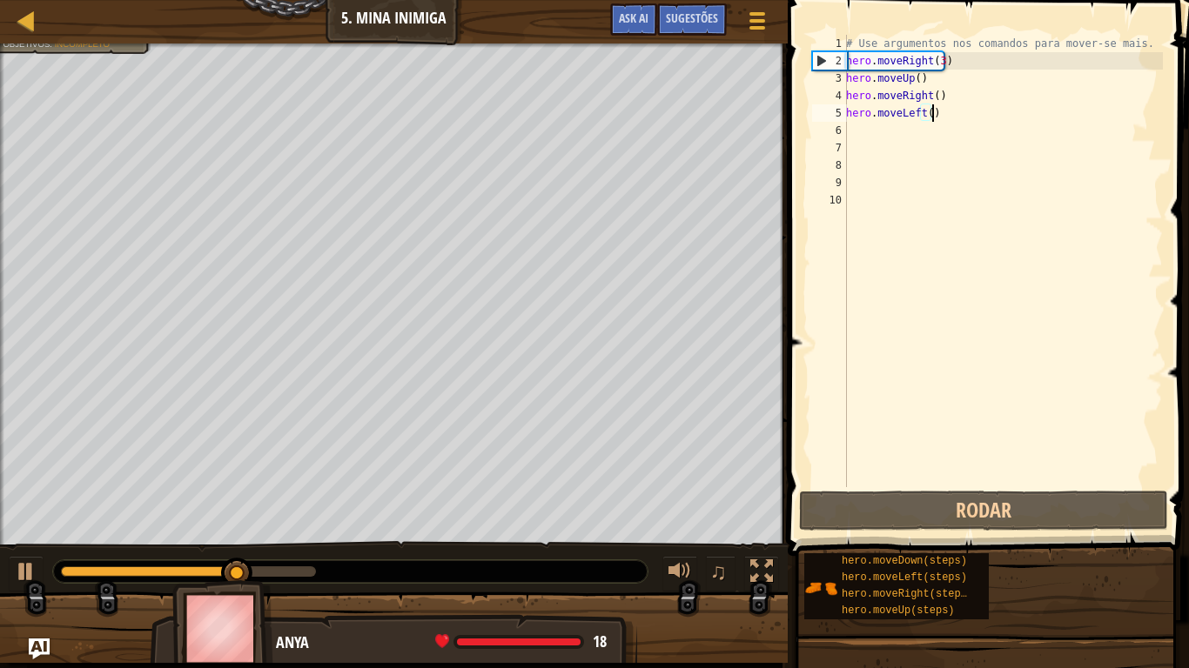
click at [936, 111] on div "# Use argumentos nos comandos para mover-se mais. hero . moveRight ( 3 ) hero .…" at bounding box center [1002, 278] width 320 height 487
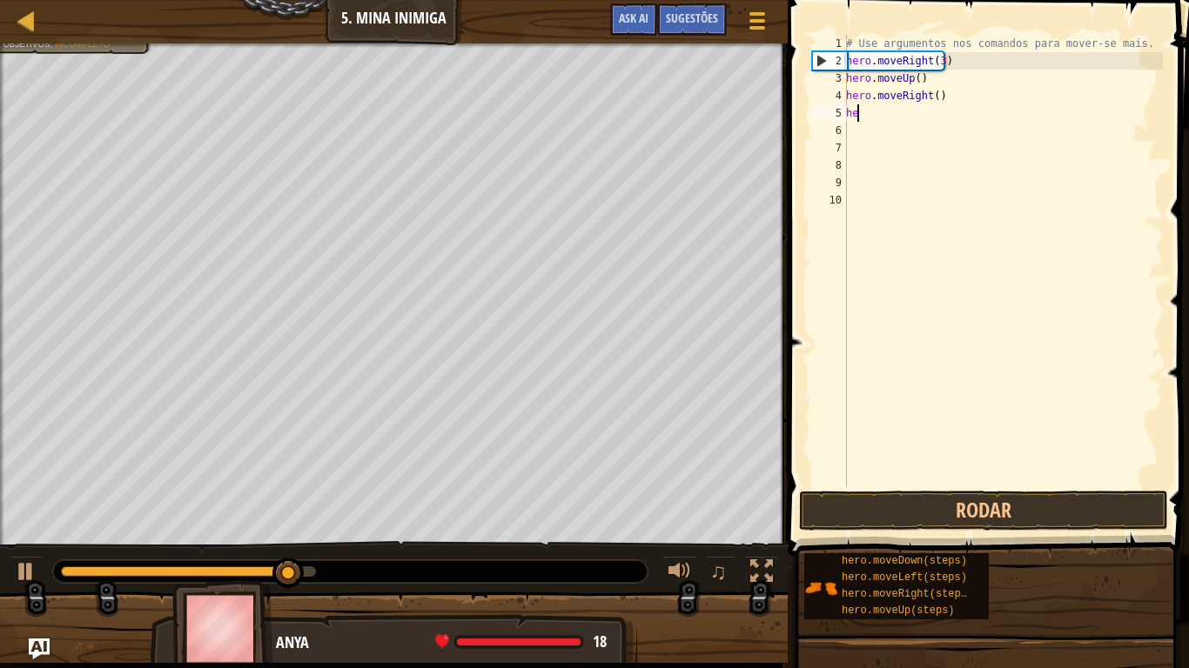
type textarea "h"
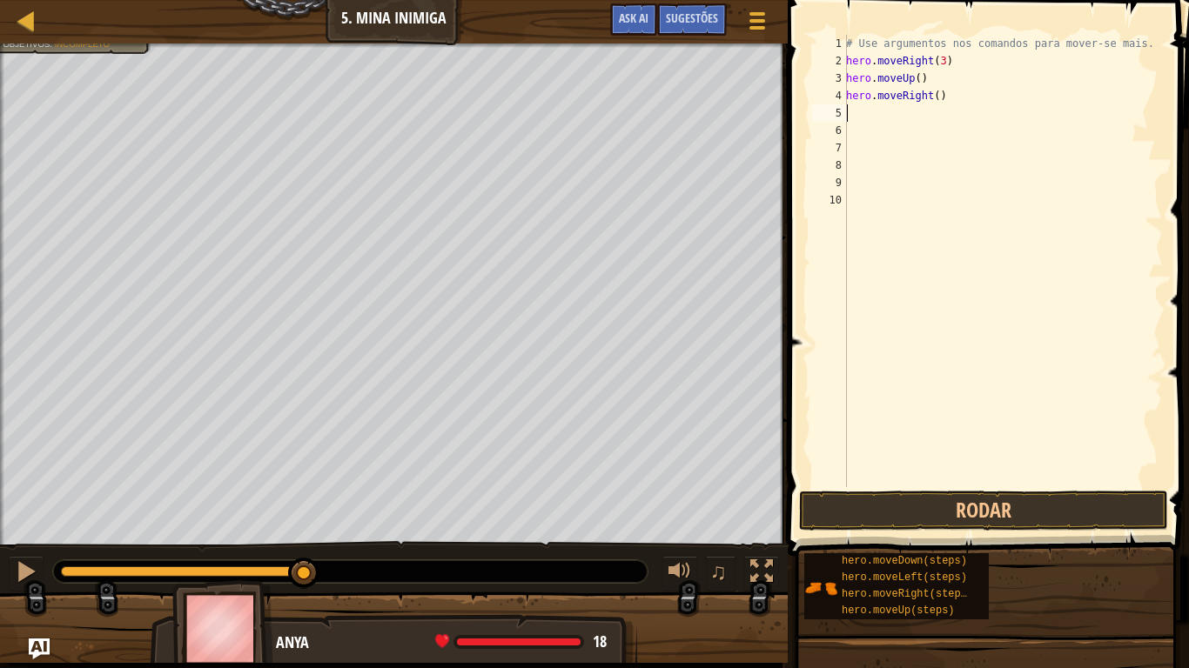
type textarea "m"
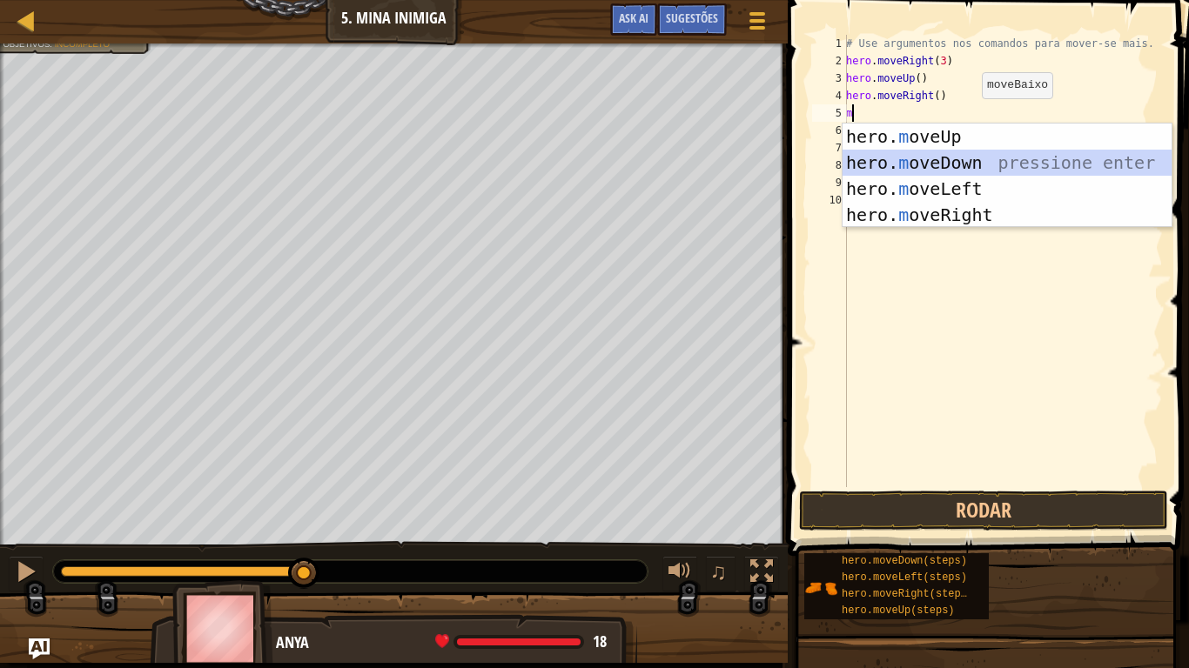
click at [961, 168] on div "hero. m oveUp pressione enter hero. m oveDown pressione enter hero. m oveLeft p…" at bounding box center [1006, 202] width 329 height 157
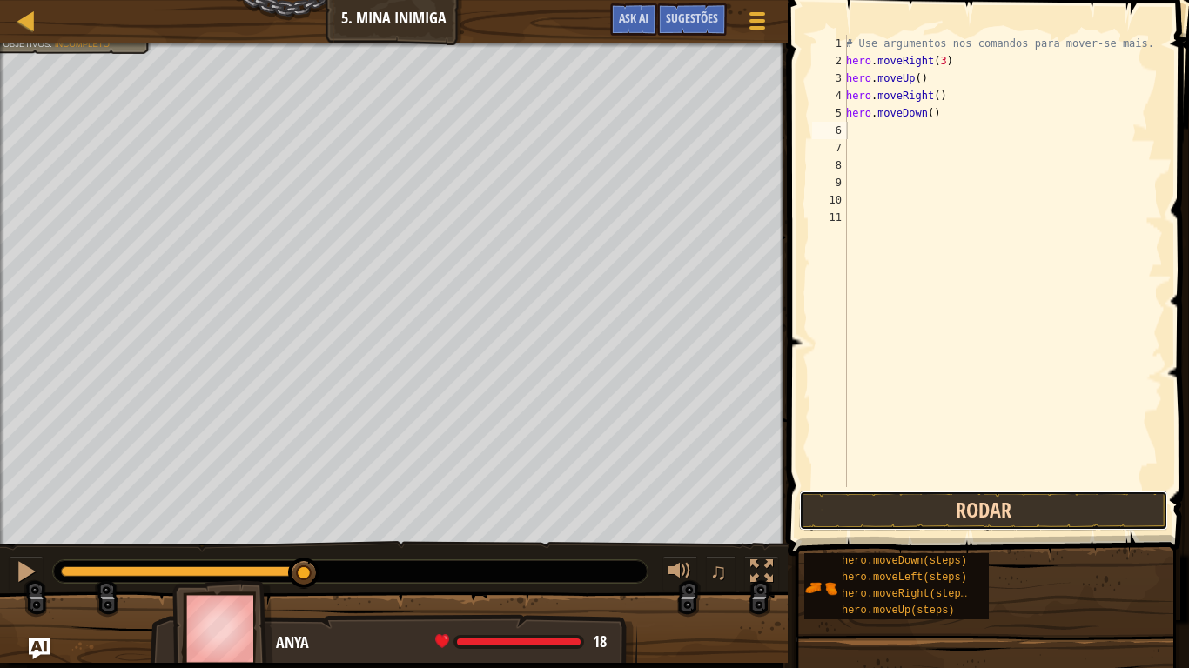
click at [882, 498] on button "Rodar" at bounding box center [983, 511] width 369 height 40
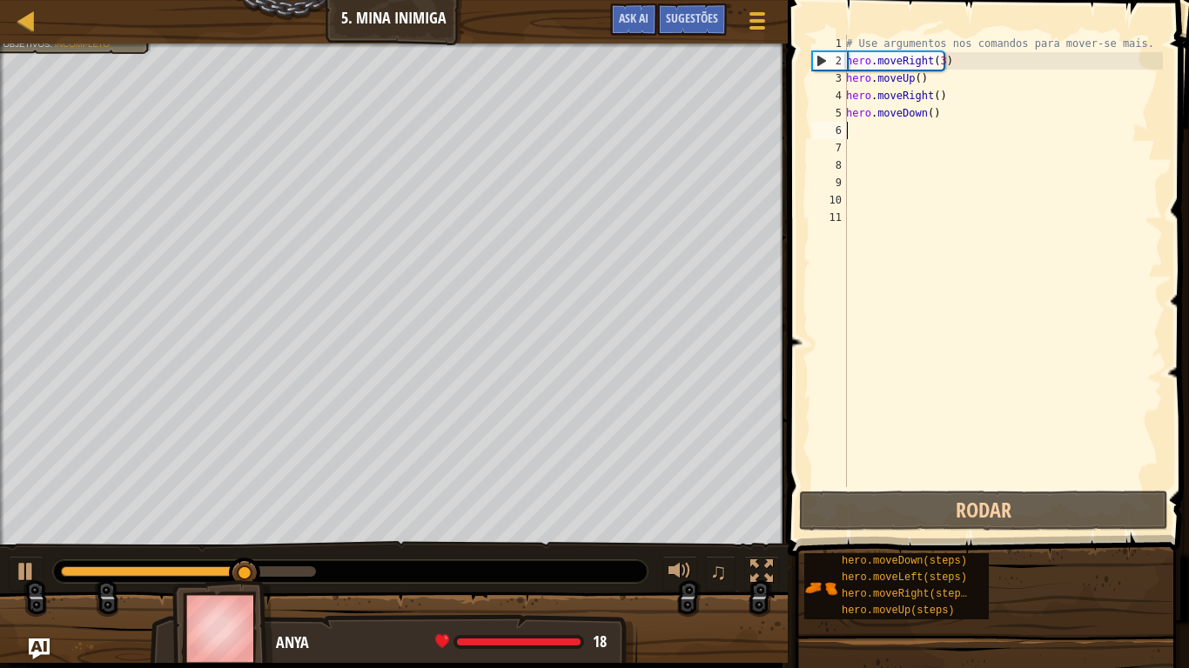
type textarea "m"
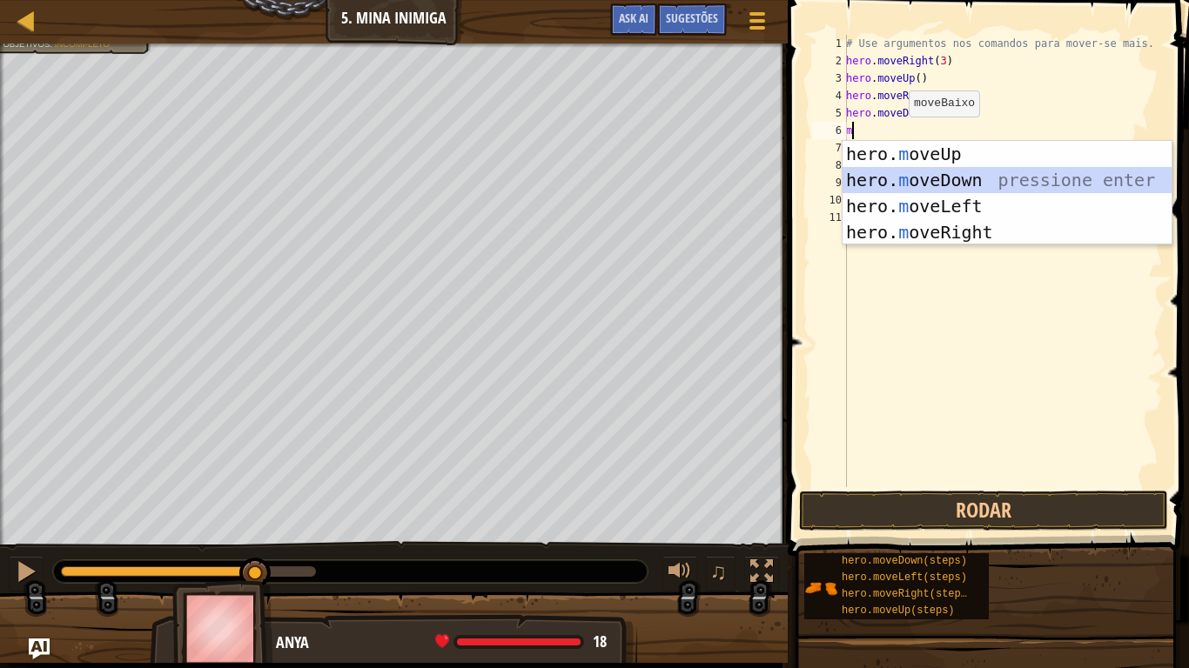
click at [914, 177] on div "hero. m oveUp pressione enter hero. m oveDown pressione enter hero. m oveLeft p…" at bounding box center [1006, 219] width 329 height 157
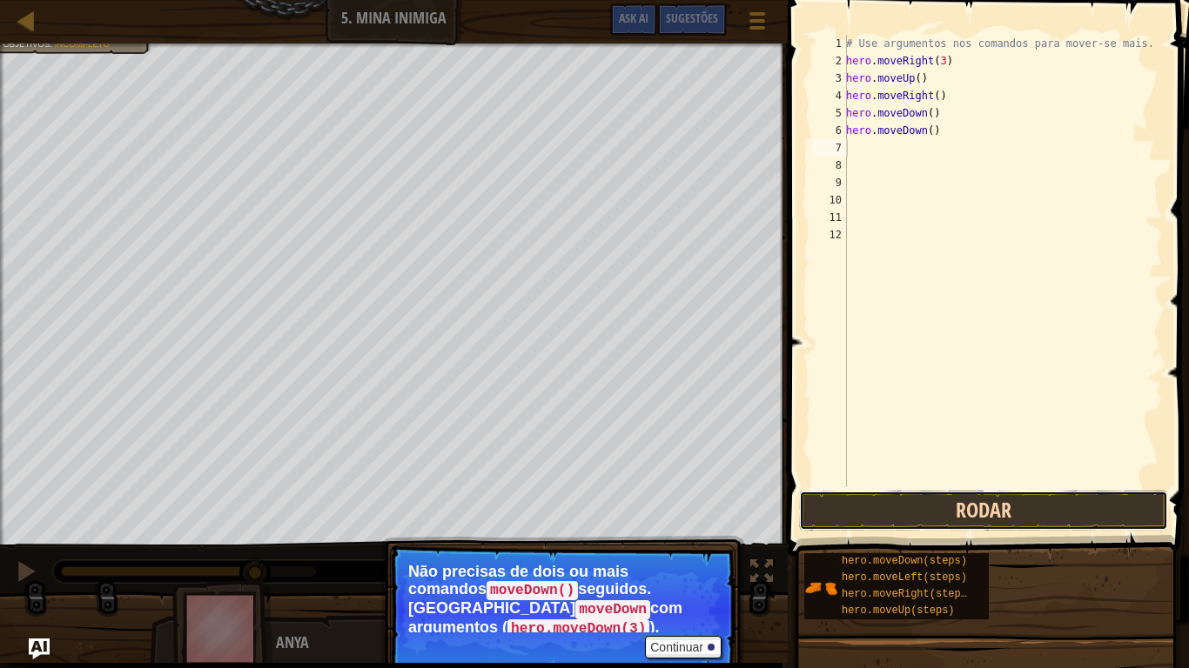
click at [841, 513] on button "Rodar" at bounding box center [983, 511] width 369 height 40
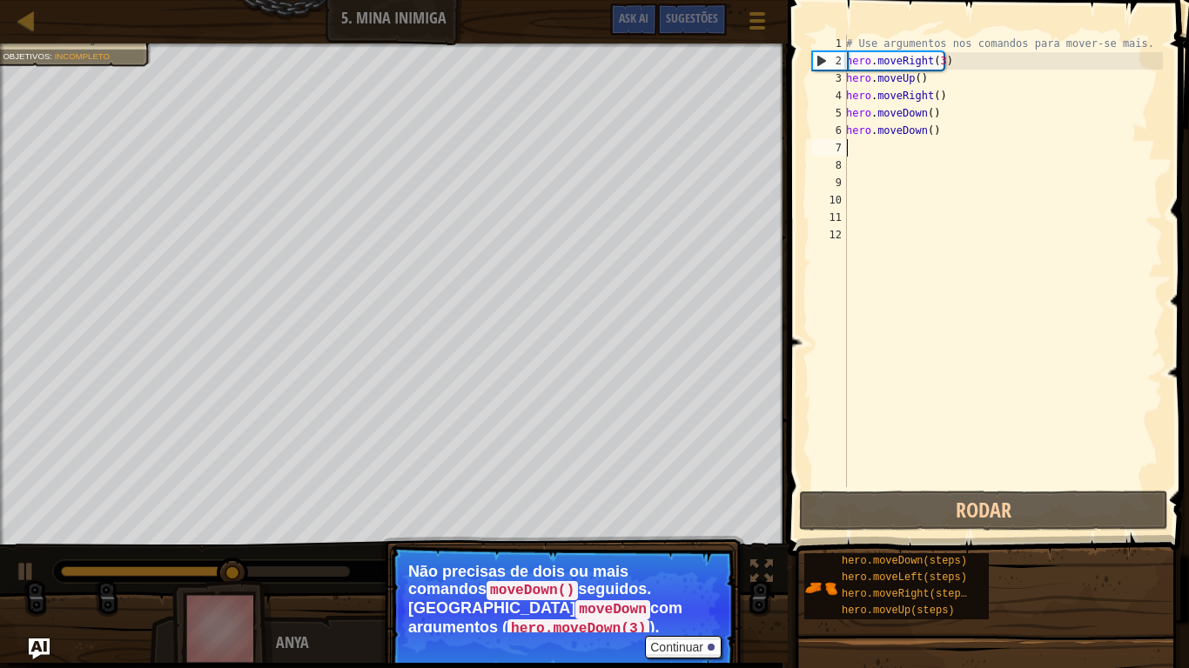
type textarea "m"
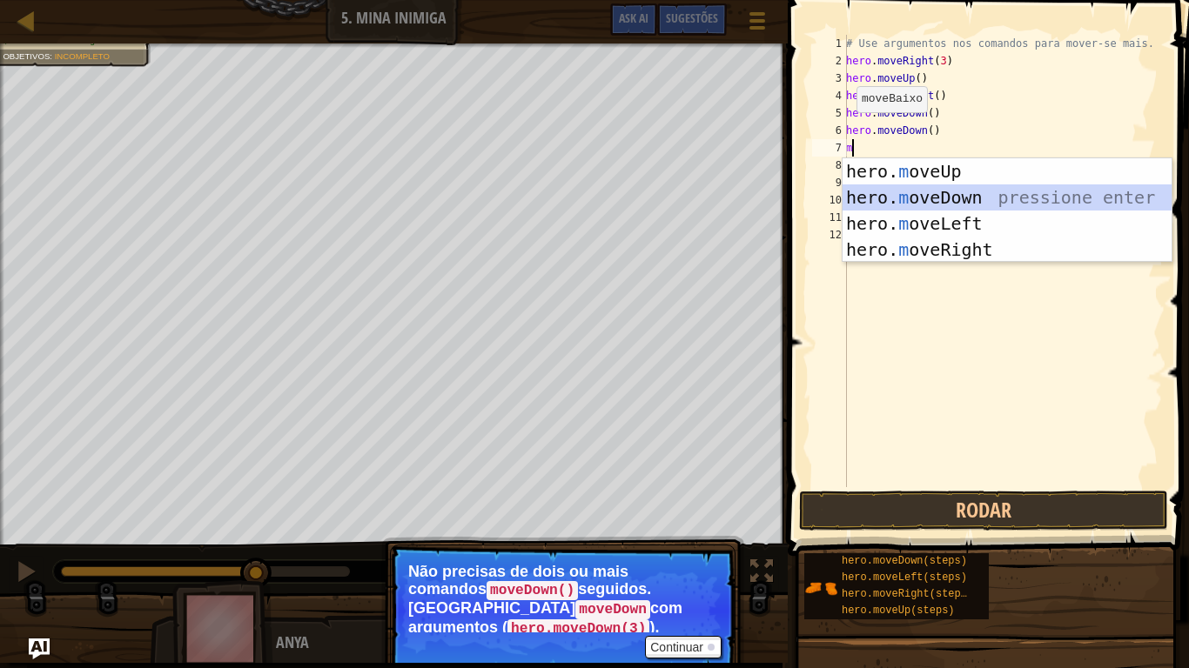
click at [924, 198] on div "hero. m oveUp pressione enter hero. m oveDown pressione enter hero. m oveLeft p…" at bounding box center [1006, 236] width 329 height 157
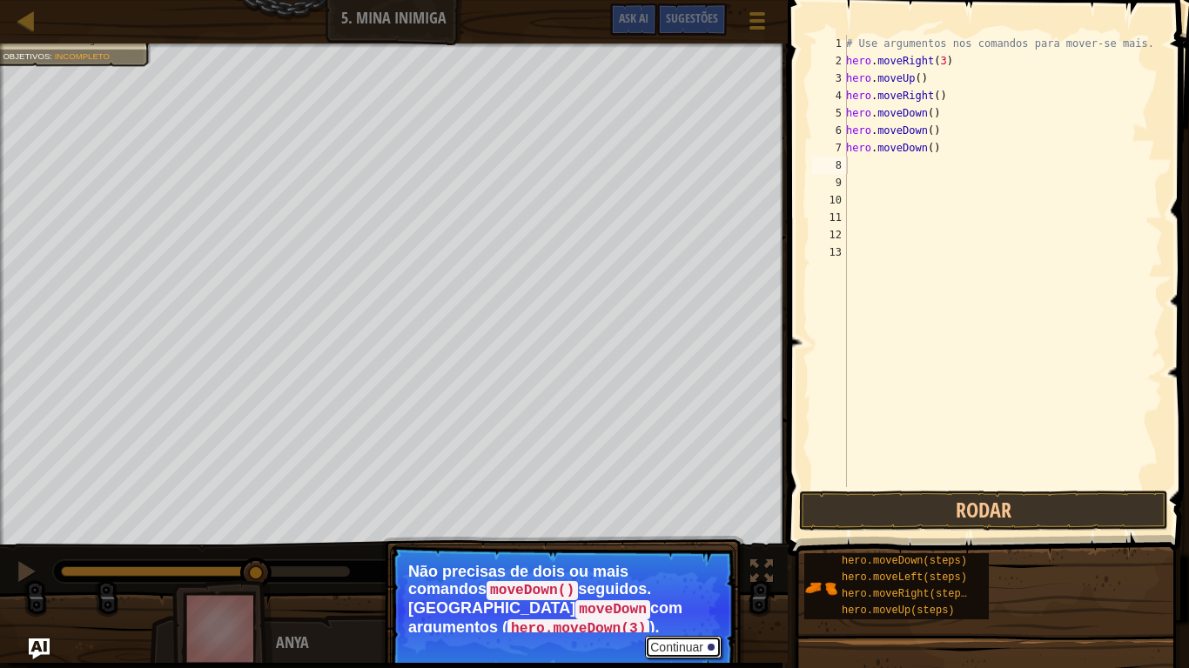
click at [679, 550] on button "Continuar" at bounding box center [683, 647] width 77 height 23
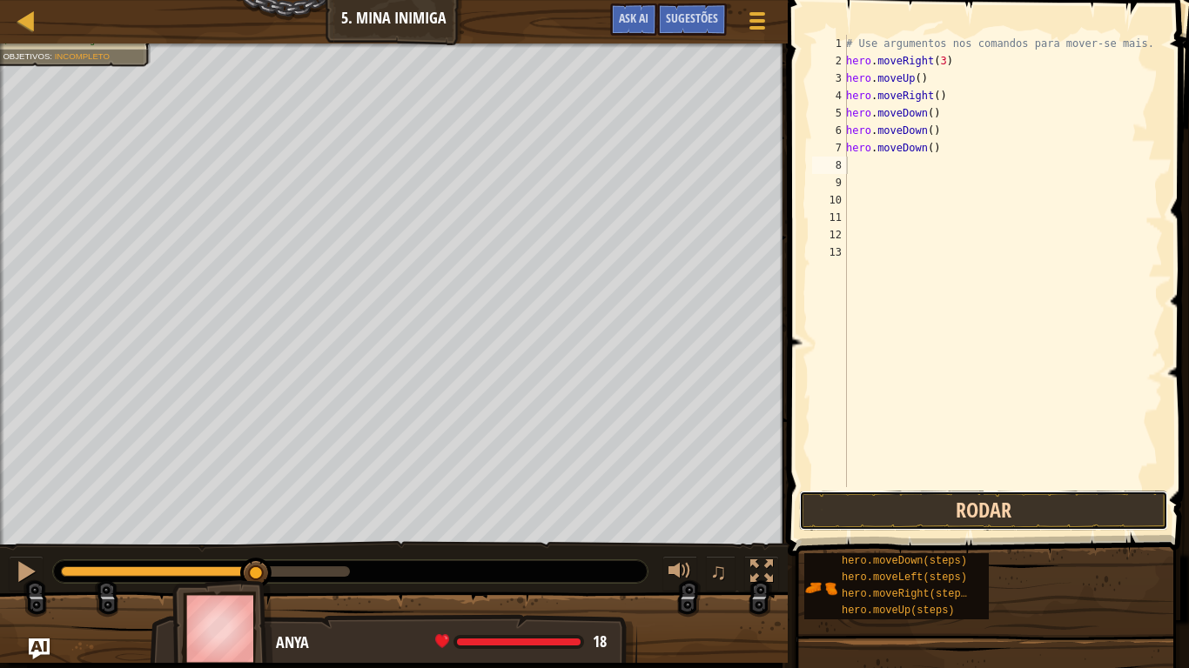
click at [906, 506] on button "Rodar" at bounding box center [983, 511] width 369 height 40
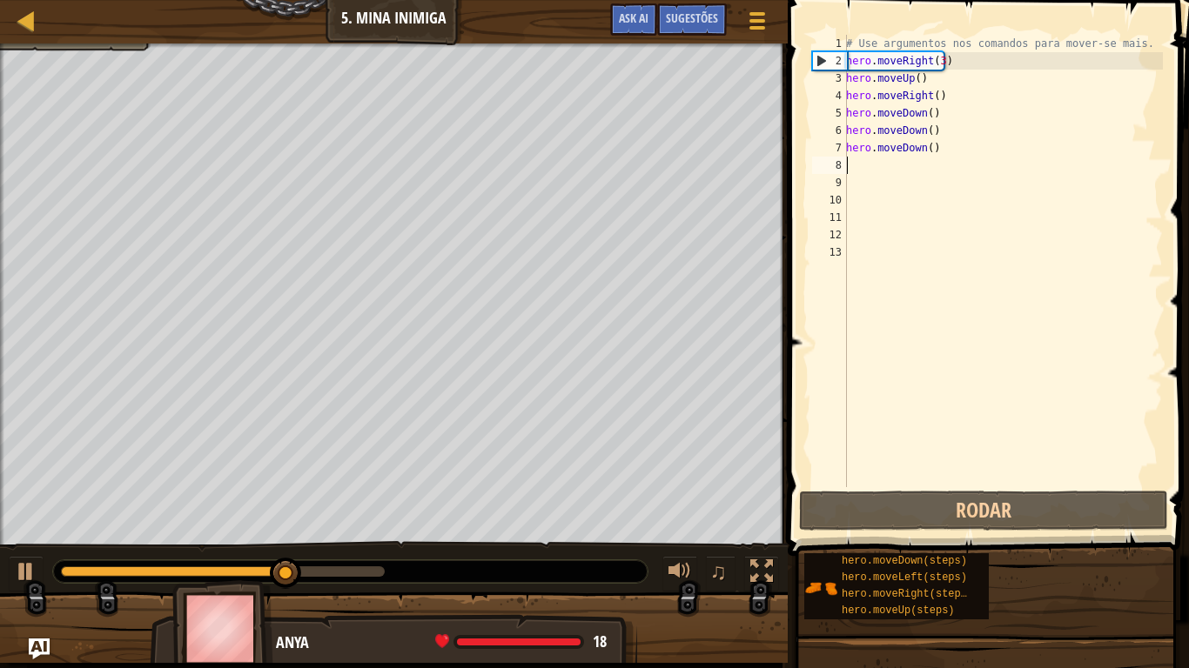
click at [913, 160] on div "# Use argumentos nos comandos para mover-se mais. hero . moveRight ( 3 ) hero .…" at bounding box center [1002, 278] width 320 height 487
type textarea "m"
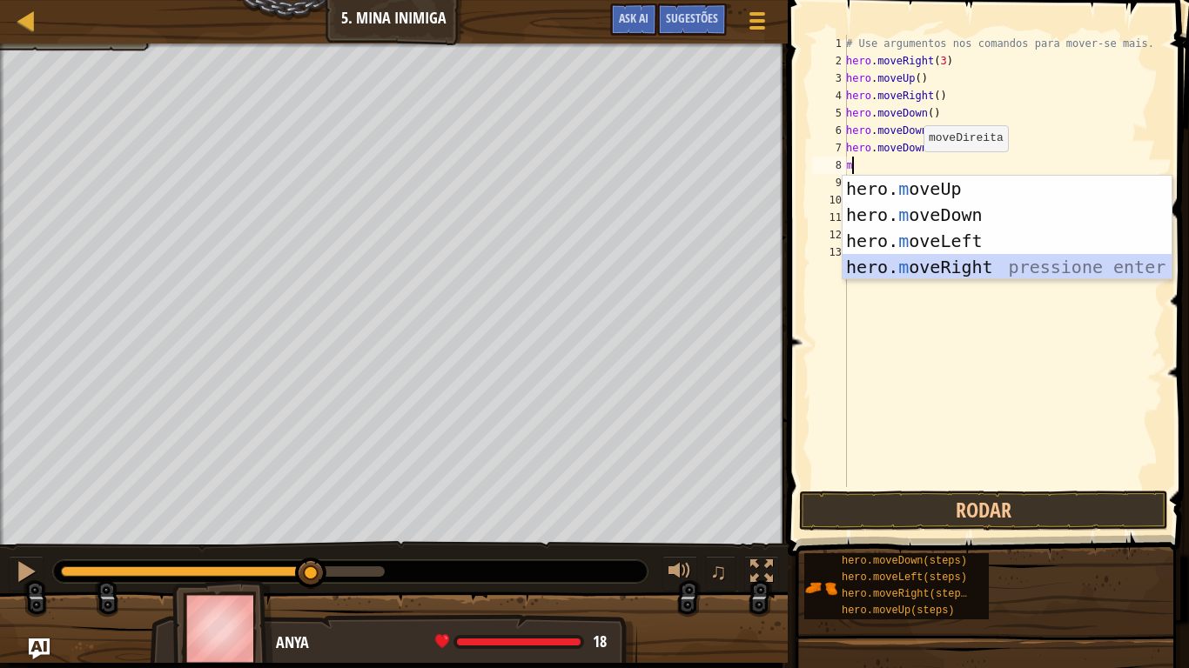
click at [942, 265] on div "hero. m oveUp pressione enter hero. m oveDown pressione enter hero. m oveLeft p…" at bounding box center [1006, 254] width 329 height 157
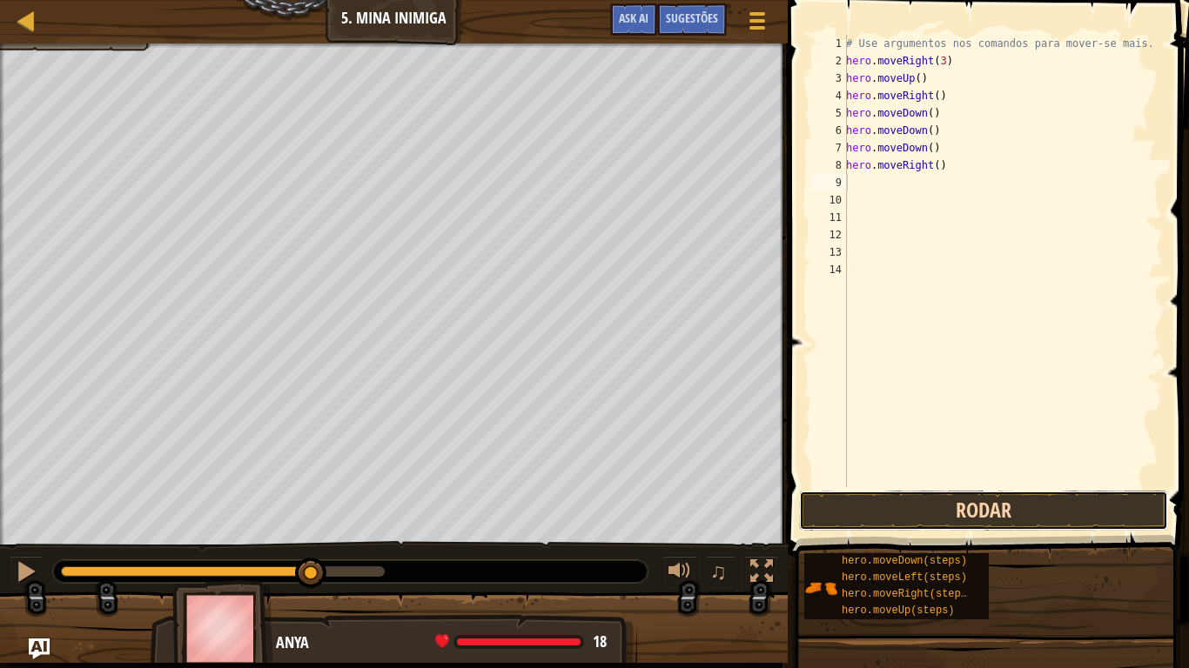
click at [865, 510] on button "Rodar" at bounding box center [983, 511] width 369 height 40
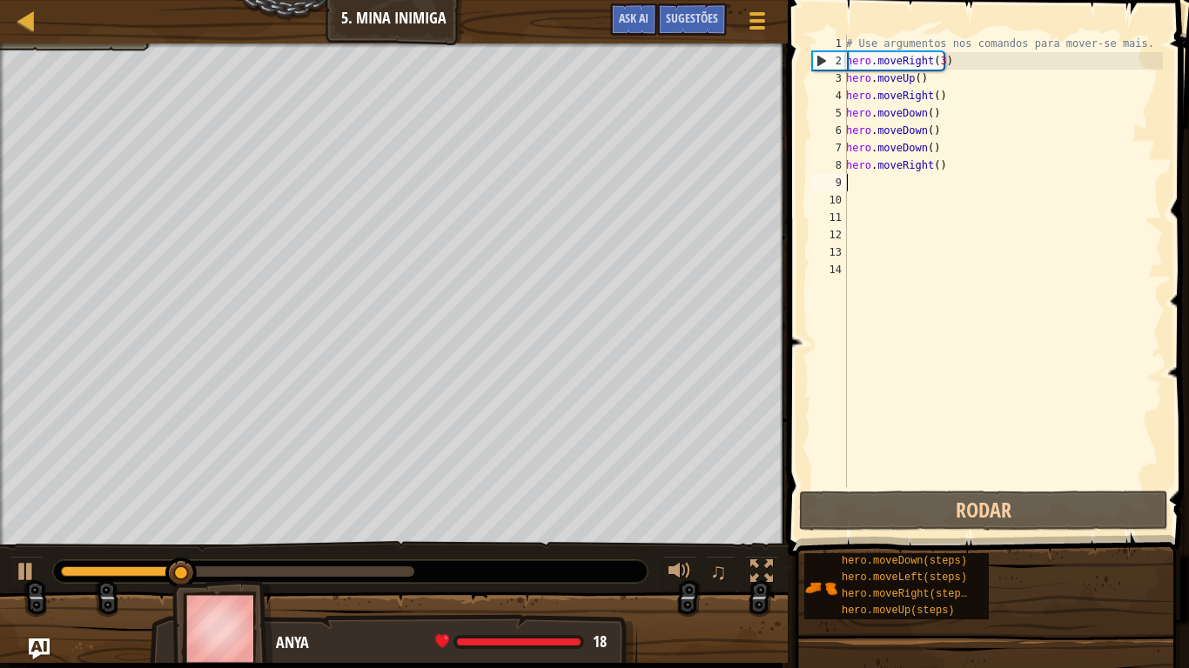
type textarea "m"
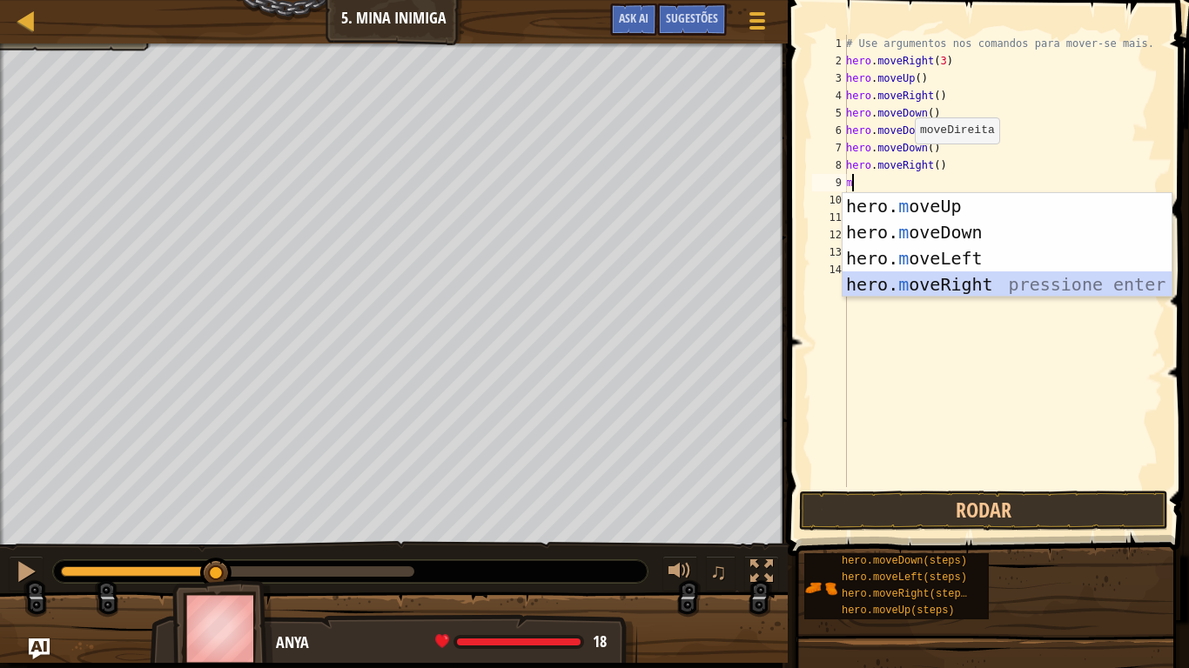
click at [925, 282] on div "hero. m oveUp pressione enter hero. m oveDown pressione enter hero. m oveLeft p…" at bounding box center [1006, 271] width 329 height 157
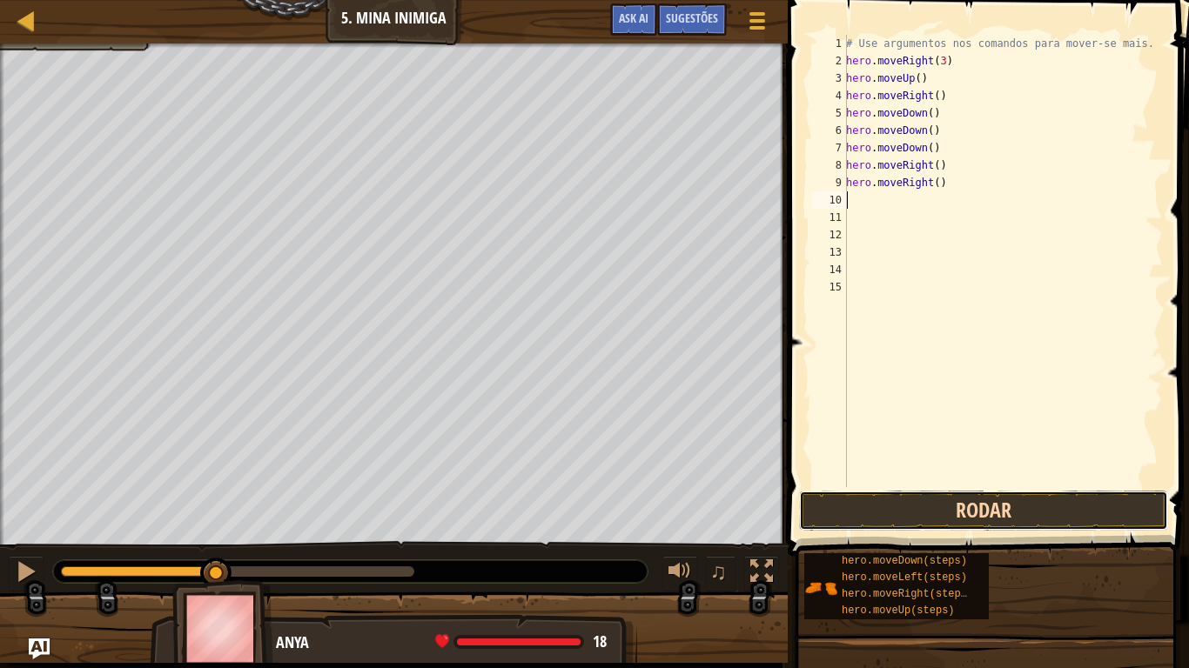
click at [903, 500] on button "Rodar" at bounding box center [983, 511] width 369 height 40
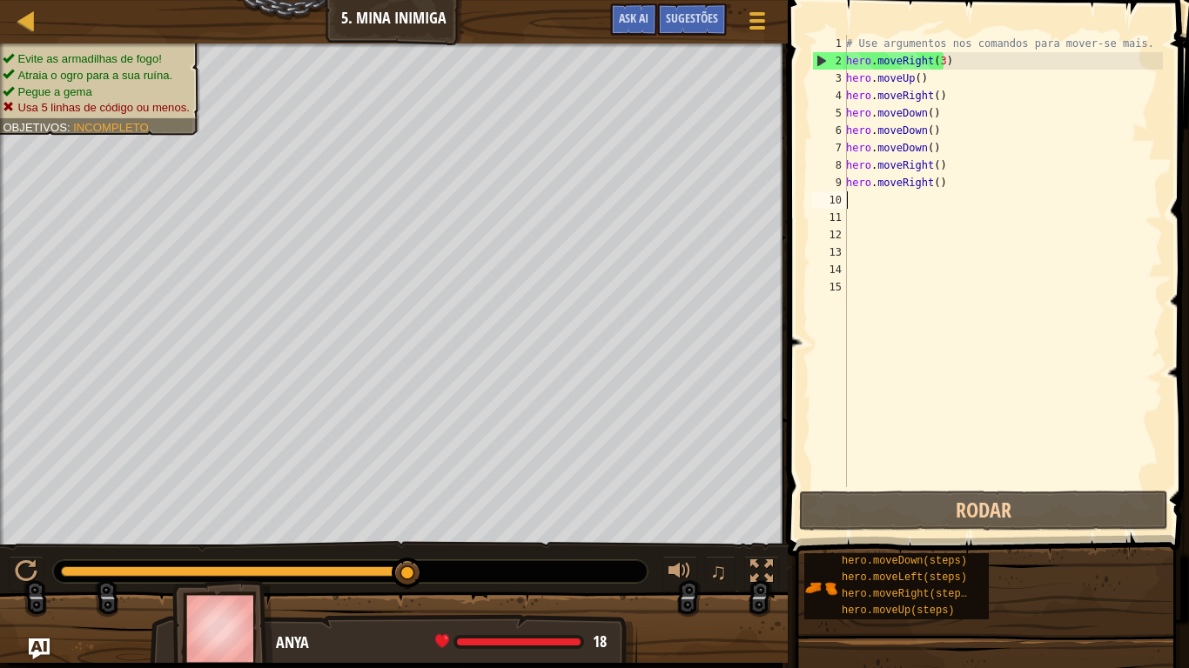
type textarea "m"
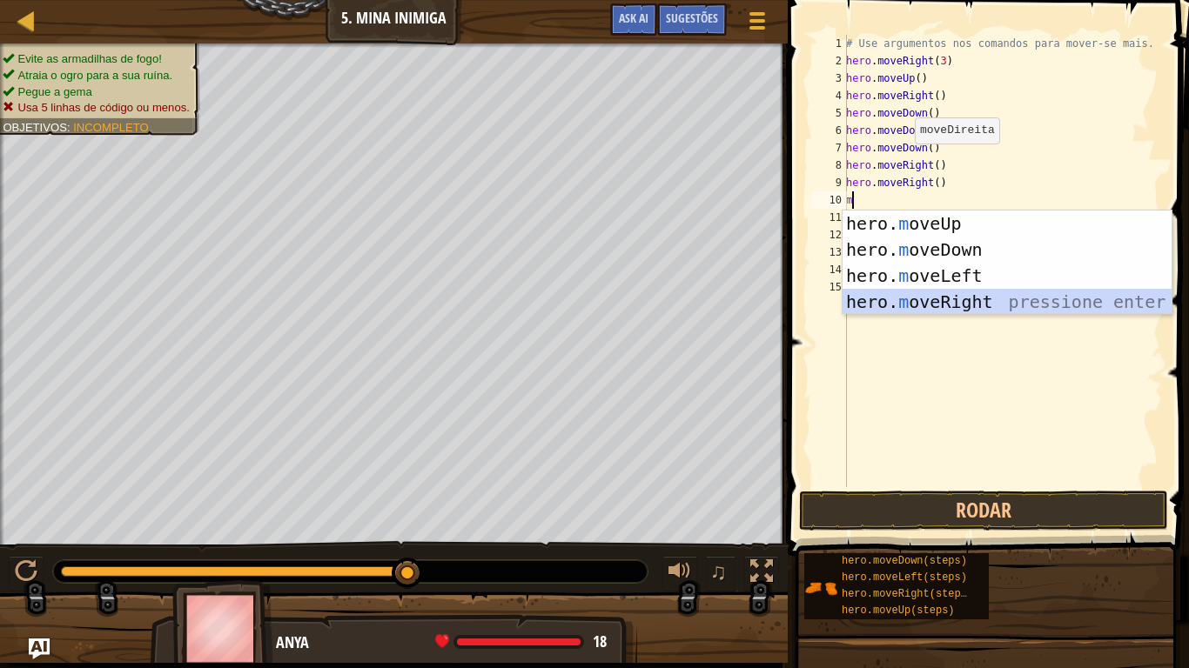
click at [949, 307] on div "hero. m oveUp pressione enter hero. m oveDown pressione enter hero. m oveLeft p…" at bounding box center [1006, 289] width 329 height 157
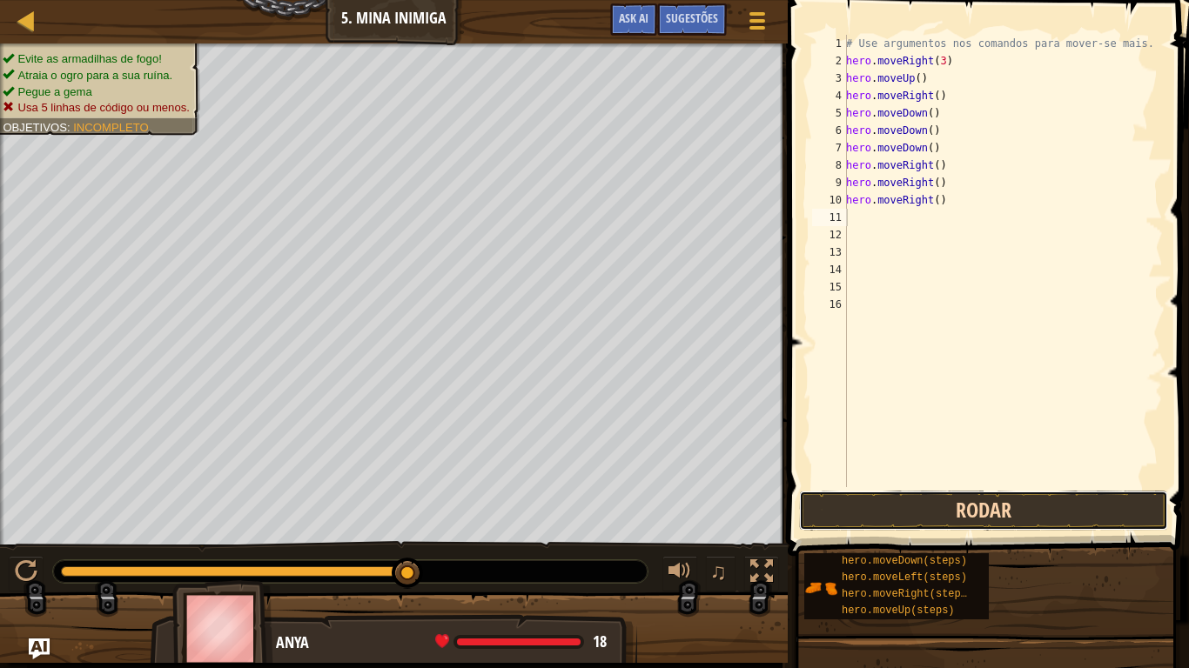
click at [916, 503] on button "Rodar" at bounding box center [983, 511] width 369 height 40
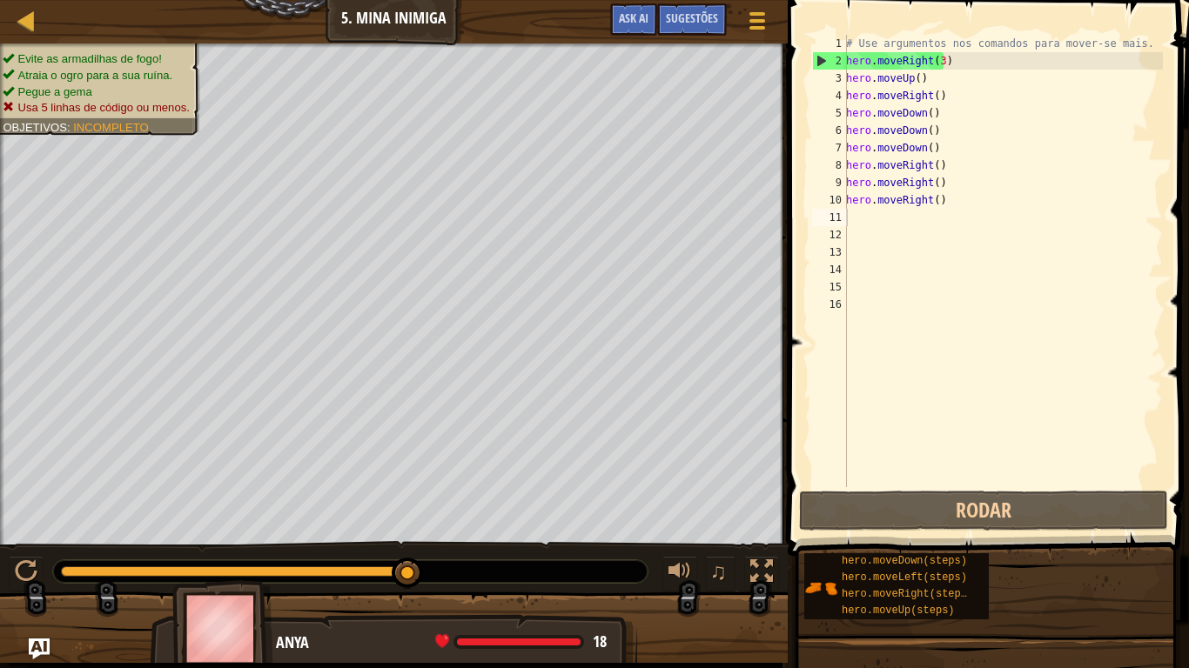
click at [473, 550] on div at bounding box center [350, 571] width 594 height 23
type textarea "m"
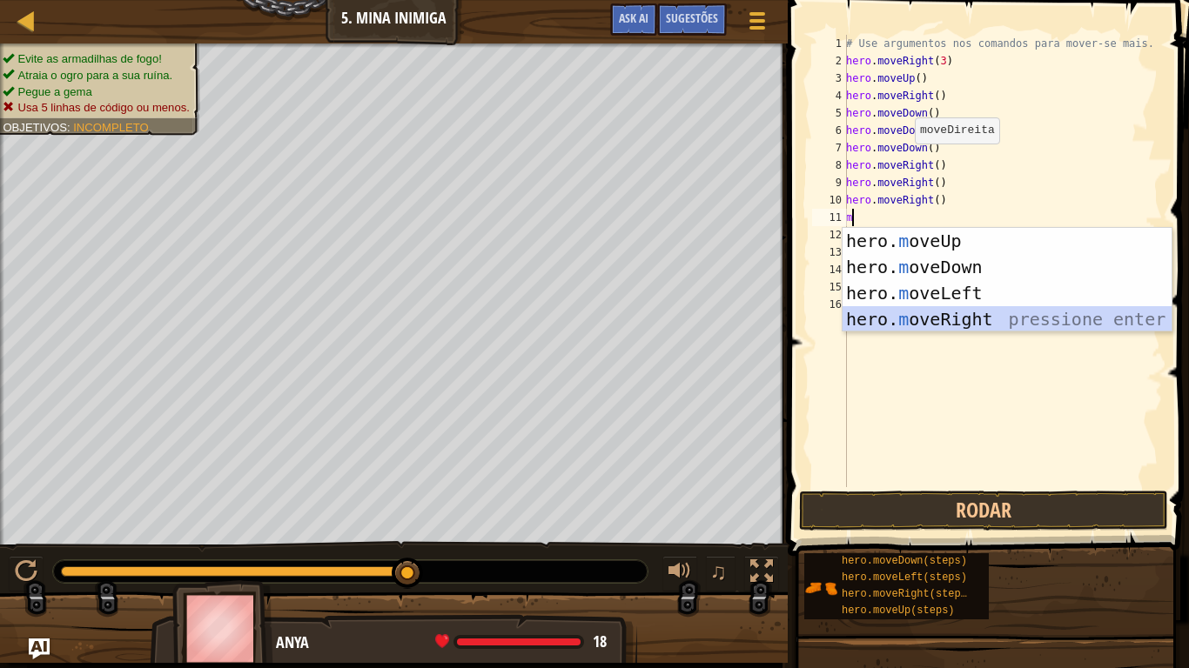
click at [998, 323] on div "hero. m oveUp pressione enter hero. m oveDown pressione enter hero. m oveLeft p…" at bounding box center [1006, 306] width 329 height 157
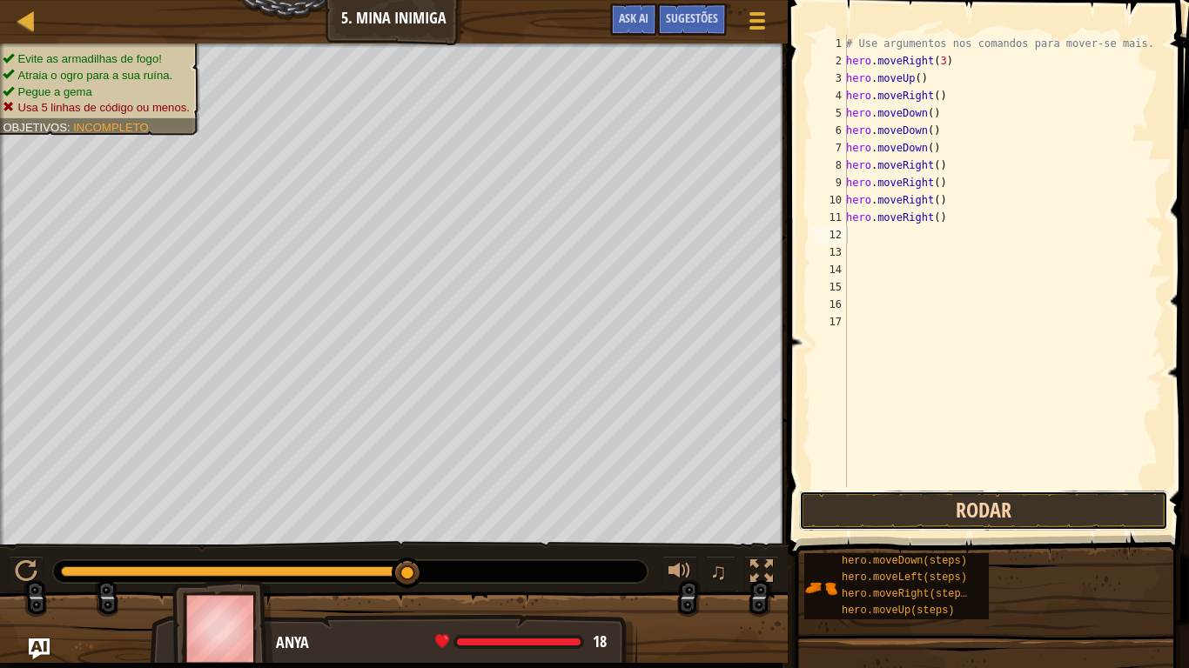
click at [948, 500] on button "Rodar" at bounding box center [983, 511] width 369 height 40
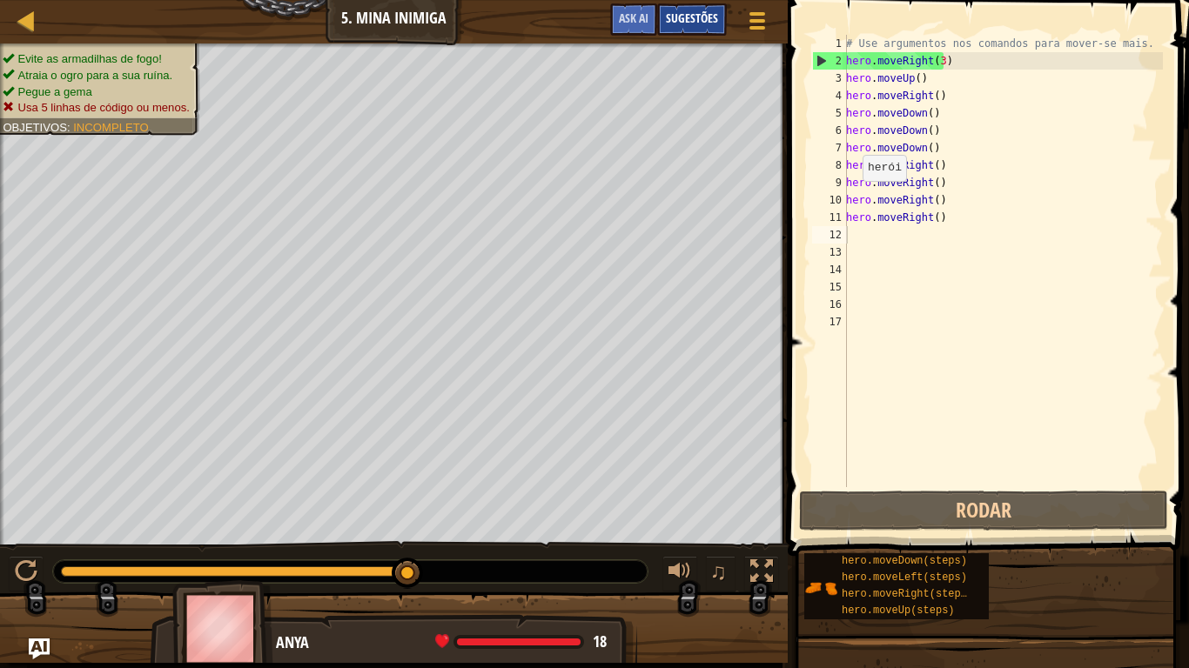
click at [692, 11] on span "Sugestões" at bounding box center [692, 18] width 52 height 17
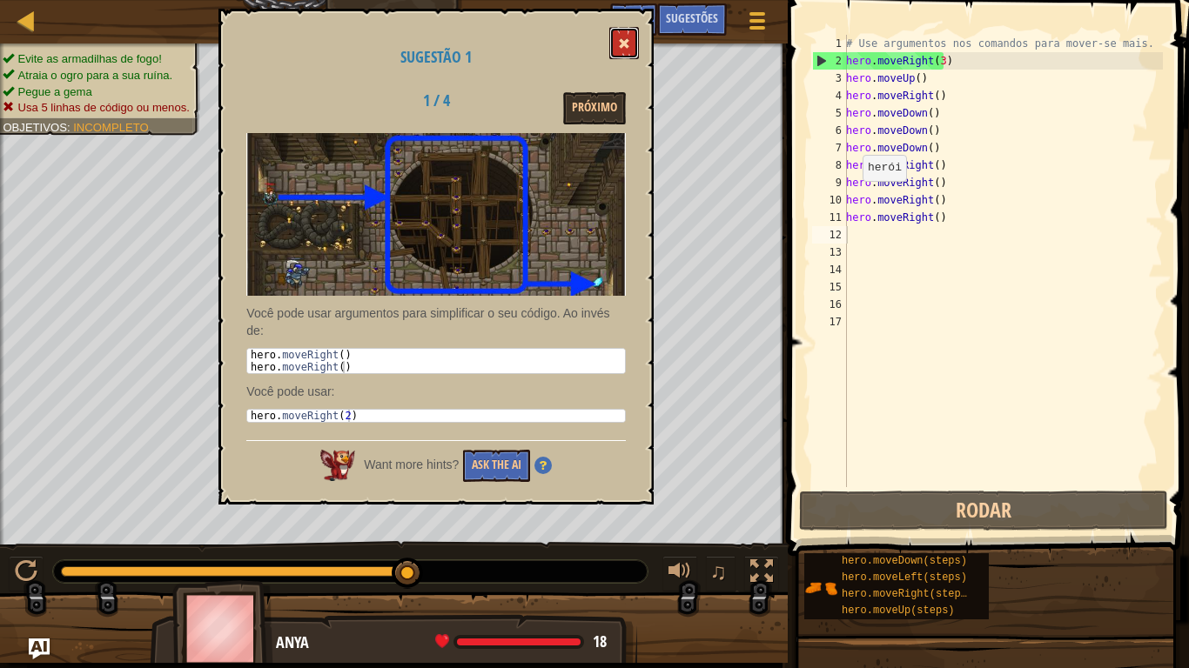
click at [623, 39] on span at bounding box center [624, 43] width 12 height 12
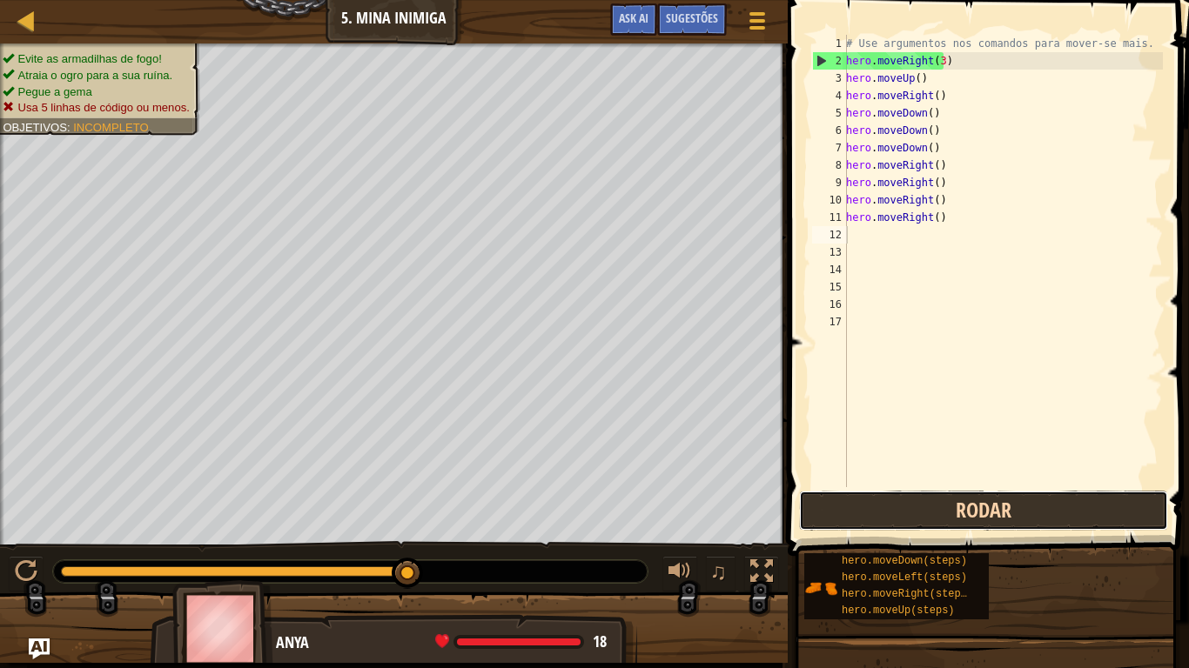
click at [911, 516] on button "Rodar" at bounding box center [983, 511] width 369 height 40
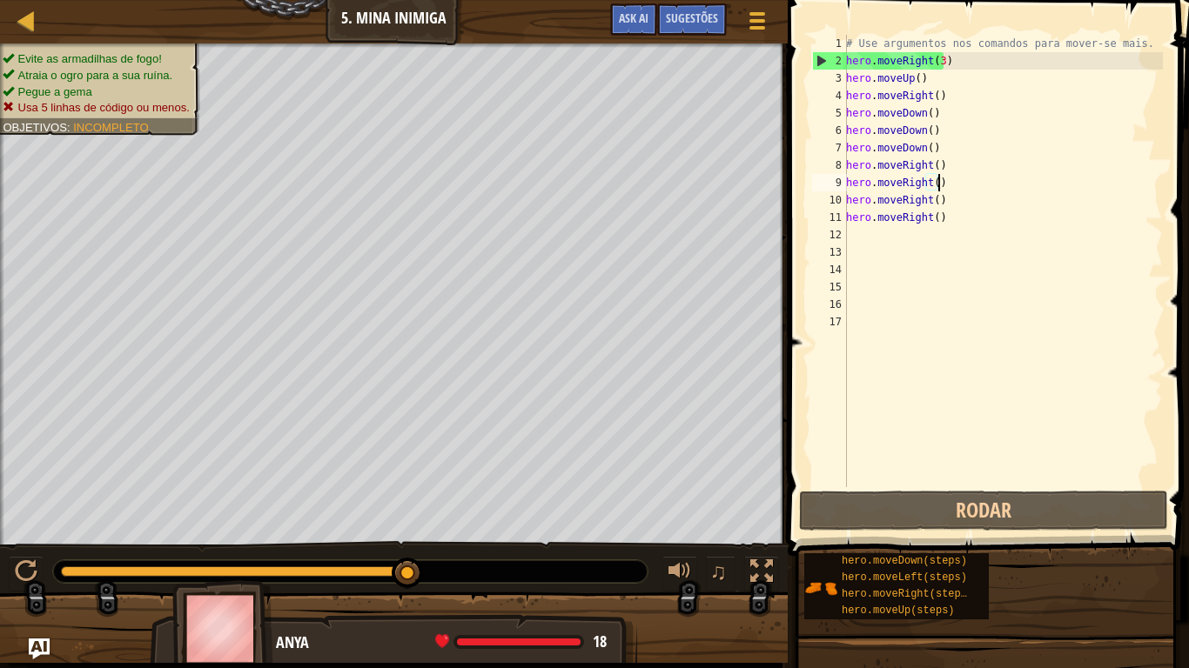
click at [944, 178] on div "# Use argumentos nos comandos para mover-se mais. hero . moveRight ( 3 ) hero .…" at bounding box center [1002, 278] width 320 height 487
click at [941, 211] on div "# Use argumentos nos comandos para mover-se mais. hero . moveRight ( 3 ) hero .…" at bounding box center [1002, 278] width 320 height 487
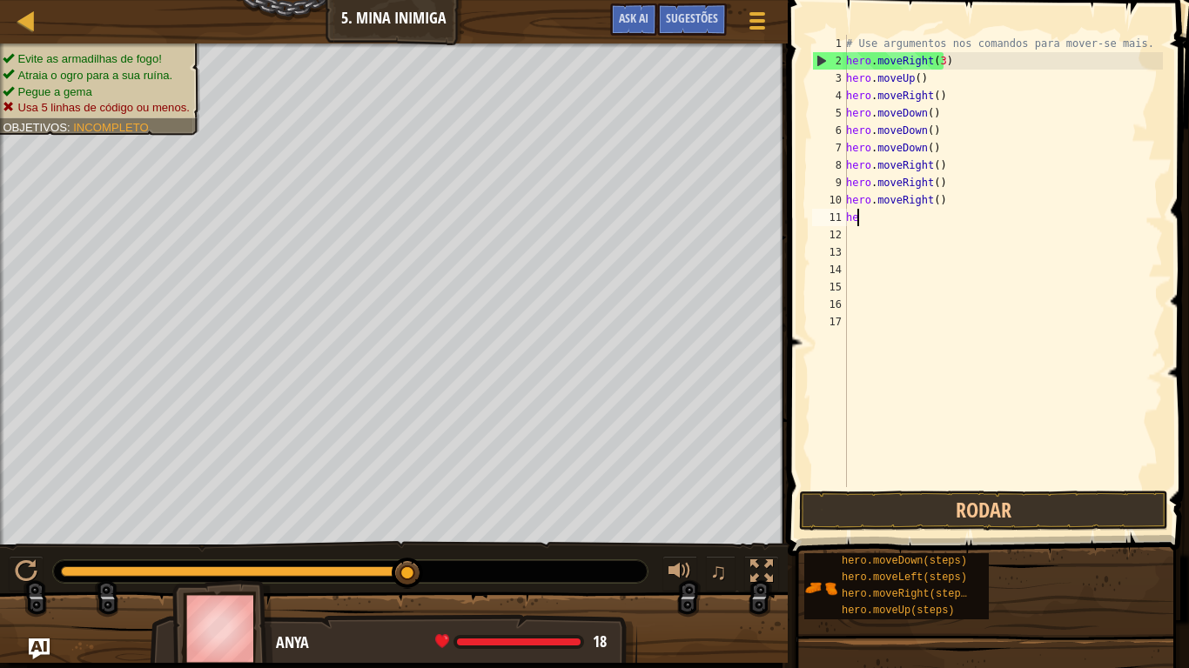
type textarea "h"
click at [971, 512] on button "Rodar" at bounding box center [983, 511] width 369 height 40
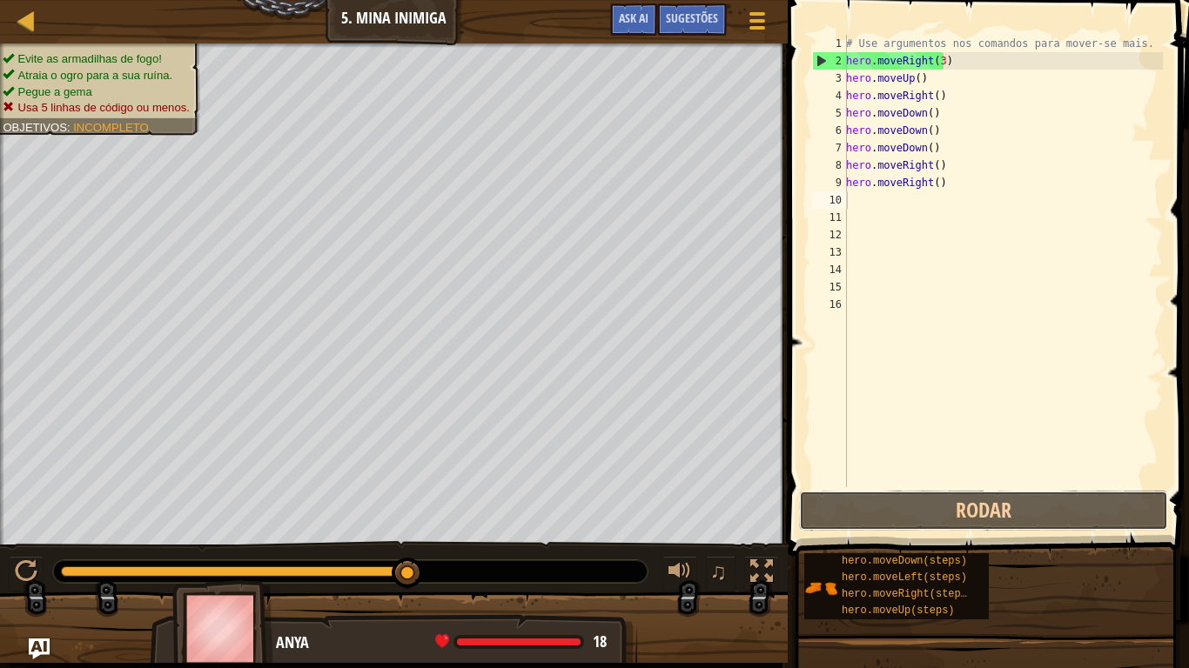
drag, startPoint x: 971, startPoint y: 512, endPoint x: 971, endPoint y: 219, distance: 292.4
click at [971, 219] on div "1 2 3 4 5 6 7 8 9 10 11 12 13 14 15 16 # Use argumentos nos comandos para mover…" at bounding box center [985, 312] width 406 height 607
click at [957, 191] on div "# Use argumentos nos comandos para mover-se mais. hero . moveRight ( 3 ) hero .…" at bounding box center [1002, 278] width 320 height 487
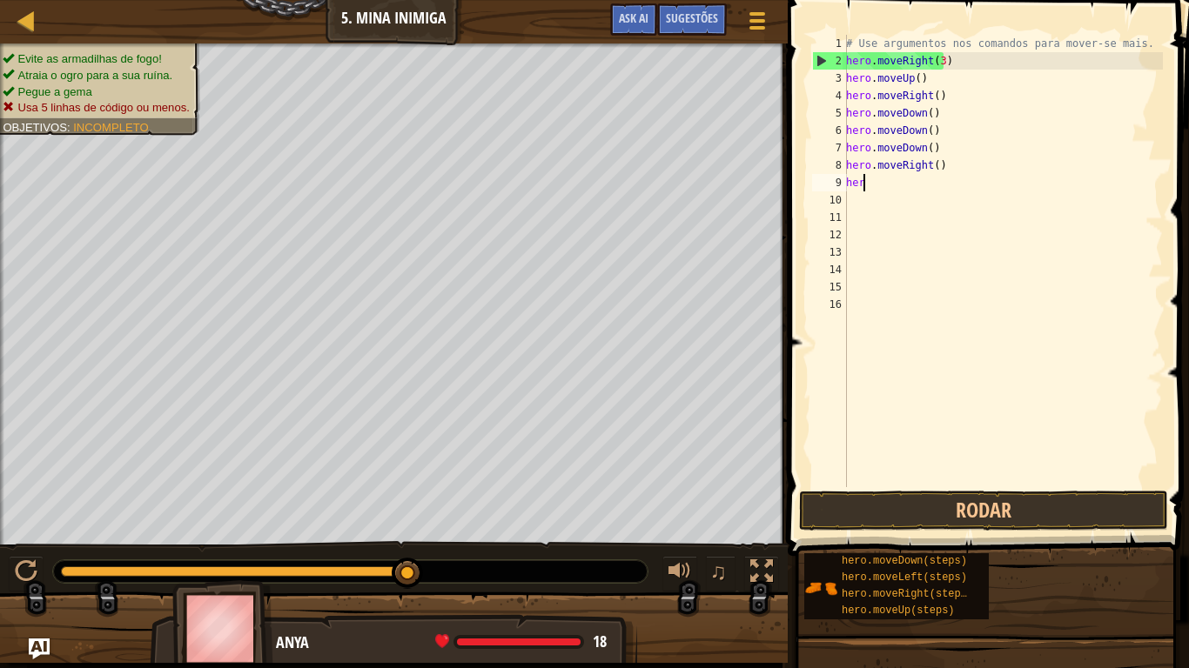
type textarea "h"
click at [906, 488] on span at bounding box center [989, 253] width 415 height 607
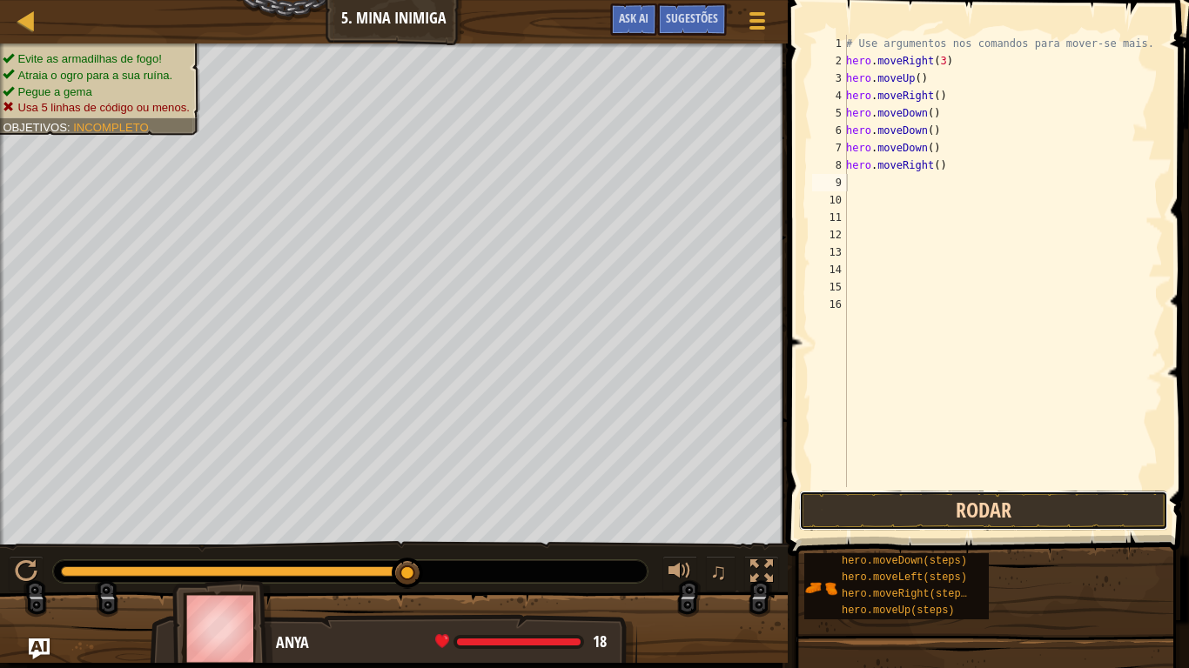
click at [907, 500] on button "Rodar" at bounding box center [983, 511] width 369 height 40
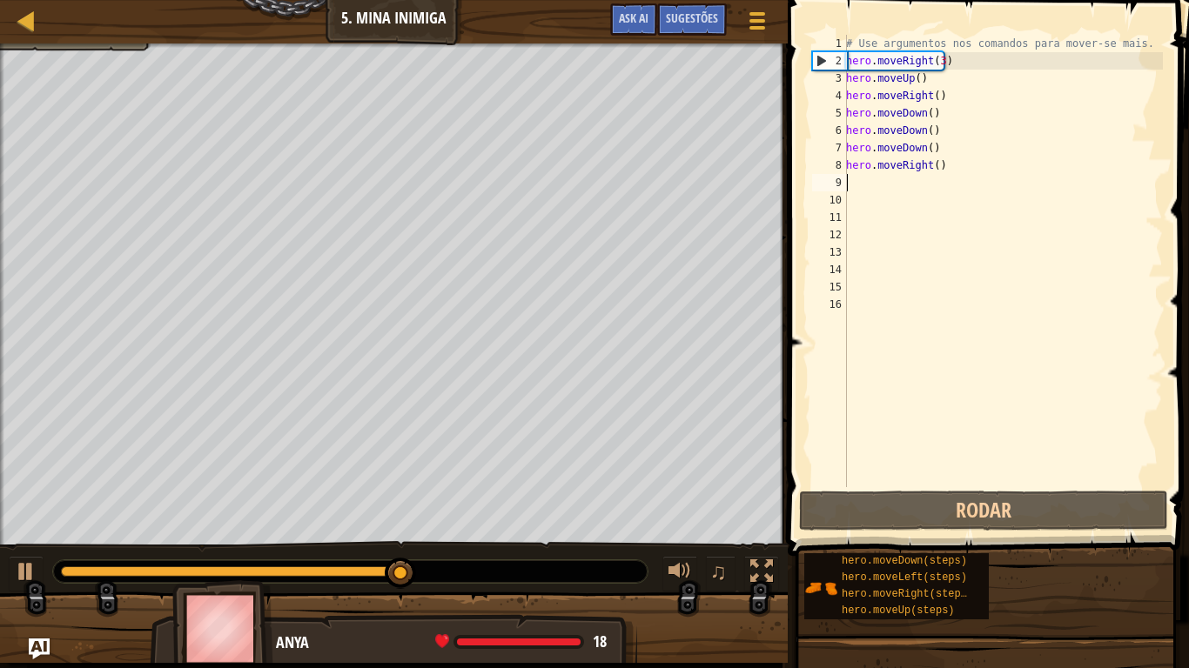
type textarea "m"
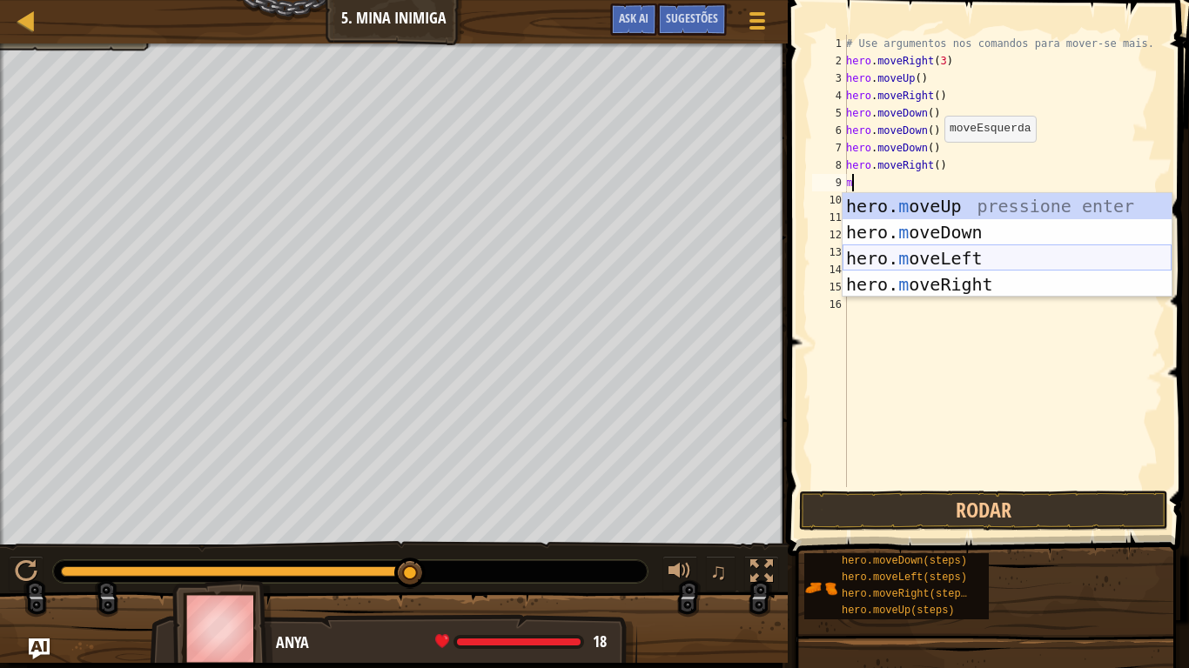
click at [916, 258] on div "hero. m oveUp pressione enter hero. m oveDown pressione enter hero. m oveLeft p…" at bounding box center [1006, 271] width 329 height 157
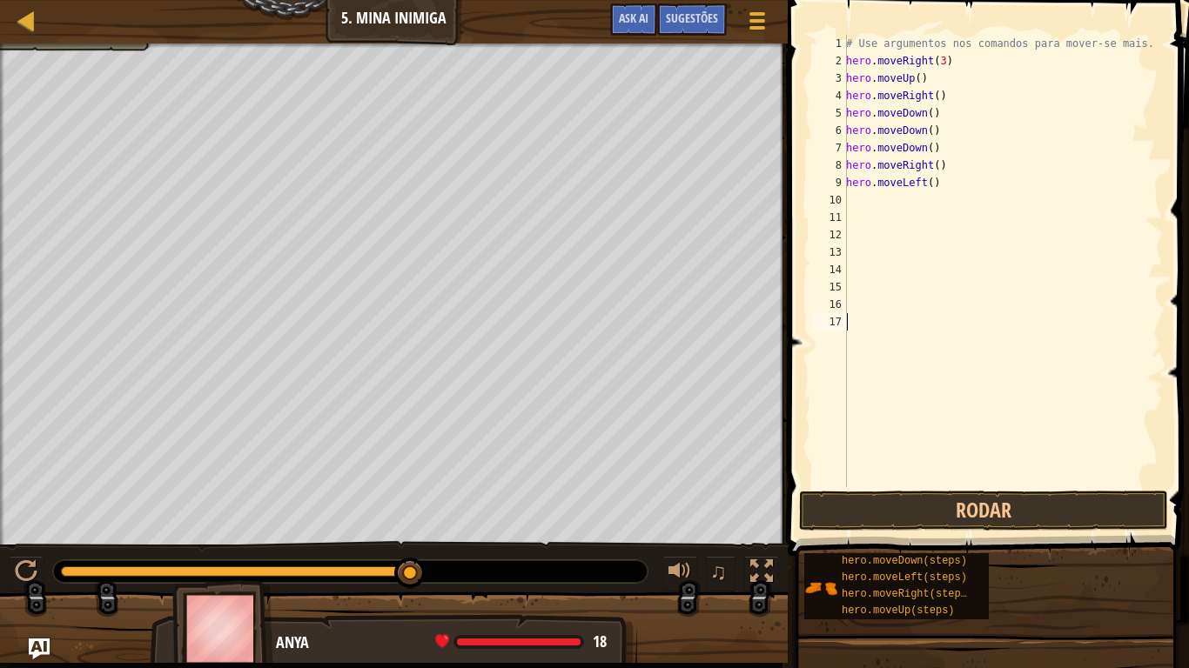
click at [869, 483] on div "# Use argumentos nos comandos para mover-se mais. hero . moveRight ( 3 ) hero .…" at bounding box center [1002, 278] width 320 height 487
click at [865, 501] on button "Rodar" at bounding box center [983, 511] width 369 height 40
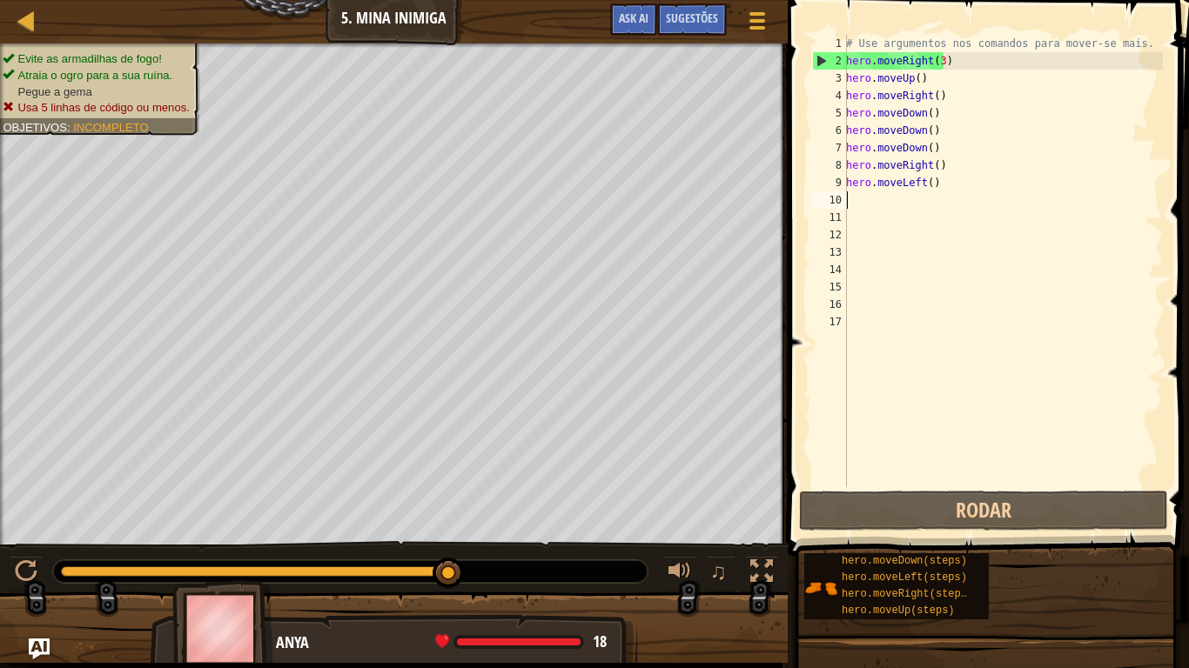
click at [910, 205] on div "# Use argumentos nos comandos para mover-se mais. hero . moveRight ( 3 ) hero .…" at bounding box center [1002, 278] width 320 height 487
type textarea "m"
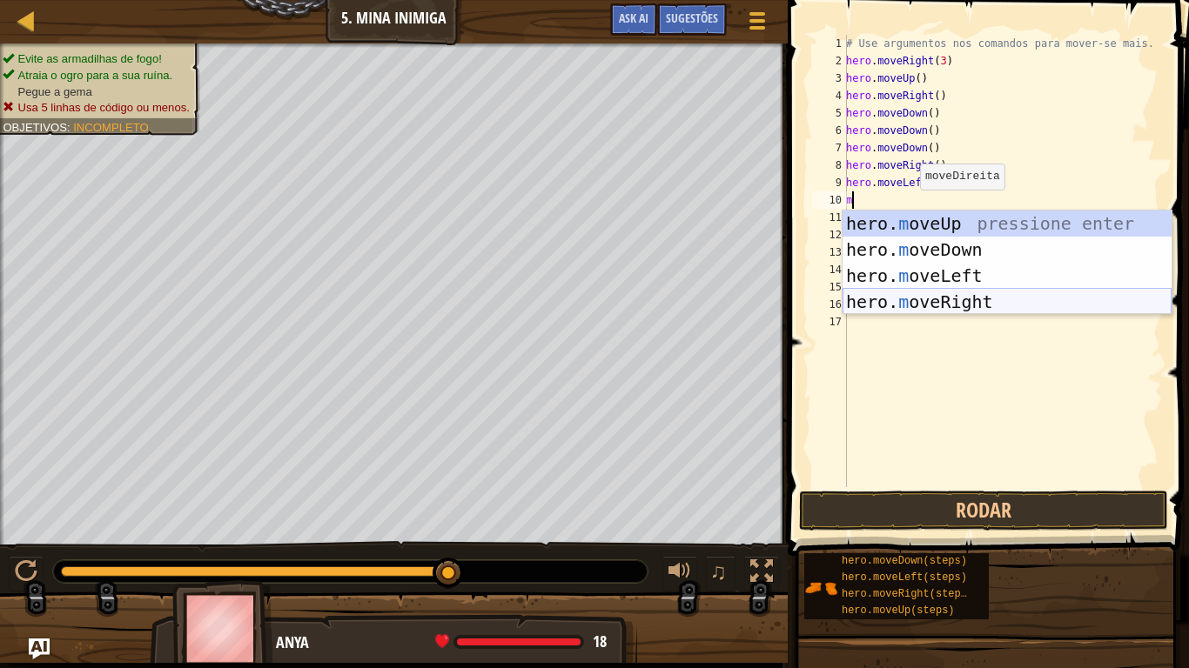
click at [919, 301] on div "hero. m oveUp pressione enter hero. m oveDown pressione enter hero. m oveLeft p…" at bounding box center [1006, 289] width 329 height 157
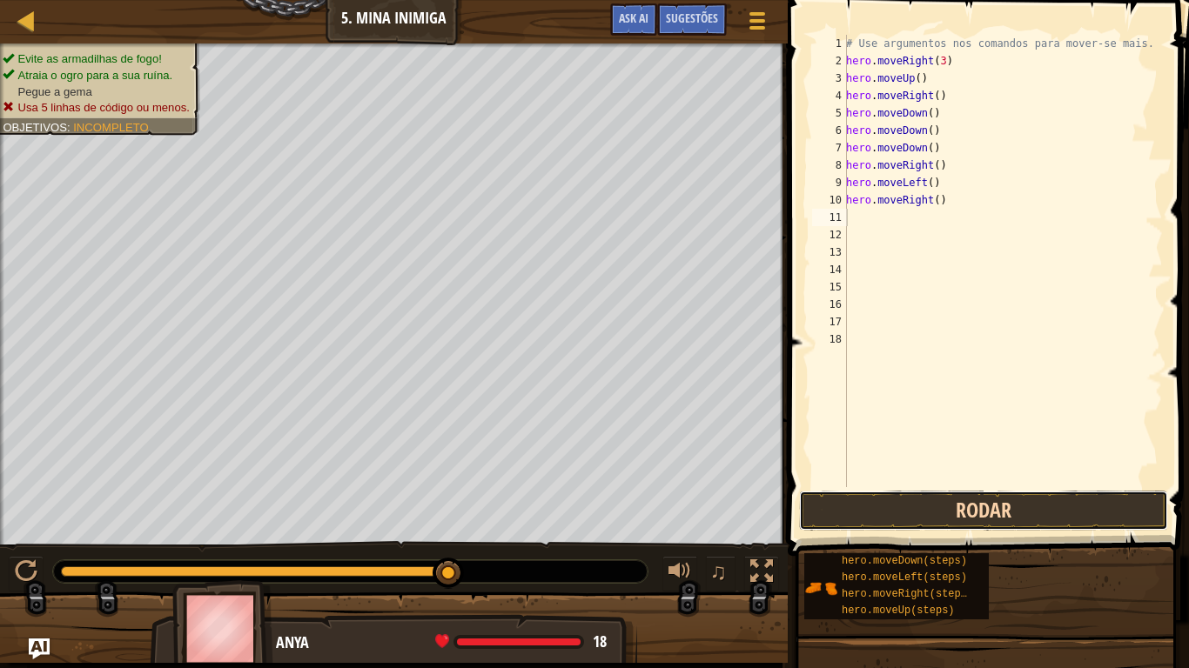
click at [936, 505] on button "Rodar" at bounding box center [983, 511] width 369 height 40
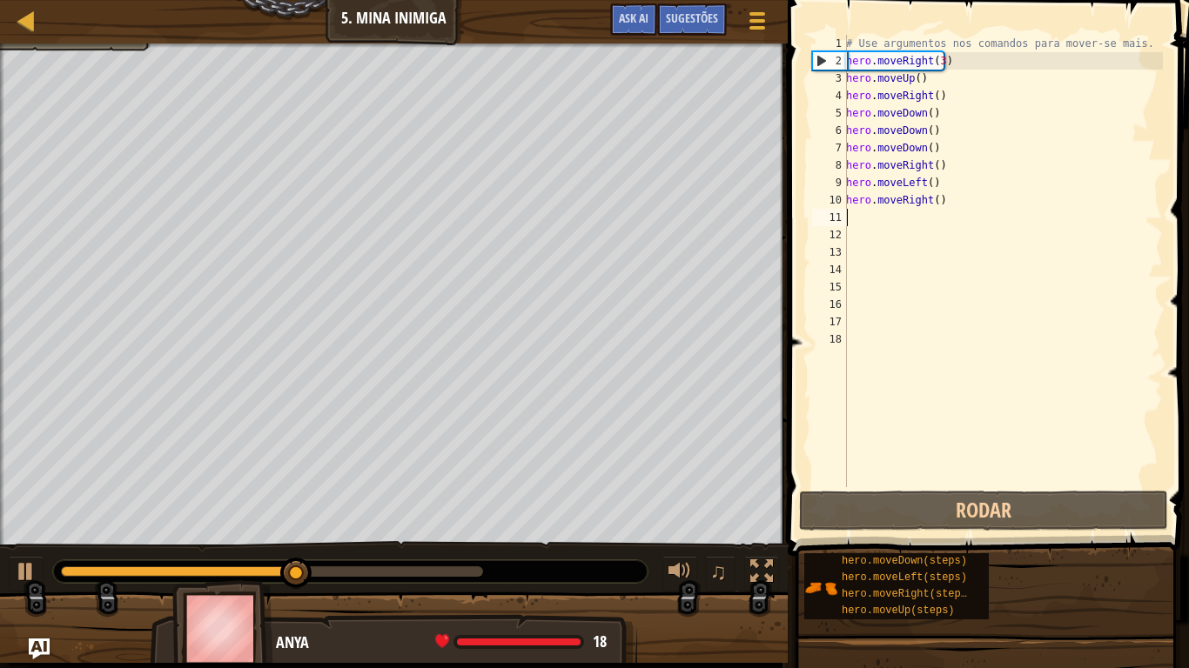
click at [863, 225] on div "# Use argumentos nos comandos para mover-se mais. hero . moveRight ( 3 ) hero .…" at bounding box center [1002, 278] width 320 height 487
click at [944, 194] on div "# Use argumentos nos comandos para mover-se mais. hero . moveRight ( 3 ) hero .…" at bounding box center [1002, 278] width 320 height 487
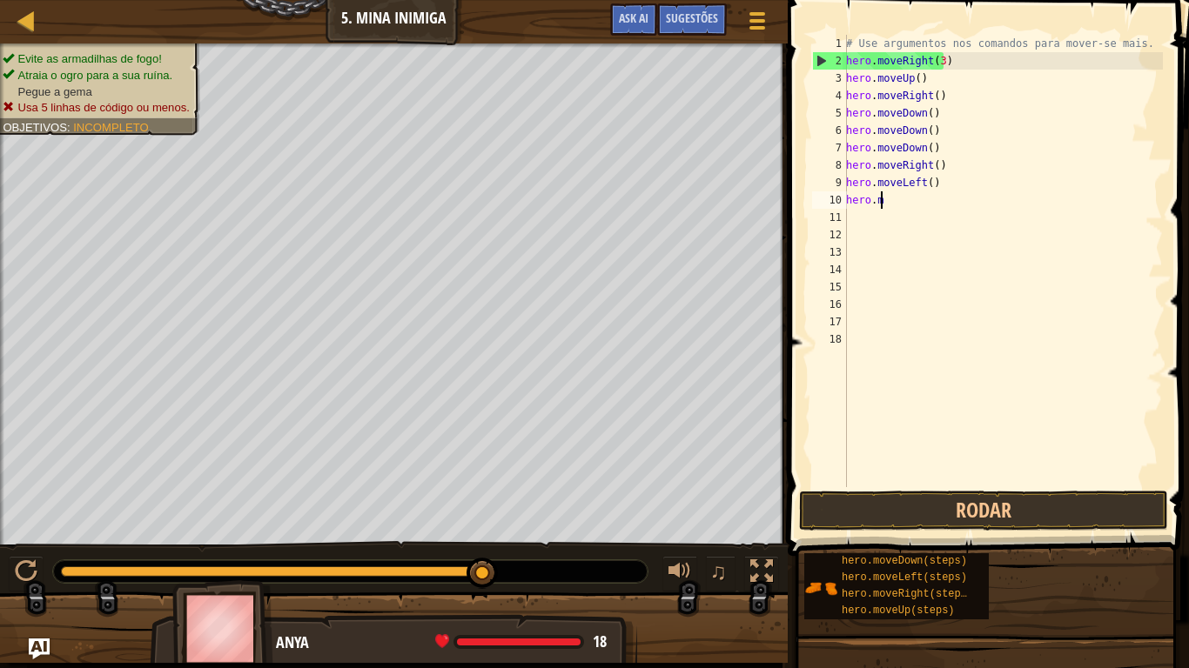
type textarea "h"
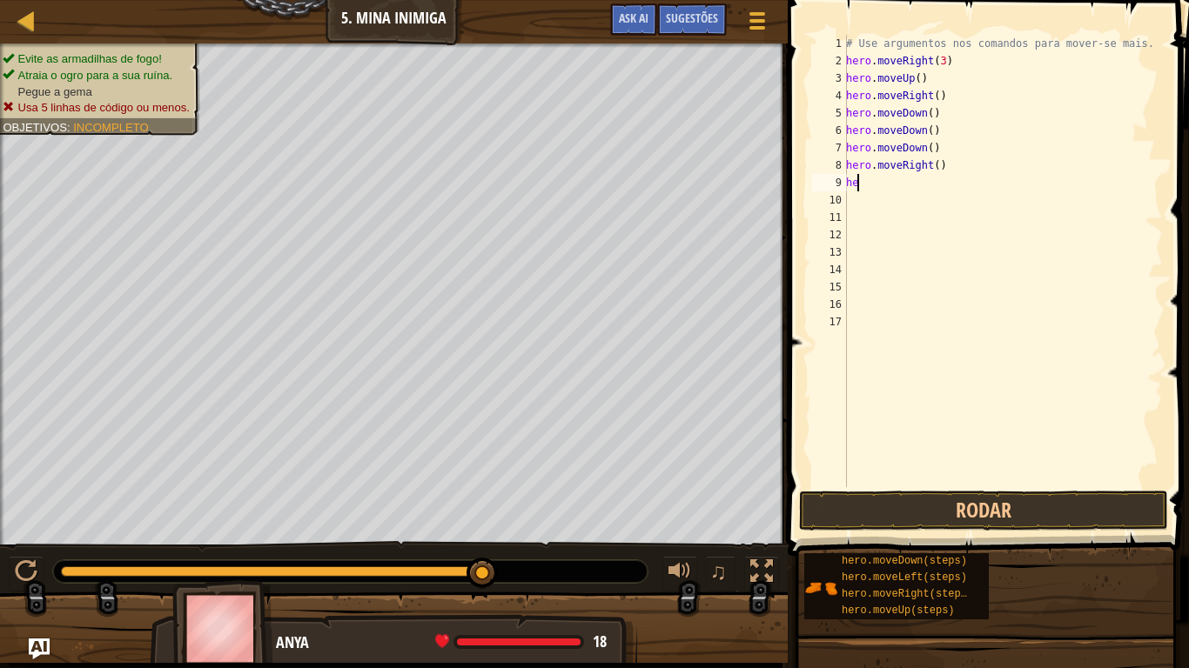
type textarea "h"
type textarea "m"
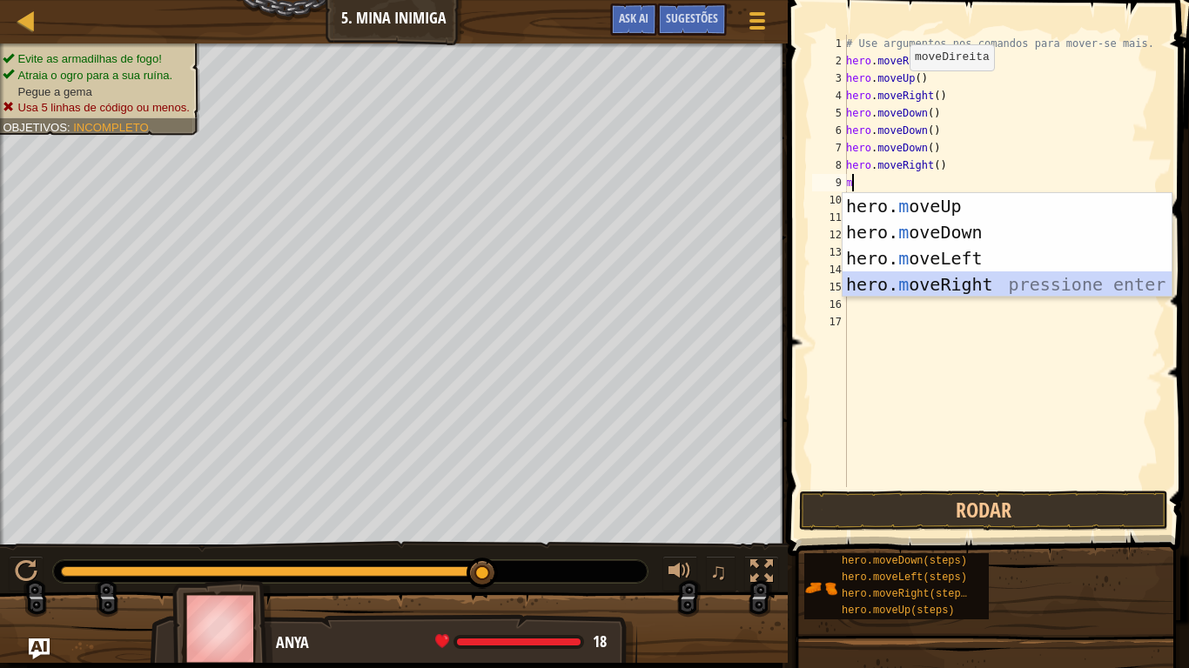
click at [965, 280] on div "hero. m oveUp pressione enter hero. m oveDown pressione enter hero. m oveLeft p…" at bounding box center [1006, 271] width 329 height 157
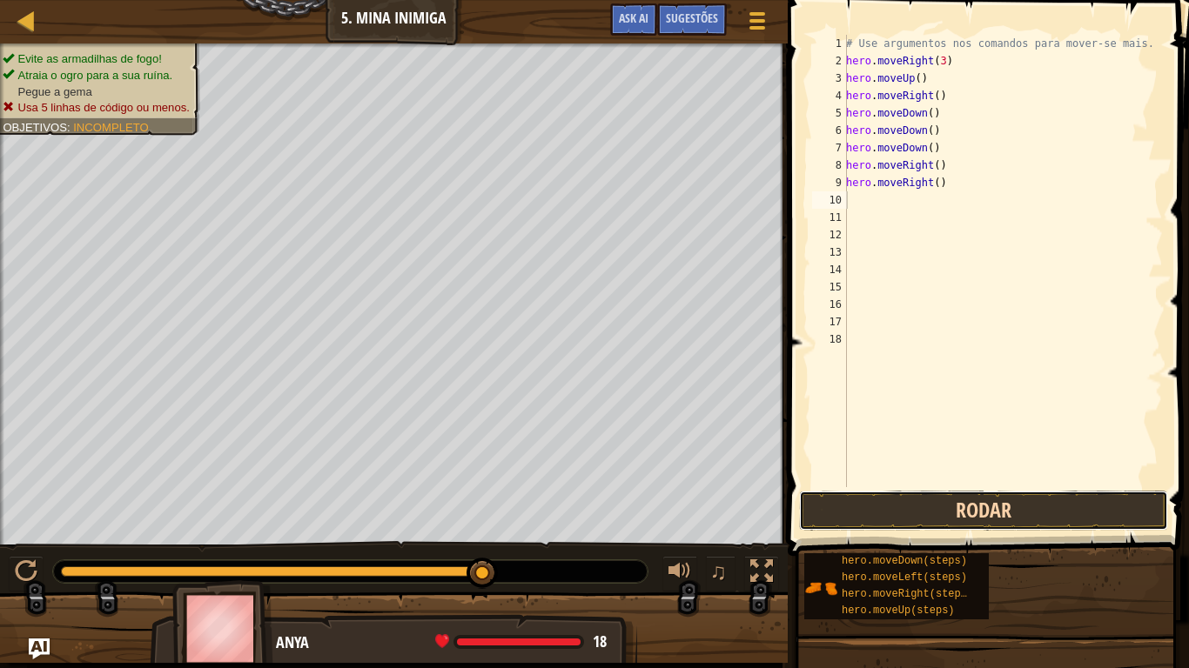
click at [886, 511] on button "Rodar" at bounding box center [983, 511] width 369 height 40
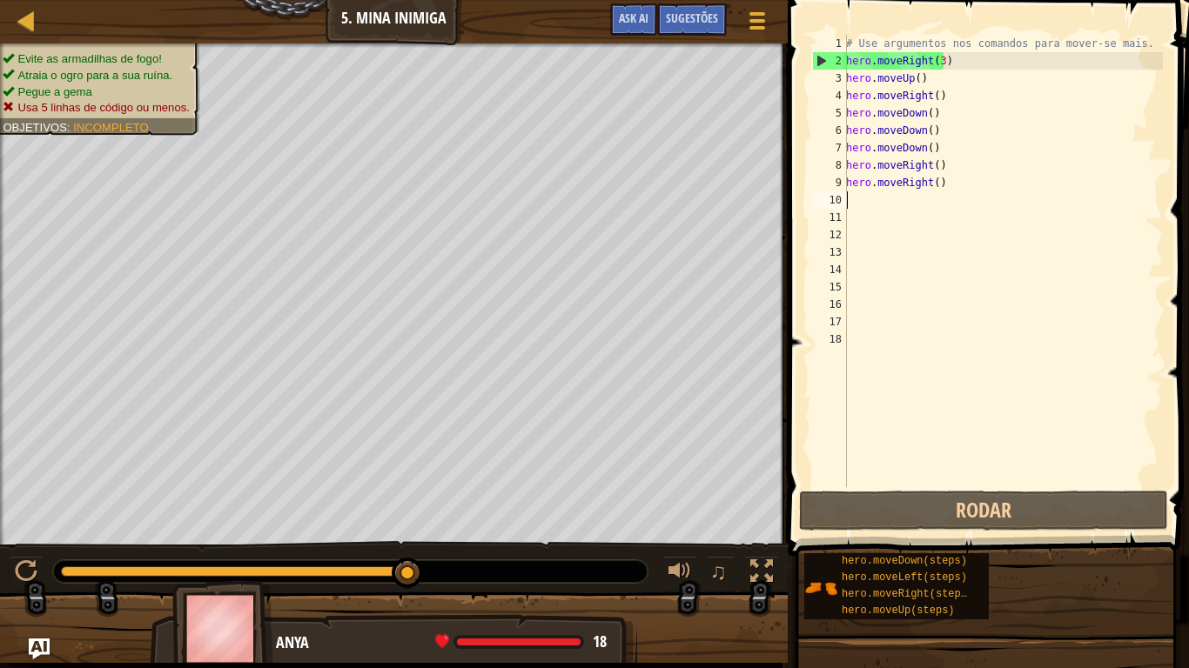
type textarea "m"
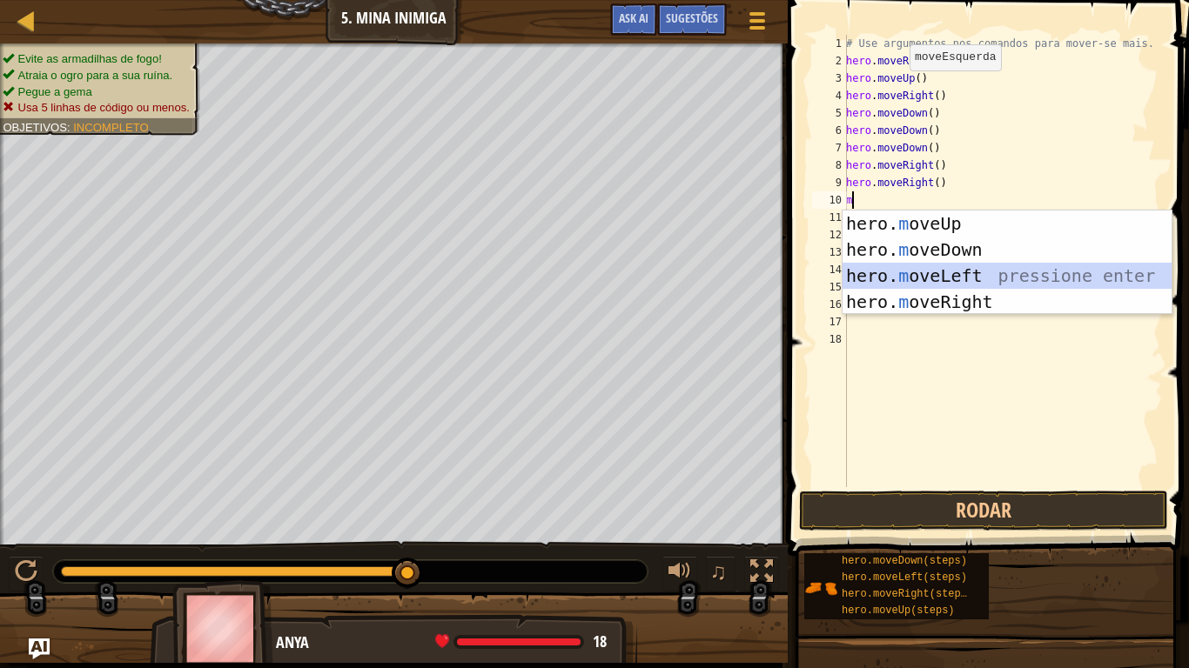
click at [913, 269] on div "hero. m oveUp pressione enter hero. m oveDown pressione enter hero. m oveLeft p…" at bounding box center [1006, 289] width 329 height 157
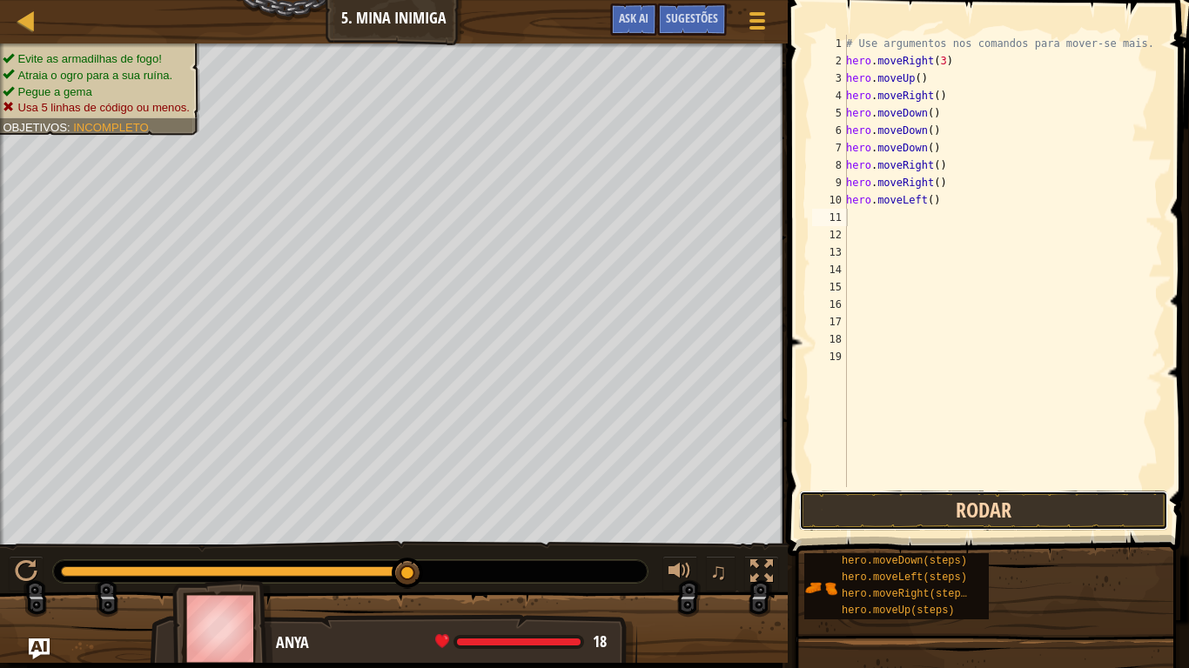
click at [893, 494] on button "Rodar" at bounding box center [983, 511] width 369 height 40
click at [902, 495] on button "Rodar" at bounding box center [983, 511] width 369 height 40
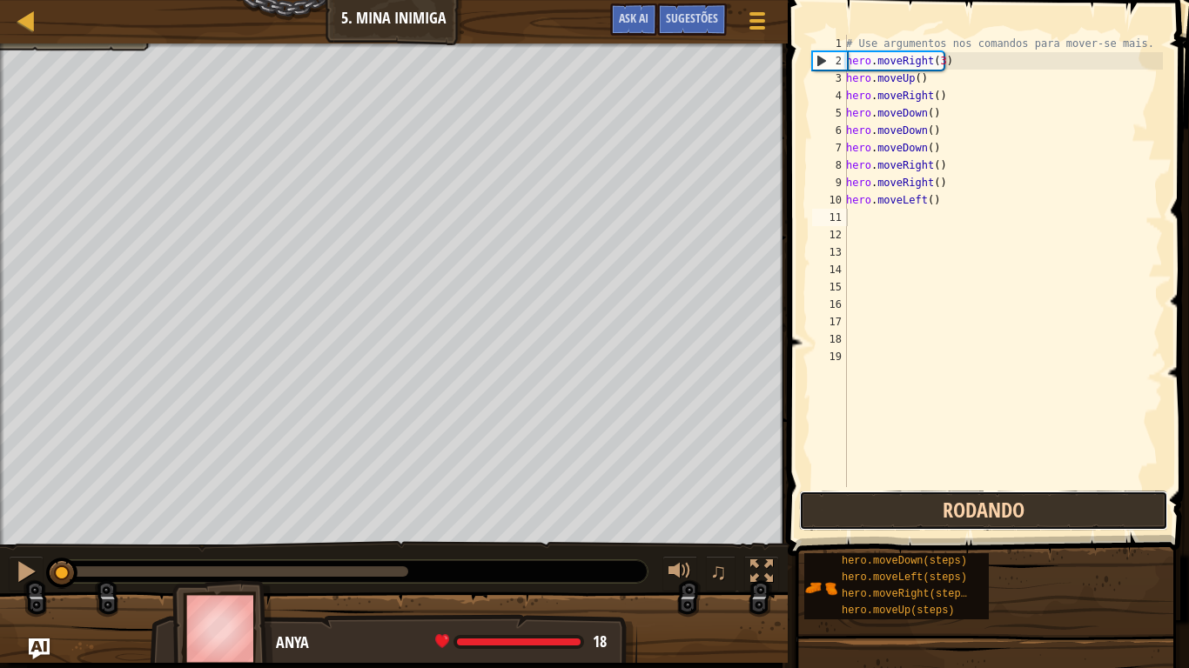
click at [902, 495] on button "Rodando" at bounding box center [983, 511] width 369 height 40
click at [902, 495] on button "Rodar" at bounding box center [983, 511] width 369 height 40
click at [902, 495] on button "Rodando" at bounding box center [983, 511] width 369 height 40
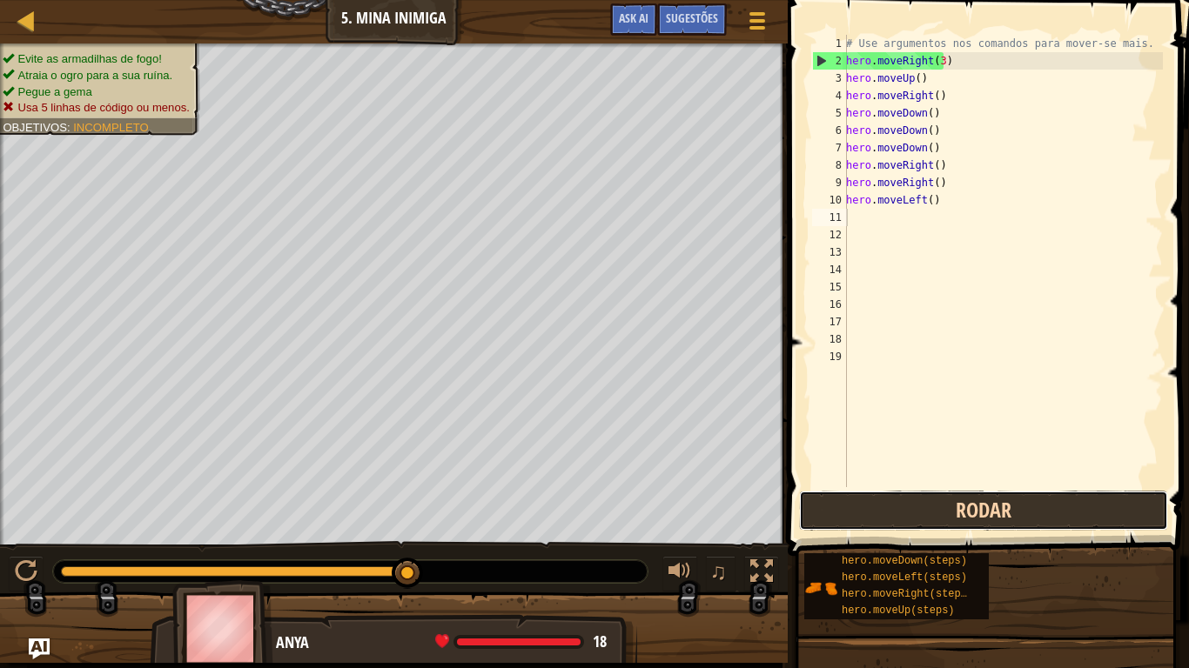
click at [902, 495] on button "Rodar" at bounding box center [983, 511] width 369 height 40
click at [1016, 520] on button "Rodar" at bounding box center [983, 511] width 369 height 40
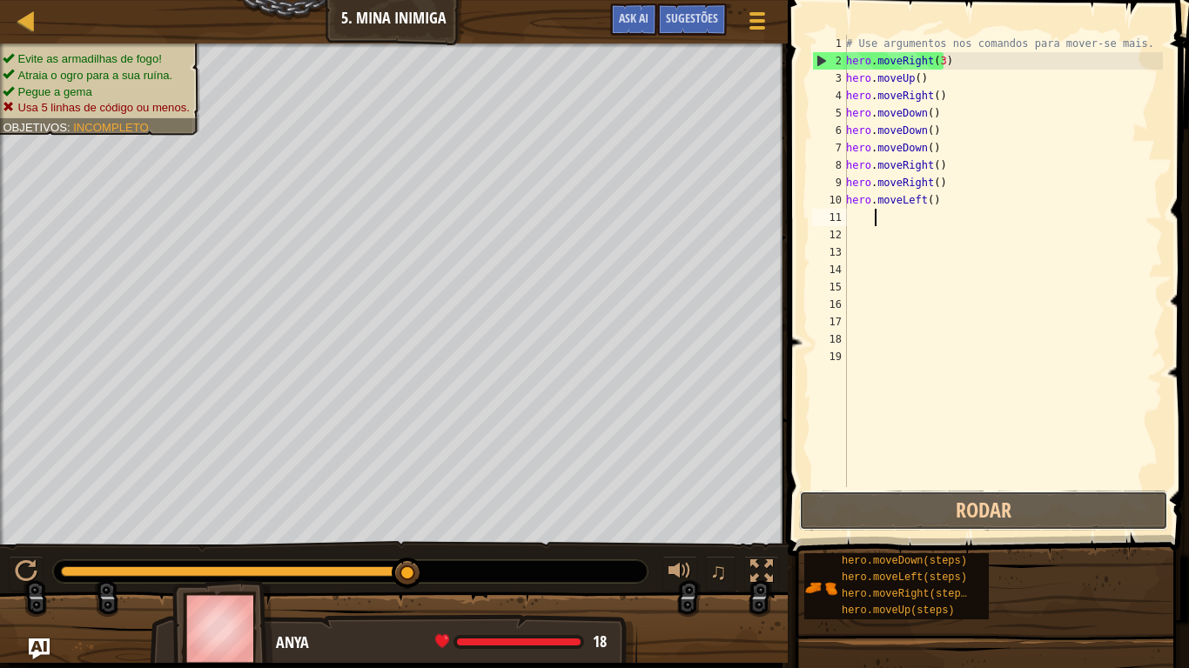
drag, startPoint x: 1016, startPoint y: 520, endPoint x: 1006, endPoint y: 532, distance: 16.0
click at [1006, 532] on div "1 2 3 4 5 6 7 8 9 10 11 12 13 14 15 16 17 18 19 # Use argumentos nos comandos p…" at bounding box center [985, 312] width 406 height 607
click at [905, 340] on div "Mapa Introdução à Ciência da Computação 5. Mina Inimiga Menu do Jogo Pronto Sug…" at bounding box center [594, 334] width 1189 height 668
click at [930, 202] on div "# Use argumentos nos comandos para mover-se mais. hero . moveRight ( 3 ) hero .…" at bounding box center [1002, 278] width 320 height 487
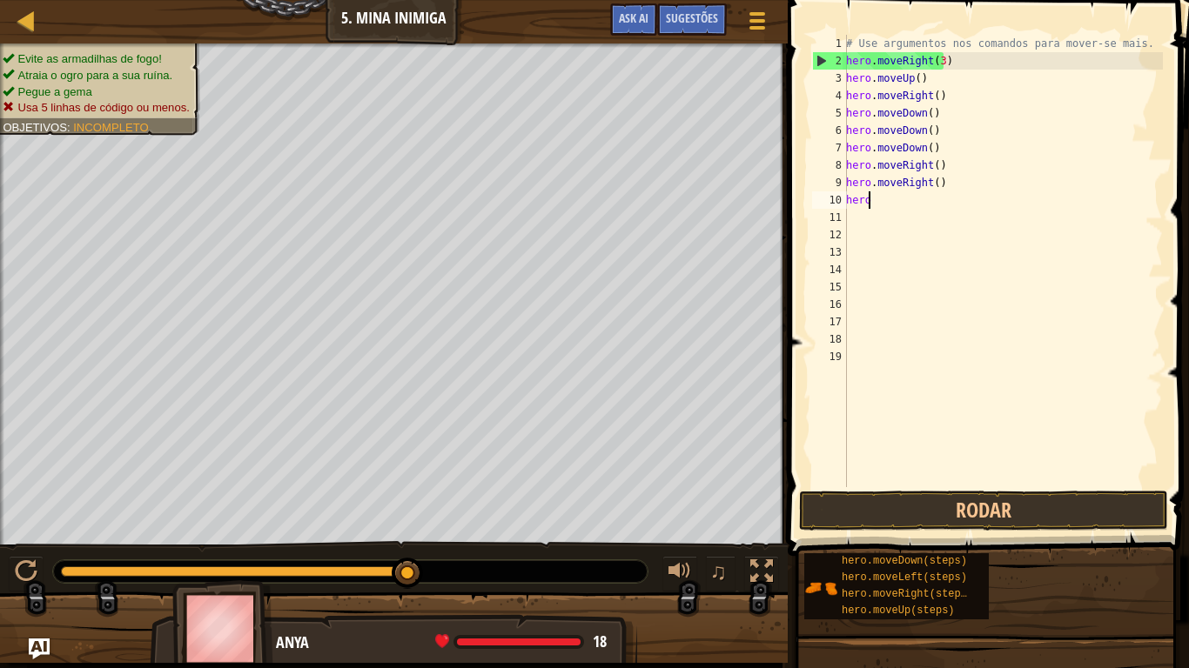
type textarea "h"
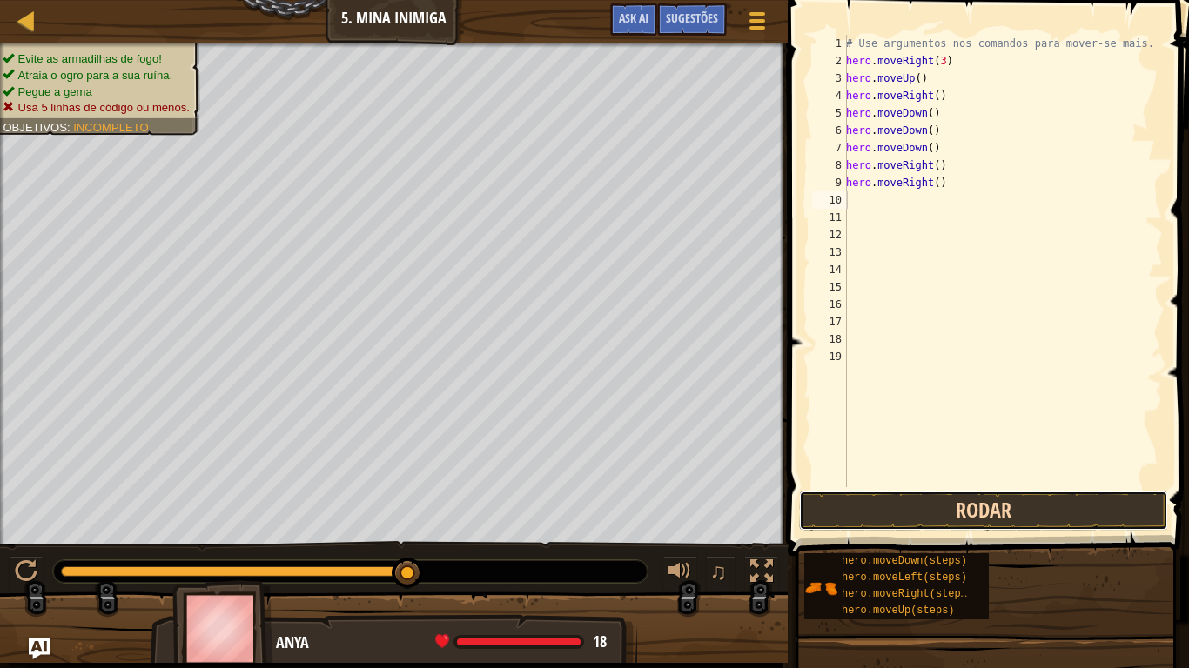
click at [944, 508] on button "Rodar" at bounding box center [983, 511] width 369 height 40
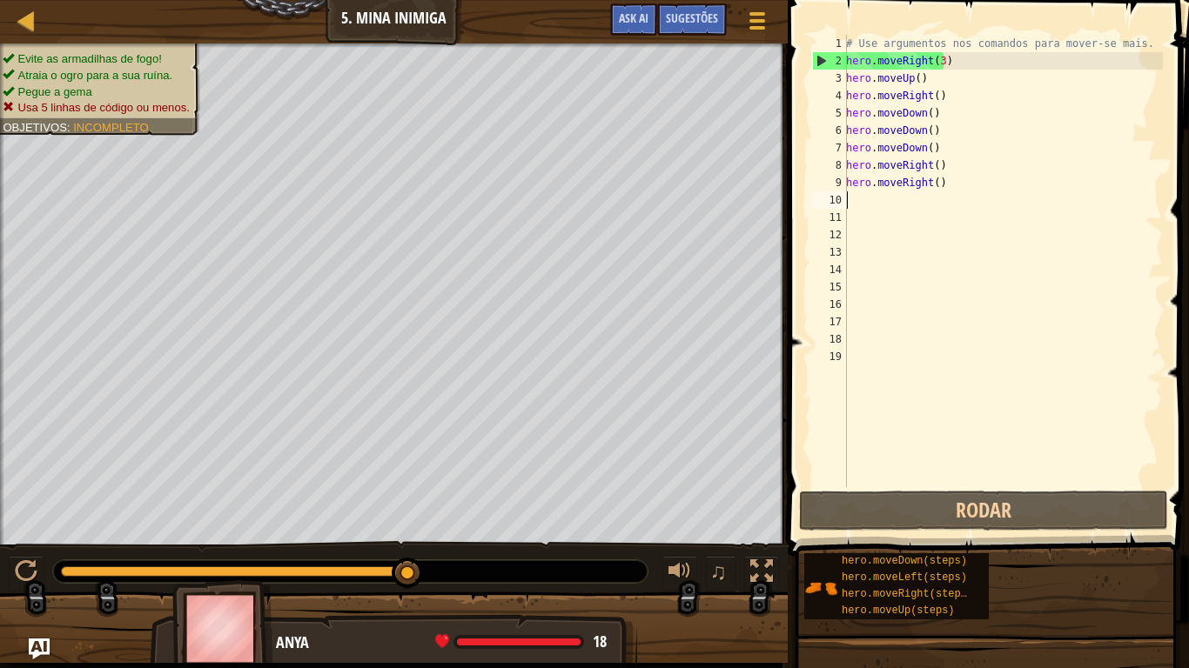
click at [995, 182] on div "Mapa Introdução à Ciência da Computação 5. Mina Inimiga Menu do Jogo Pronto Sug…" at bounding box center [594, 334] width 1189 height 668
type textarea "h"
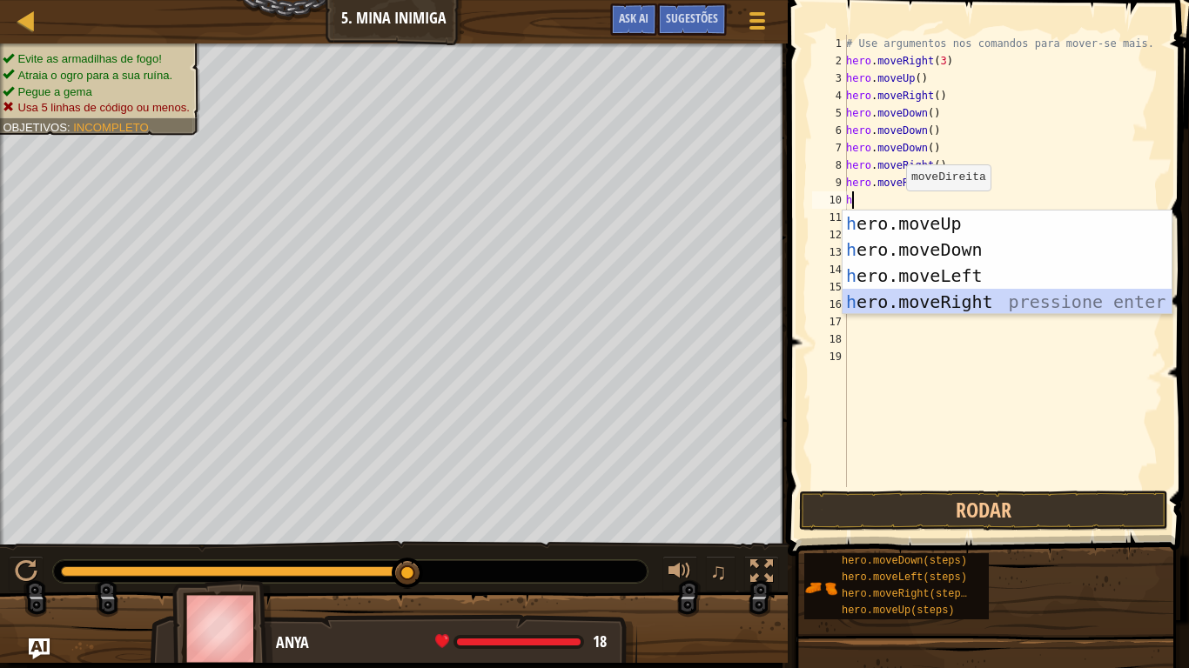
click at [986, 296] on div "h ero.moveUp pressione enter h ero.moveDown pressione enter h ero.moveLeft pres…" at bounding box center [1006, 289] width 329 height 157
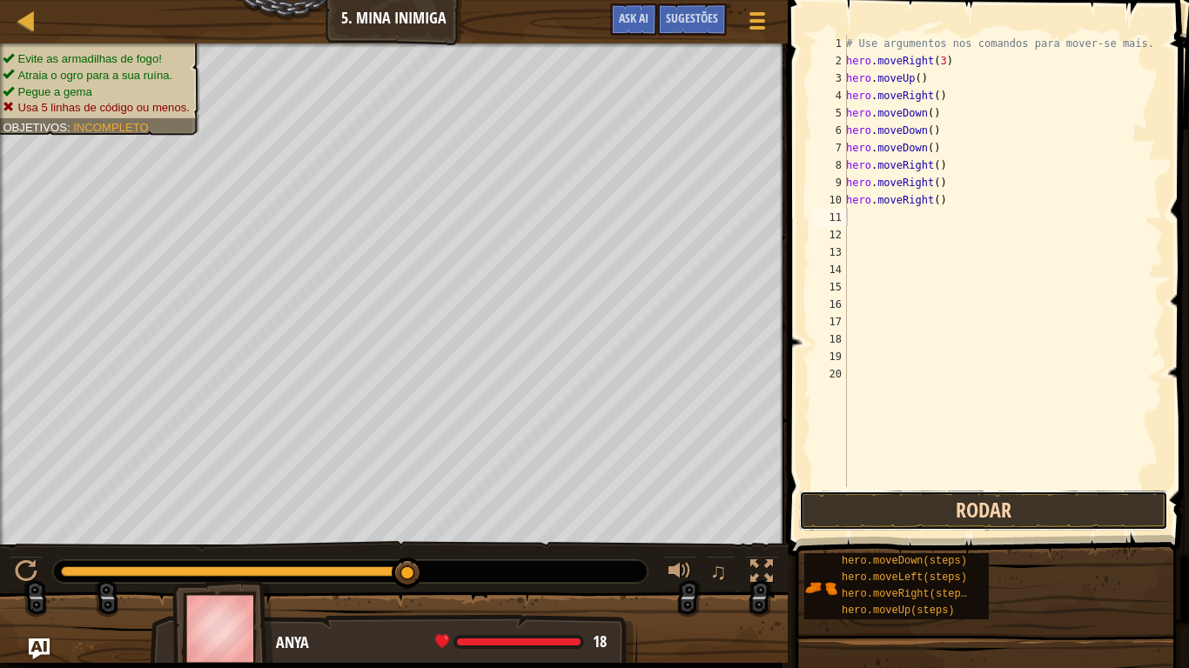
click at [930, 501] on button "Rodar" at bounding box center [983, 511] width 369 height 40
click at [1044, 513] on button "Rodar" at bounding box center [983, 511] width 369 height 40
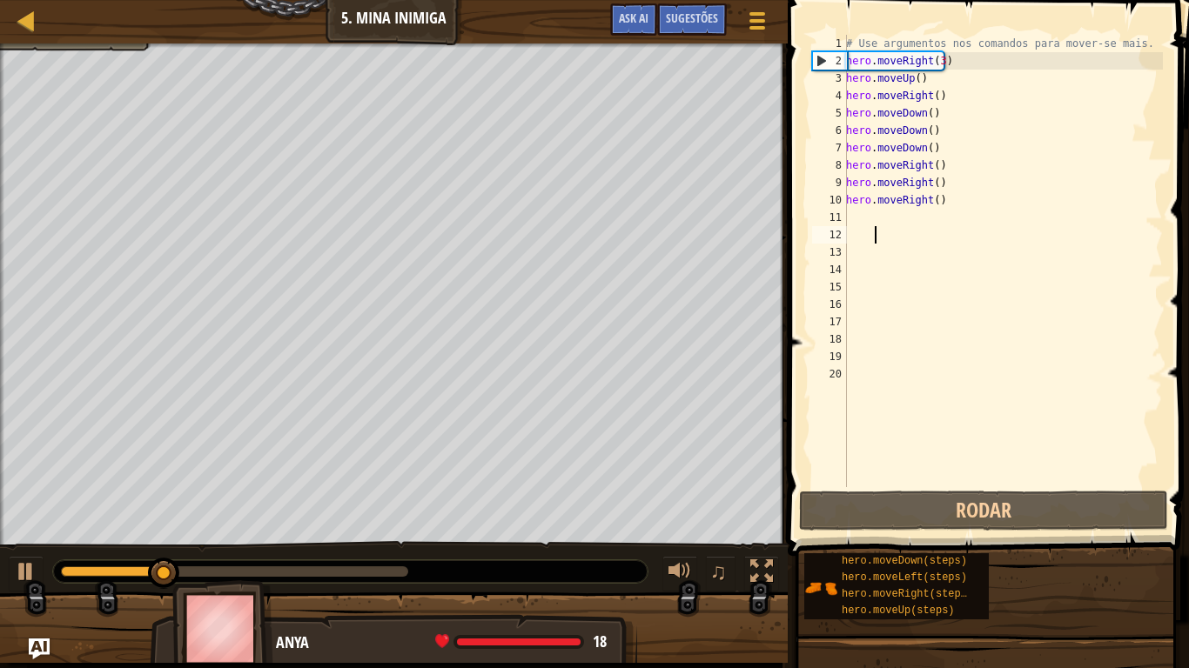
click at [877, 233] on div "# Use argumentos nos comandos para mover-se mais. hero . moveRight ( 3 ) hero .…" at bounding box center [1002, 278] width 320 height 487
click at [840, 219] on div "11" at bounding box center [829, 217] width 35 height 17
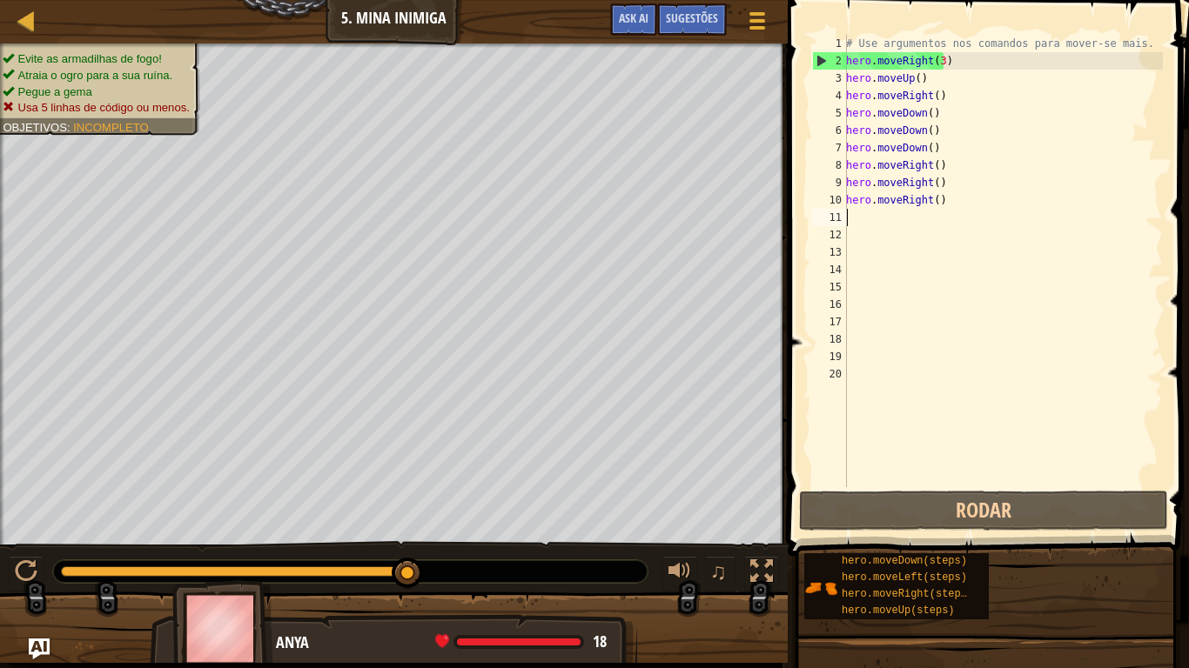
type textarea "h"
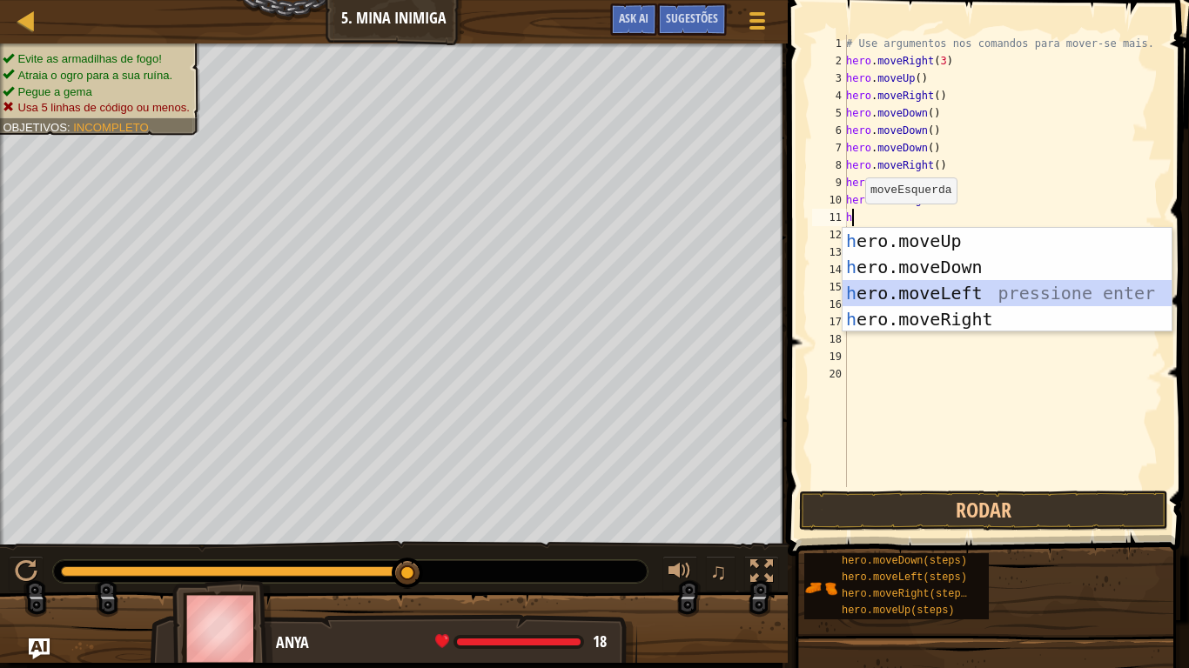
click at [969, 285] on div "h ero.moveUp pressione enter h ero.moveDown pressione enter h ero.moveLeft pres…" at bounding box center [1006, 306] width 329 height 157
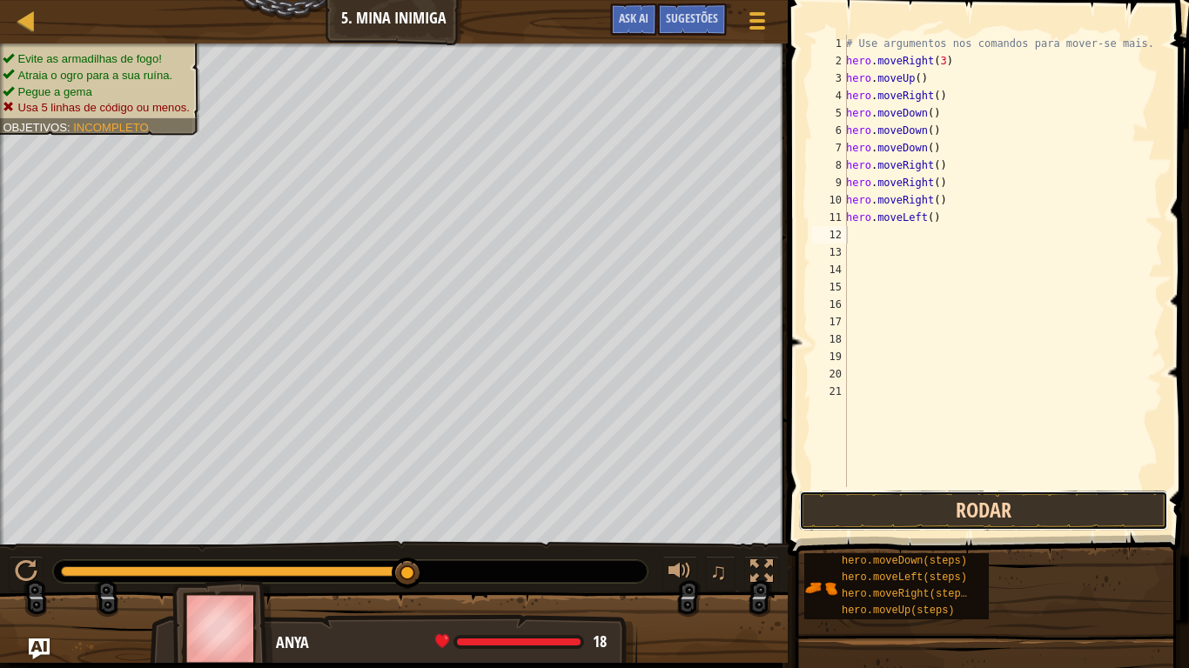
click at [1000, 509] on button "Rodar" at bounding box center [983, 511] width 369 height 40
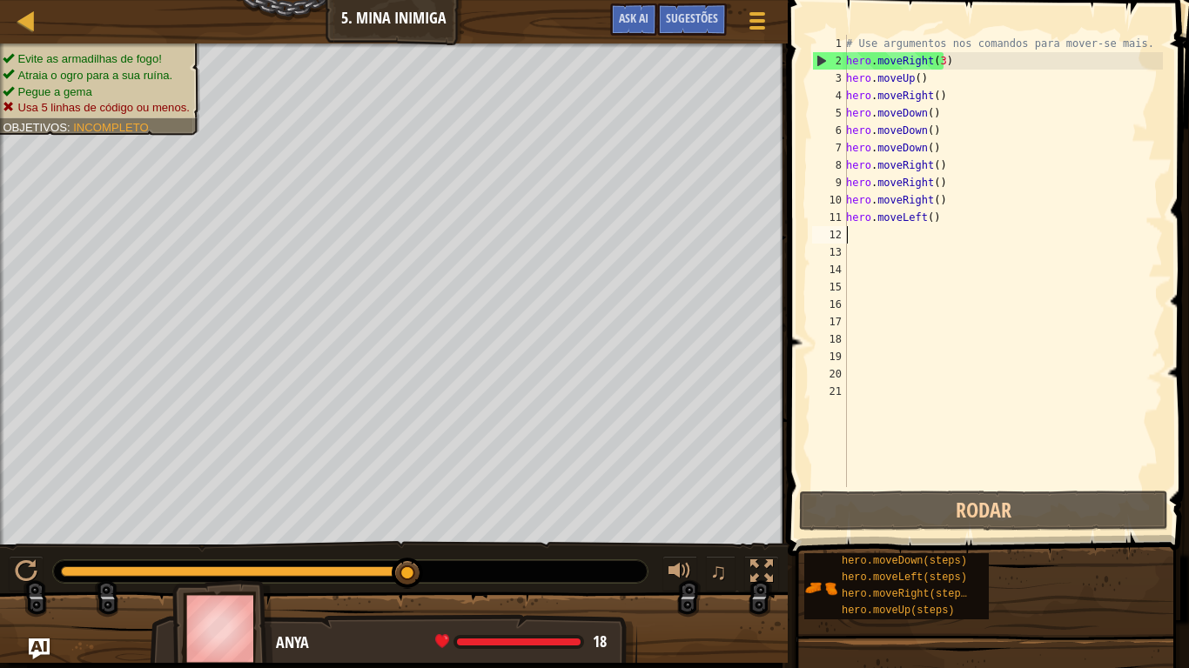
type textarea "j"
type textarea "h"
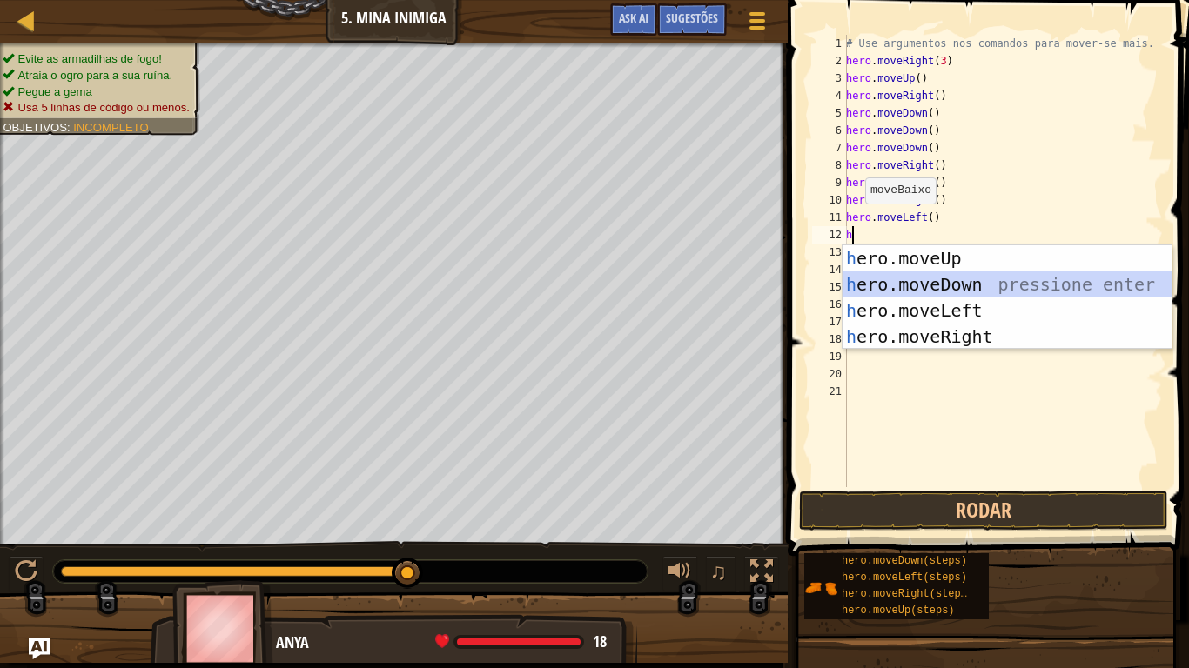
click at [959, 277] on div "h ero.moveUp pressione enter h ero.moveDown pressione enter h ero.moveLeft pres…" at bounding box center [1006, 323] width 329 height 157
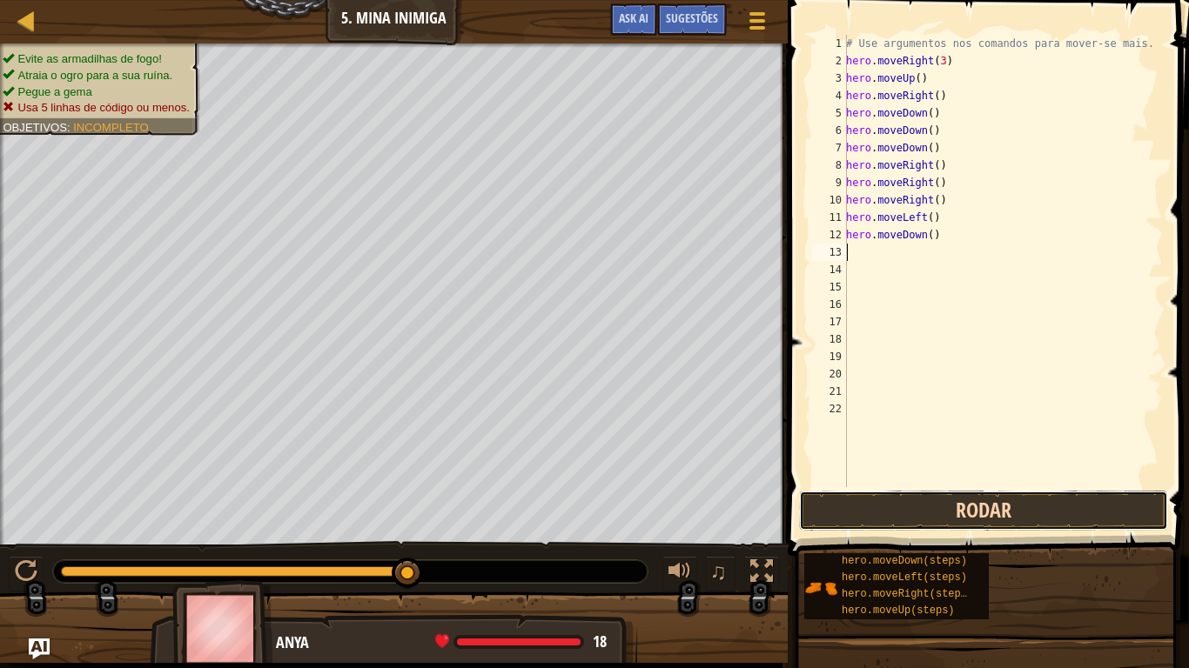
click at [875, 507] on button "Rodar" at bounding box center [983, 511] width 369 height 40
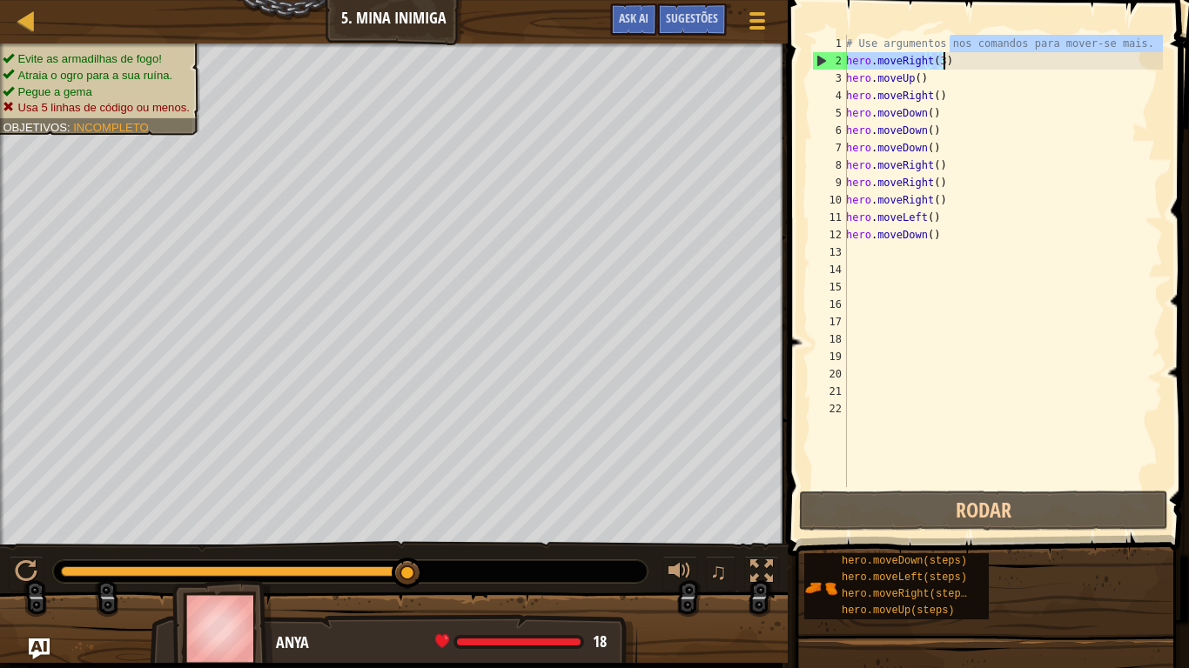
drag, startPoint x: 951, startPoint y: 40, endPoint x: 942, endPoint y: 63, distance: 24.2
click at [942, 63] on div "# Use argumentos nos comandos para mover-se mais. hero . moveRight ( 3 ) hero .…" at bounding box center [1002, 278] width 320 height 487
click at [942, 63] on div "# Use argumentos nos comandos para mover-se mais. hero . moveRight ( 3 ) hero .…" at bounding box center [1002, 261] width 320 height 453
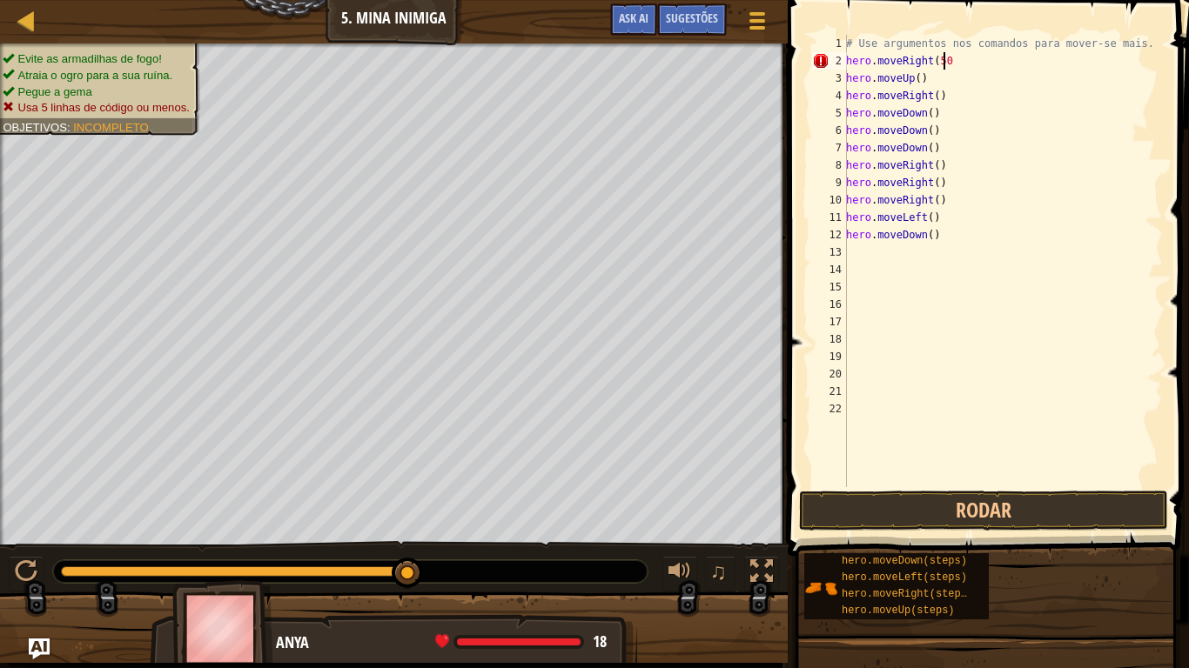
scroll to position [8, 7]
click at [935, 517] on button "Rodar" at bounding box center [983, 511] width 369 height 40
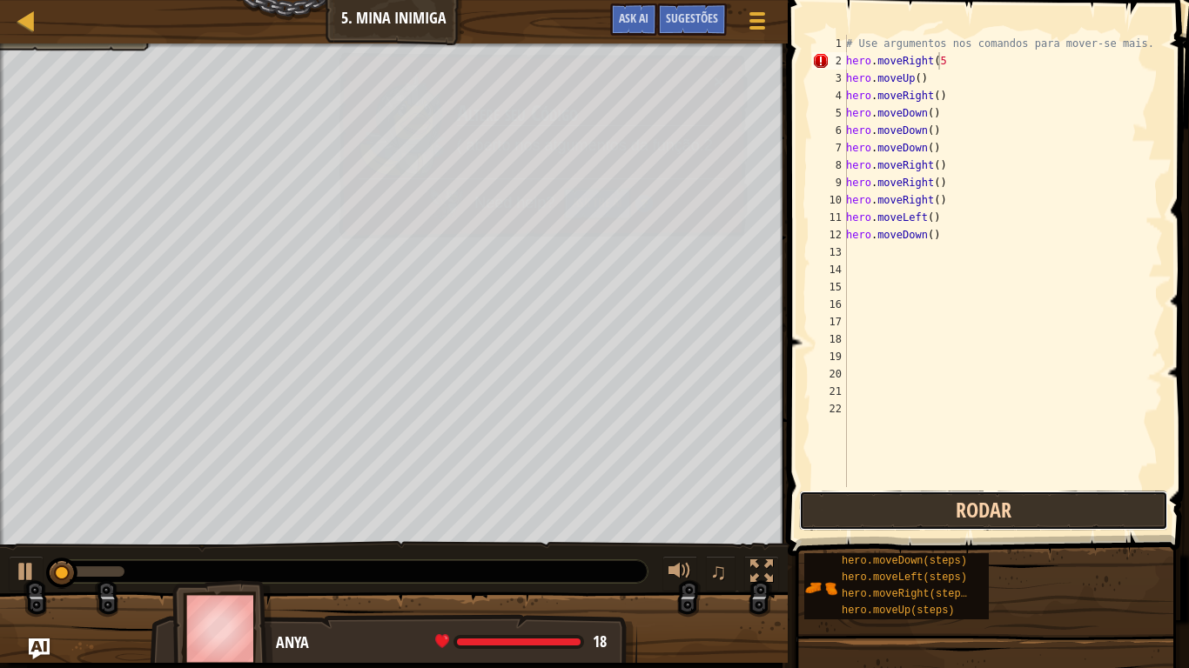
click at [935, 517] on button "Rodar" at bounding box center [983, 511] width 369 height 40
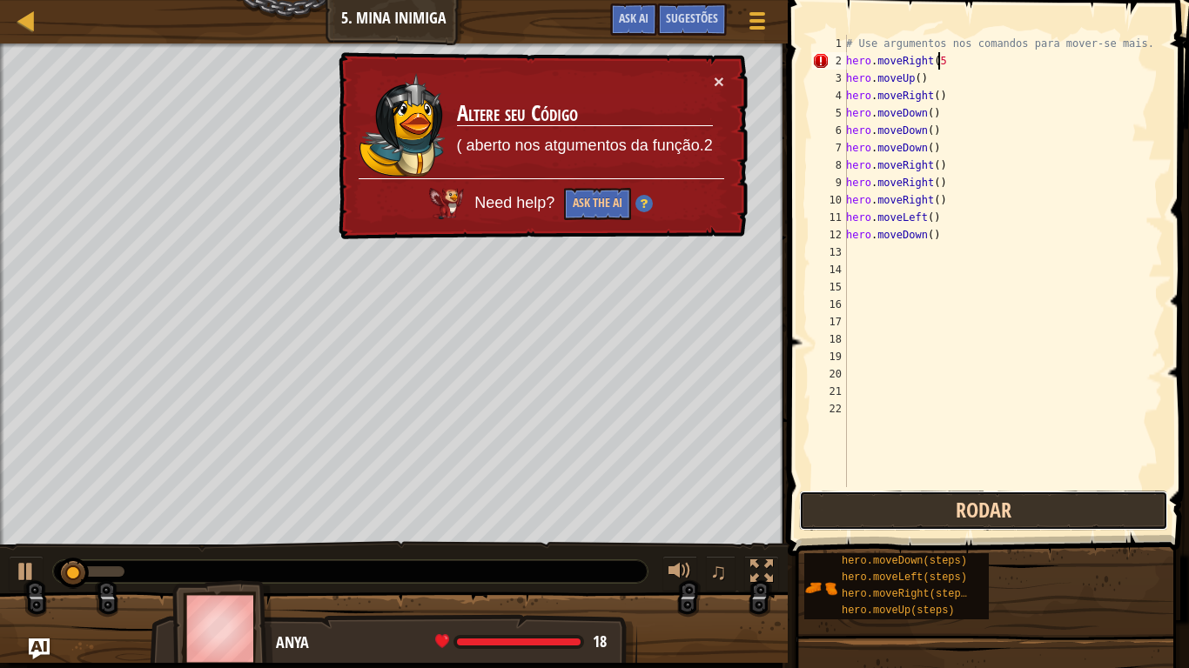
click at [935, 517] on button "Rodar" at bounding box center [983, 511] width 369 height 40
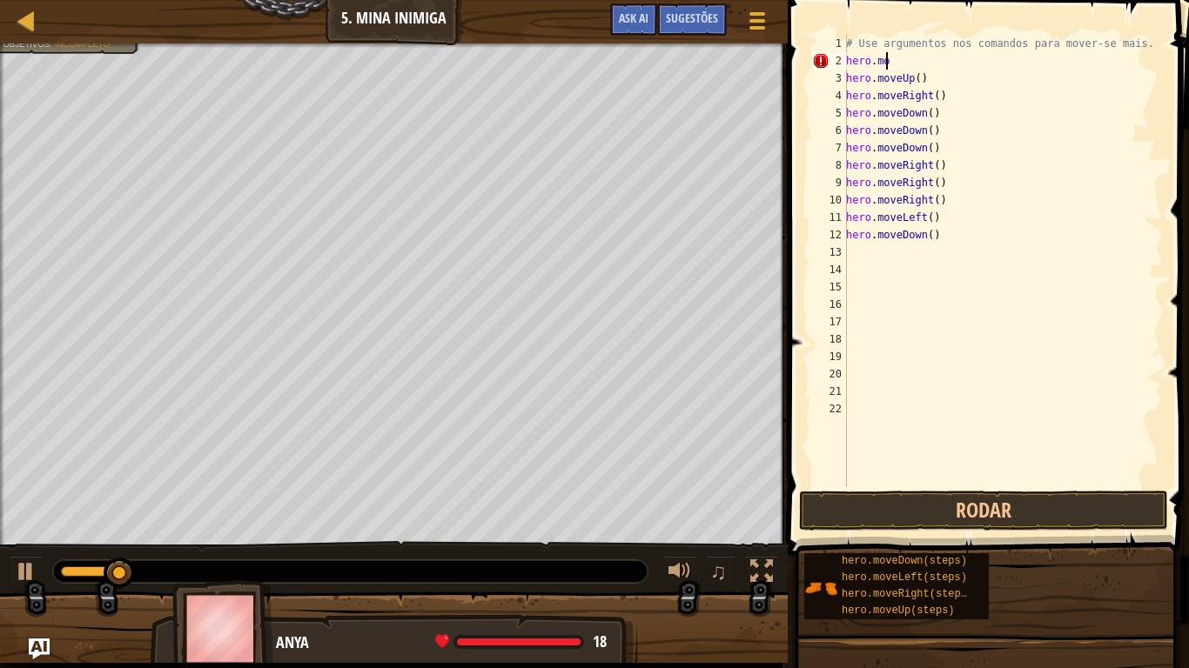
scroll to position [8, 1]
type textarea "h"
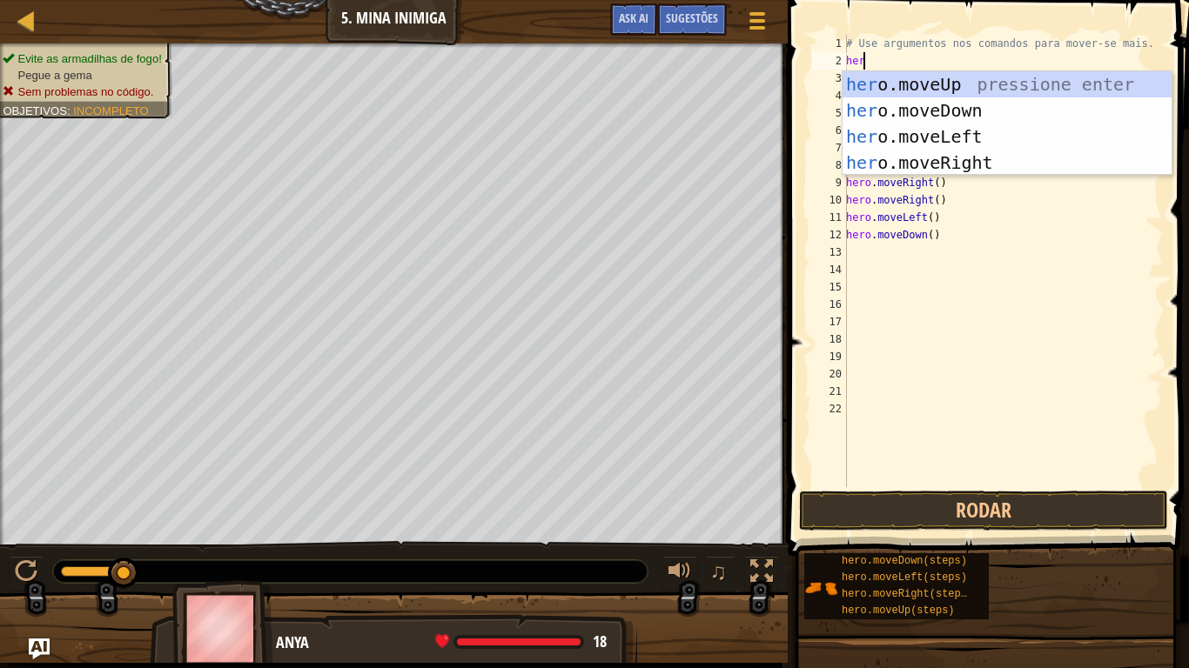
type textarea "hero"
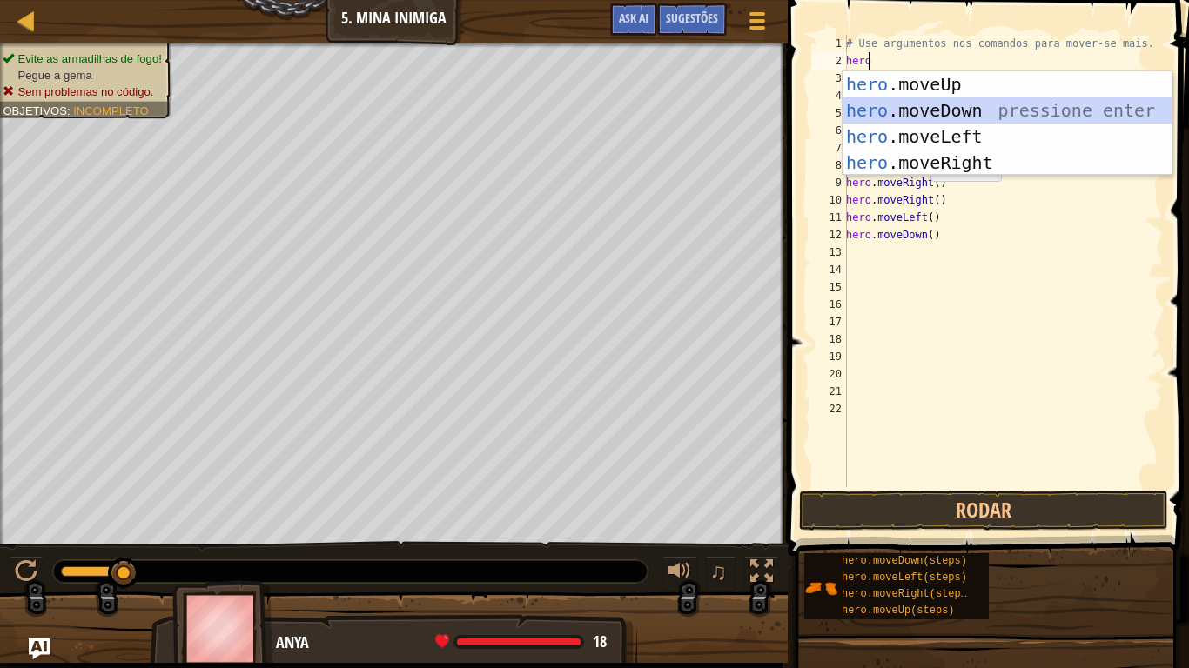
click at [912, 115] on div "hero .moveUp pressione enter hero .moveDown pressione enter hero .moveLeft pres…" at bounding box center [1006, 149] width 329 height 157
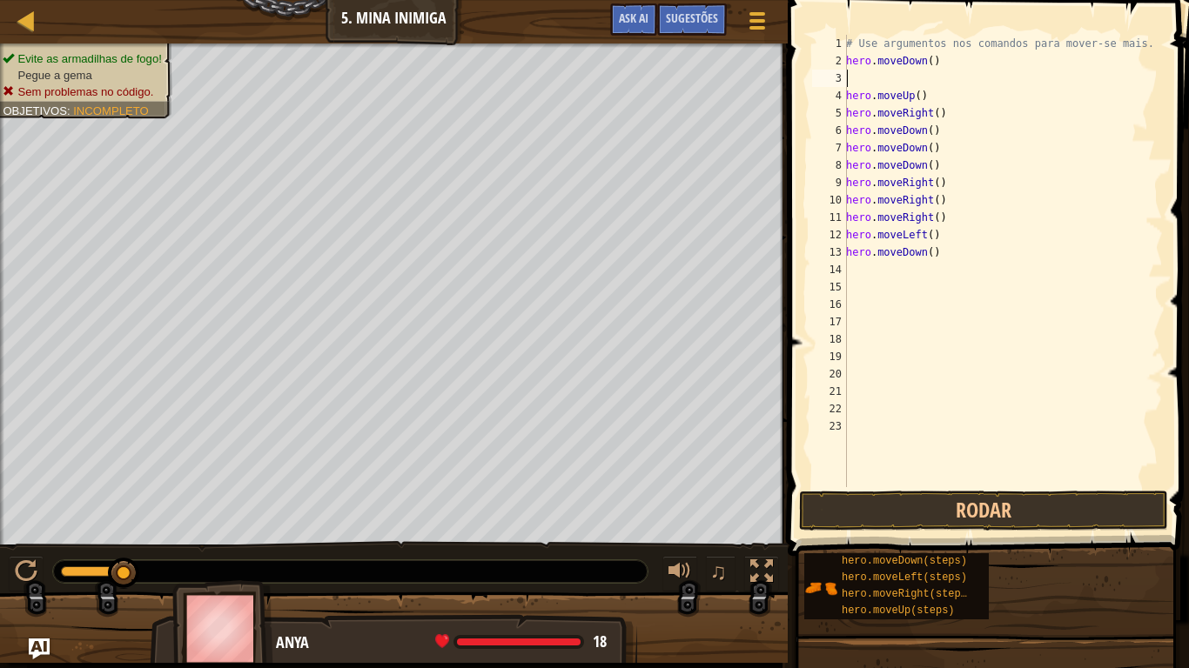
click at [871, 85] on div "# Use argumentos nos comandos para mover-se mais. hero . moveDown ( ) hero . mo…" at bounding box center [1002, 278] width 320 height 487
type textarea "b"
type textarea "h"
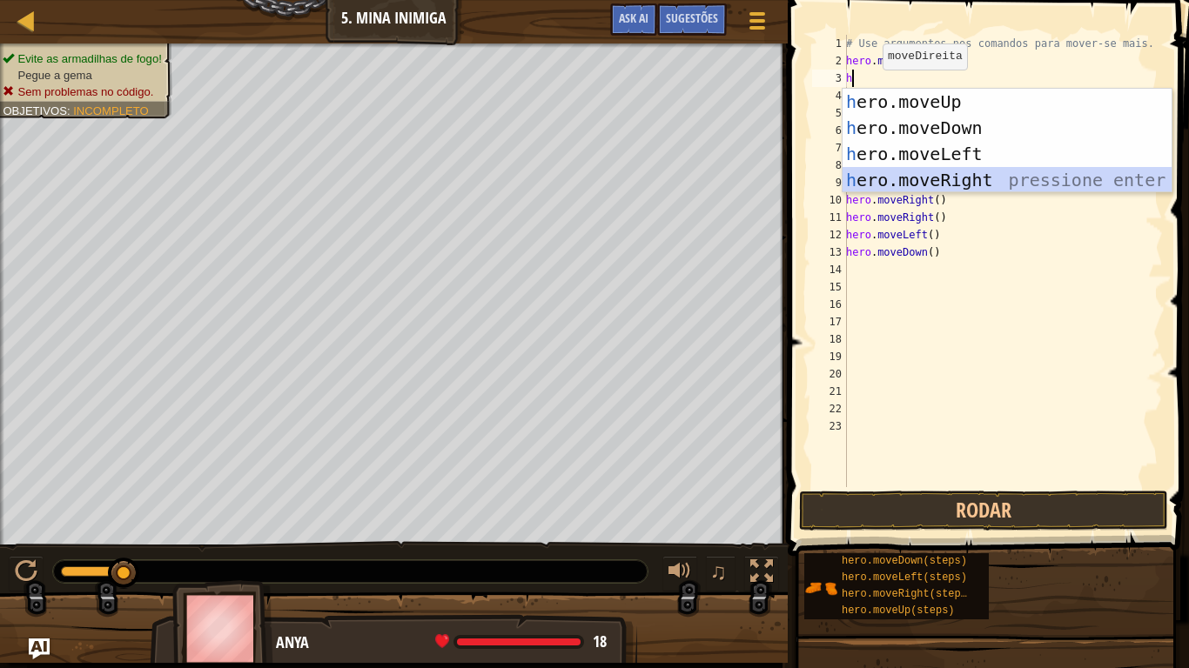
click at [956, 179] on div "h ero.moveUp pressione enter h ero.moveDown pressione enter h ero.moveLeft pres…" at bounding box center [1006, 167] width 329 height 157
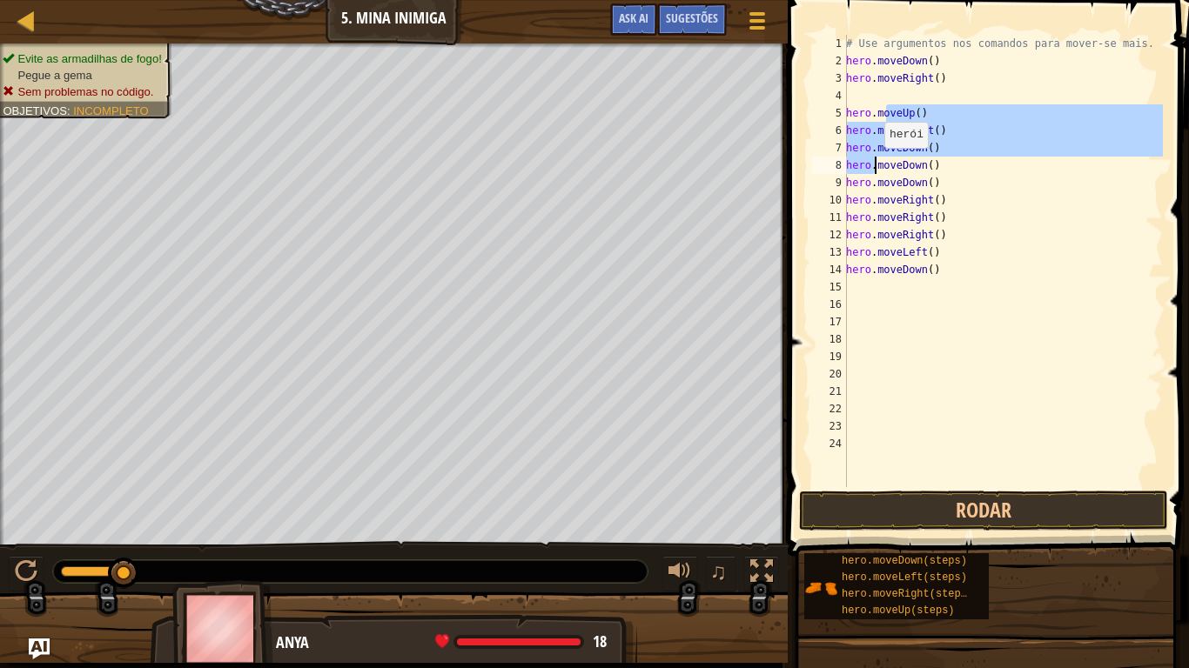
drag, startPoint x: 888, startPoint y: 117, endPoint x: 874, endPoint y: 152, distance: 38.3
click at [875, 158] on div "# Use argumentos nos comandos para mover-se mais. hero . moveDown ( ) hero . mo…" at bounding box center [1002, 278] width 320 height 487
click at [1016, 83] on div "# Use argumentos nos comandos para mover-se mais. hero . moveDown ( ) hero . mo…" at bounding box center [1002, 278] width 320 height 487
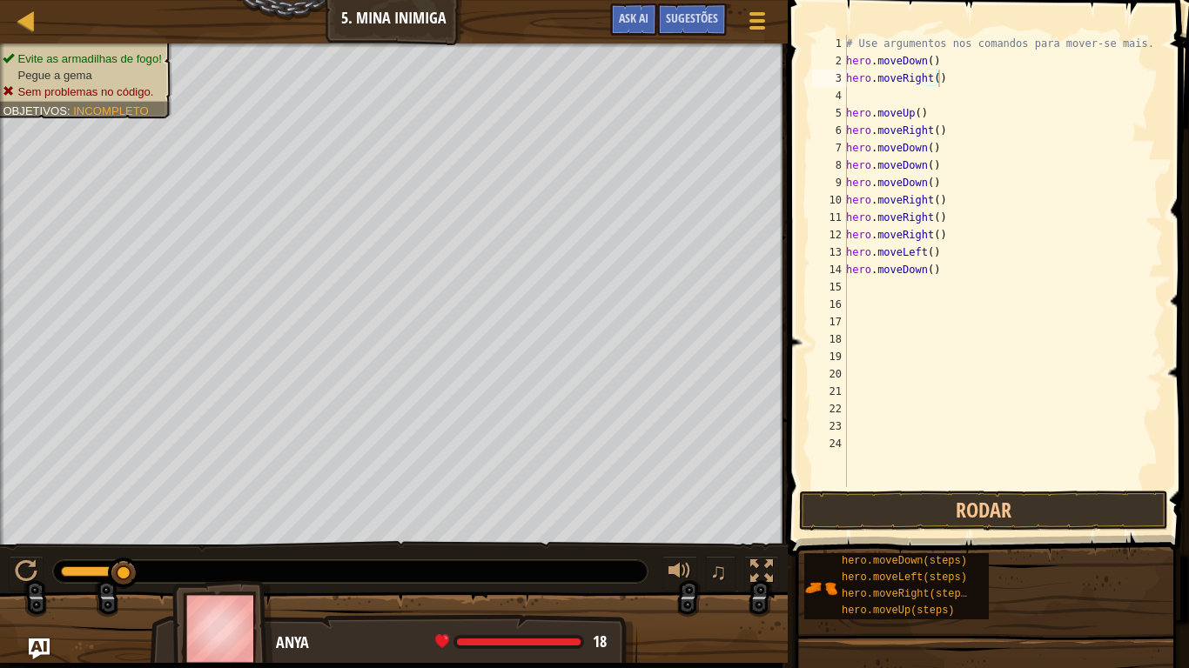
click at [998, 531] on span at bounding box center [989, 253] width 415 height 607
click at [997, 507] on button "Rodar" at bounding box center [983, 511] width 369 height 40
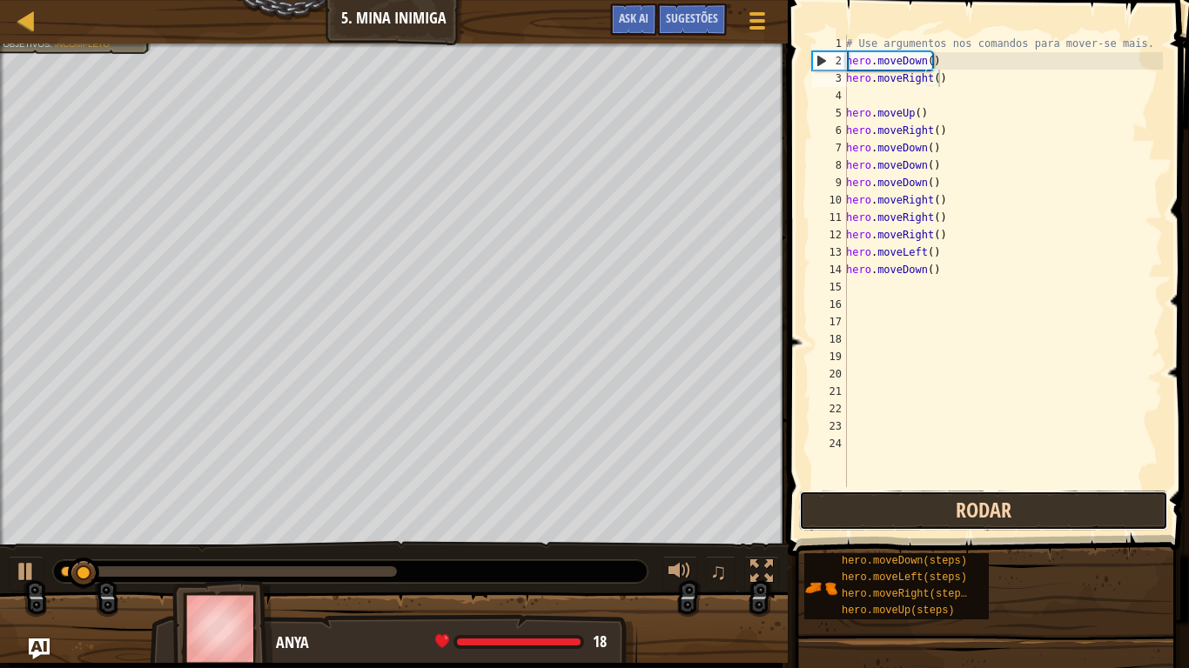
click at [997, 507] on button "Rodar" at bounding box center [983, 511] width 369 height 40
click at [997, 507] on button "Rodando" at bounding box center [983, 511] width 369 height 40
click at [997, 507] on button "Rodar" at bounding box center [983, 511] width 369 height 40
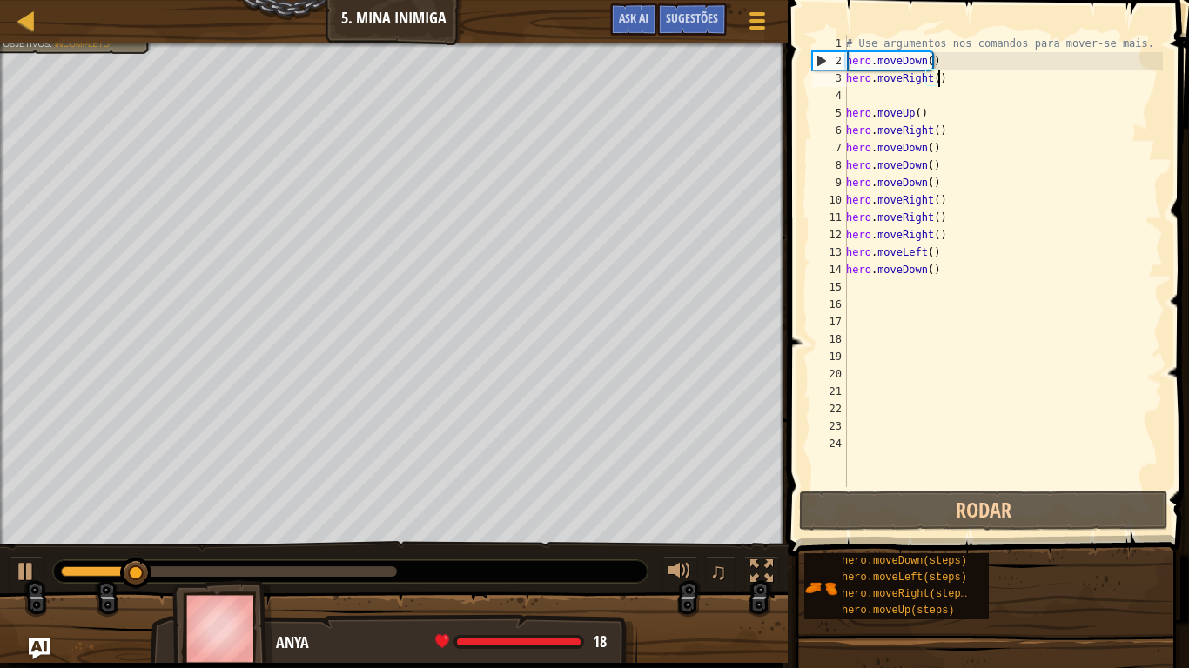
click at [932, 63] on div "# Use argumentos nos comandos para mover-se mais. hero . moveDown ( ) hero . mo…" at bounding box center [1002, 278] width 320 height 487
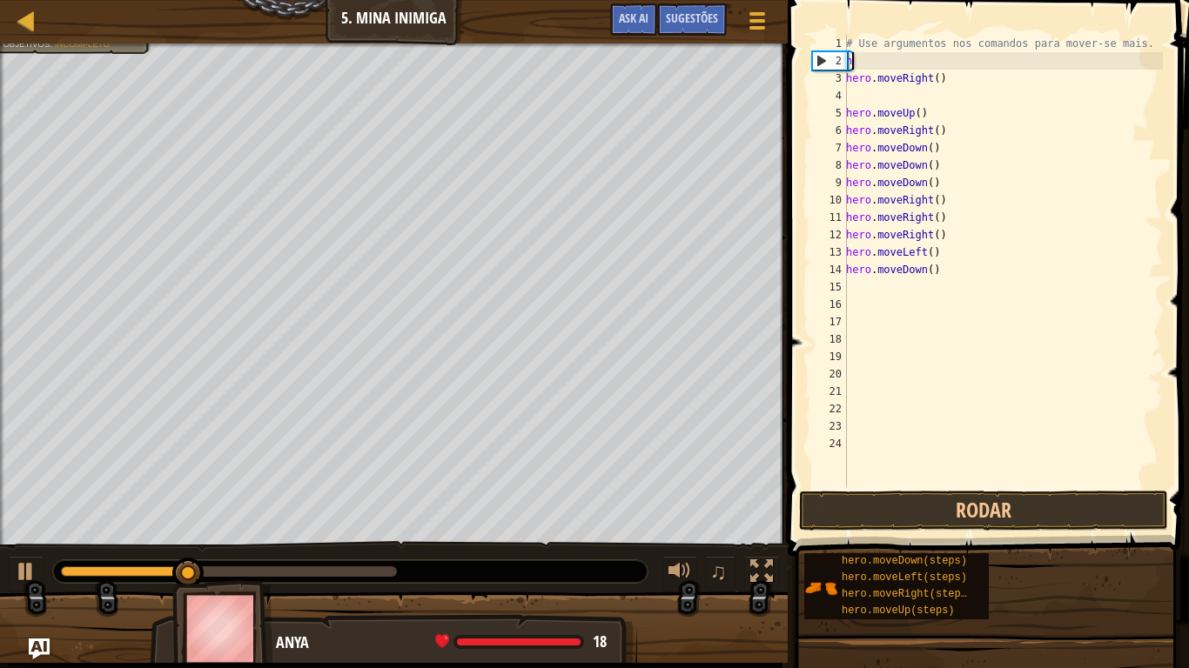
type textarea "h"
click at [842, 60] on div "2" at bounding box center [829, 60] width 35 height 17
type textarea "hero.moveRight()"
type textarea "h"
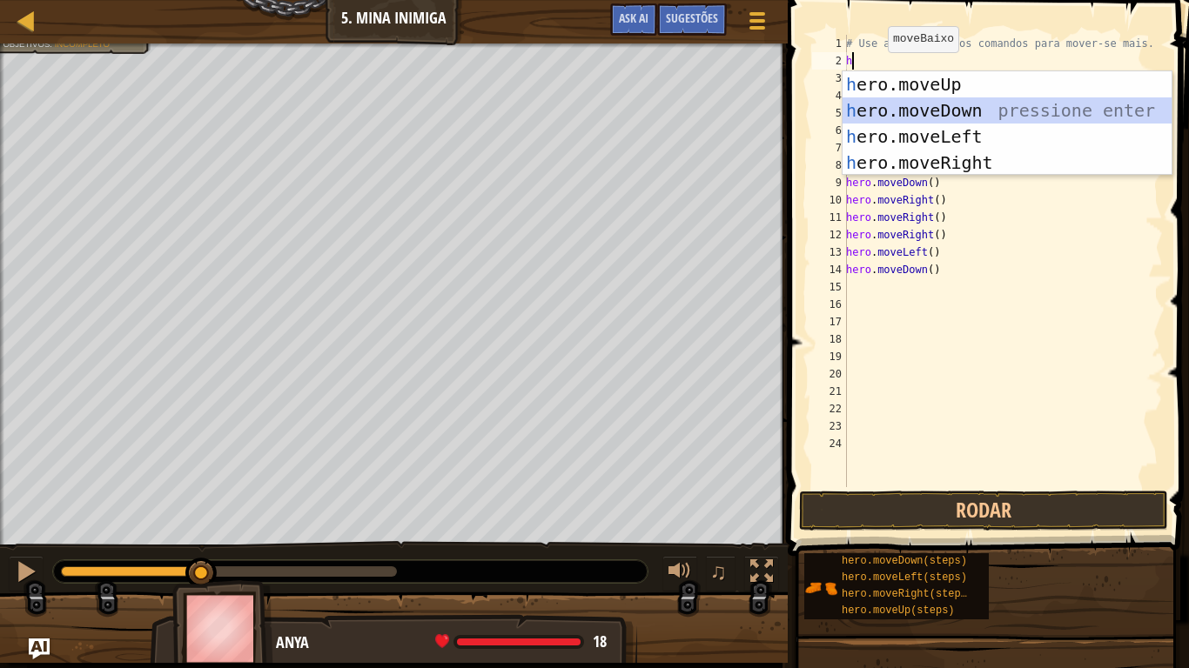
click at [926, 120] on div "h ero.moveUp pressione enter h ero.moveDown pressione enter h ero.moveLeft pres…" at bounding box center [1006, 149] width 329 height 157
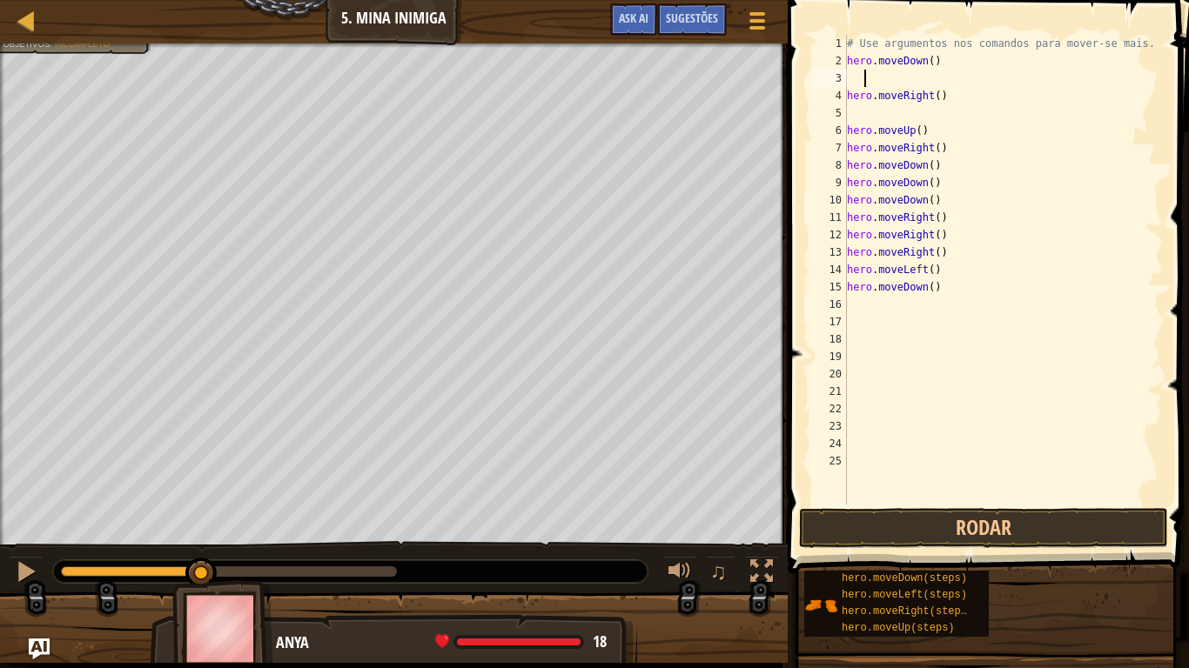
click at [862, 81] on div "# Use argumentos nos comandos para mover-se mais. hero . moveDown ( ) hero . mo…" at bounding box center [1002, 287] width 319 height 505
type textarea "h"
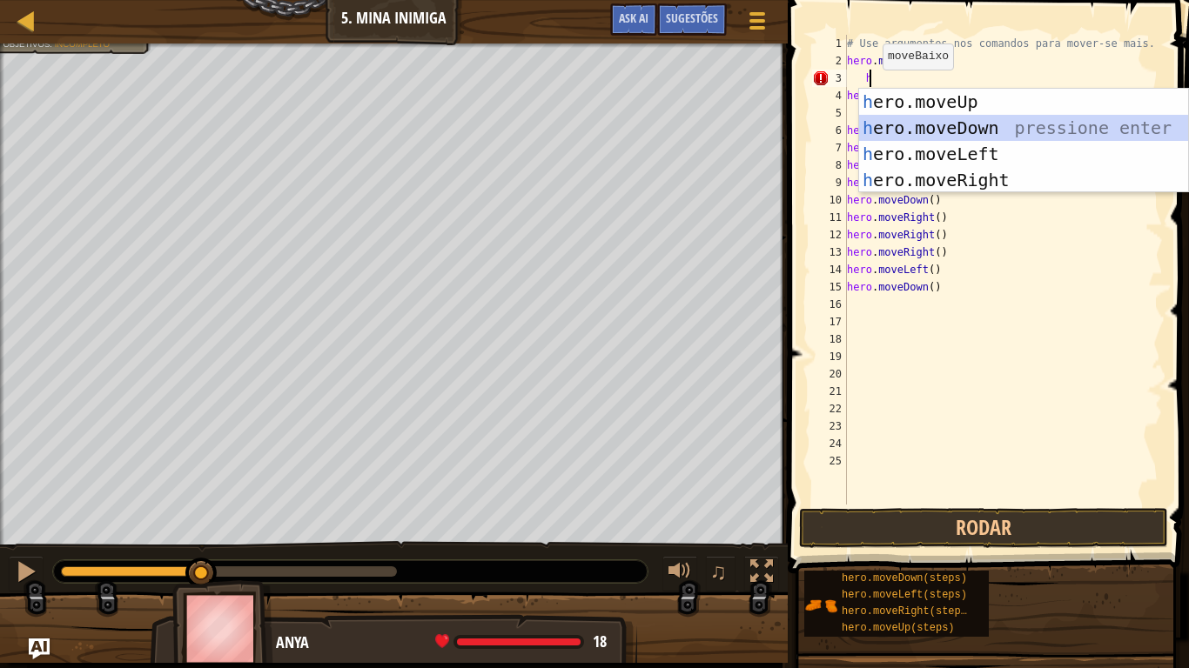
click at [975, 121] on div "h ero.moveUp pressione enter h ero.moveDown pressione enter h ero.moveLeft pres…" at bounding box center [1023, 167] width 329 height 157
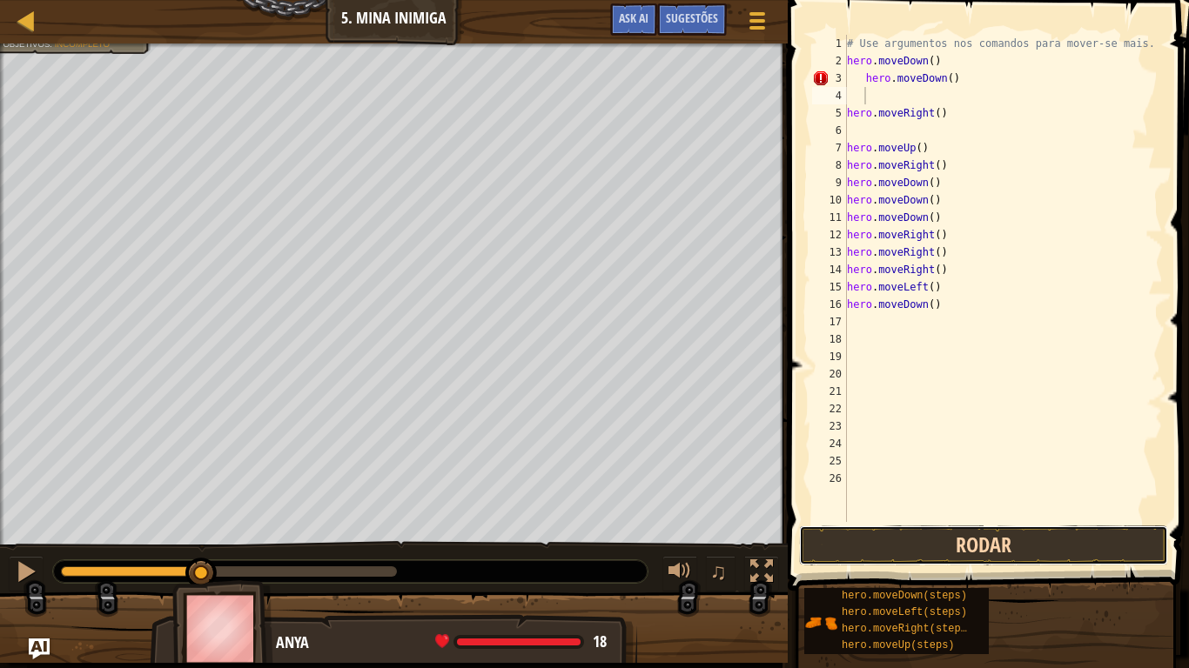
click at [828, 541] on button "Rodar" at bounding box center [983, 546] width 369 height 40
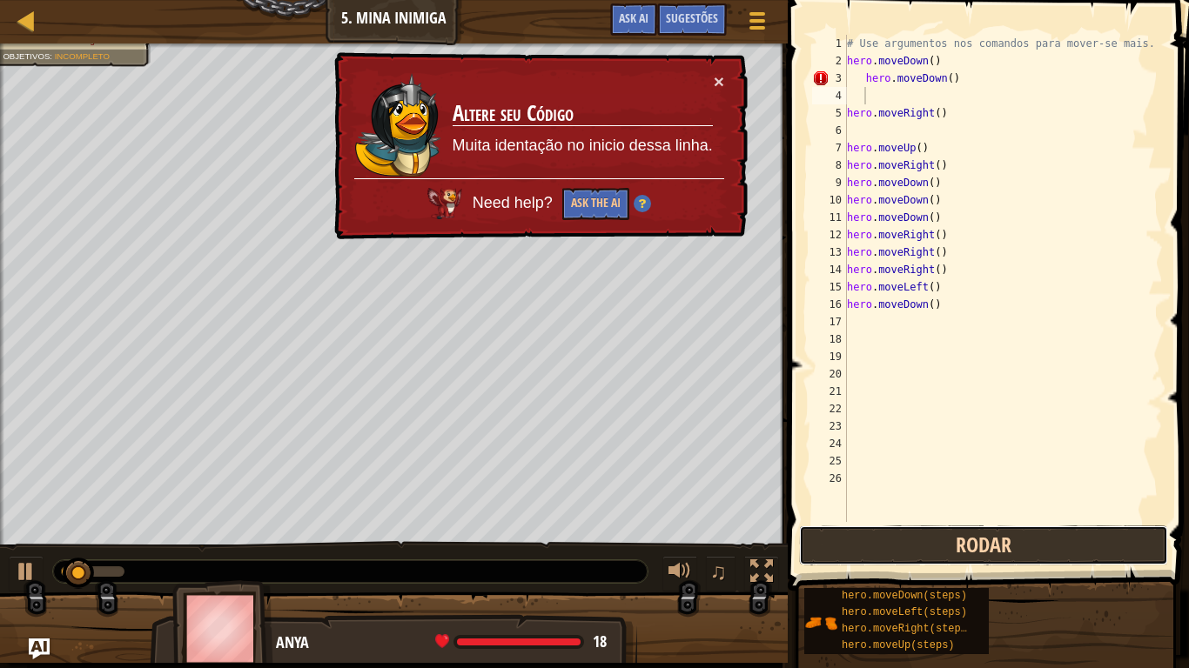
click at [828, 541] on button "Rodar" at bounding box center [983, 546] width 369 height 40
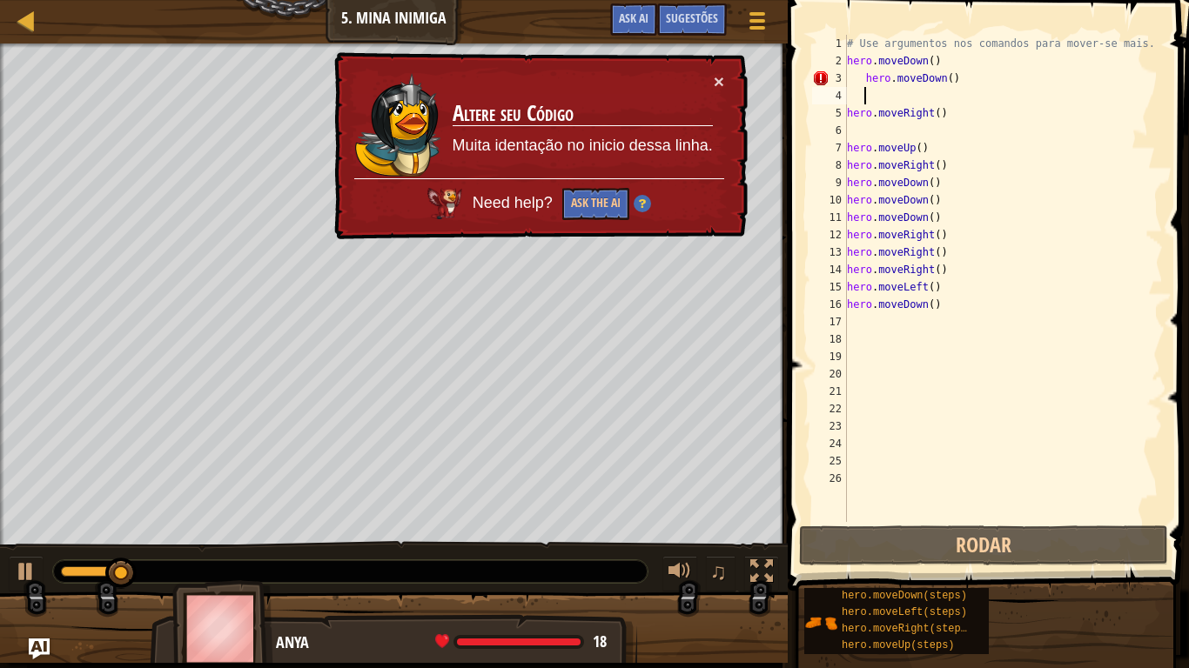
click at [951, 117] on div "# Use argumentos nos comandos para mover-se mais. hero . moveDown ( ) hero . mo…" at bounding box center [1002, 296] width 319 height 522
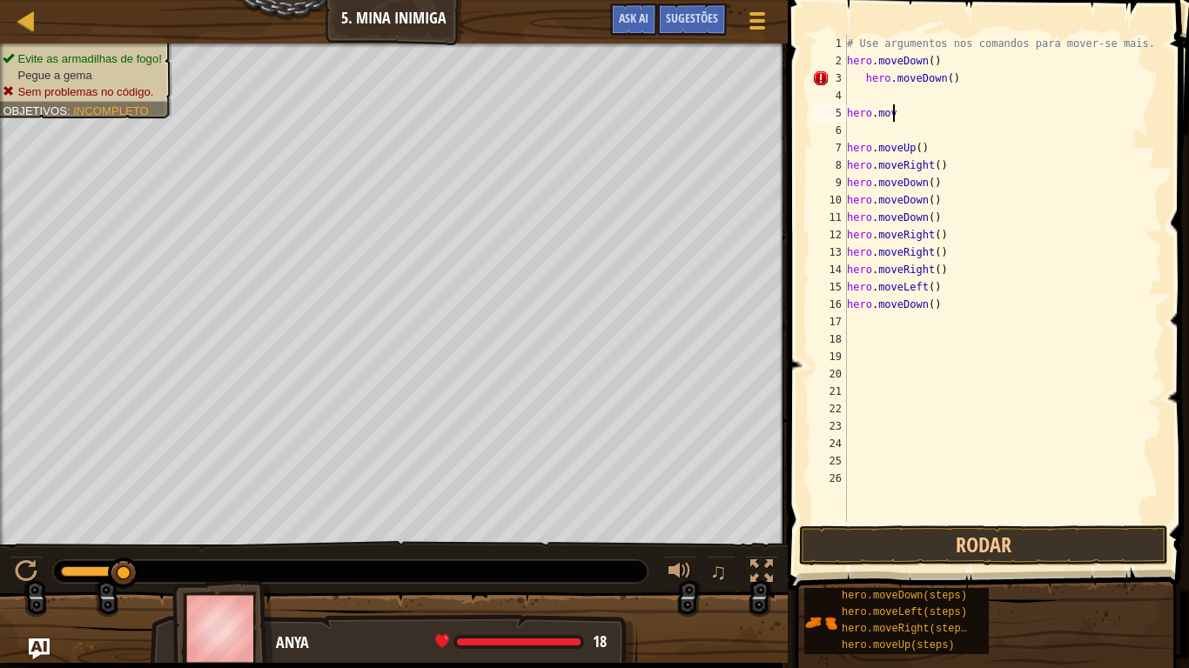
type textarea "h"
click at [959, 80] on div "# Use argumentos nos comandos para mover-se mais. hero . moveDown ( ) hero . mo…" at bounding box center [1002, 296] width 319 height 522
type textarea "h"
click at [925, 305] on div "# Use argumentos nos comandos para mover-se mais. hero . moveDown ( ) hero . mo…" at bounding box center [1002, 296] width 319 height 522
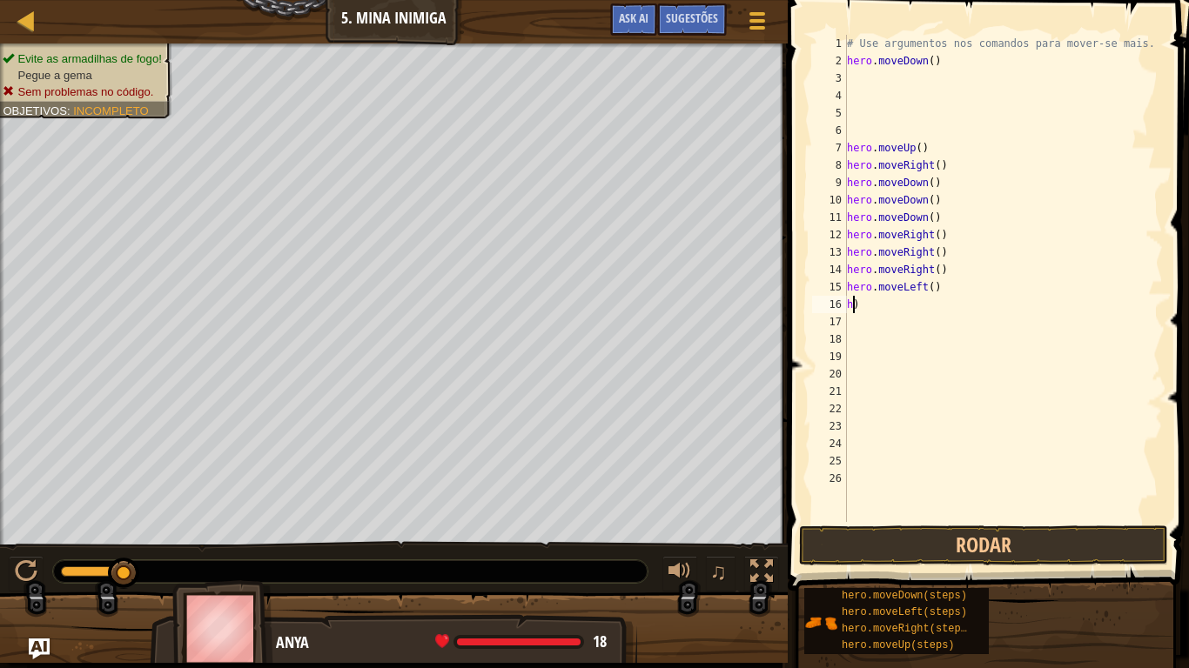
type textarea ")"
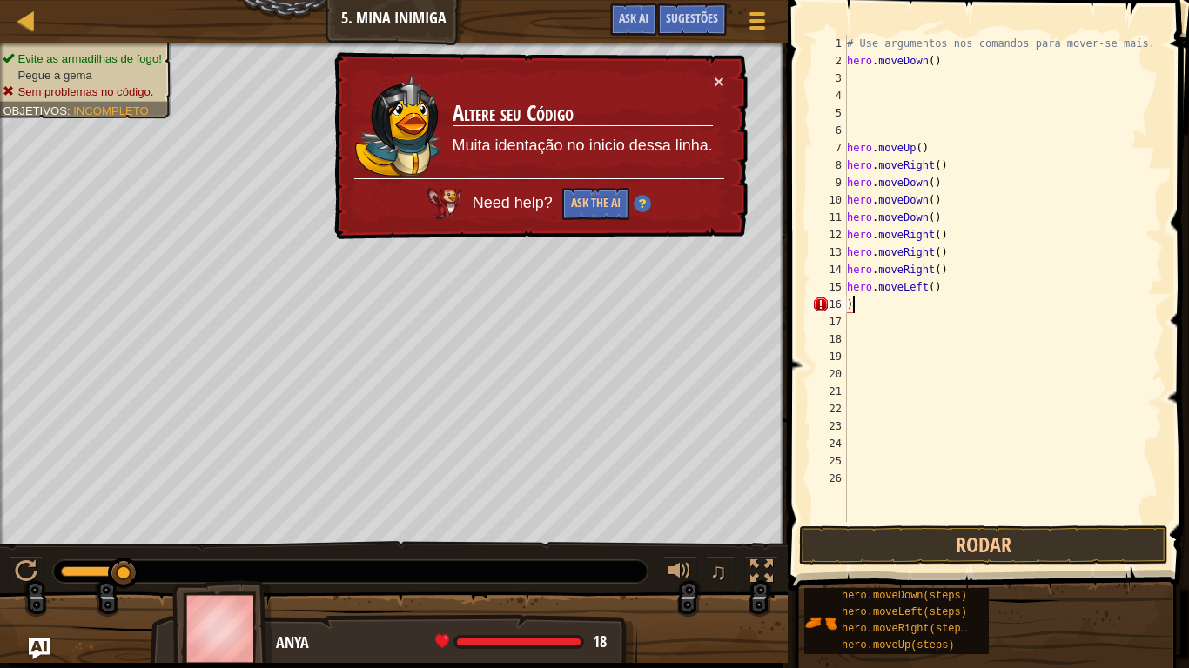
click at [855, 303] on div "# Use argumentos nos comandos para mover-se mais. hero . moveDown ( ) hero . mo…" at bounding box center [1002, 296] width 319 height 522
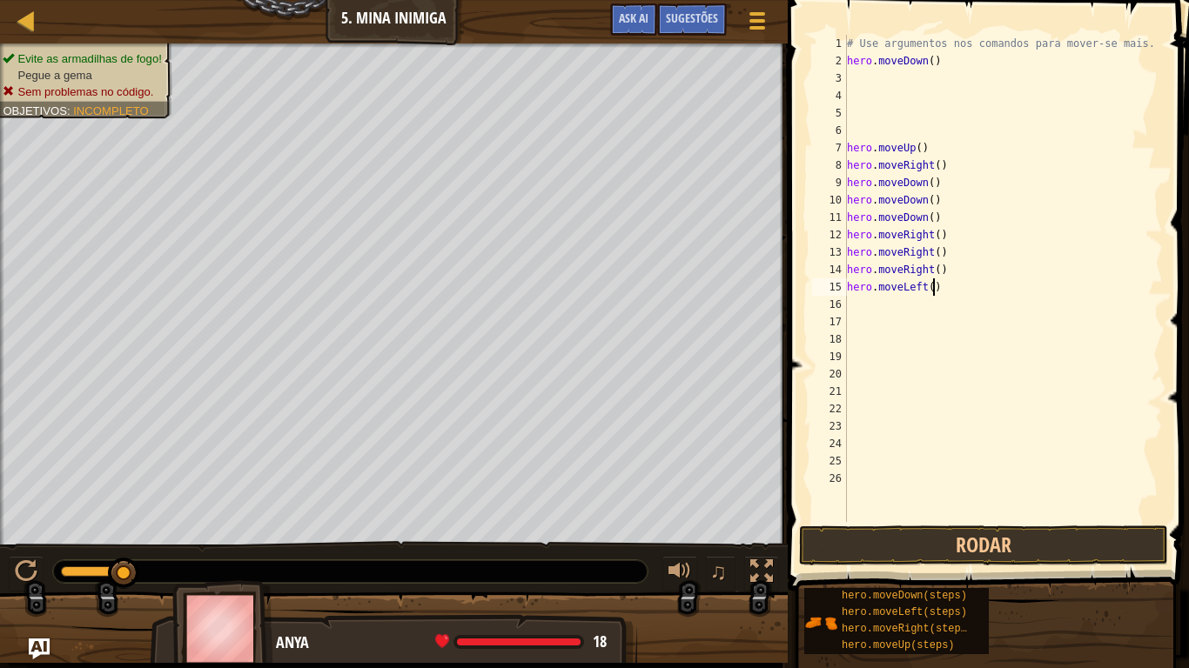
click at [947, 288] on div "# Use argumentos nos comandos para mover-se mais. hero . moveDown ( ) hero . mo…" at bounding box center [1002, 296] width 319 height 522
type textarea "h"
click at [944, 272] on div "# Use argumentos nos comandos para mover-se mais. hero . moveDown ( ) hero . mo…" at bounding box center [1002, 296] width 319 height 522
type textarea "h"
click at [942, 254] on div "# Use argumentos nos comandos para mover-se mais. hero . moveDown ( ) hero . mo…" at bounding box center [1002, 296] width 319 height 522
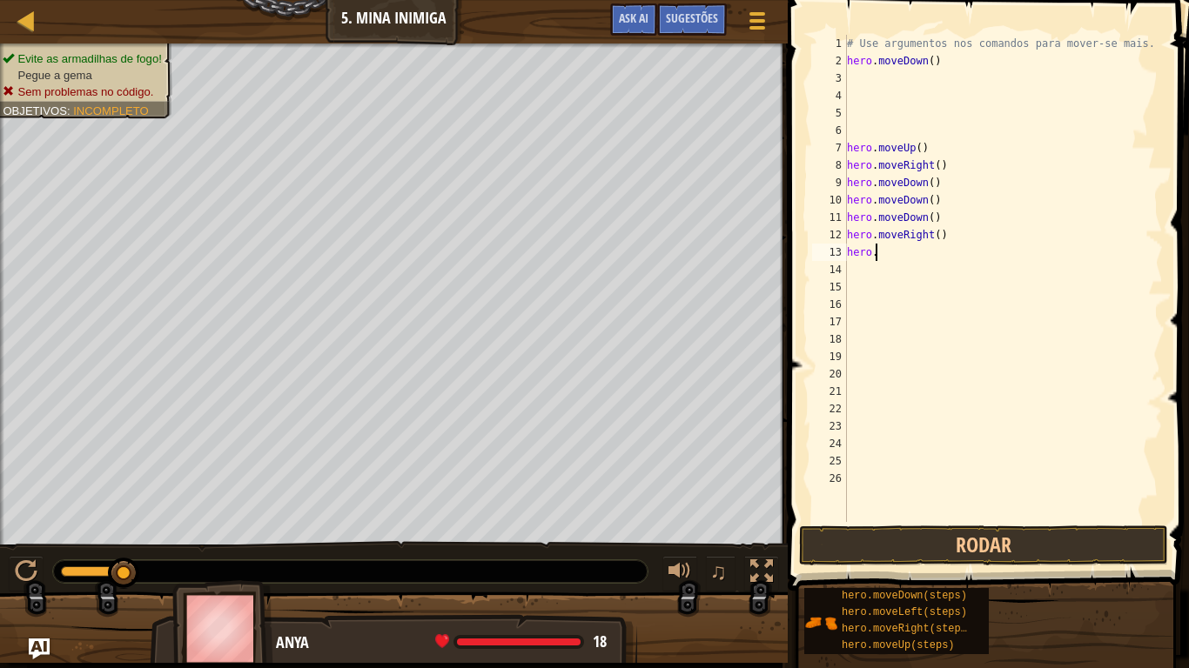
type textarea "h"
click at [942, 231] on div "# Use argumentos nos comandos para mover-se mais. hero . moveDown ( ) hero . mo…" at bounding box center [1002, 296] width 319 height 522
type textarea "h"
click at [934, 219] on div "# Use argumentos nos comandos para mover-se mais. hero . moveDown ( ) hero . mo…" at bounding box center [1002, 296] width 319 height 522
type textarea "h"
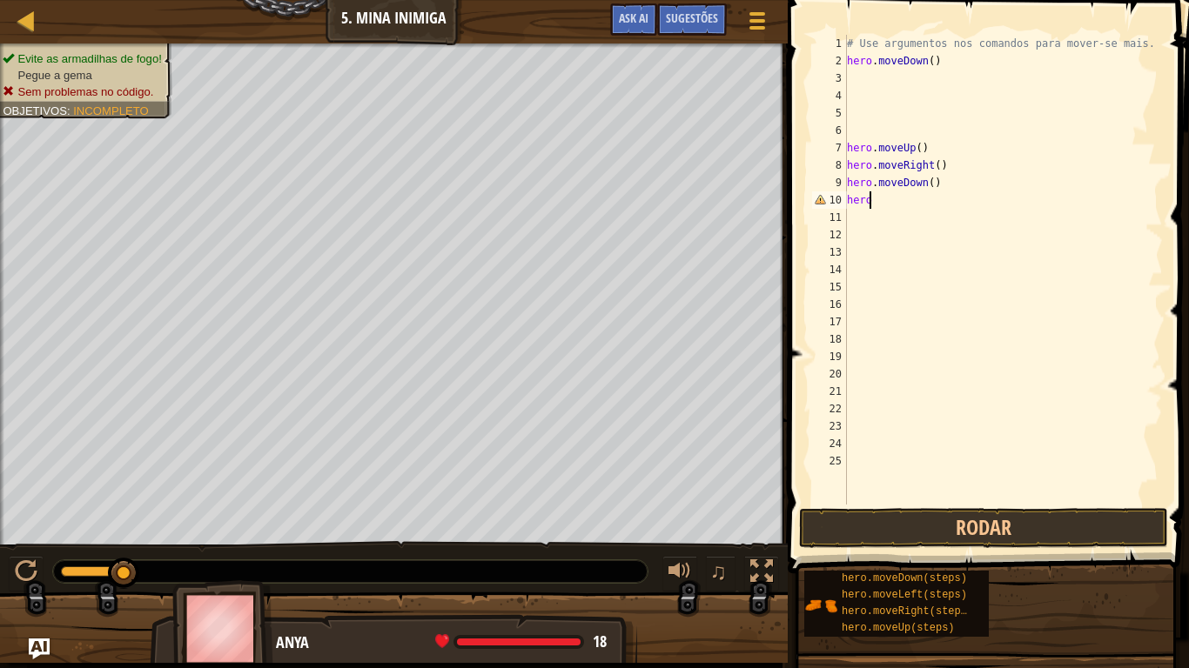
type textarea "h"
click at [936, 185] on div "# Use argumentos nos comandos para mover-se mais. hero . moveDown ( ) hero . mo…" at bounding box center [1002, 287] width 319 height 505
type textarea "h"
click at [947, 165] on div "# Use argumentos nos comandos para mover-se mais. hero . moveDown ( ) hero . mo…" at bounding box center [1002, 287] width 319 height 505
type textarea "hero.moveRight()"
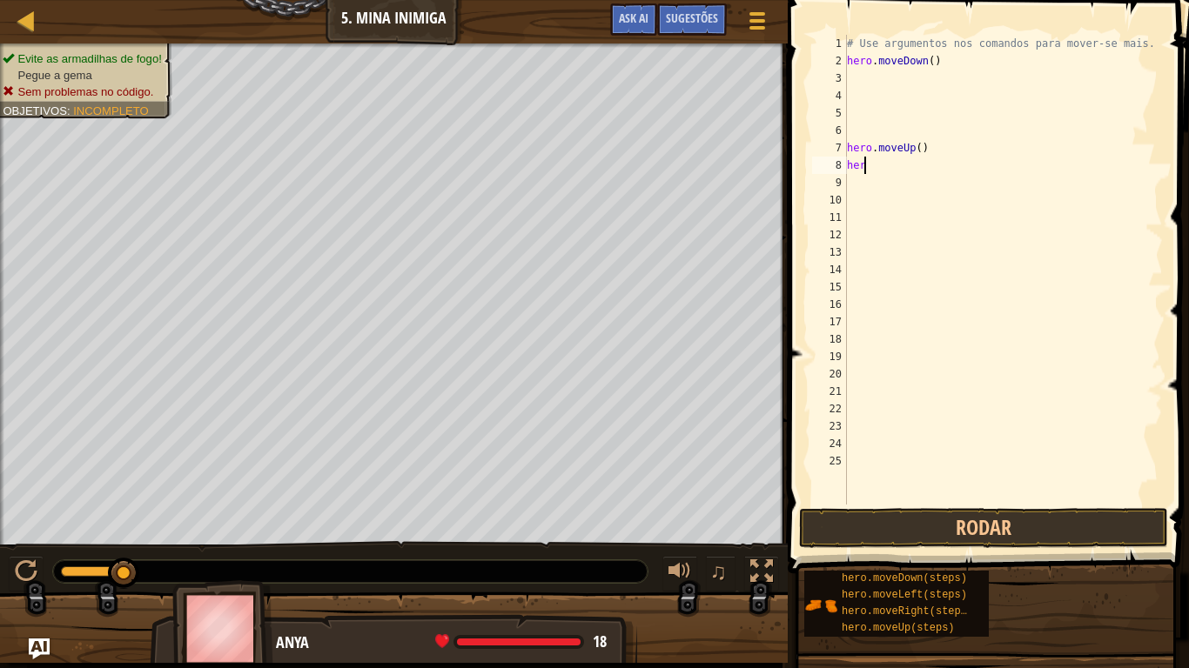
type textarea "h"
click at [938, 138] on div "# Use argumentos nos comandos para mover-se mais. hero . moveDown ( ) hero . mo…" at bounding box center [1002, 287] width 319 height 505
click at [918, 152] on div "# Use argumentos nos comandos para mover-se mais. hero . moveDown ( ) hero . mo…" at bounding box center [1002, 287] width 319 height 505
click at [923, 151] on div "# Use argumentos nos comandos para mover-se mais. hero . moveDown ( ) hero . mo…" at bounding box center [1002, 287] width 319 height 505
type textarea "h"
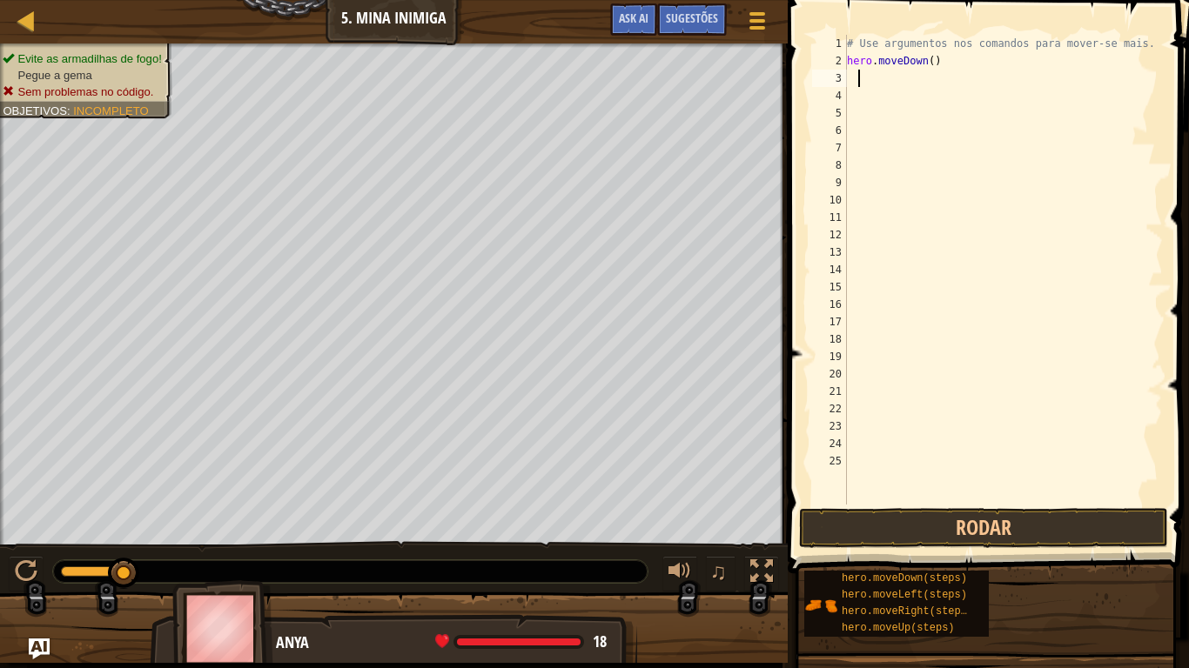
click at [856, 74] on div "# Use argumentos nos comandos para mover-se mais. hero . moveDown ( )" at bounding box center [1002, 287] width 319 height 505
type textarea "h"
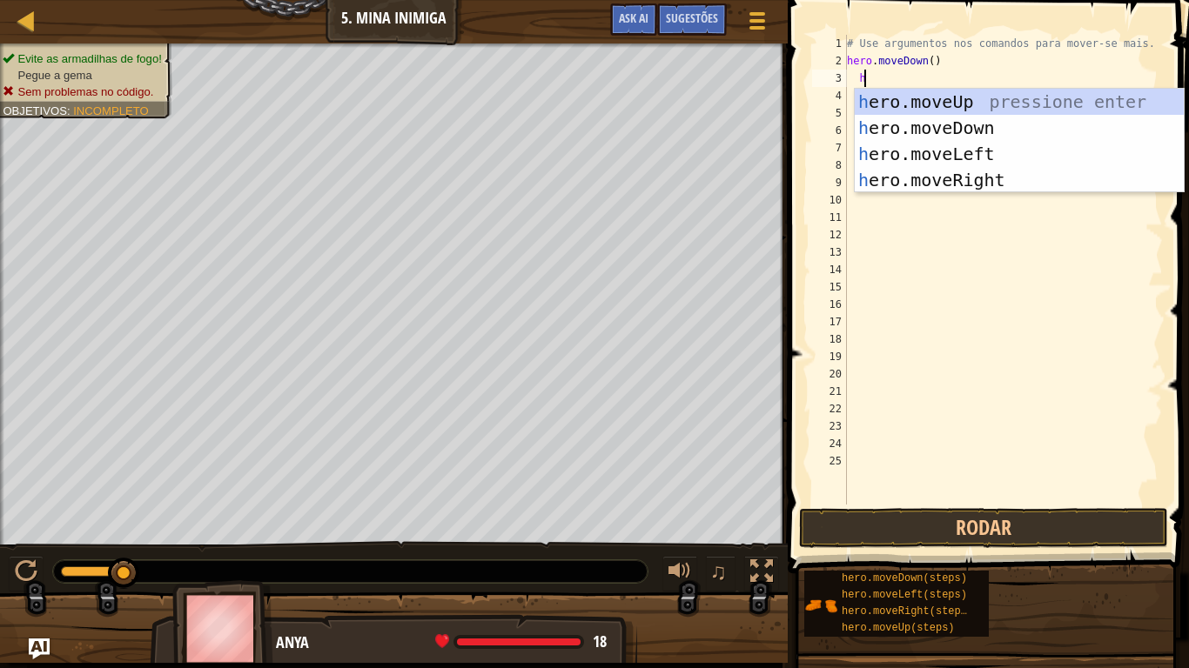
scroll to position [8, 1]
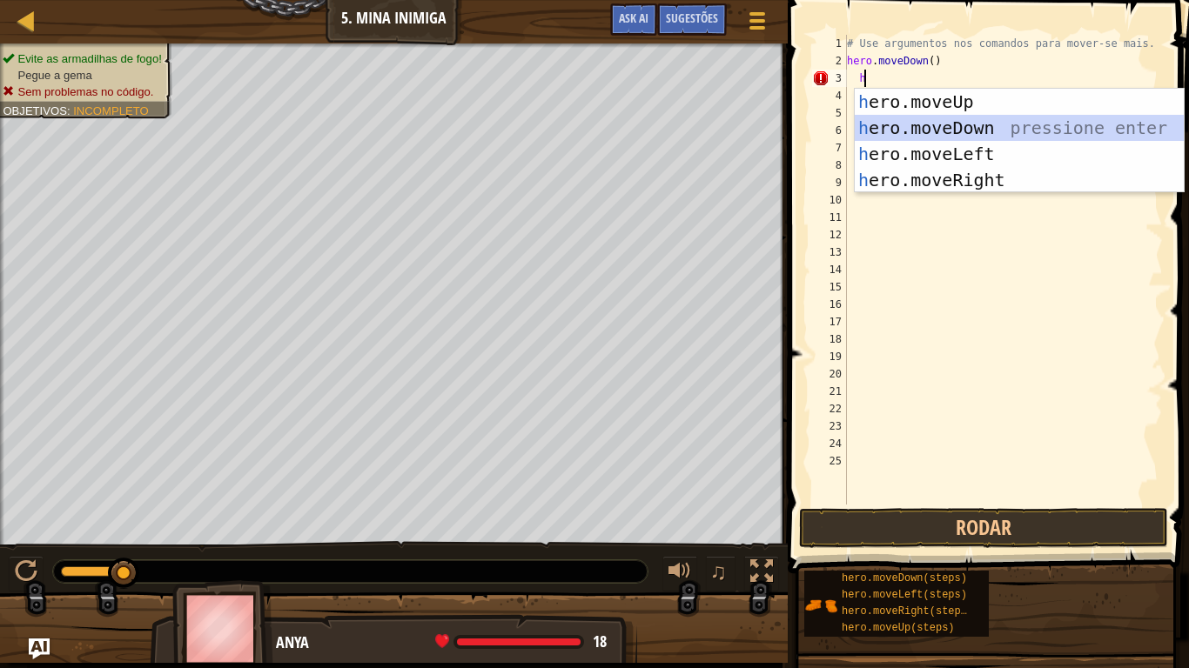
click at [974, 120] on div "h ero.moveUp pressione enter h ero.moveDown pressione enter h ero.moveLeft pres…" at bounding box center [1019, 167] width 329 height 157
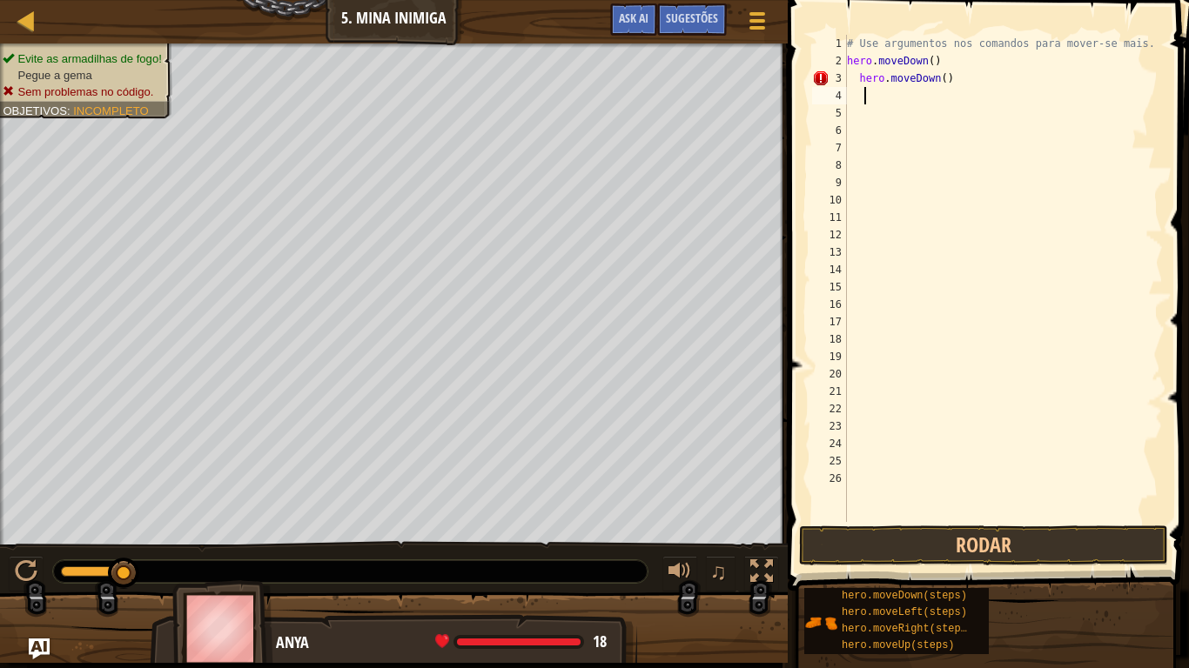
click at [895, 99] on div "# Use argumentos nos comandos para mover-se mais. hero . moveDown ( ) hero . mo…" at bounding box center [1002, 296] width 319 height 522
click at [950, 80] on div "# Use argumentos nos comandos para mover-se mais. hero . moveDown ( ) hero . mo…" at bounding box center [1002, 296] width 319 height 522
type textarea "h"
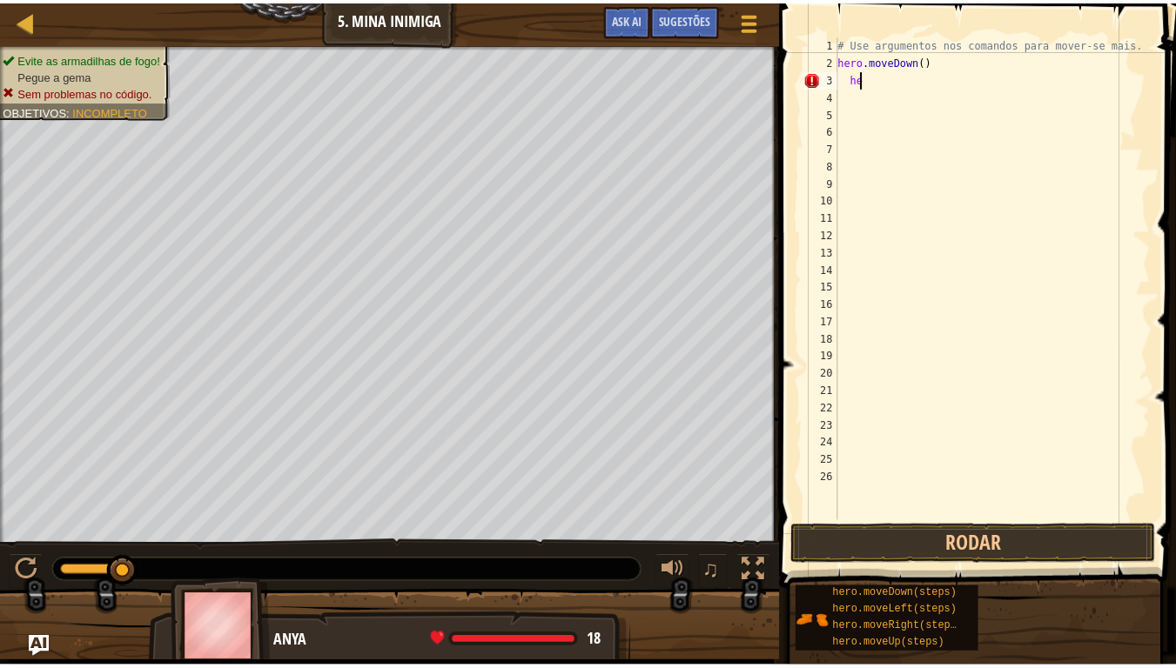
scroll to position [8, 0]
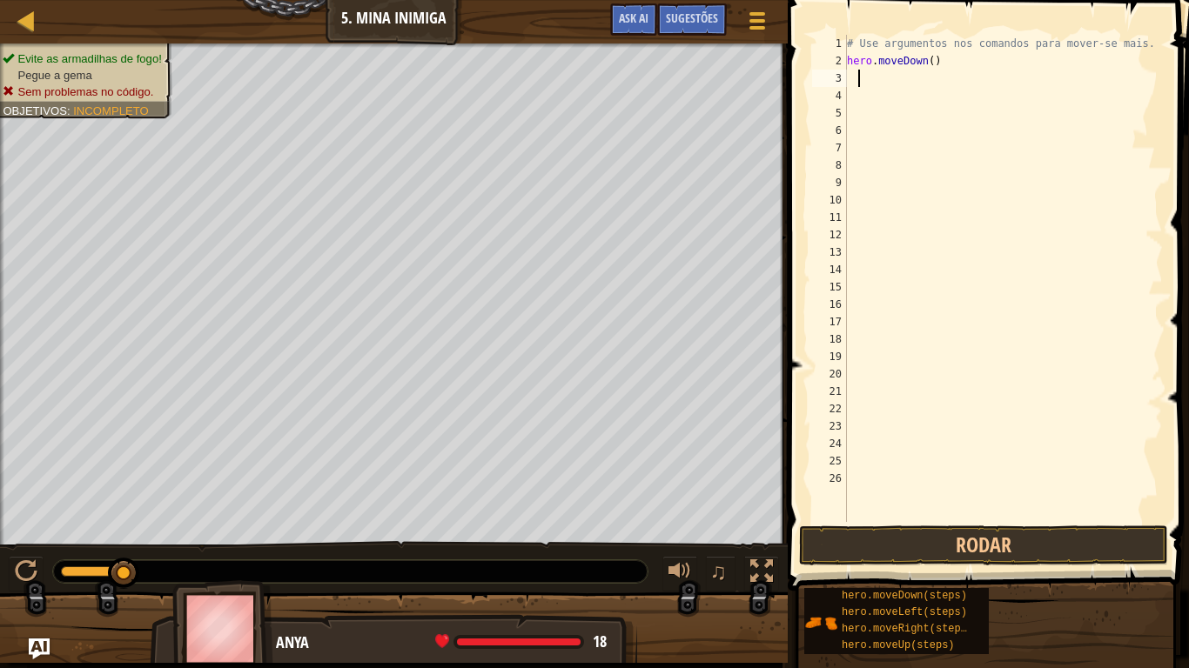
type textarea "h"
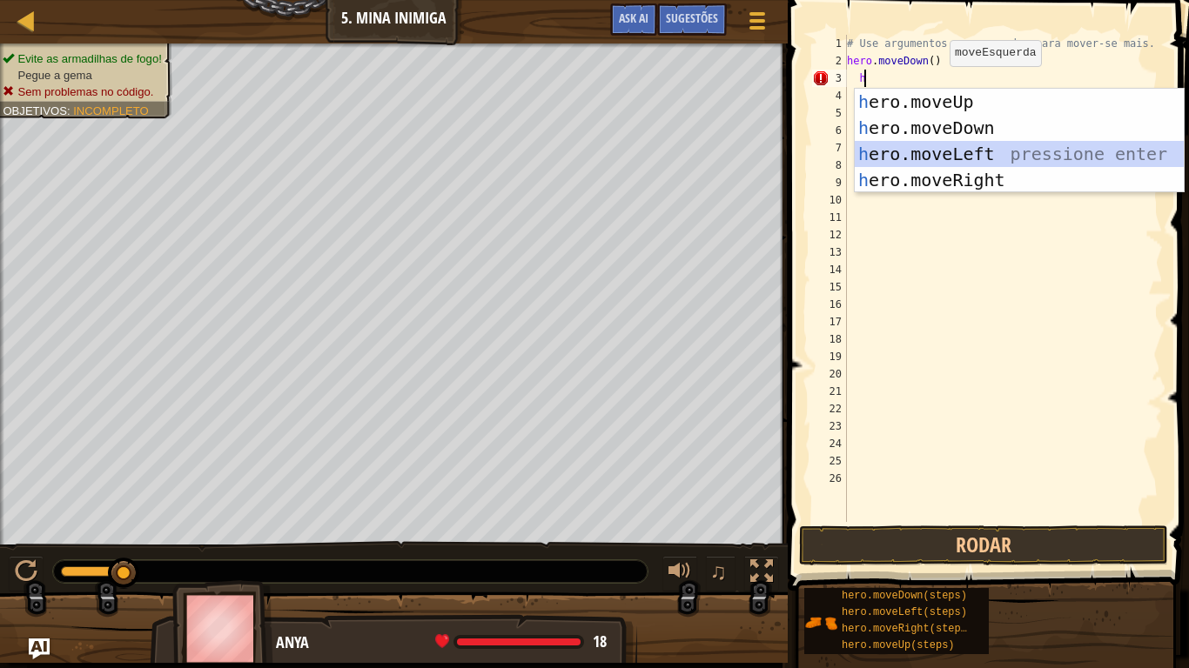
click at [1003, 149] on div "h ero.moveUp pressione enter h ero.moveDown pressione enter h ero.moveLeft pres…" at bounding box center [1019, 167] width 329 height 157
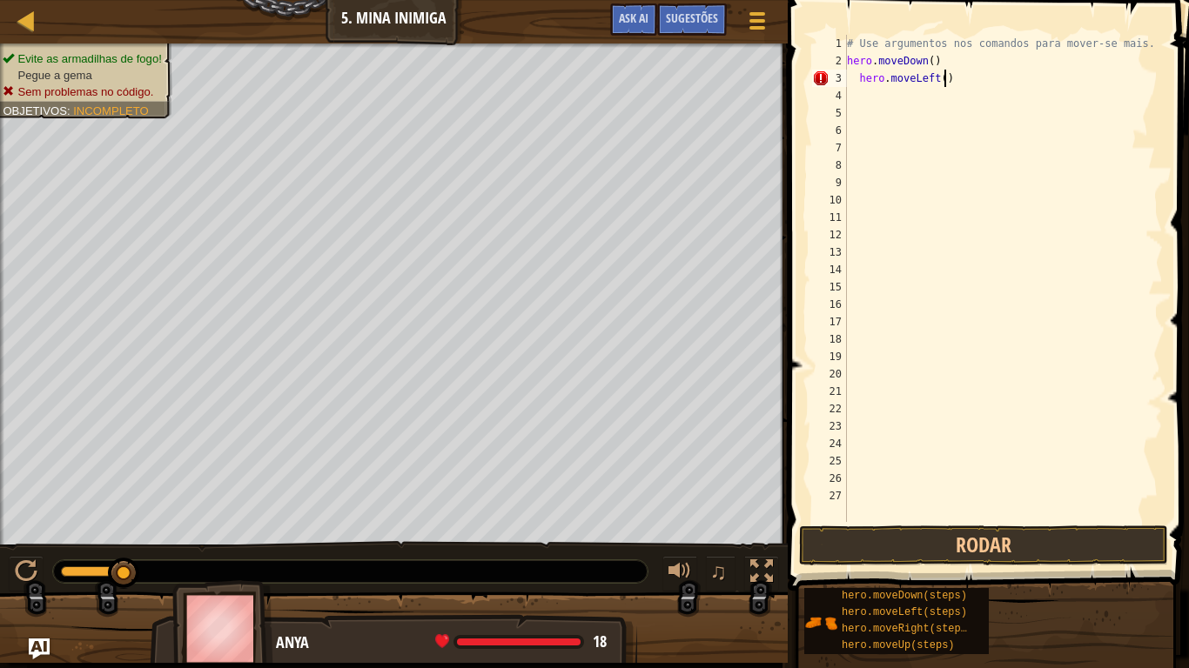
click at [962, 81] on div "# Use argumentos nos comandos para mover-se mais. hero . moveDown ( ) hero . mo…" at bounding box center [1002, 296] width 319 height 522
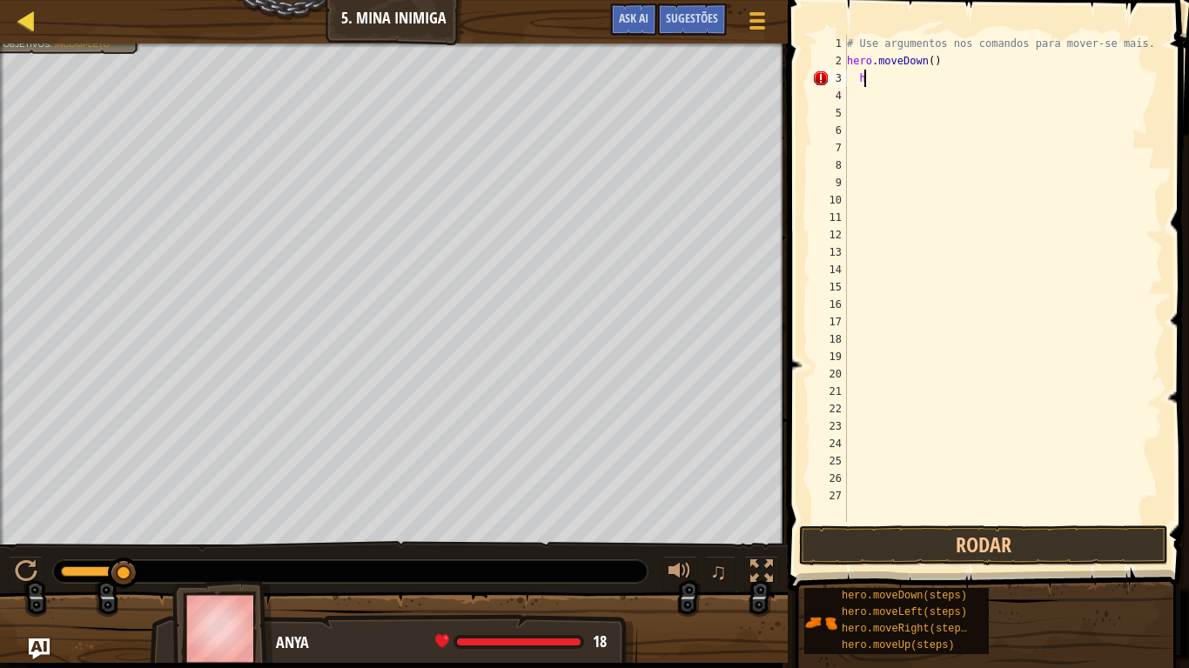
type textarea "h"
click at [22, 10] on div at bounding box center [27, 21] width 22 height 22
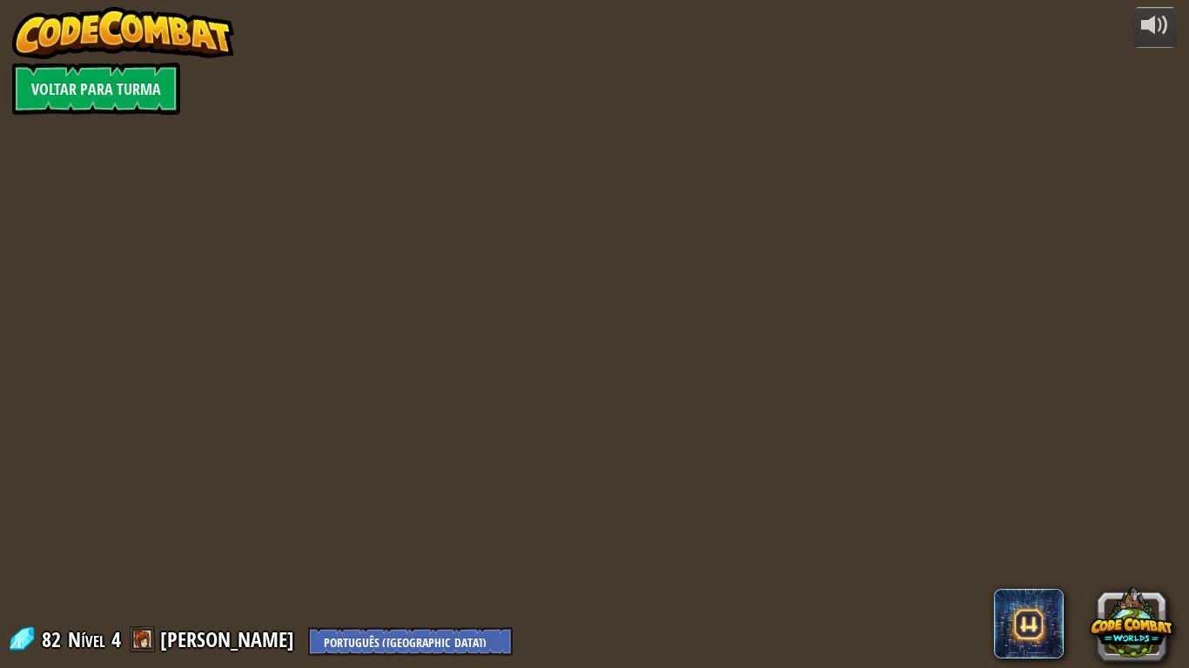
select select "pt-BR"
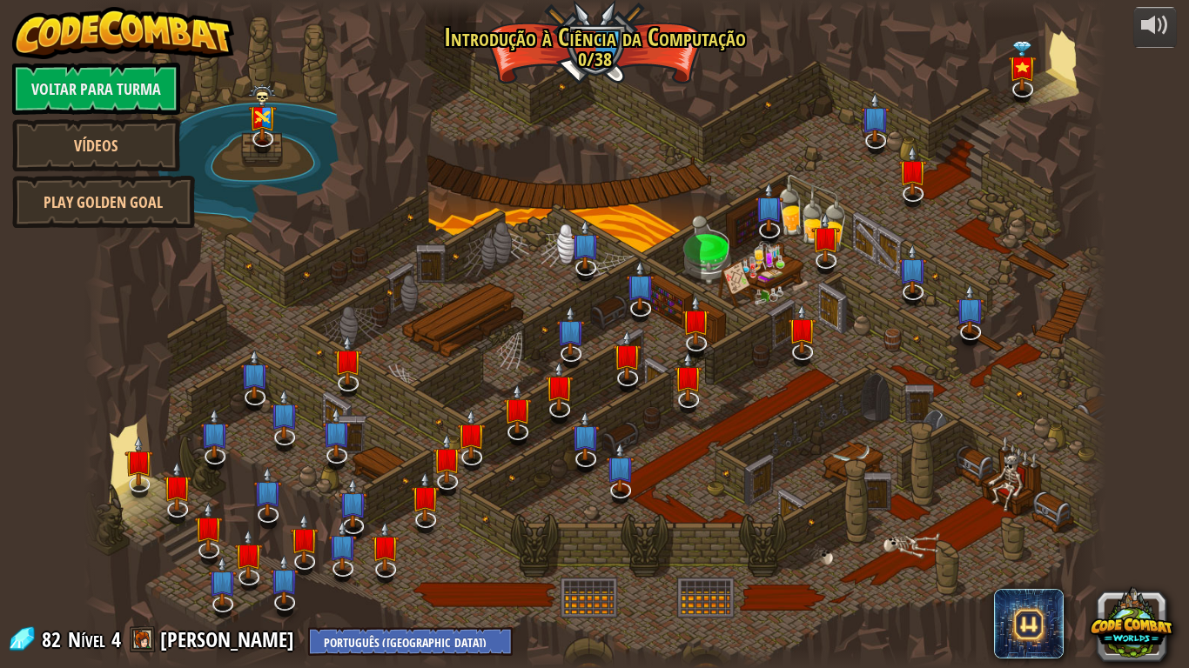
select select "pt-BR"
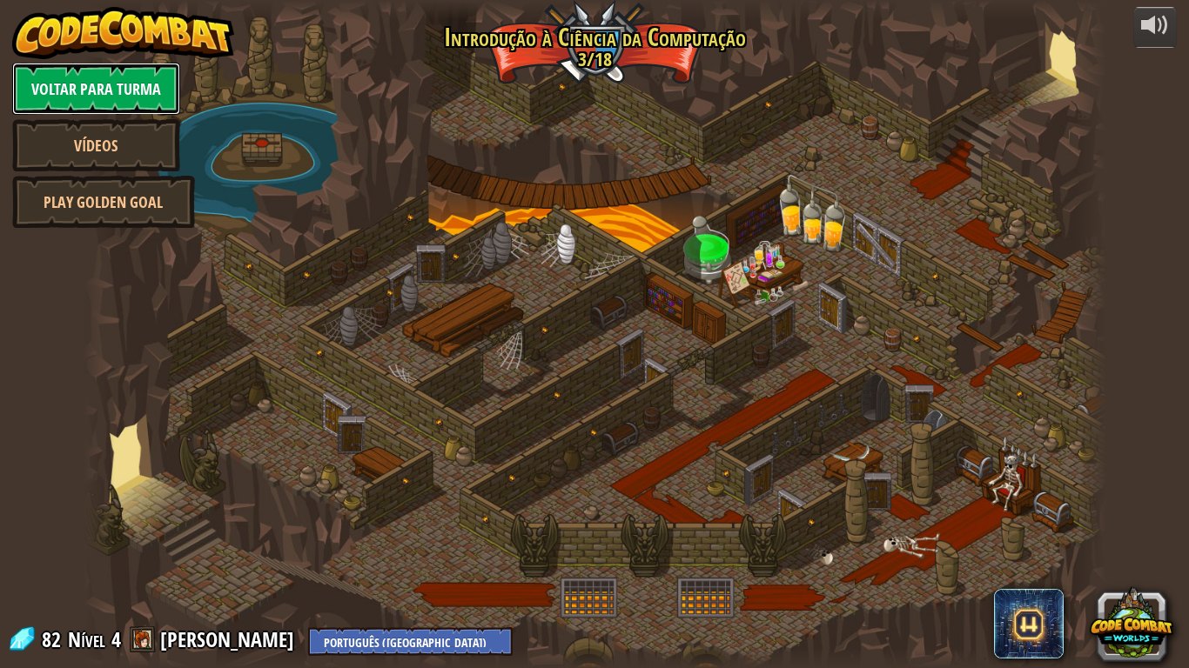
click at [138, 76] on link "Voltar para Turma" at bounding box center [96, 89] width 168 height 52
